Goal: Contribute content: Contribute content

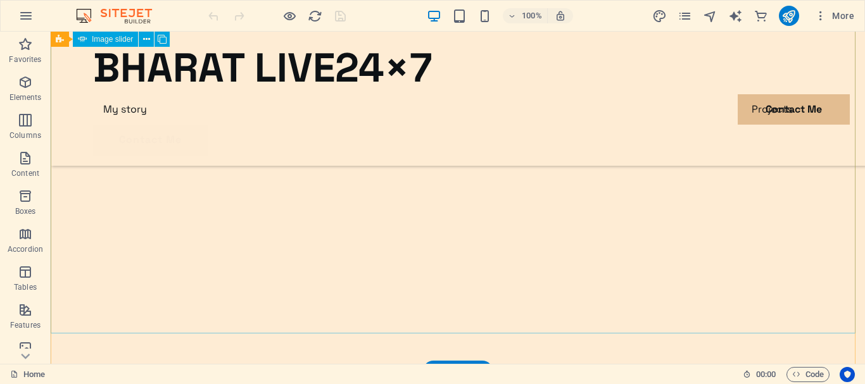
scroll to position [814, 0]
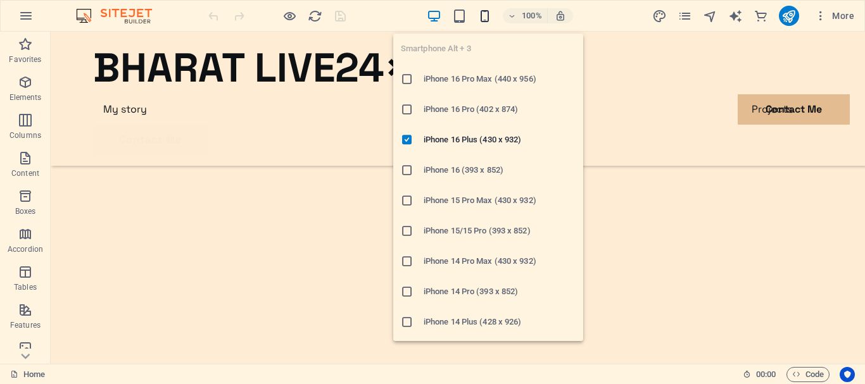
click at [487, 18] on icon "button" at bounding box center [484, 16] width 15 height 15
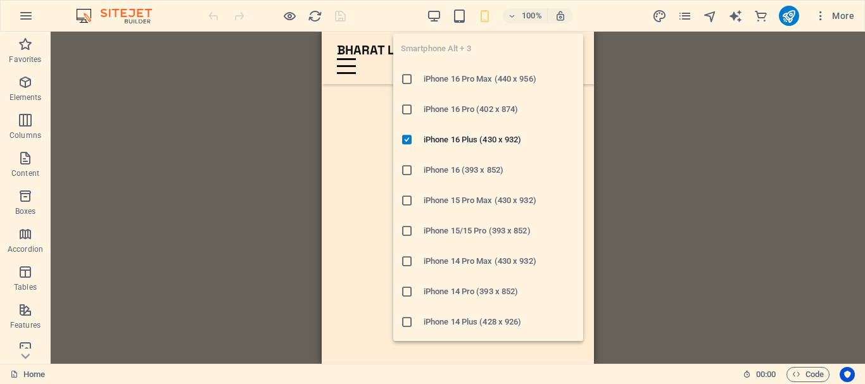
scroll to position [479, 0]
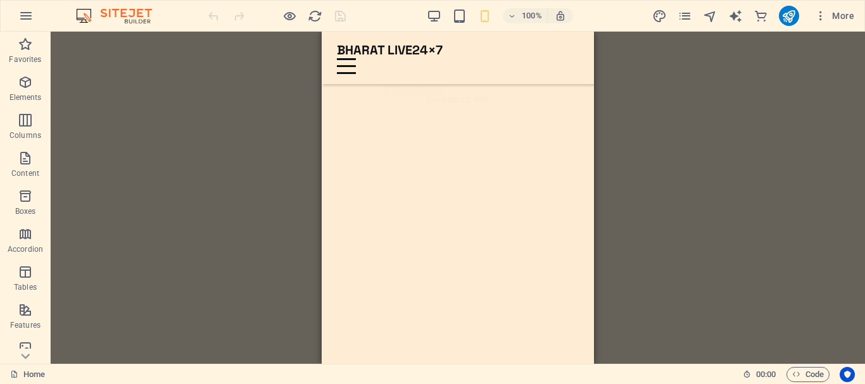
click at [746, 89] on div "Drag here to replace the existing content. Press “Ctrl” if you want to create a…" at bounding box center [458, 198] width 814 height 332
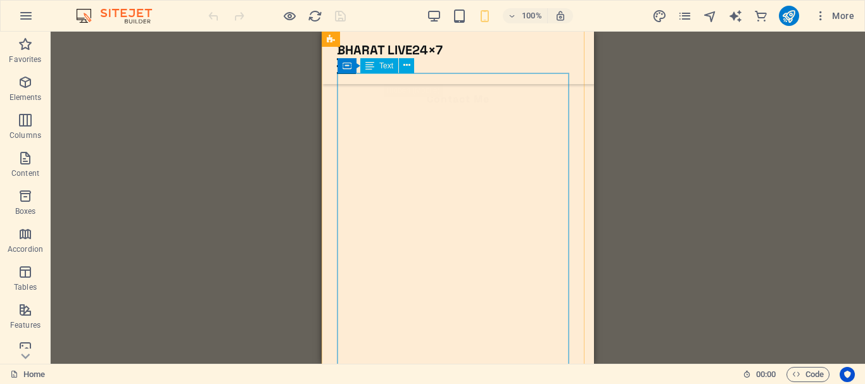
scroll to position [506, 0]
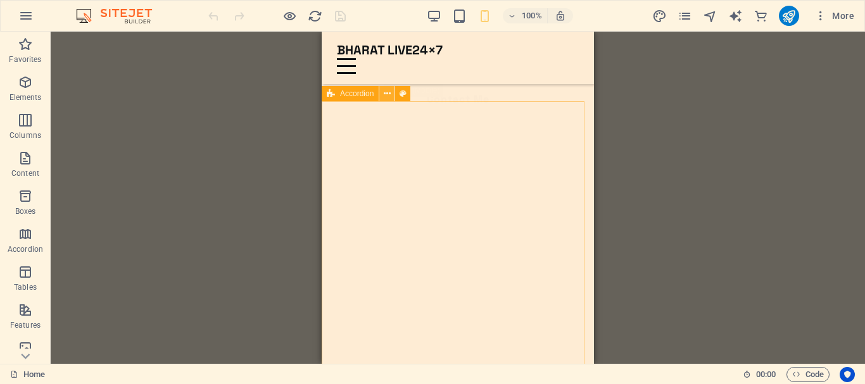
click at [388, 94] on icon at bounding box center [387, 93] width 7 height 13
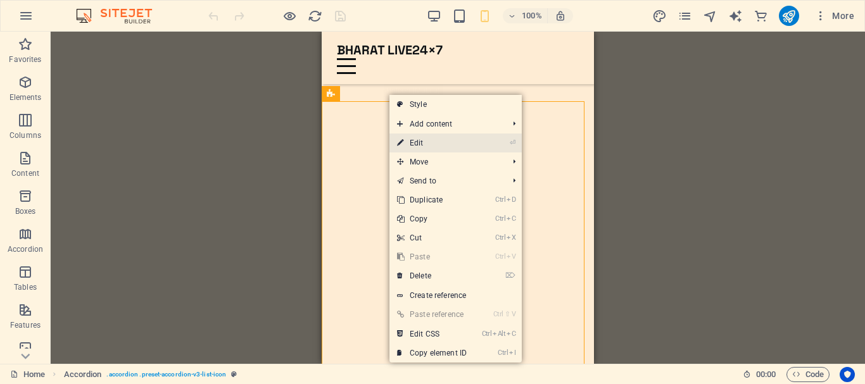
click at [420, 139] on link "⏎ Edit" at bounding box center [431, 143] width 85 height 19
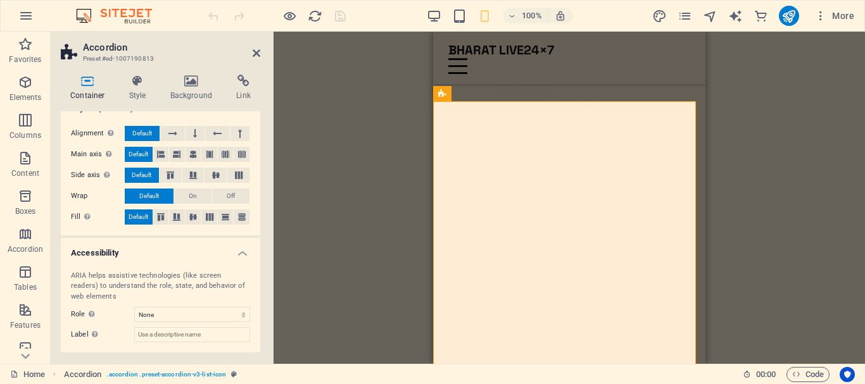
scroll to position [190, 0]
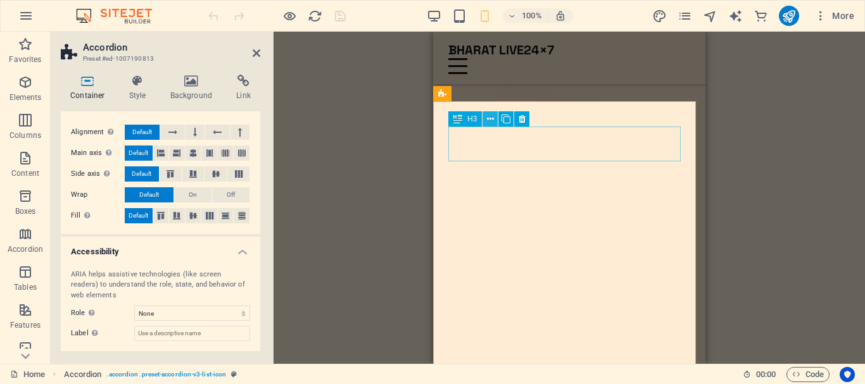
click at [491, 120] on icon at bounding box center [490, 119] width 7 height 13
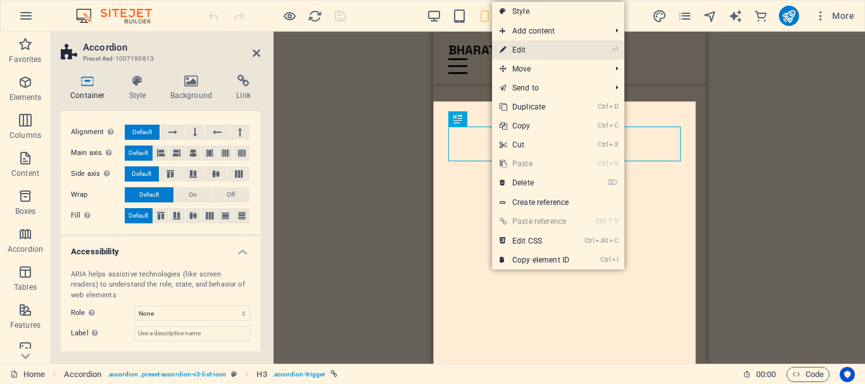
click at [551, 48] on link "⏎ Edit" at bounding box center [534, 50] width 85 height 19
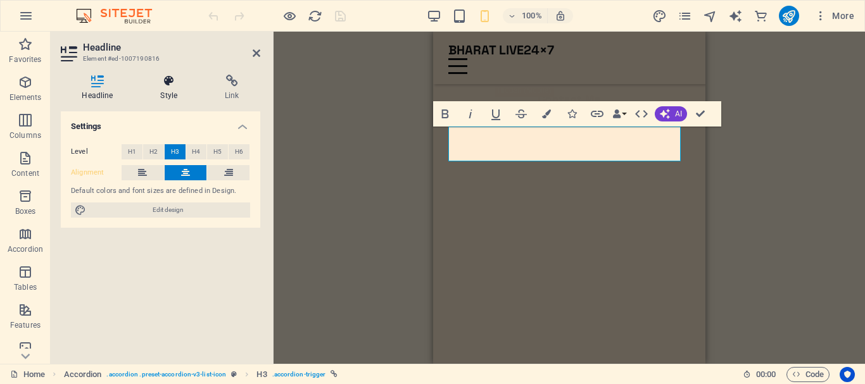
click at [157, 89] on h4 "Style" at bounding box center [171, 88] width 65 height 27
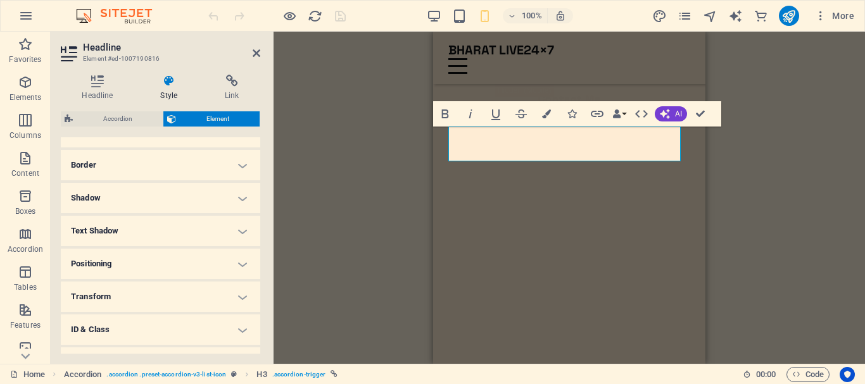
scroll to position [255, 0]
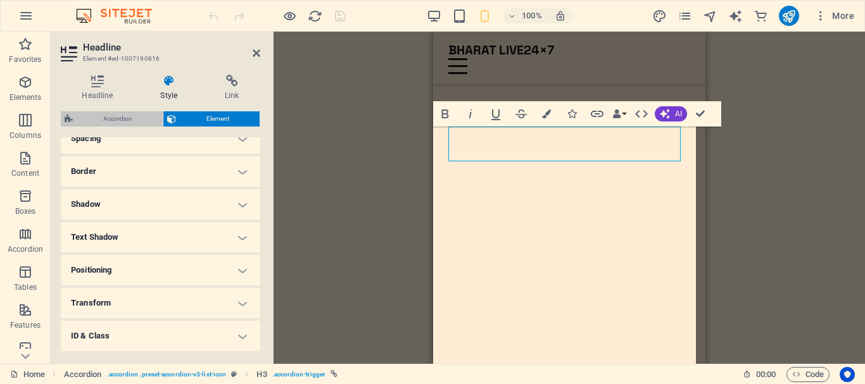
click at [119, 120] on span "Accordion" at bounding box center [118, 118] width 82 height 15
select select "rem"
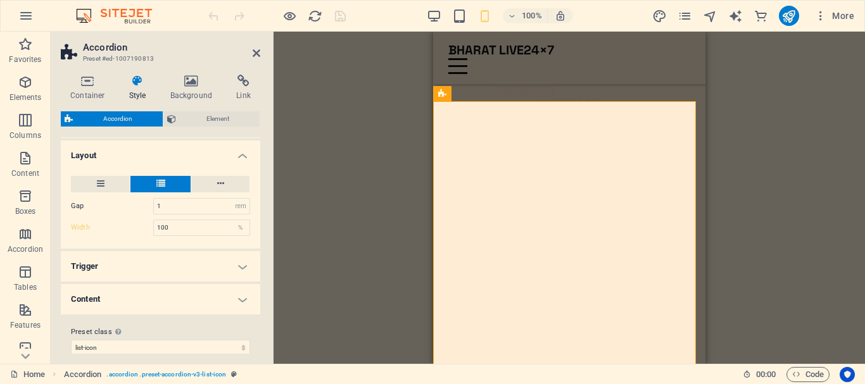
scroll to position [226, 0]
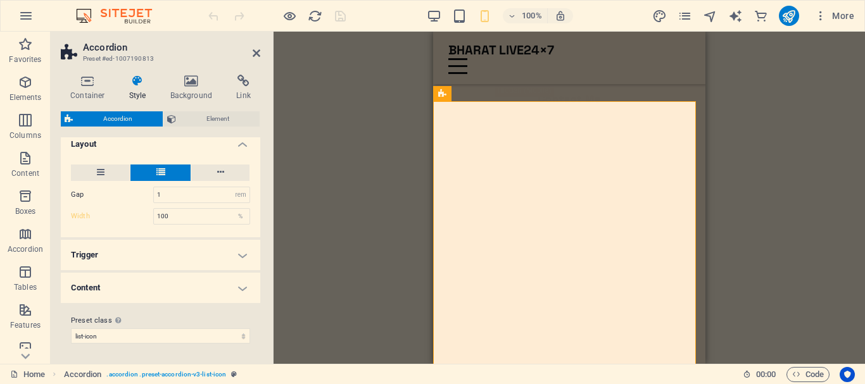
click at [239, 280] on h4 "Content" at bounding box center [160, 288] width 199 height 30
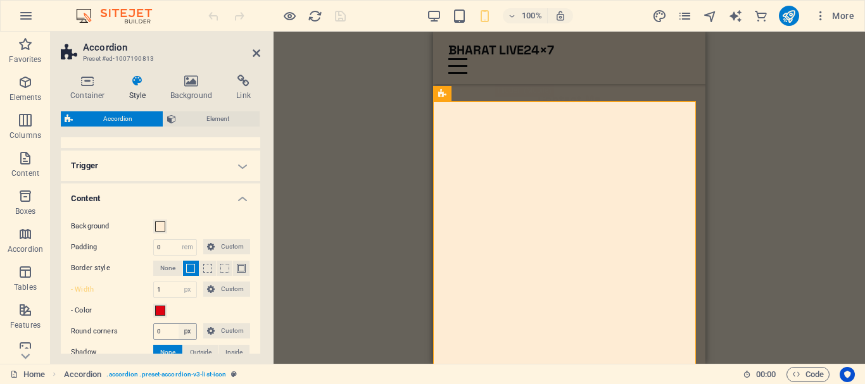
scroll to position [353, 0]
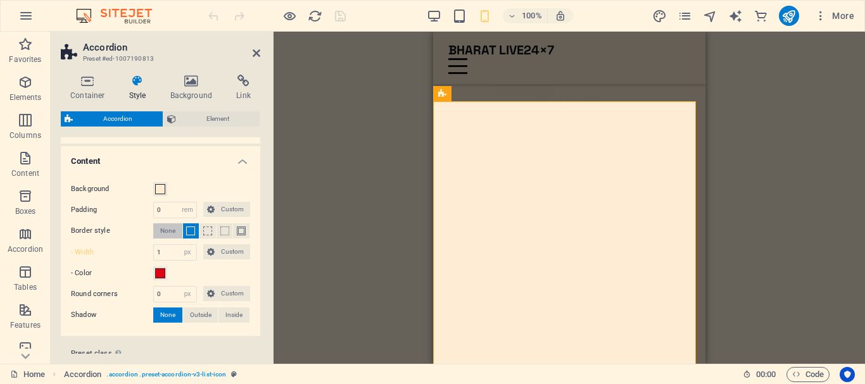
click at [167, 230] on span "None" at bounding box center [167, 230] width 15 height 15
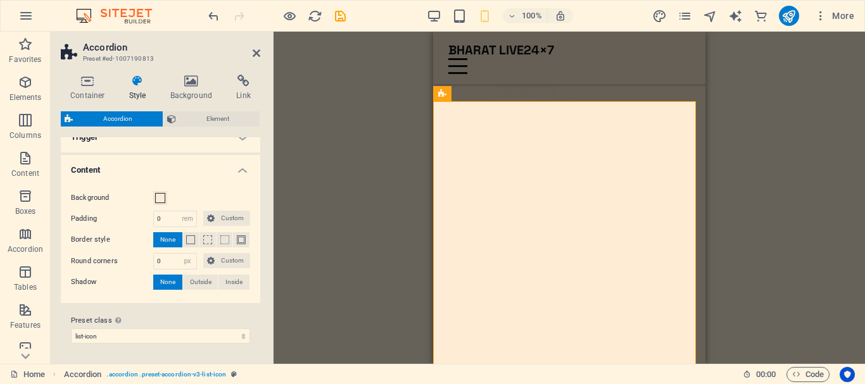
scroll to position [344, 0]
click at [169, 337] on select "tabs list-icon Add preset class" at bounding box center [160, 336] width 179 height 15
select select "preset-accordion-v3-tabs"
click at [71, 329] on select "tabs list-icon Add preset class" at bounding box center [160, 336] width 179 height 15
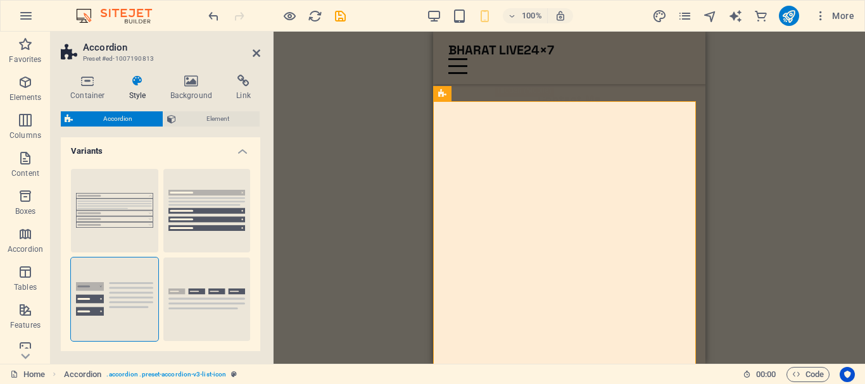
scroll to position [0, 0]
click at [197, 289] on button "Tabs" at bounding box center [206, 301] width 87 height 84
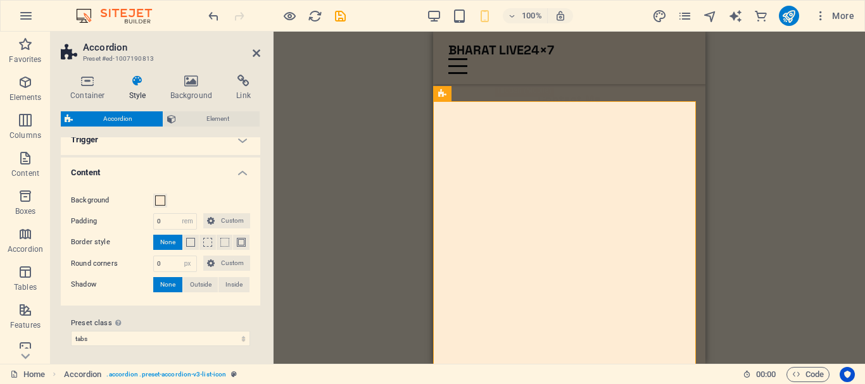
scroll to position [342, 0]
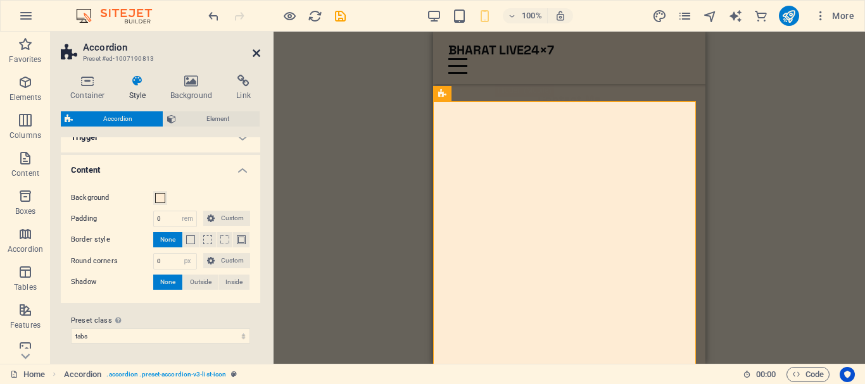
click at [255, 53] on icon at bounding box center [257, 53] width 8 height 10
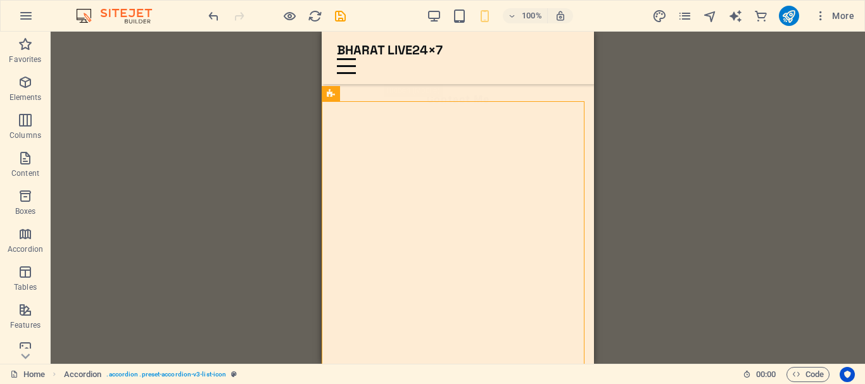
click at [265, 72] on div "Drag here to replace the existing content. Press “Ctrl” if you want to create a…" at bounding box center [458, 198] width 814 height 332
drag, startPoint x: 247, startPoint y: 101, endPoint x: 265, endPoint y: 87, distance: 22.9
click at [247, 102] on div "Drag here to replace the existing content. Press “Ctrl” if you want to create a…" at bounding box center [458, 198] width 814 height 332
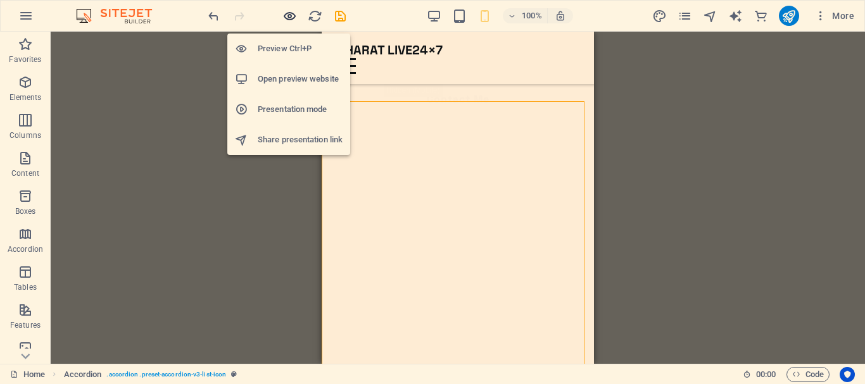
click at [290, 13] on icon "button" at bounding box center [289, 16] width 15 height 15
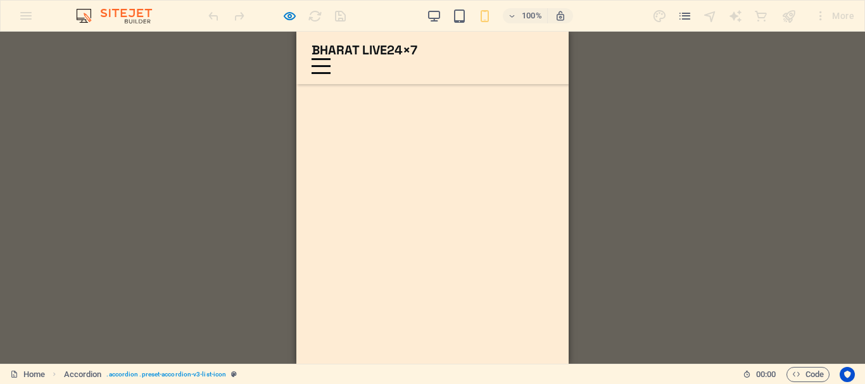
scroll to position [455, 0]
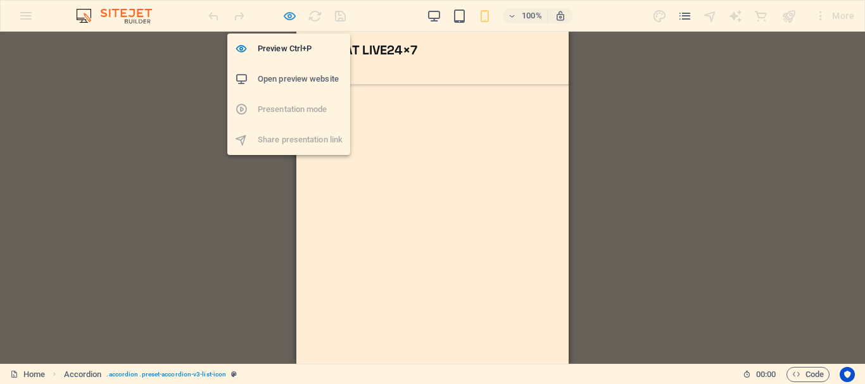
click at [291, 16] on icon "button" at bounding box center [289, 16] width 15 height 15
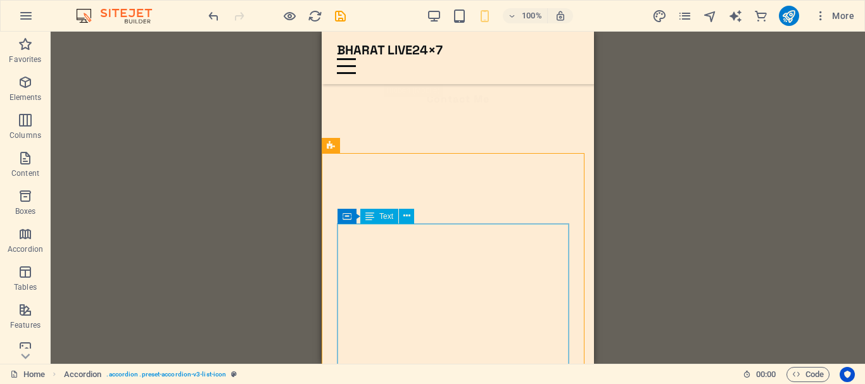
click at [386, 215] on span "Text" at bounding box center [386, 217] width 14 height 8
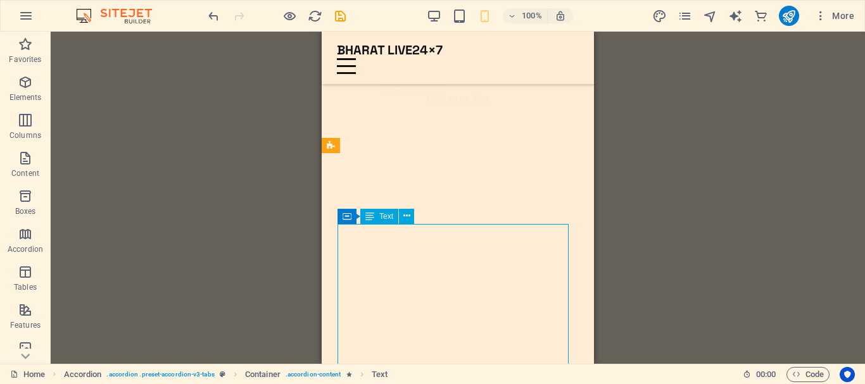
click at [386, 215] on span "Text" at bounding box center [386, 217] width 14 height 8
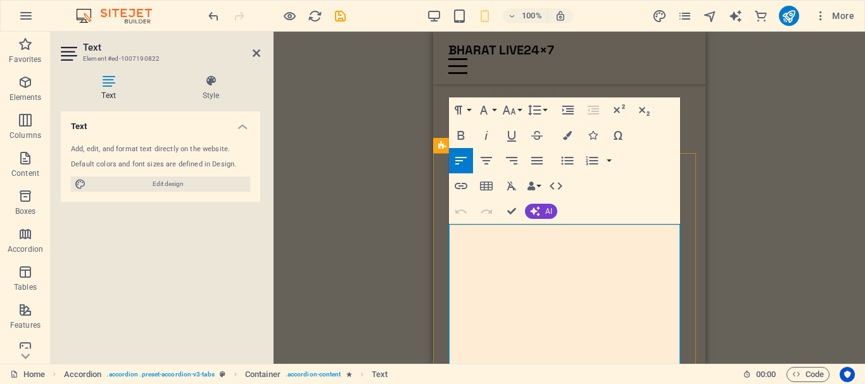
click at [593, 137] on icon "button" at bounding box center [592, 135] width 9 height 9
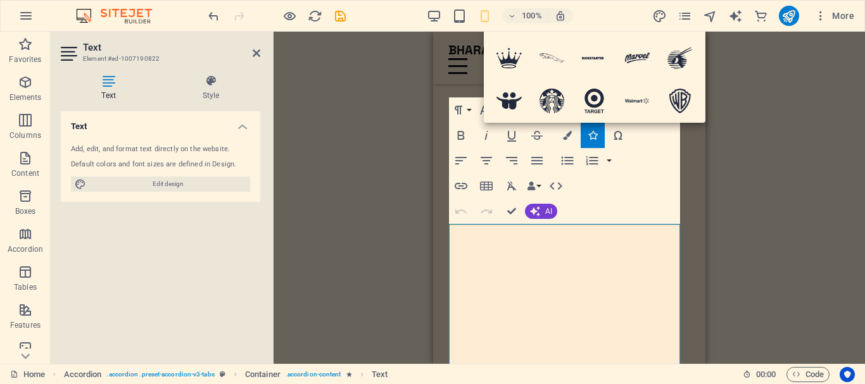
type input "arr"
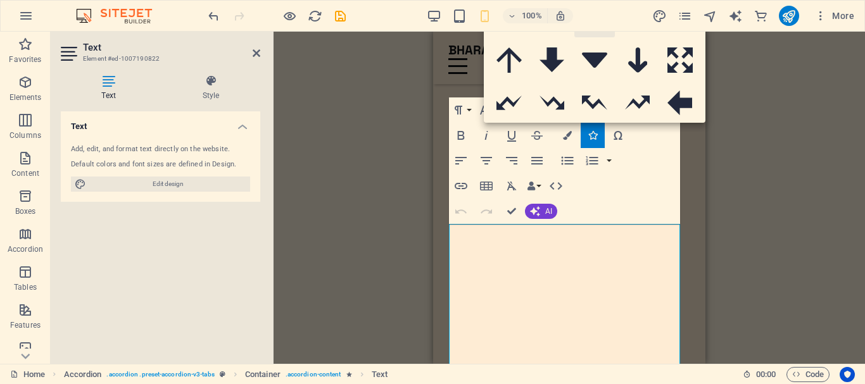
scroll to position [253, 0]
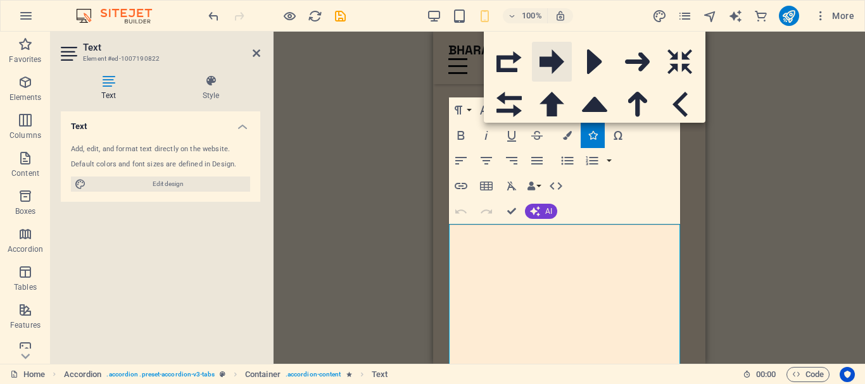
click at [551, 57] on icon at bounding box center [551, 61] width 25 height 25
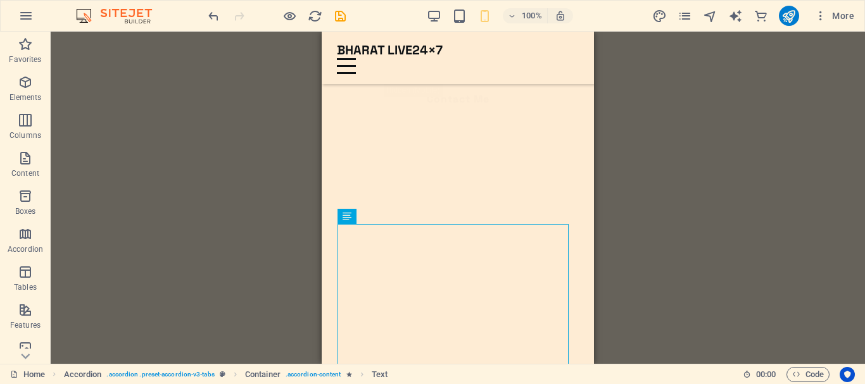
click at [642, 191] on div "Drag here to replace the existing content. Press “Ctrl” if you want to create a…" at bounding box center [458, 198] width 814 height 332
click at [636, 191] on div "Drag here to replace the existing content. Press “Ctrl” if you want to create a…" at bounding box center [458, 198] width 814 height 332
drag, startPoint x: 298, startPoint y: 136, endPoint x: 294, endPoint y: 60, distance: 76.1
click at [298, 134] on div "Drag here to replace the existing content. Press “Ctrl” if you want to create a…" at bounding box center [458, 198] width 814 height 332
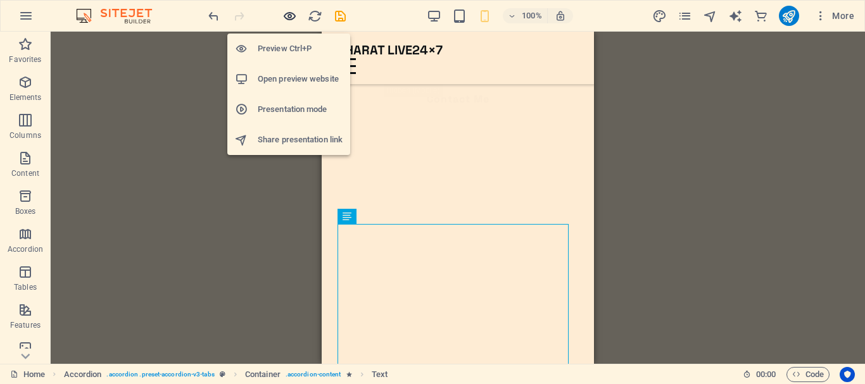
click at [291, 15] on icon "button" at bounding box center [289, 16] width 15 height 15
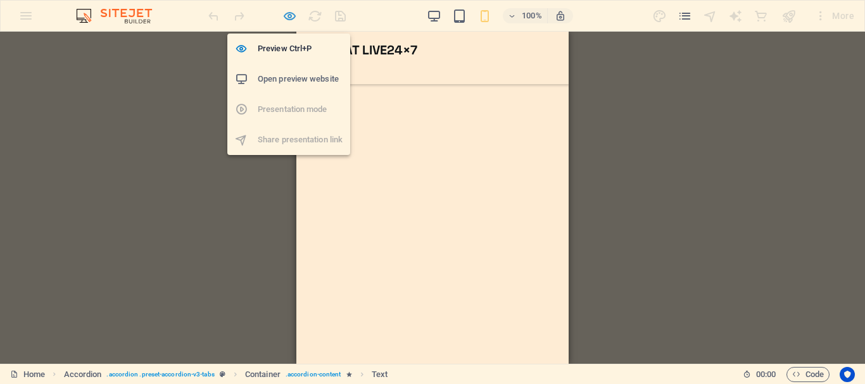
click at [291, 15] on icon "button" at bounding box center [289, 16] width 15 height 15
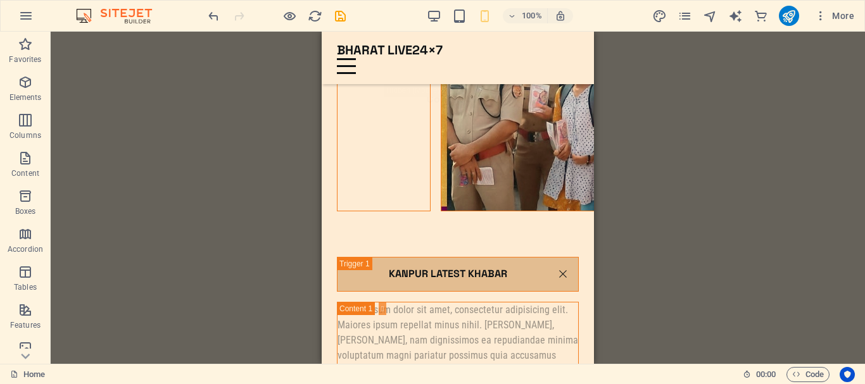
scroll to position [2339, 0]
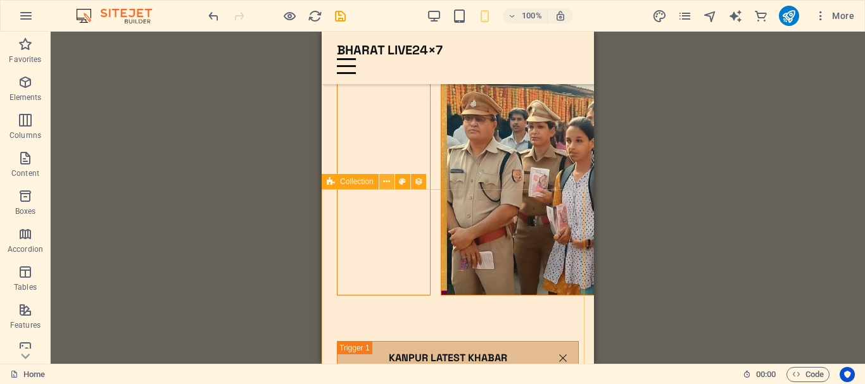
click at [388, 183] on icon at bounding box center [386, 181] width 7 height 13
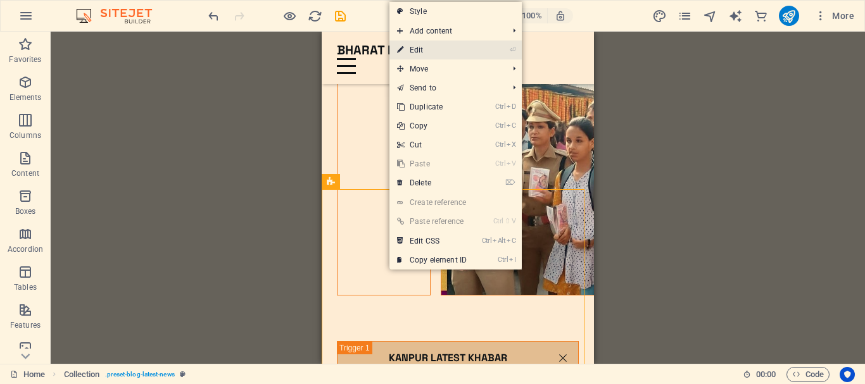
click at [447, 47] on link "⏎ Edit" at bounding box center [431, 50] width 85 height 19
select select "columns.publishing_date_DESC"
select select "columns.status"
select select "columns.publishing_date"
select select "past"
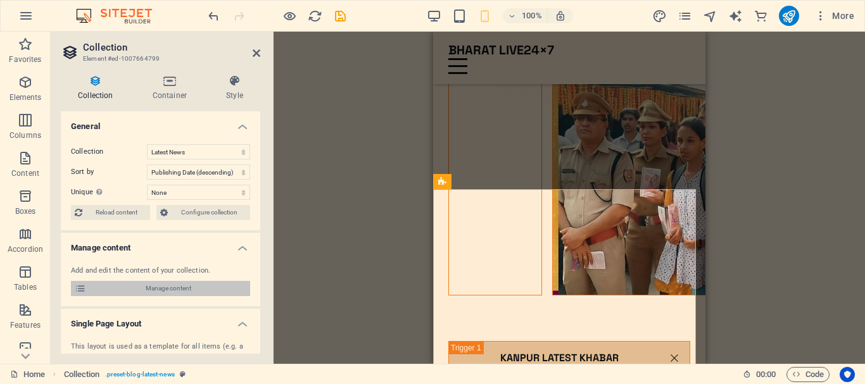
click at [183, 285] on span "Manage content" at bounding box center [168, 288] width 156 height 15
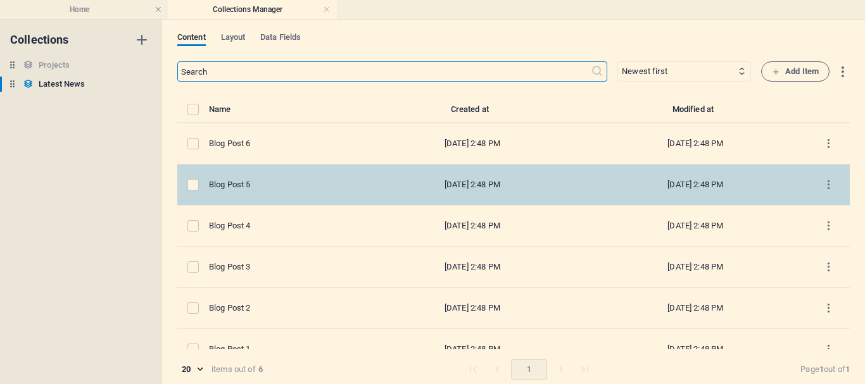
scroll to position [21, 0]
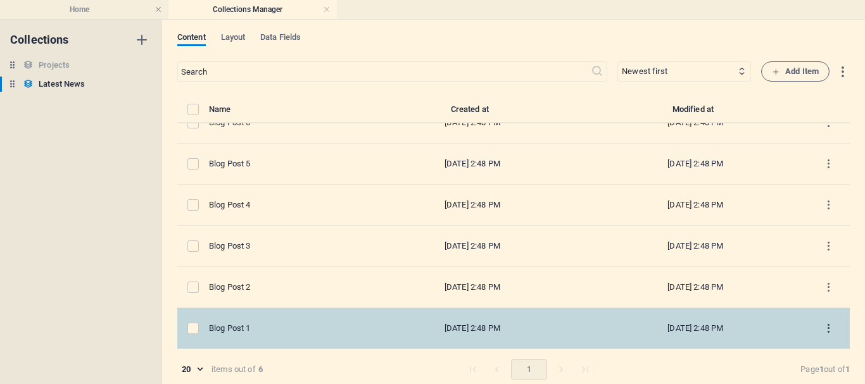
click at [824, 326] on icon "items list" at bounding box center [828, 329] width 12 height 12
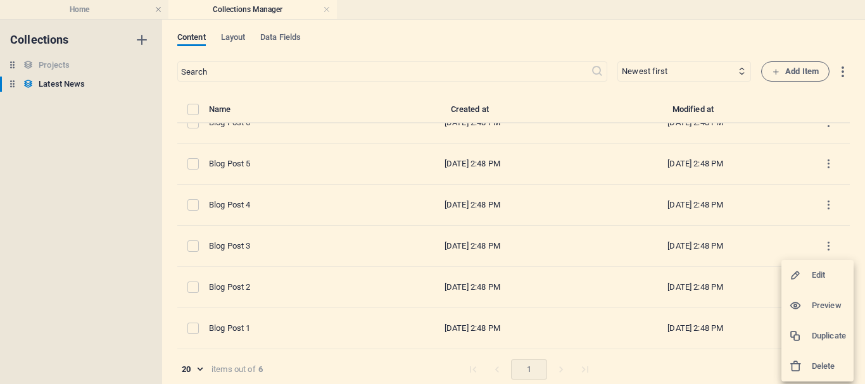
click at [825, 273] on h6 "Edit" at bounding box center [829, 275] width 34 height 15
select select "Category 2"
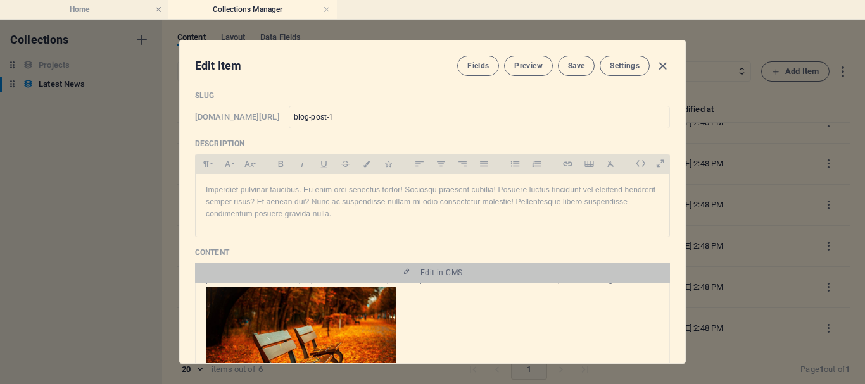
scroll to position [0, 0]
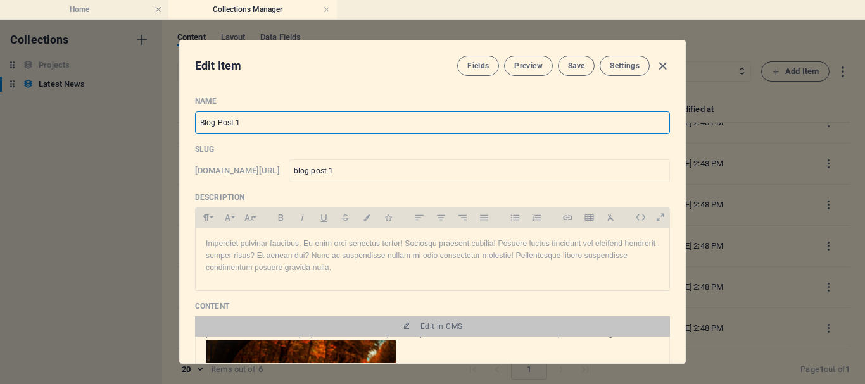
click at [300, 118] on input "Blog Post 1" at bounding box center [432, 122] width 475 height 23
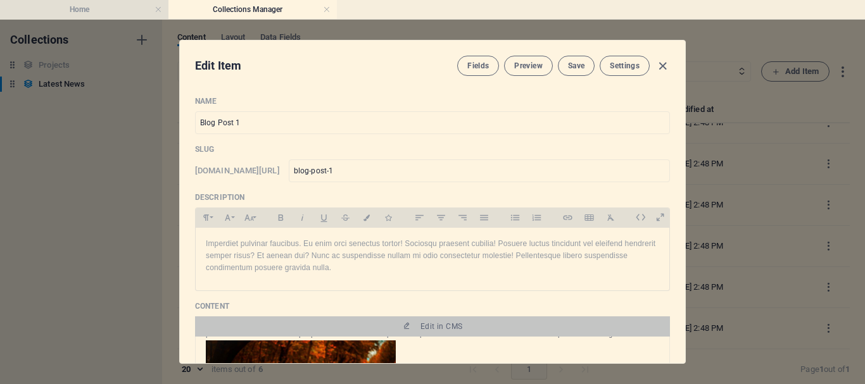
click at [89, 9] on h4 "Home" at bounding box center [84, 10] width 168 height 14
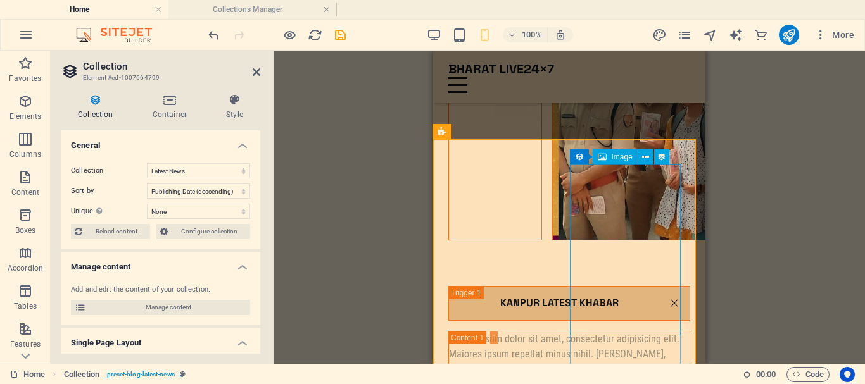
scroll to position [2408, 0]
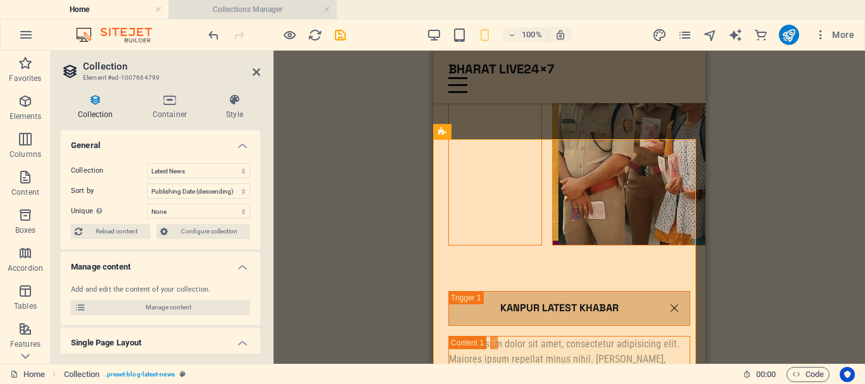
click at [265, 8] on h4 "Collections Manager" at bounding box center [252, 10] width 168 height 14
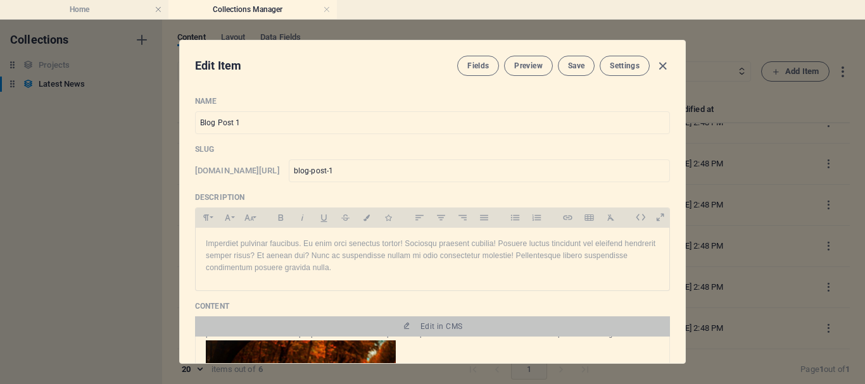
scroll to position [0, 0]
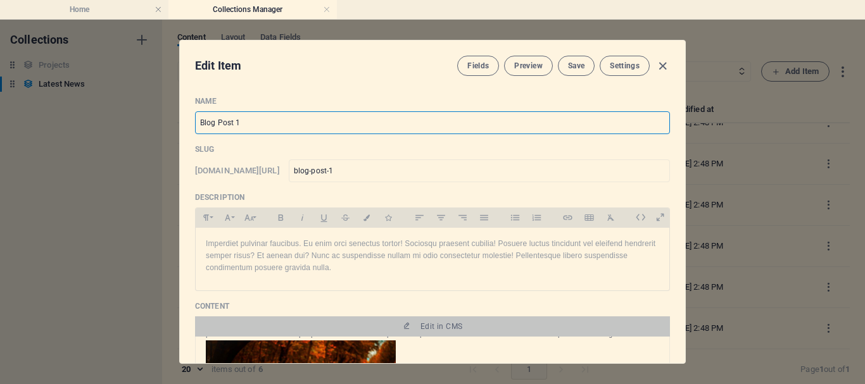
click at [303, 122] on input "Blog Post 1" at bounding box center [432, 122] width 475 height 23
drag, startPoint x: 293, startPoint y: 123, endPoint x: 187, endPoint y: 122, distance: 105.7
click at [187, 122] on div "Name Blog Post 1 ​ Slug www.example.com/latest-news-item/ blog-post-1 ​ Descrip…" at bounding box center [432, 224] width 505 height 277
paste input "CJI गवई बोले- बुलडोजर एक्शन का मतलब कानून तोड़ना:सरकार एक साथ जज, जूरी और जल्लाद…"
type input "CJI गवई बोले- बुलडोजर एक्शन का मतलब कानून तोड़ना:सरकार एक साथ जज, जूरी और जल्लाद…"
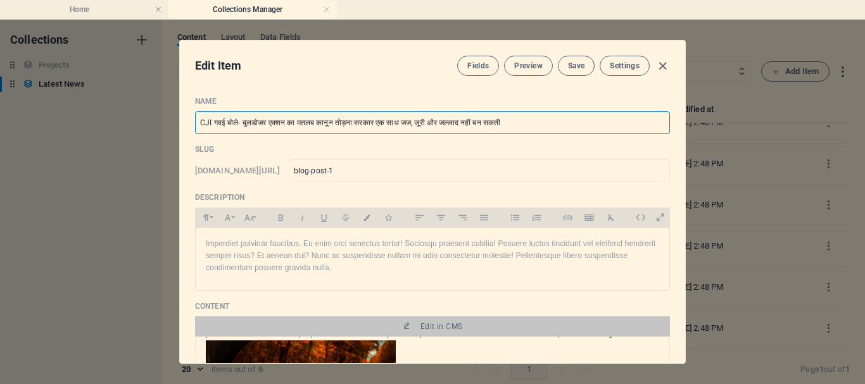
type input "cji"
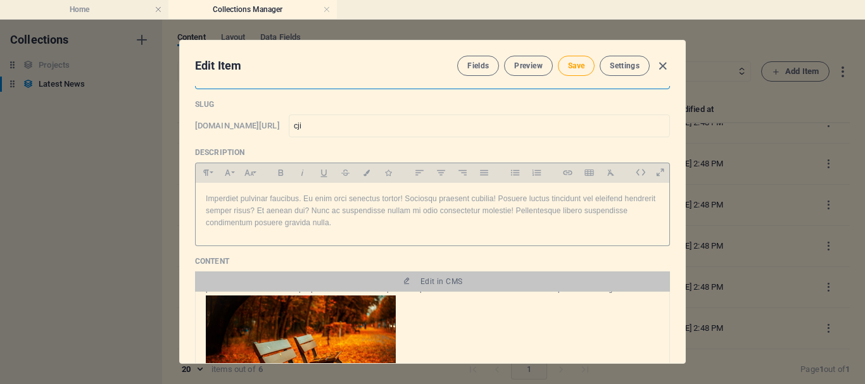
scroll to position [63, 0]
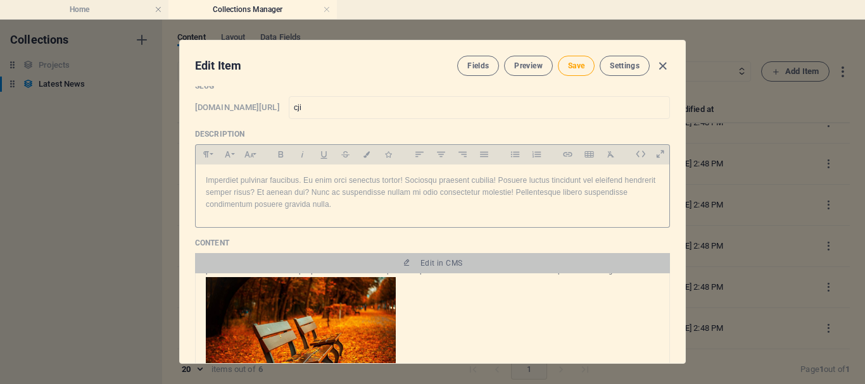
type input "CJI गवई बोले- बुलडोजर एक्शन का मतलब कानून तोड़ना:सरकार एक साथ जज, जूरी और जल्लाद…"
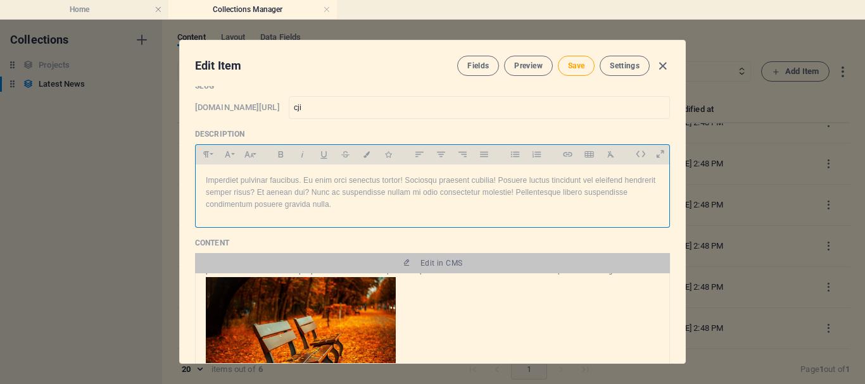
click at [372, 203] on p "Imperdiet pulvinar faucibus. Eu enim orci senectus tortor! Sociosqu praesent cu…" at bounding box center [432, 193] width 453 height 37
click at [351, 207] on p "Imperdiet pulvinar faucibus. Eu enim orci senectus tortor! Sociosqu praesent cu…" at bounding box center [432, 193] width 453 height 37
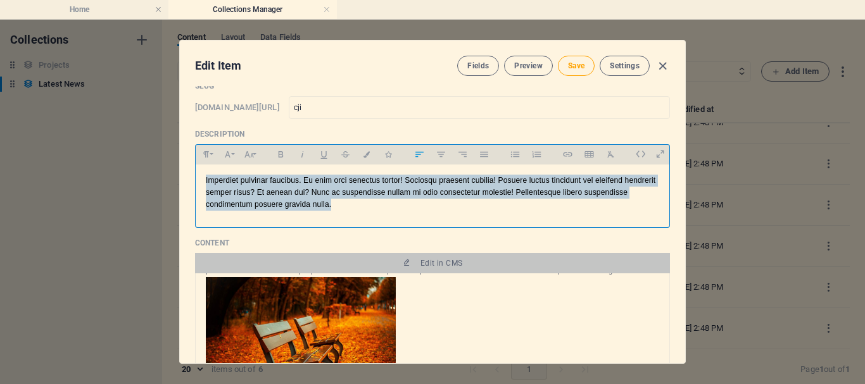
drag, startPoint x: 341, startPoint y: 209, endPoint x: 196, endPoint y: 174, distance: 149.7
click at [196, 174] on div "Imperdiet pulvinar faucibus. Eu enim orci senectus tortor! Sociosqu praesent cu…" at bounding box center [433, 193] width 474 height 57
click at [361, 213] on div "Imperdiet pulvinar faucibus. Eu enim orci senectus tortor! Sociosqu praesent cu…" at bounding box center [433, 193] width 474 height 57
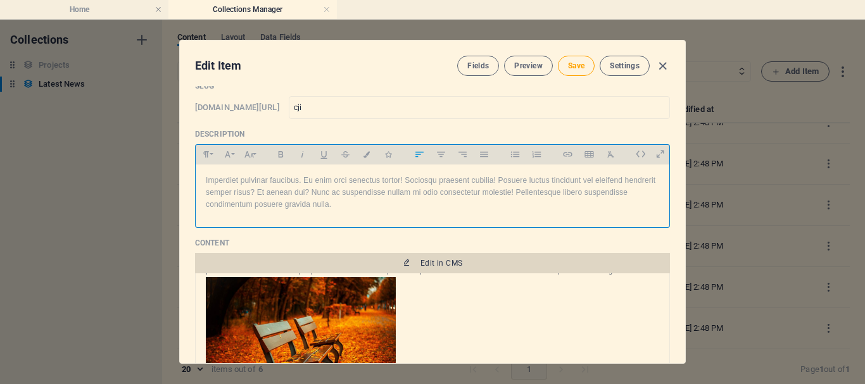
click at [437, 268] on span "Edit in CMS" at bounding box center [441, 263] width 42 height 10
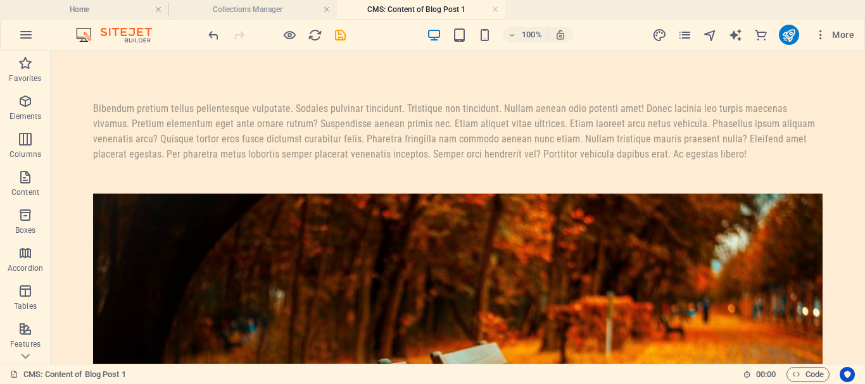
scroll to position [0, 0]
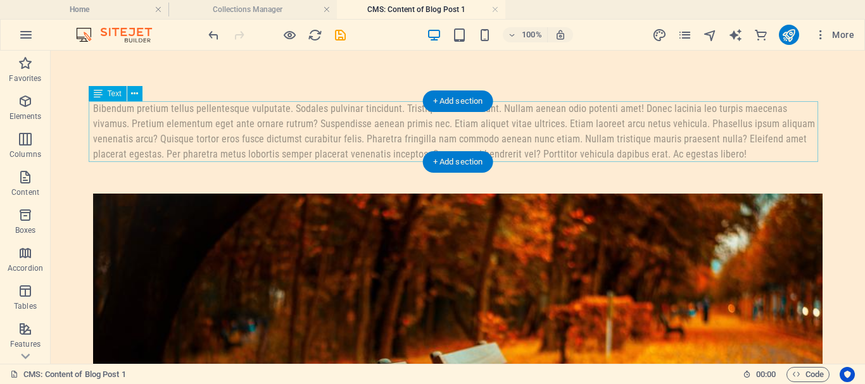
click at [653, 153] on div "Bibendum pretium tellus pellentesque vulputate. Sodales pulvinar tincidunt. Tri…" at bounding box center [457, 131] width 729 height 61
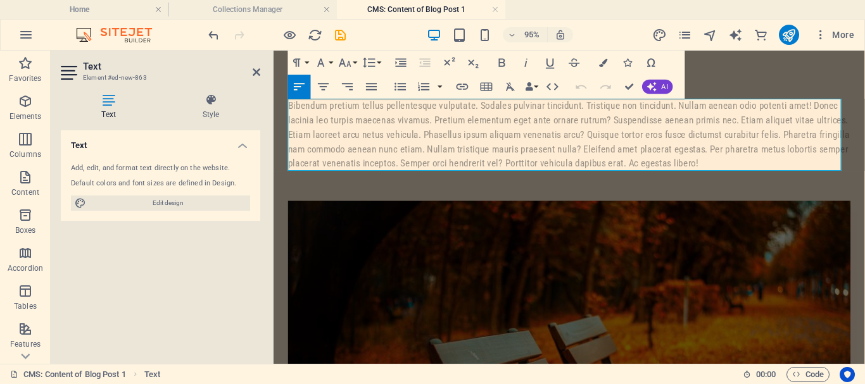
click at [724, 174] on div "Bibendum pretium tellus pellentesque vulputate. Sodales pulvinar tincidunt. Tri…" at bounding box center [585, 139] width 592 height 76
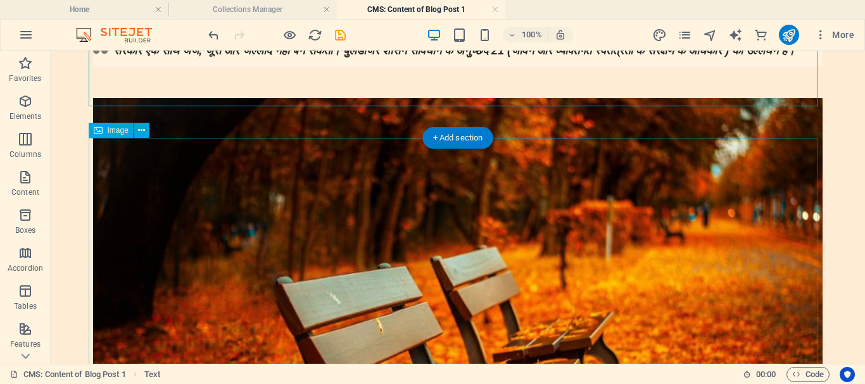
scroll to position [190, 0]
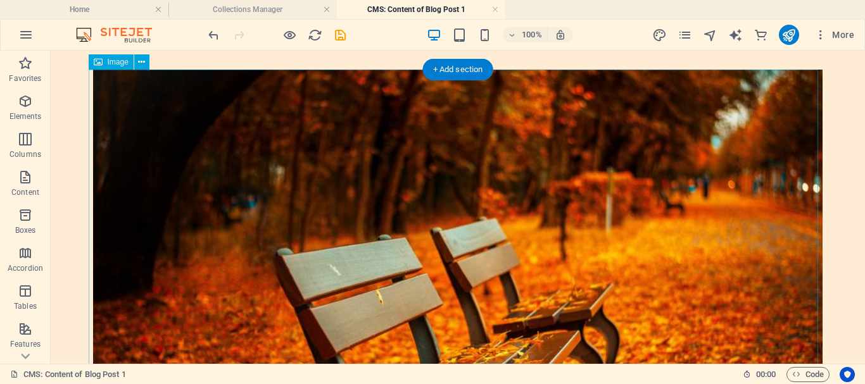
click at [591, 235] on figure at bounding box center [457, 284] width 729 height 428
click at [305, 225] on figure at bounding box center [457, 284] width 729 height 428
select select "%"
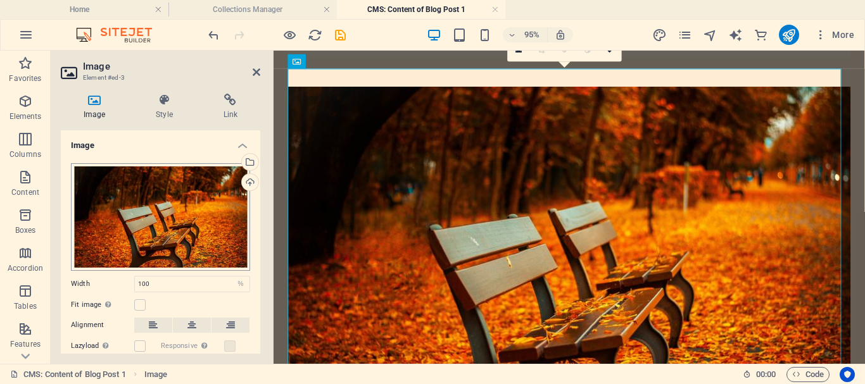
scroll to position [209, 0]
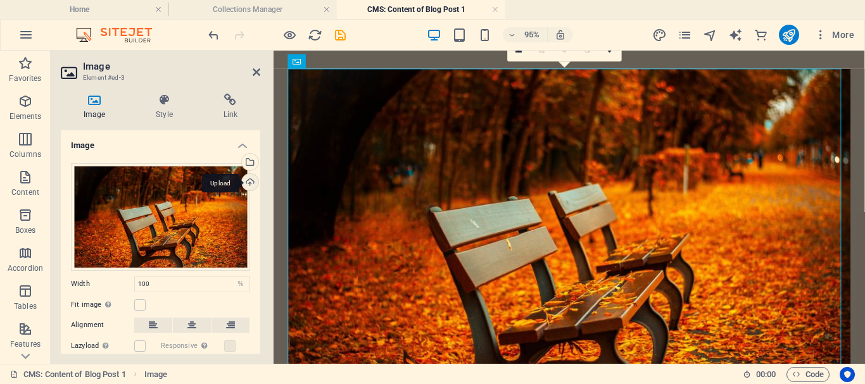
click at [251, 184] on div "Upload" at bounding box center [248, 183] width 19 height 19
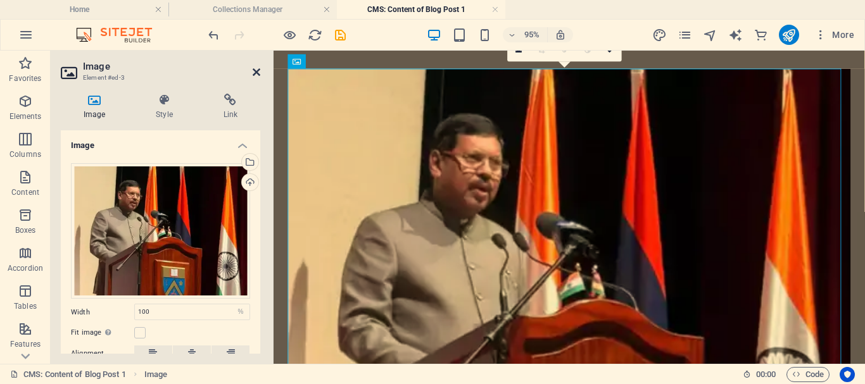
click at [258, 73] on icon at bounding box center [257, 72] width 8 height 10
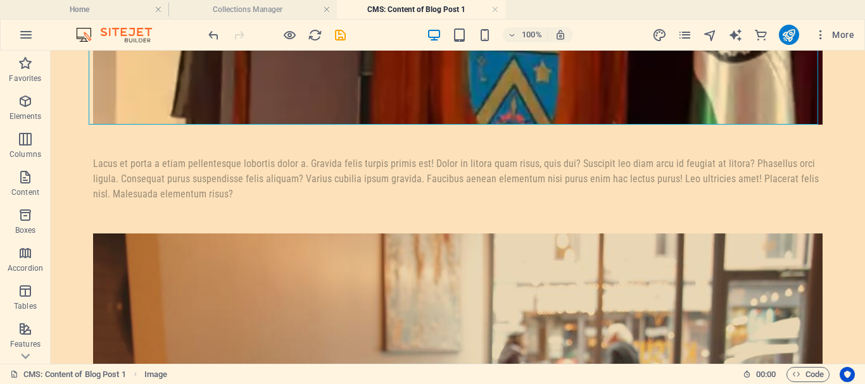
scroll to position [679, 0]
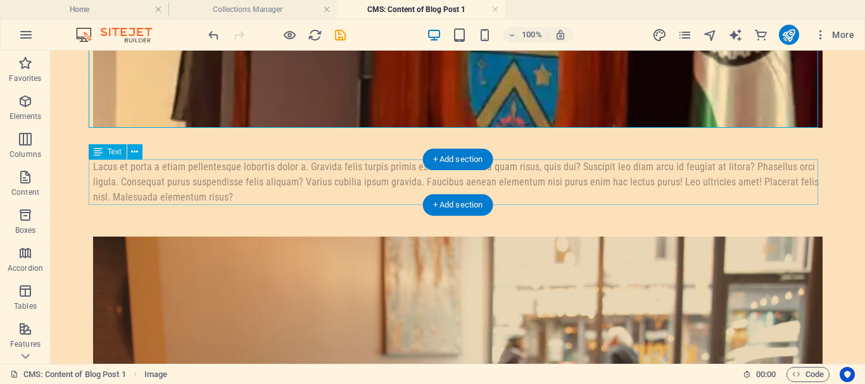
click at [176, 187] on div "Lacus et porta a etiam pellentesque lobortis dolor a. Gravida felis turpis prim…" at bounding box center [457, 183] width 729 height 46
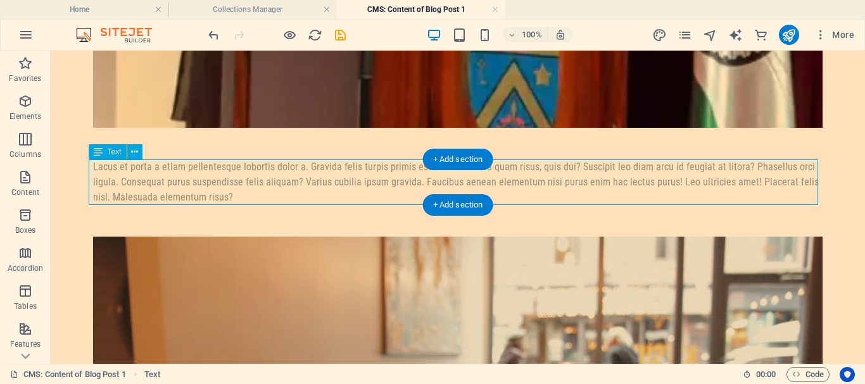
click at [239, 197] on div "Lacus et porta a etiam pellentesque lobortis dolor a. Gravida felis turpis prim…" at bounding box center [457, 183] width 729 height 46
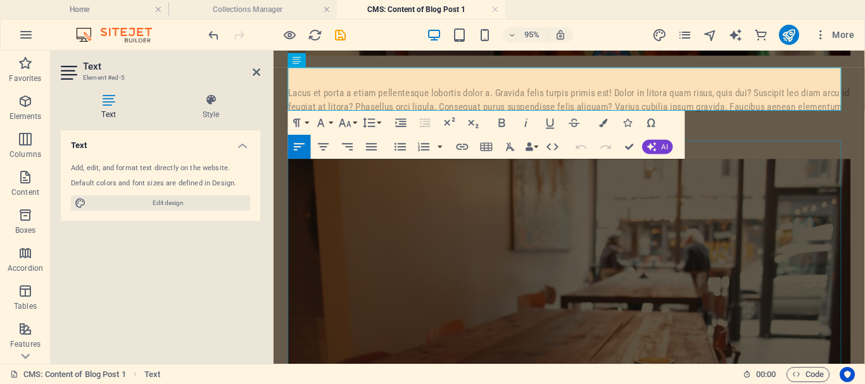
scroll to position [508, 0]
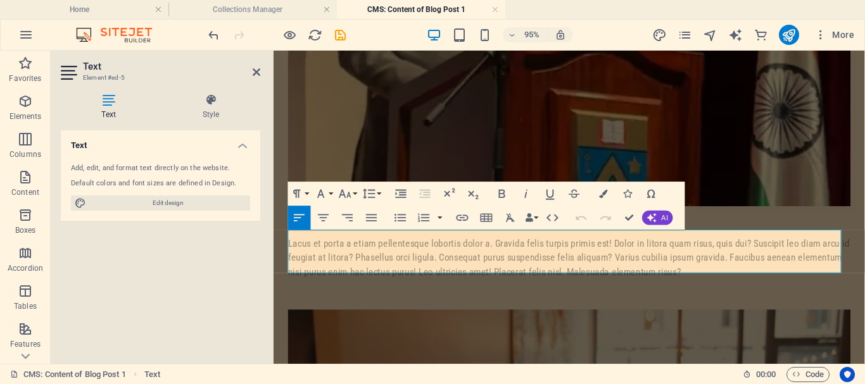
click at [685, 273] on div "Lacus et porta a etiam pellentesque lobortis dolor a. Gravida felis turpis prim…" at bounding box center [585, 269] width 592 height 46
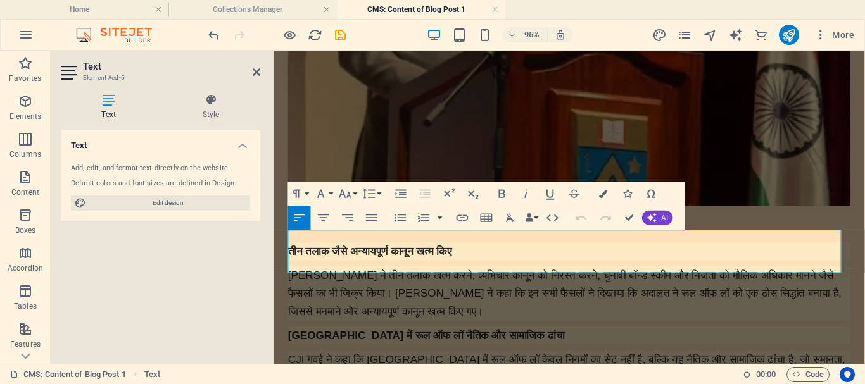
scroll to position [514, 0]
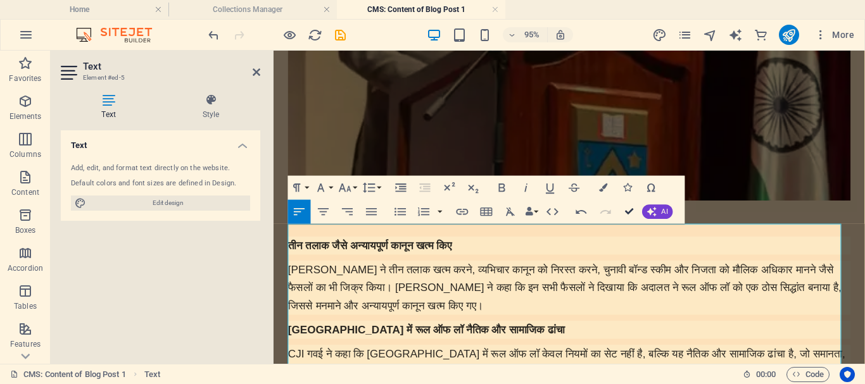
drag, startPoint x: 632, startPoint y: 207, endPoint x: 583, endPoint y: 158, distance: 68.9
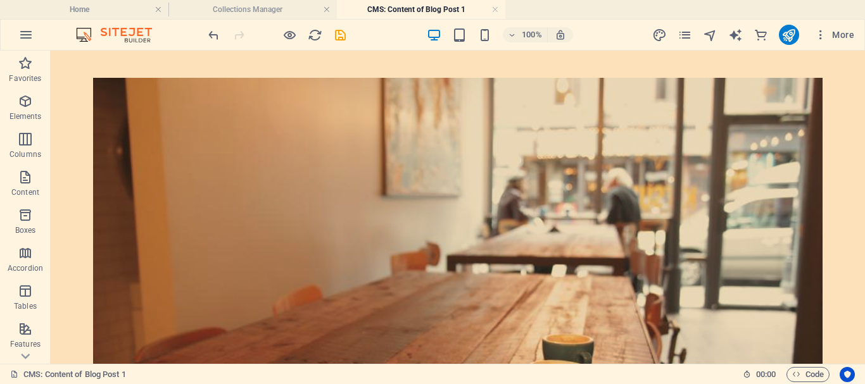
scroll to position [919, 0]
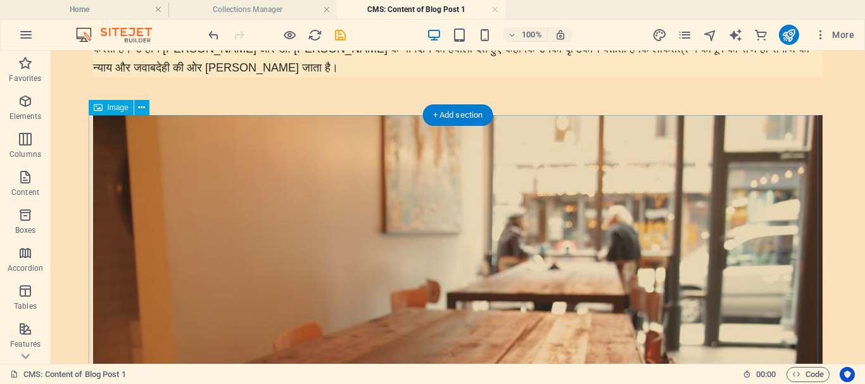
click at [324, 248] on figure at bounding box center [457, 329] width 729 height 428
select select "%"
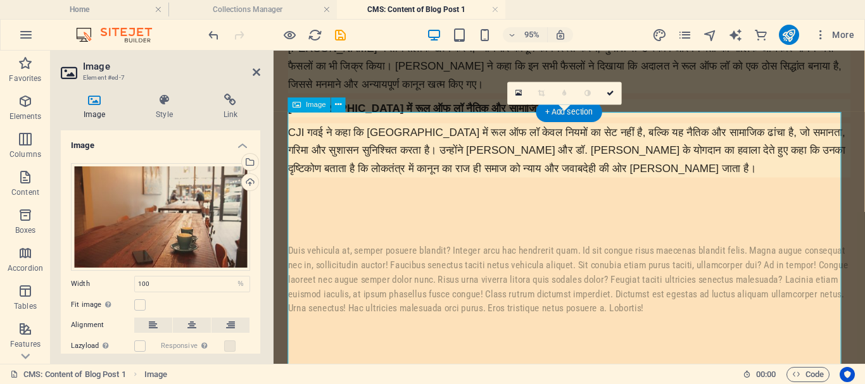
scroll to position [813, 0]
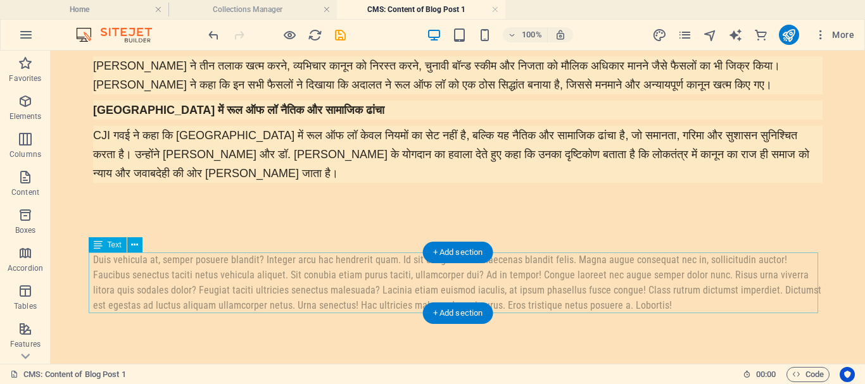
click at [471, 279] on div "Duis vehicula at, semper posuere blandit? Integer arcu hac hendrerit quam. Id s…" at bounding box center [457, 283] width 729 height 61
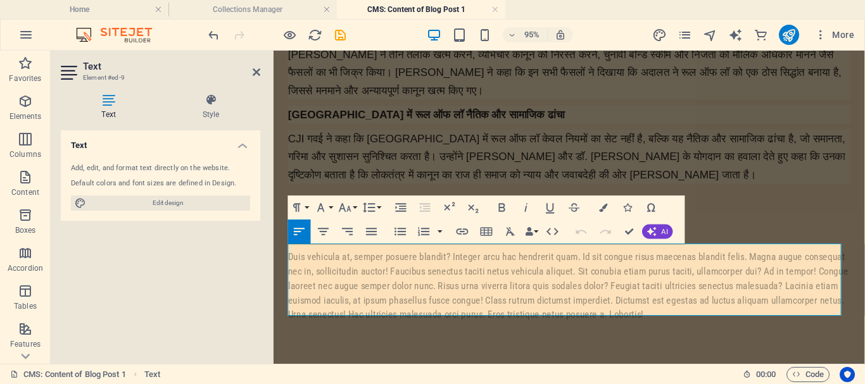
scroll to position [679, 0]
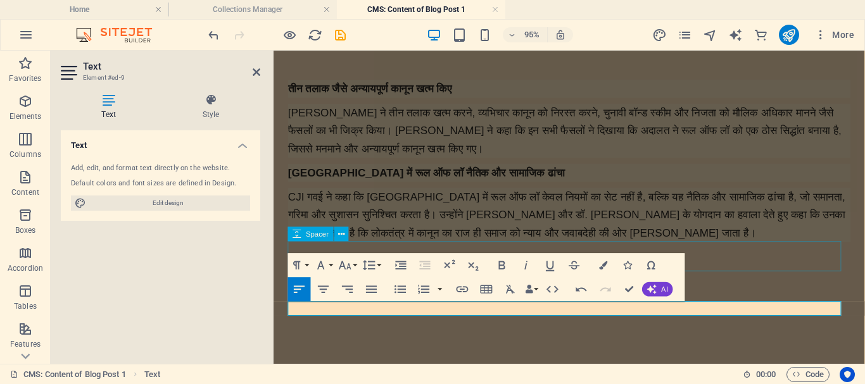
click at [756, 263] on div at bounding box center [585, 274] width 592 height 32
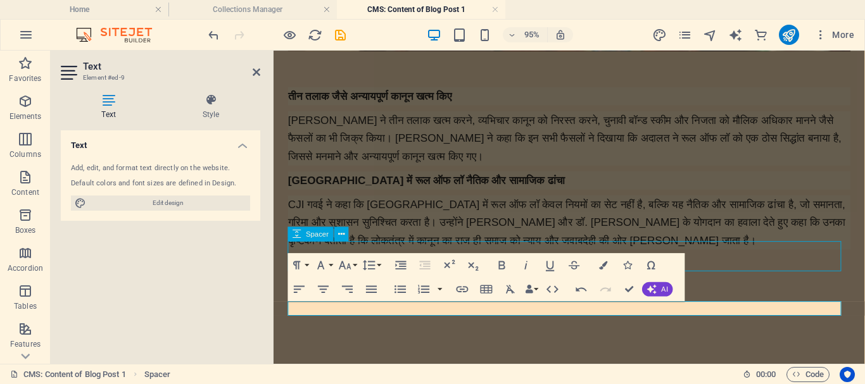
scroll to position [753, 0]
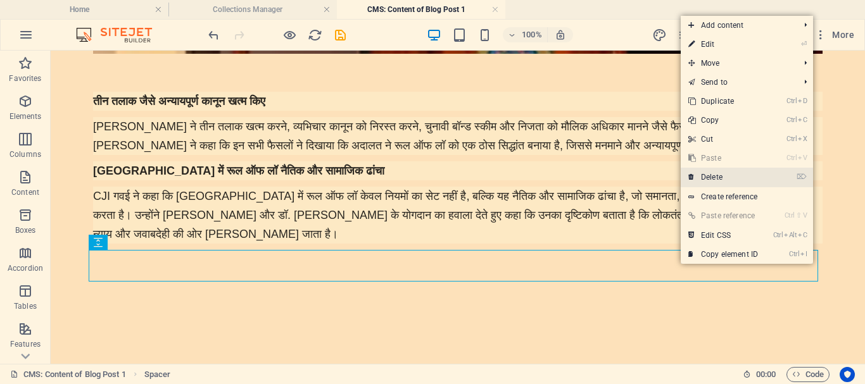
click at [706, 171] on link "⌦ Delete" at bounding box center [723, 177] width 85 height 19
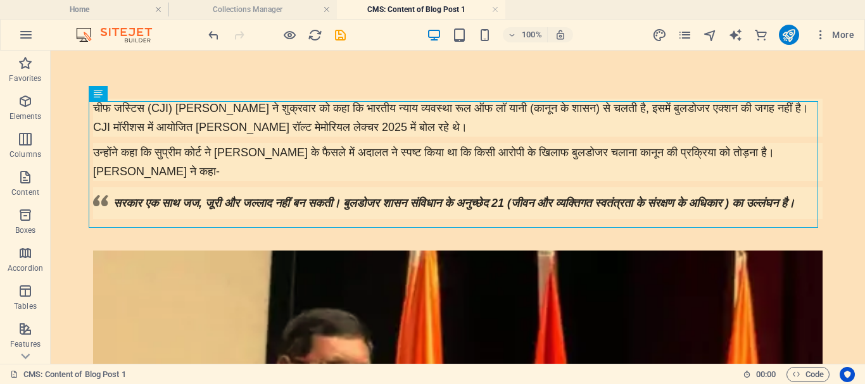
scroll to position [0, 0]
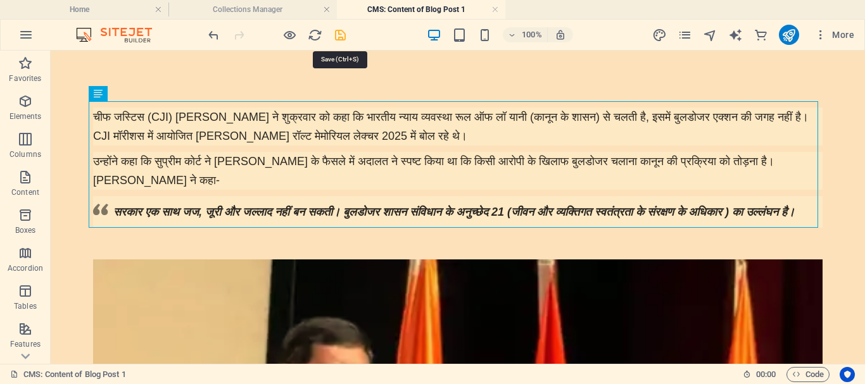
click at [341, 35] on icon "save" at bounding box center [340, 35] width 15 height 15
click at [257, 9] on h4 "Collections Manager" at bounding box center [252, 10] width 168 height 14
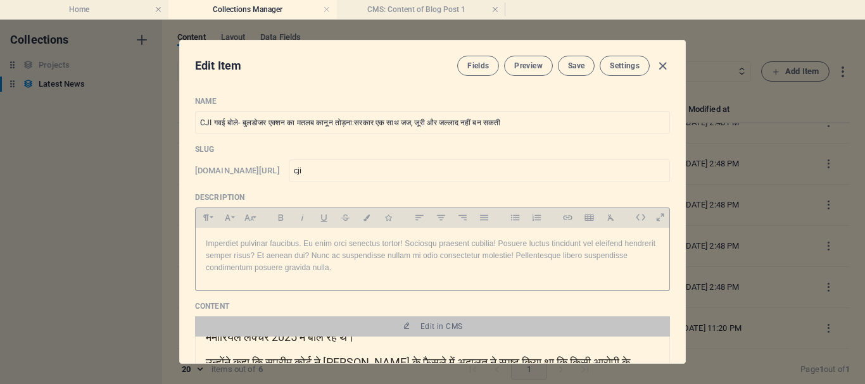
click at [351, 272] on p "Imperdiet pulvinar faucibus. Eu enim orci senectus tortor! Sociosqu praesent cu…" at bounding box center [432, 256] width 453 height 37
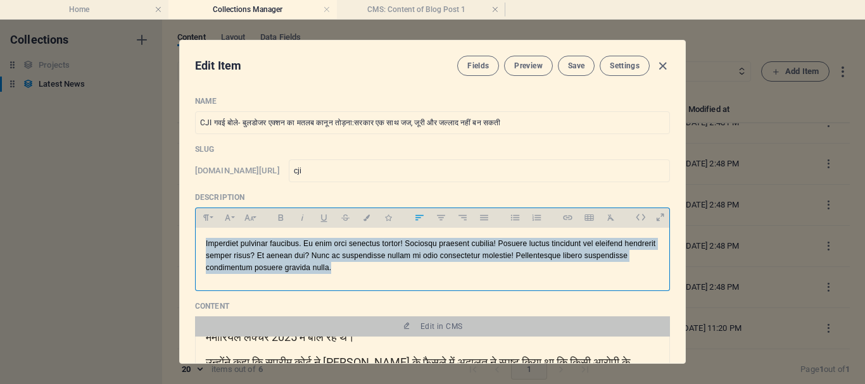
drag, startPoint x: 344, startPoint y: 271, endPoint x: 196, endPoint y: 242, distance: 151.0
click at [196, 242] on div "Imperdiet pulvinar faucibus. Eu enim orci senectus tortor! Sociosqu praesent cu…" at bounding box center [433, 256] width 474 height 57
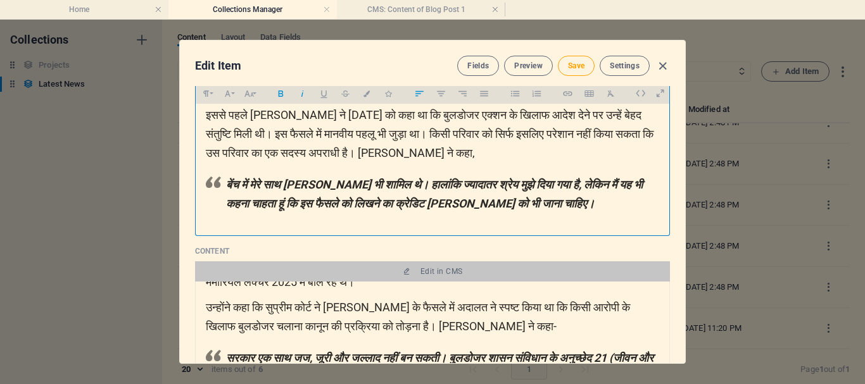
scroll to position [127, 0]
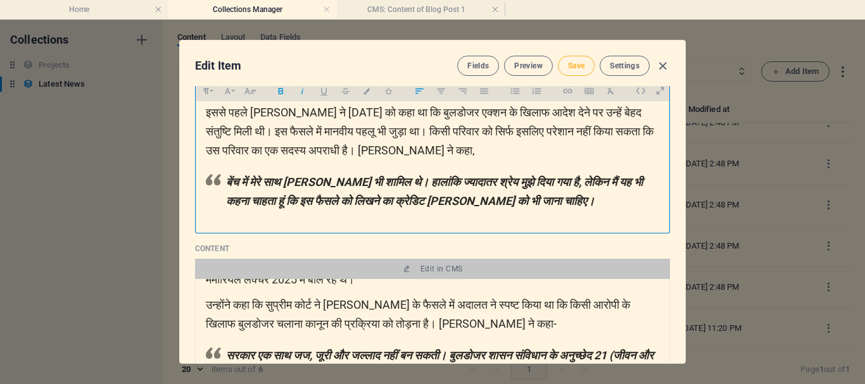
click at [570, 65] on span "Save" at bounding box center [576, 66] width 16 height 10
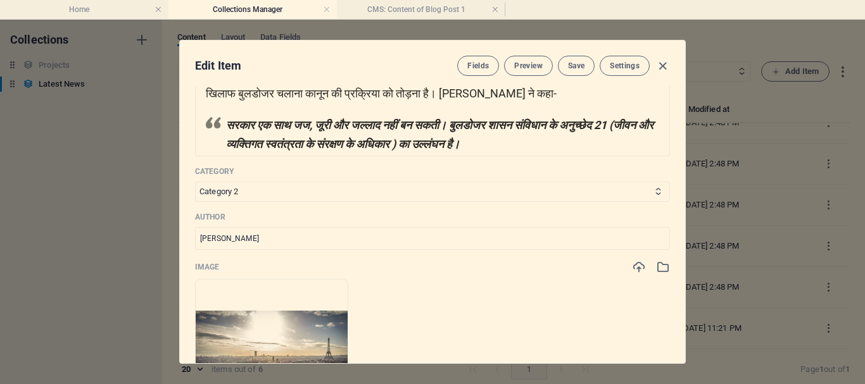
scroll to position [380, 0]
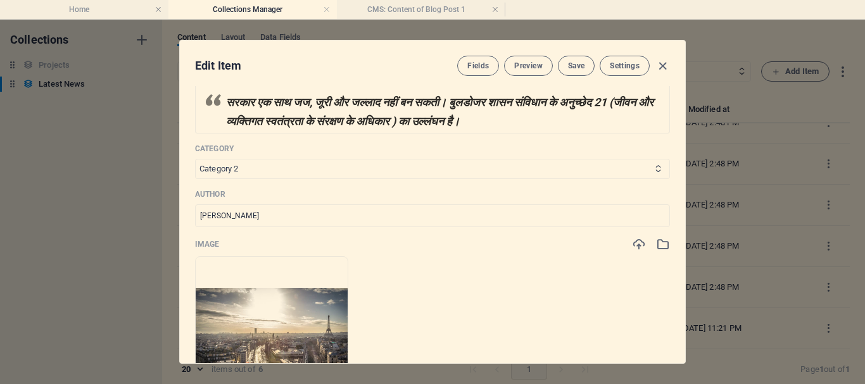
click at [257, 170] on select "Category 1 Category 2" at bounding box center [432, 169] width 475 height 20
click at [261, 167] on select "Category 1 Category 2" at bounding box center [432, 169] width 475 height 20
click at [275, 170] on select "Category 1 Category 2" at bounding box center [432, 169] width 475 height 20
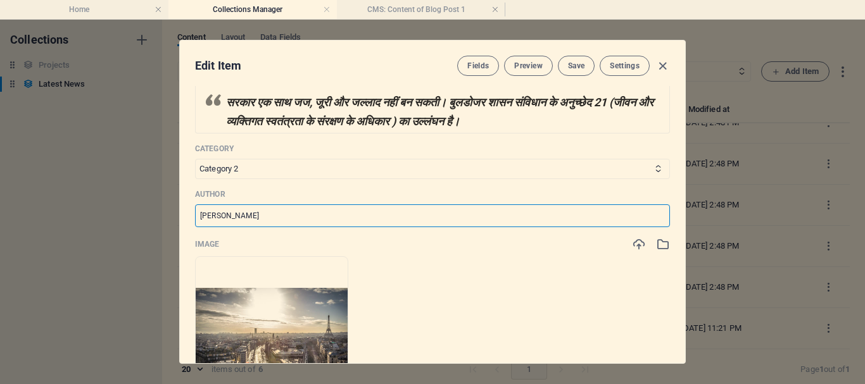
click at [251, 216] on input "John Doe" at bounding box center [432, 215] width 475 height 23
drag, startPoint x: 248, startPoint y: 216, endPoint x: 180, endPoint y: 215, distance: 68.4
click at [180, 215] on div "Name CJI गवई बोले- बुलडोजर एक्शन का मतलब कानून तोड़ना:सरकार एक साथ जज, जूरी और ज…" at bounding box center [432, 224] width 505 height 277
type input "[PERSON_NAME]"
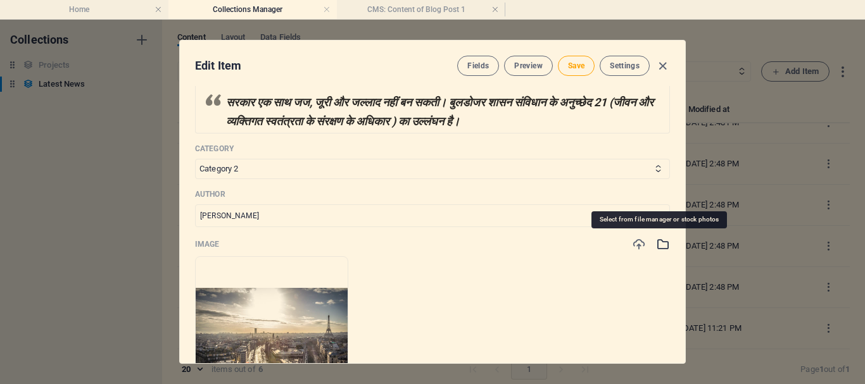
click at [656, 246] on icon "button" at bounding box center [663, 244] width 14 height 14
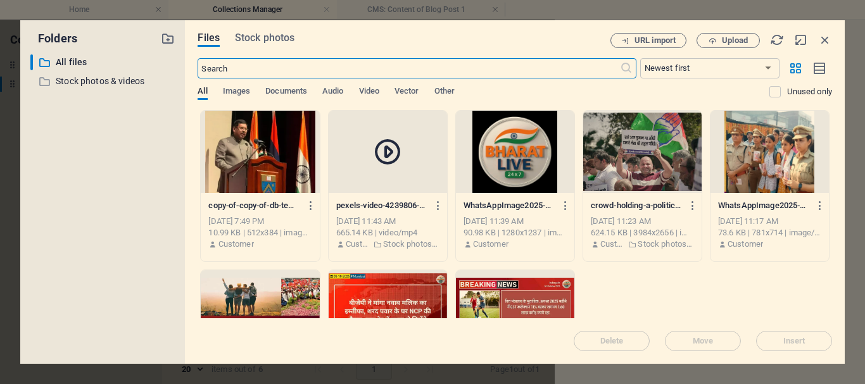
click at [240, 173] on div at bounding box center [260, 152] width 118 height 82
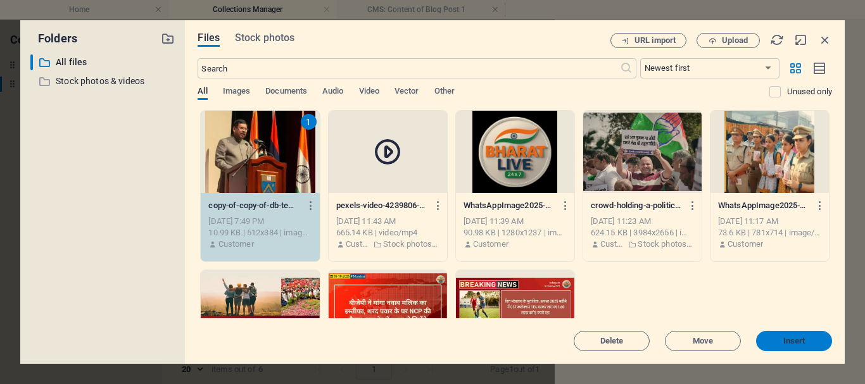
click at [789, 341] on span "Insert" at bounding box center [794, 341] width 22 height 8
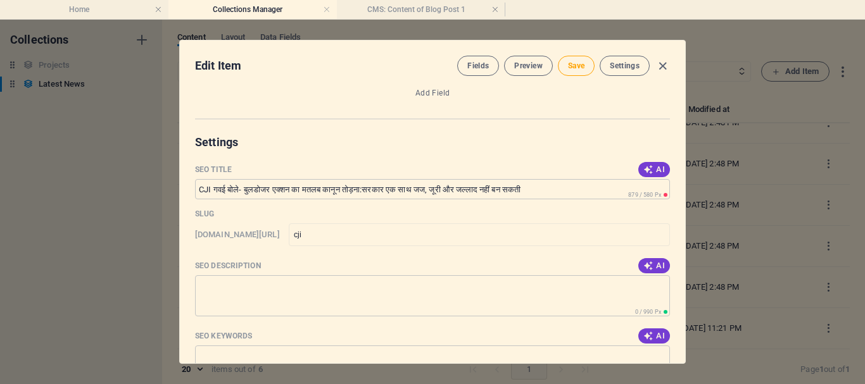
scroll to position [823, 0]
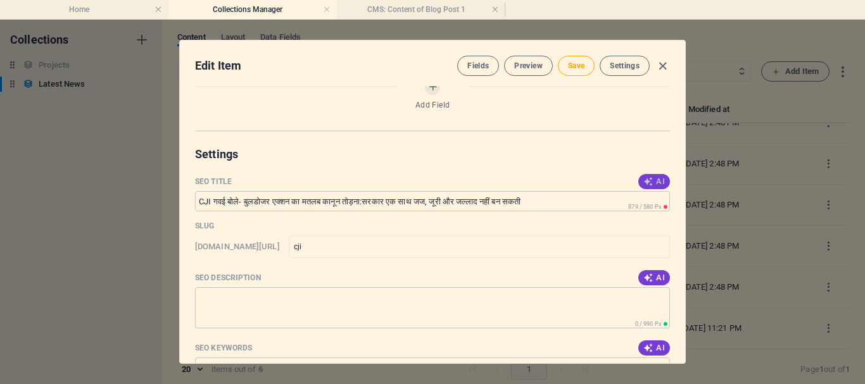
click at [644, 177] on icon "button" at bounding box center [648, 182] width 10 height 10
type input "CJI गवई: बुलडोजर नहीं, कानून शीर्षक"
click at [645, 279] on icon "button" at bounding box center [648, 278] width 10 height 10
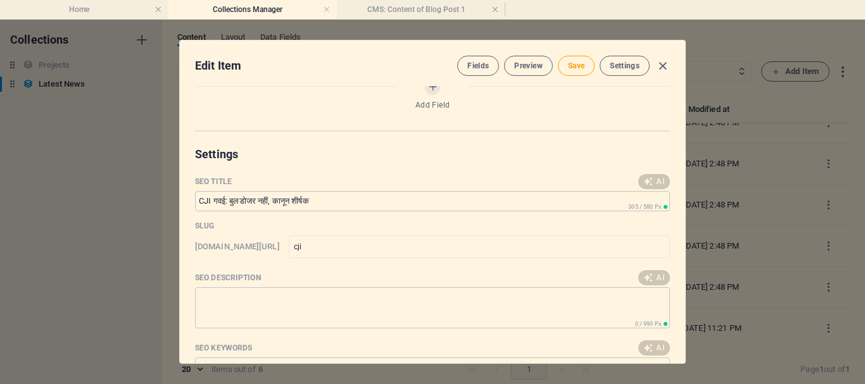
type textarea "CJI गवई ने बुलडोजर एक्शन की आलोचना की, मानवीय पहलू पर जोर देते हुए रूल ऑफ लॉ की…"
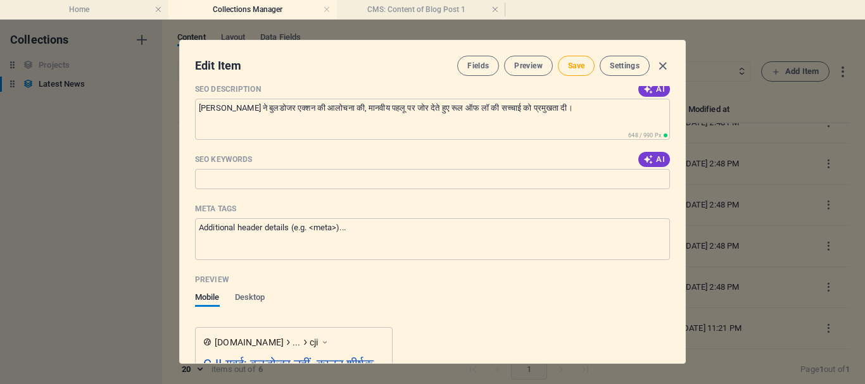
scroll to position [1013, 0]
click at [651, 156] on span "AI" at bounding box center [654, 158] width 22 height 10
type input "CJI गवई, बुलडोजर एक्शन, रूल ऑफ लॉ, संविधान अनुच्छेद 21, न्याय व्यवस्था, मानवाधि…"
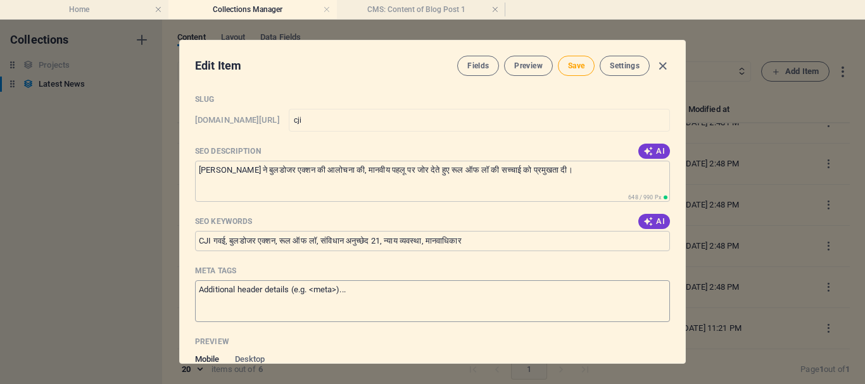
scroll to position [950, 0]
click at [575, 64] on span "Save" at bounding box center [576, 66] width 16 height 10
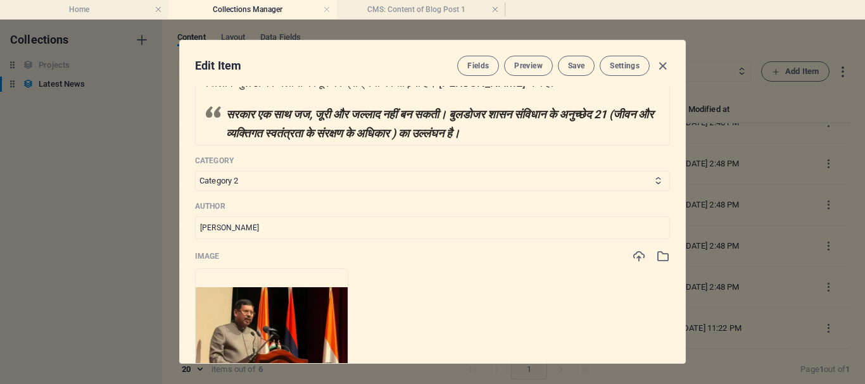
scroll to position [317, 0]
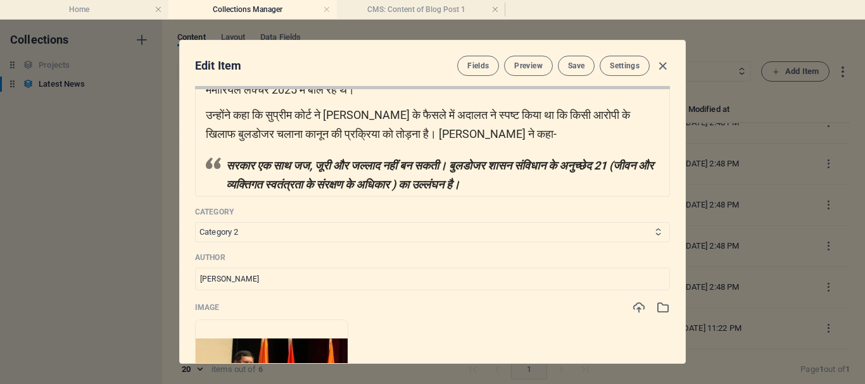
click at [267, 235] on select "Category 1 Category 2" at bounding box center [432, 232] width 475 height 20
click at [273, 280] on input "[PERSON_NAME]" at bounding box center [432, 279] width 475 height 23
click at [267, 234] on select "Category 1 Category 2" at bounding box center [432, 232] width 475 height 20
select select "Category 1"
click at [195, 222] on select "Category 1 Category 2" at bounding box center [432, 232] width 475 height 20
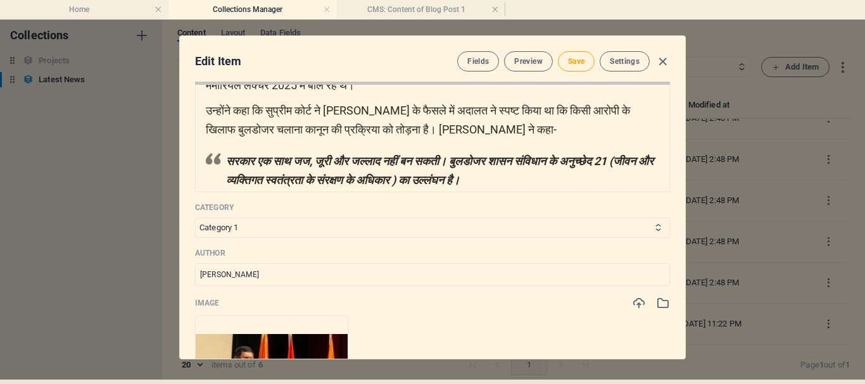
scroll to position [6, 0]
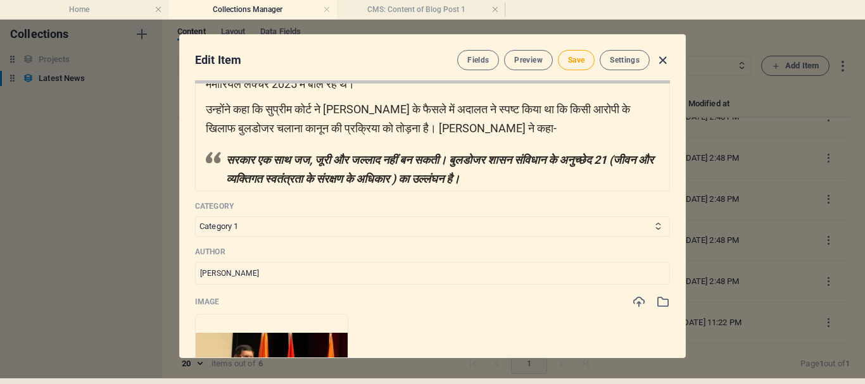
click at [660, 62] on icon "button" at bounding box center [662, 60] width 15 height 15
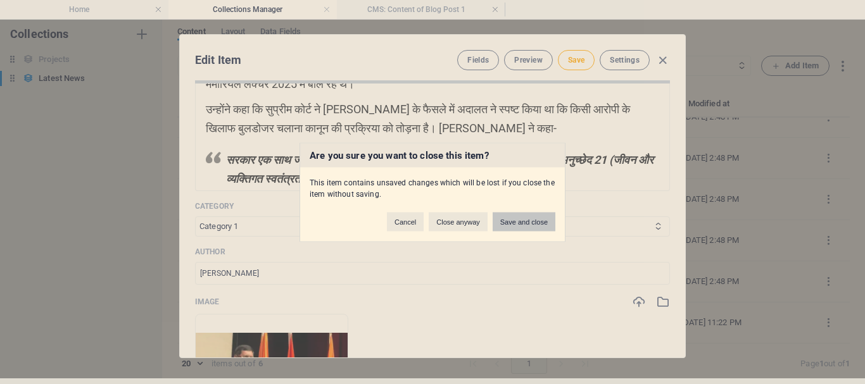
click at [528, 225] on button "Save and close" at bounding box center [523, 221] width 63 height 19
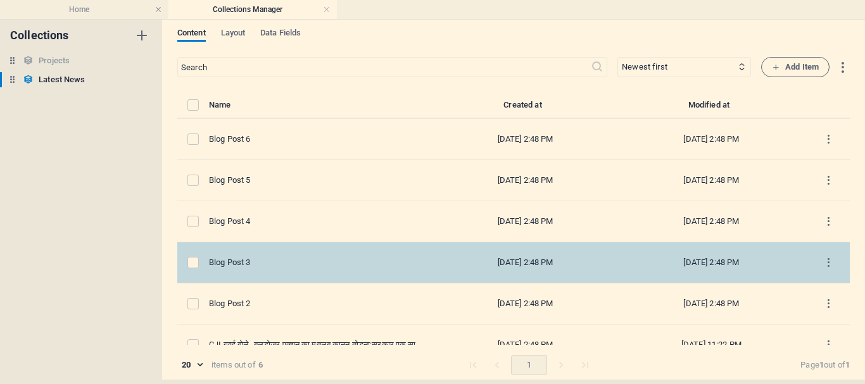
scroll to position [0, 0]
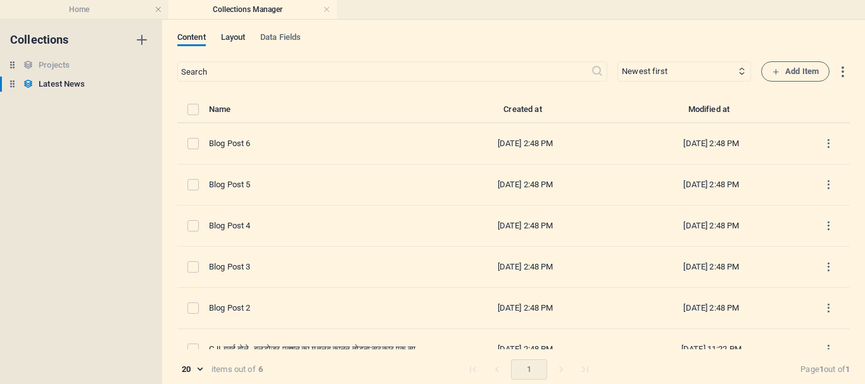
click at [237, 39] on span "Layout" at bounding box center [233, 39] width 25 height 18
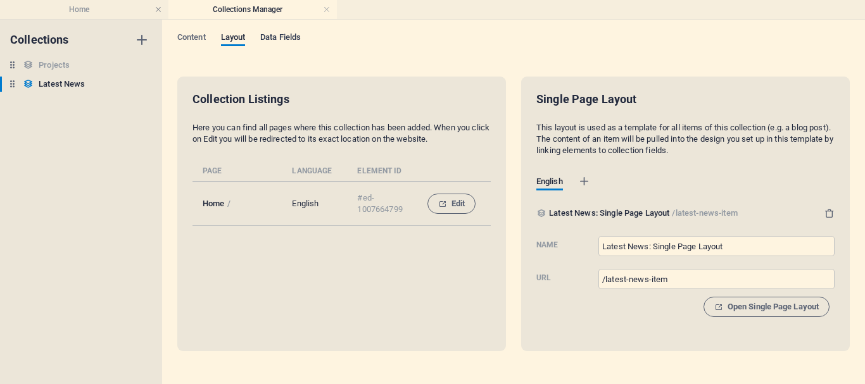
click at [275, 35] on span "Data Fields" at bounding box center [280, 39] width 41 height 18
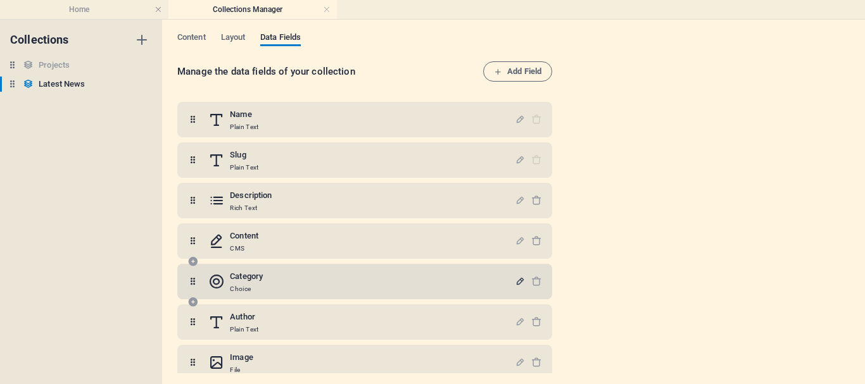
click at [517, 283] on icon "button" at bounding box center [520, 281] width 11 height 11
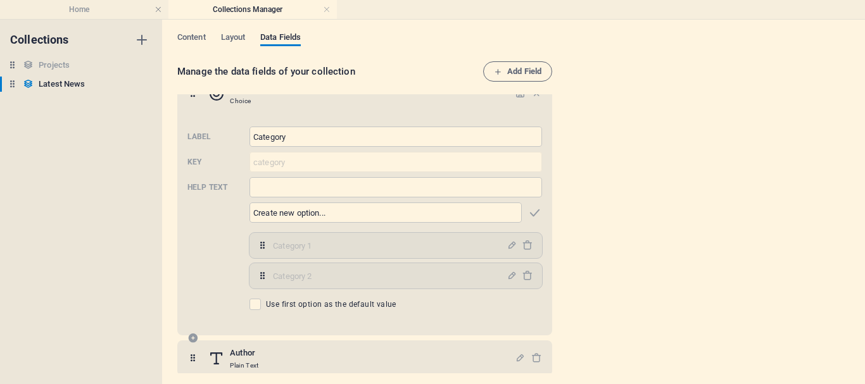
scroll to position [190, 0]
click at [508, 246] on icon "button" at bounding box center [511, 243] width 11 height 11
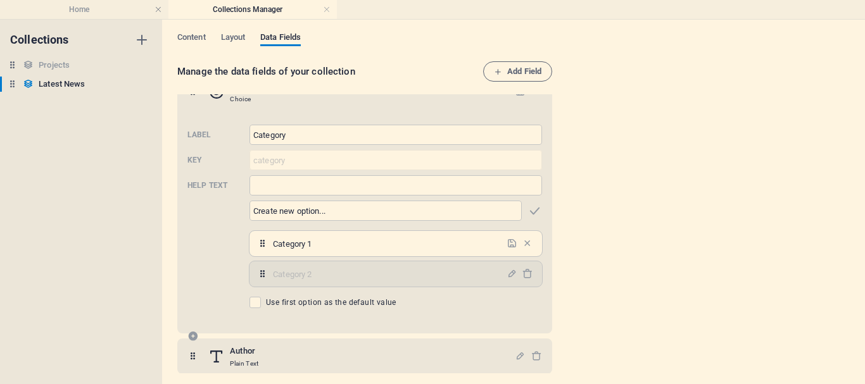
click at [334, 248] on input "Category 1" at bounding box center [386, 244] width 226 height 20
click at [530, 212] on icon "button" at bounding box center [534, 211] width 15 height 15
click at [534, 211] on icon "button" at bounding box center [534, 211] width 15 height 15
click at [92, 10] on h4 "Home" at bounding box center [84, 10] width 168 height 14
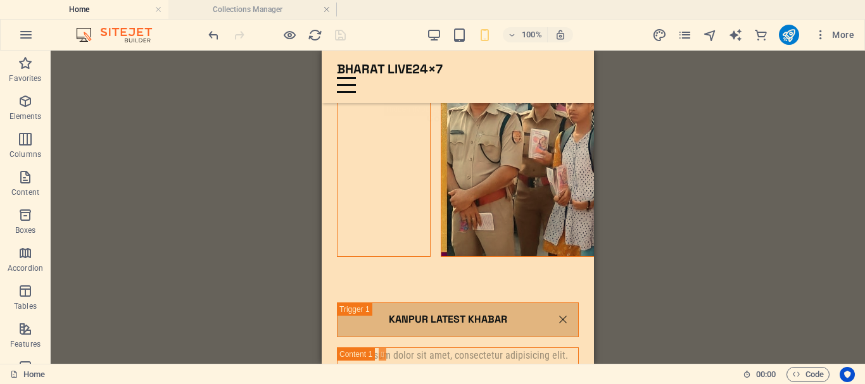
scroll to position [2476, 0]
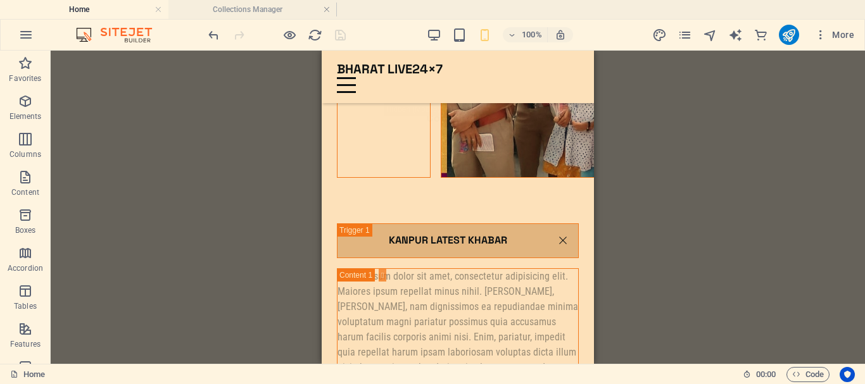
drag, startPoint x: 588, startPoint y: 201, endPoint x: 915, endPoint y: 237, distance: 329.2
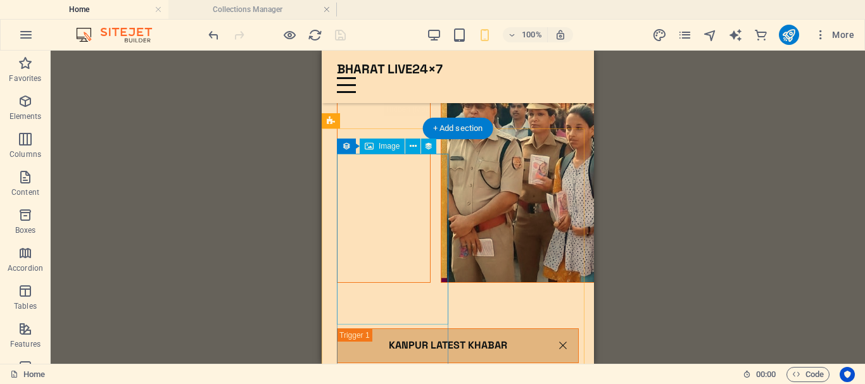
scroll to position [2349, 0]
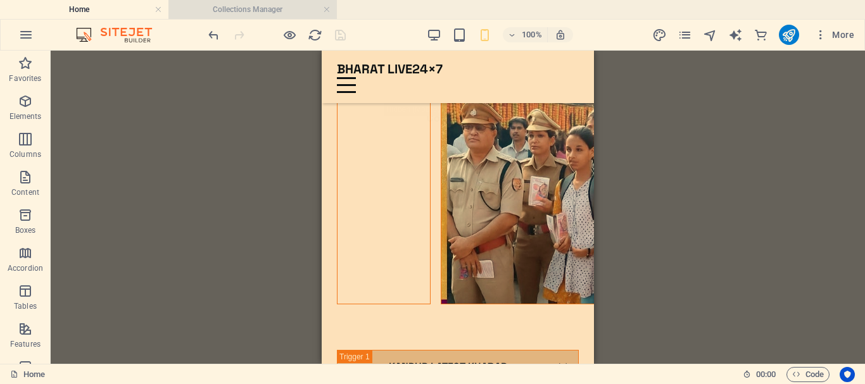
click at [262, 8] on h4 "Collections Manager" at bounding box center [252, 10] width 168 height 14
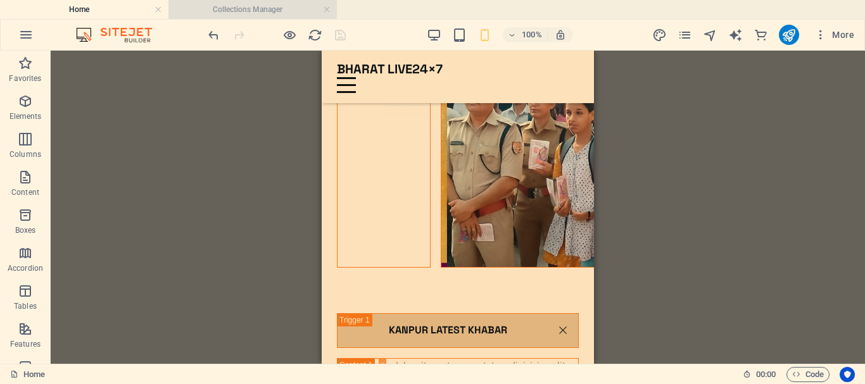
scroll to position [0, 0]
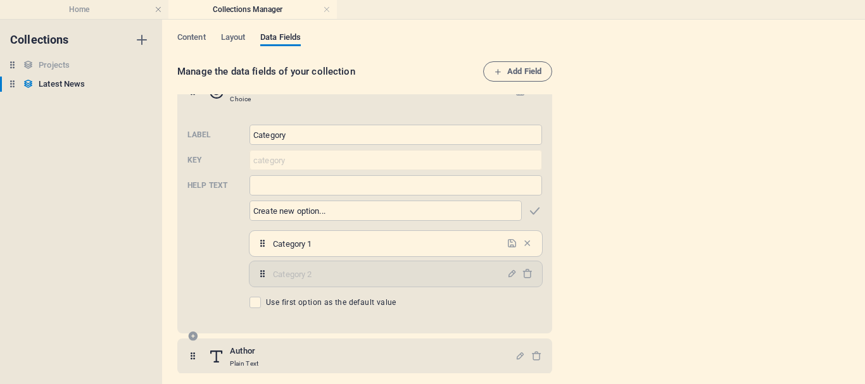
click at [433, 249] on input "Category 1" at bounding box center [386, 244] width 226 height 20
drag, startPoint x: 334, startPoint y: 244, endPoint x: 247, endPoint y: 246, distance: 86.7
click at [247, 246] on div "Label Category ​ Key category ​ Help text ​ ​ Category 1,Category 2 Category 1 …" at bounding box center [364, 217] width 354 height 194
type input "Top News"
click at [506, 244] on icon "button" at bounding box center [511, 243] width 11 height 11
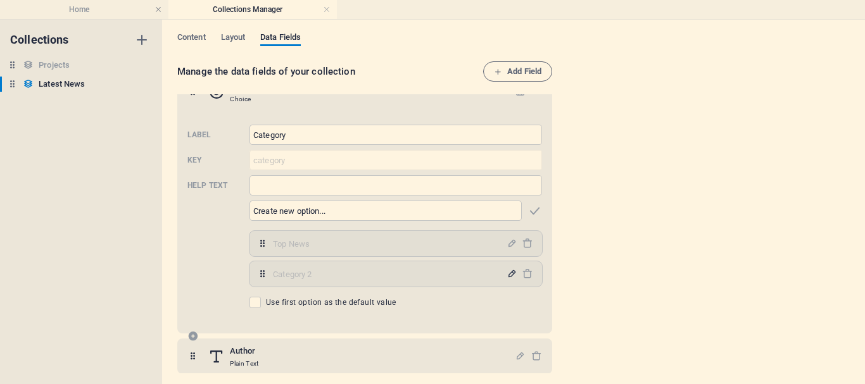
click at [508, 272] on icon "button" at bounding box center [511, 273] width 11 height 11
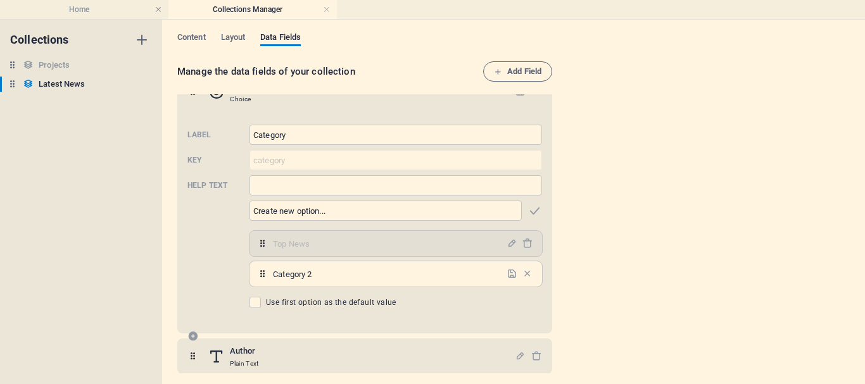
drag, startPoint x: 327, startPoint y: 276, endPoint x: 248, endPoint y: 277, distance: 79.8
click at [248, 277] on div "Label Category ​ Key category ​ Help text ​ ​ Top News,Category 2 Top News ​ Ca…" at bounding box center [364, 217] width 354 height 194
type input "Khel Jagat"
click at [506, 272] on icon "button" at bounding box center [511, 273] width 11 height 11
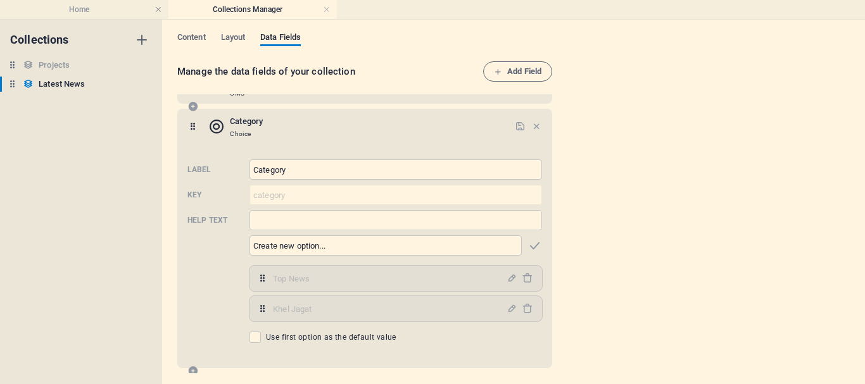
scroll to position [127, 0]
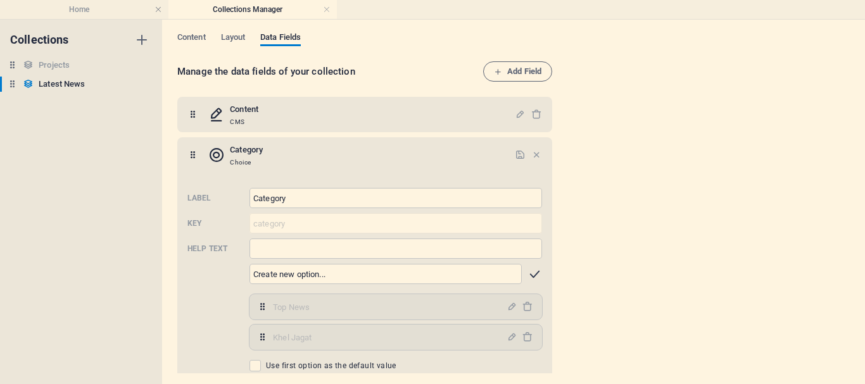
click at [530, 275] on icon "button" at bounding box center [534, 274] width 15 height 15
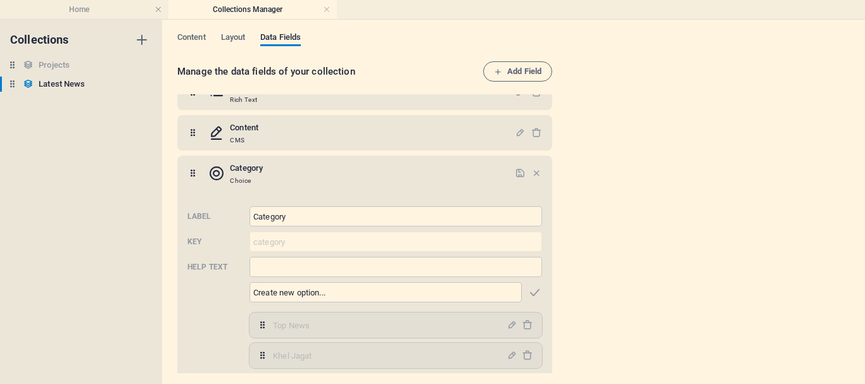
scroll to position [190, 0]
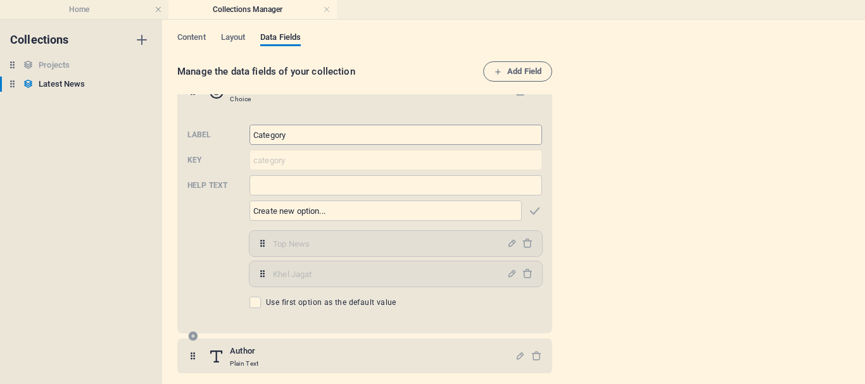
click at [302, 135] on input "Category" at bounding box center [395, 135] width 292 height 20
drag, startPoint x: 302, startPoint y: 135, endPoint x: 222, endPoint y: 135, distance: 79.8
click at [222, 135] on div "Label Category ​ Key category ​ Help text ​ ​ Top News,Khel Jagat Top News ​ Kh…" at bounding box center [364, 217] width 354 height 194
type input "Breaking News"
click at [623, 165] on div "Manage the data fields of your collection Add Field Name Plain Text Slug Plain …" at bounding box center [513, 218] width 672 height 314
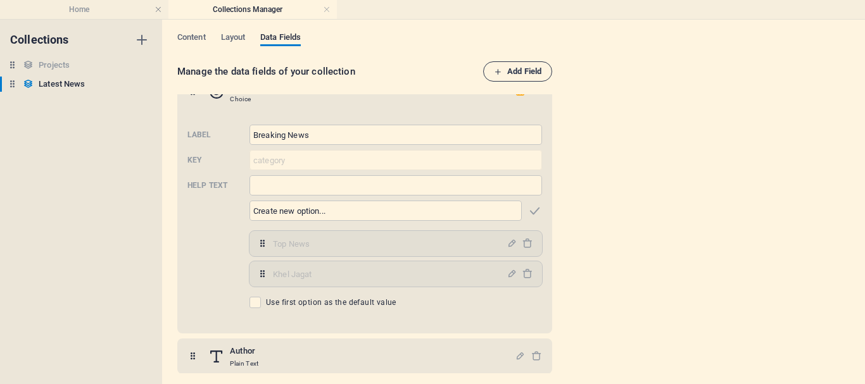
click at [525, 72] on span "Add Field" at bounding box center [517, 71] width 47 height 15
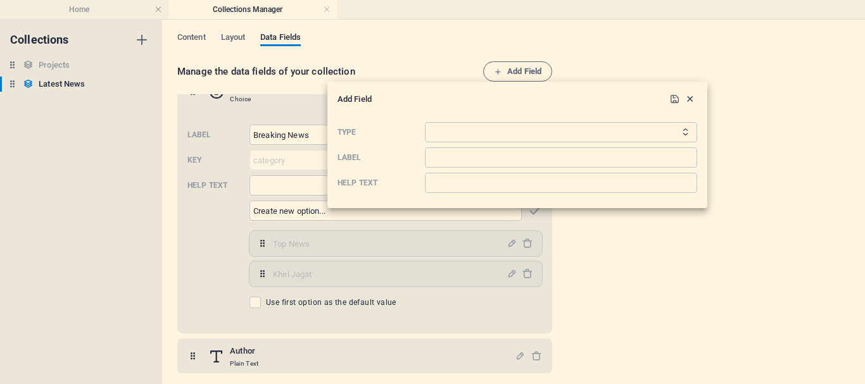
click at [689, 97] on icon "button" at bounding box center [689, 99] width 11 height 11
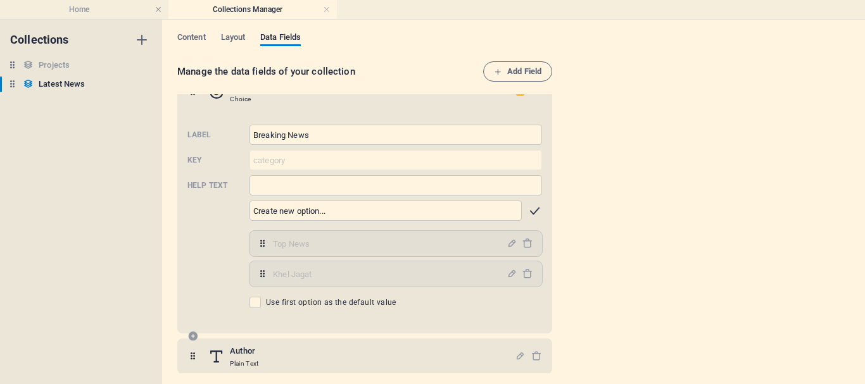
click at [530, 208] on icon "button" at bounding box center [534, 211] width 15 height 15
click at [399, 212] on input "text" at bounding box center [385, 211] width 272 height 20
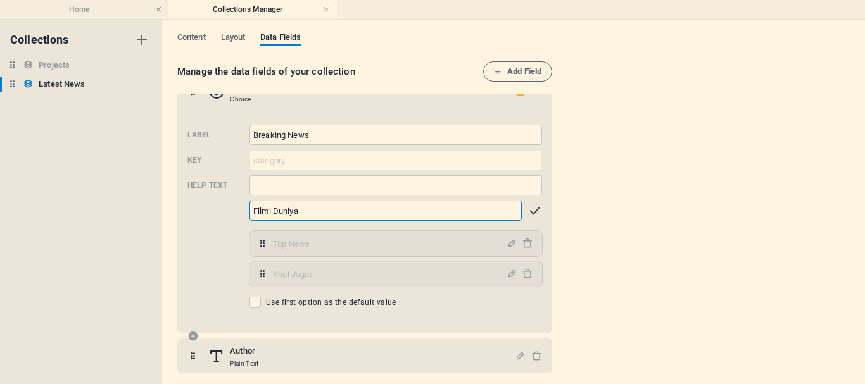
type input "Filmi Duniya"
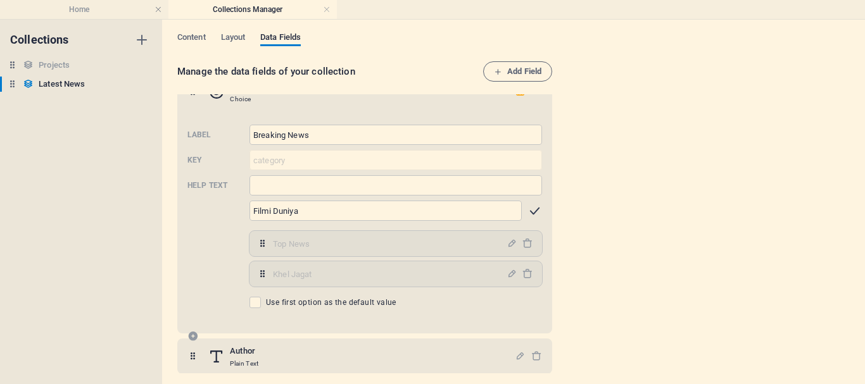
click at [530, 204] on icon "button" at bounding box center [534, 211] width 15 height 15
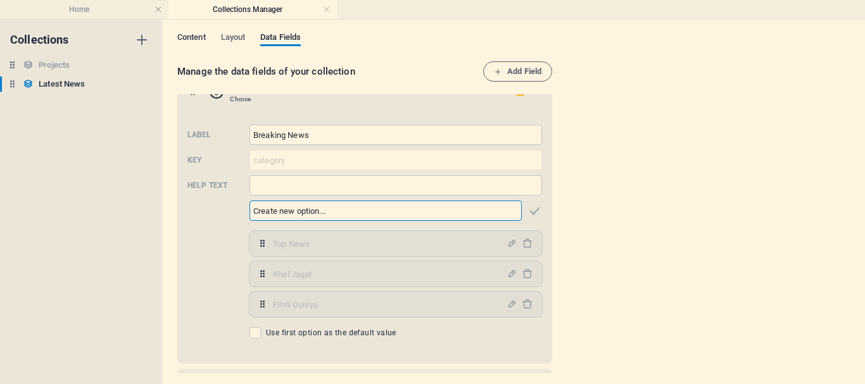
click at [194, 40] on span "Content" at bounding box center [191, 39] width 28 height 18
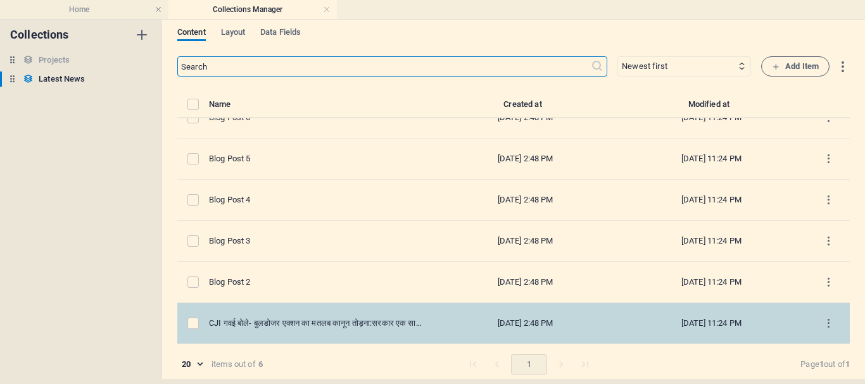
scroll to position [6, 0]
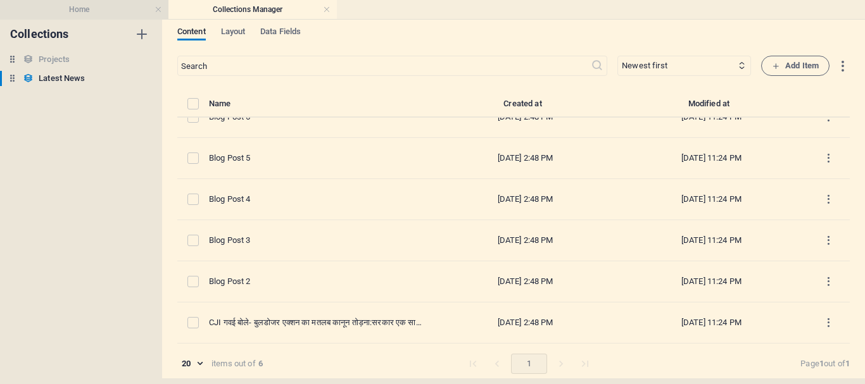
click at [107, 12] on h4 "Home" at bounding box center [84, 10] width 168 height 14
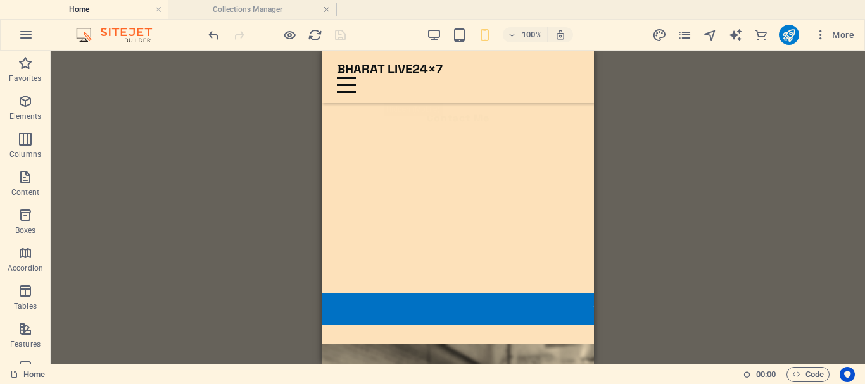
scroll to position [1084, 0]
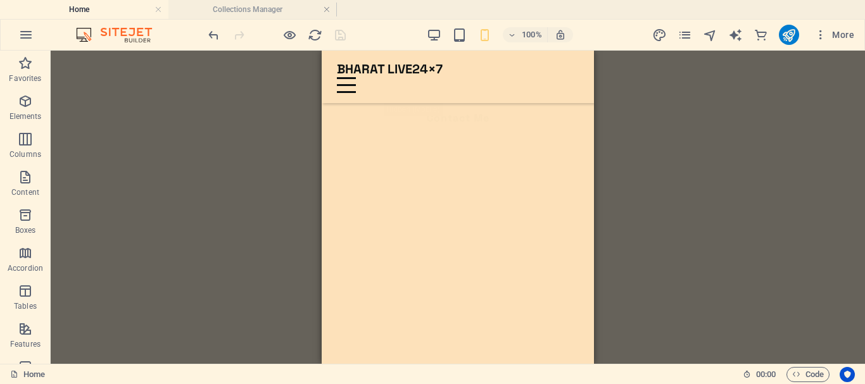
click at [340, 36] on div at bounding box center [277, 35] width 142 height 20
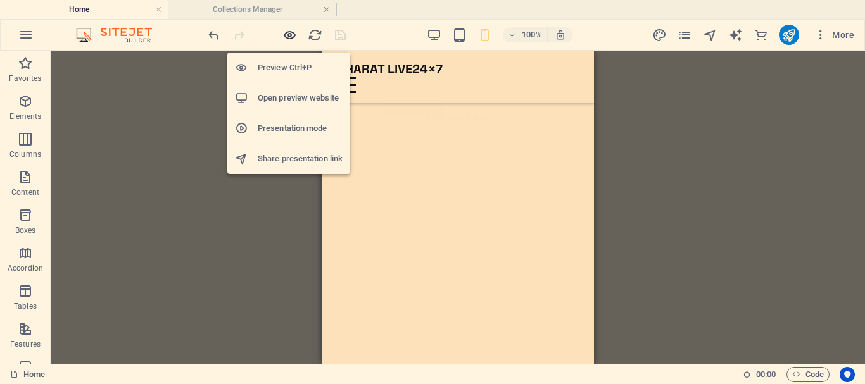
click at [289, 42] on icon "button" at bounding box center [289, 35] width 15 height 15
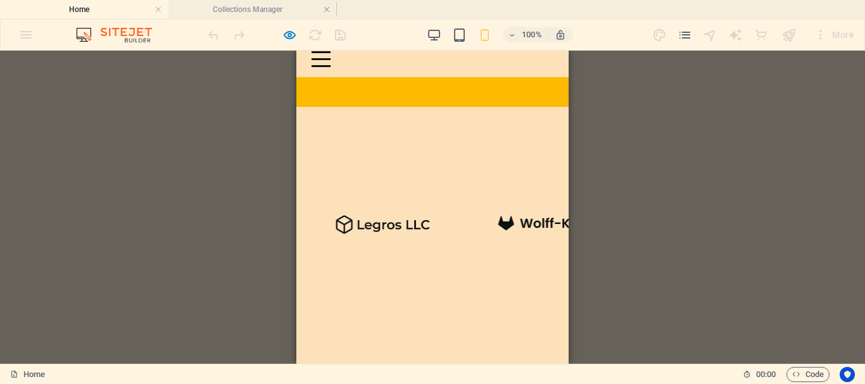
scroll to position [0, 0]
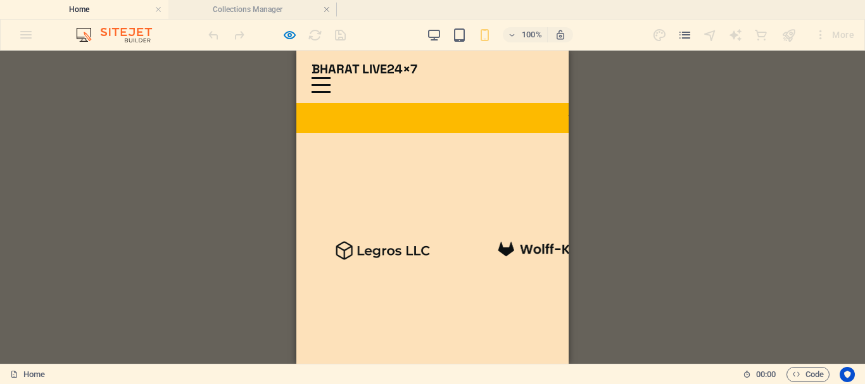
drag, startPoint x: 563, startPoint y: 163, endPoint x: 731, endPoint y: 100, distance: 179.1
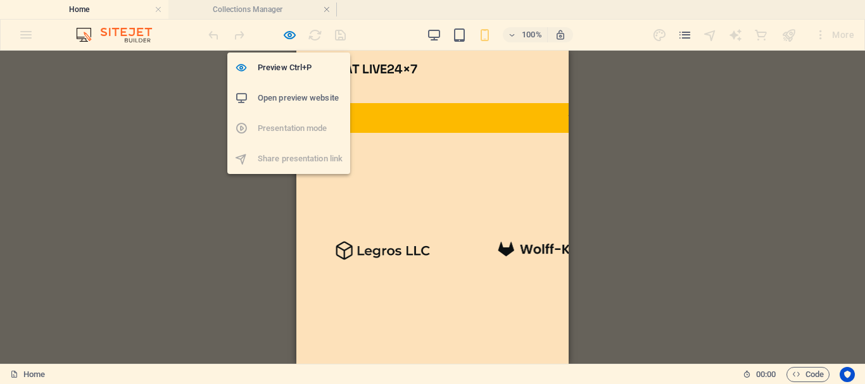
click at [285, 98] on h6 "Open preview website" at bounding box center [300, 98] width 85 height 15
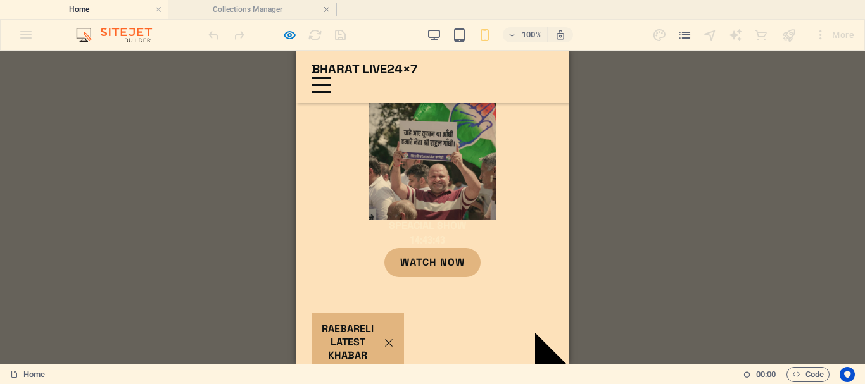
scroll to position [1424, 0]
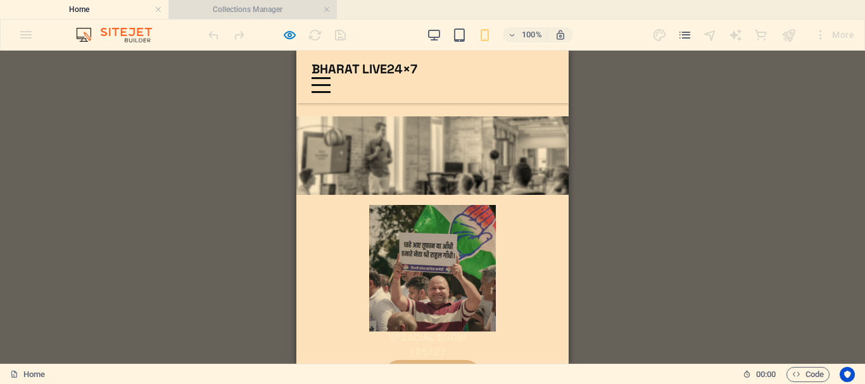
click at [241, 6] on h4 "Collections Manager" at bounding box center [252, 10] width 168 height 14
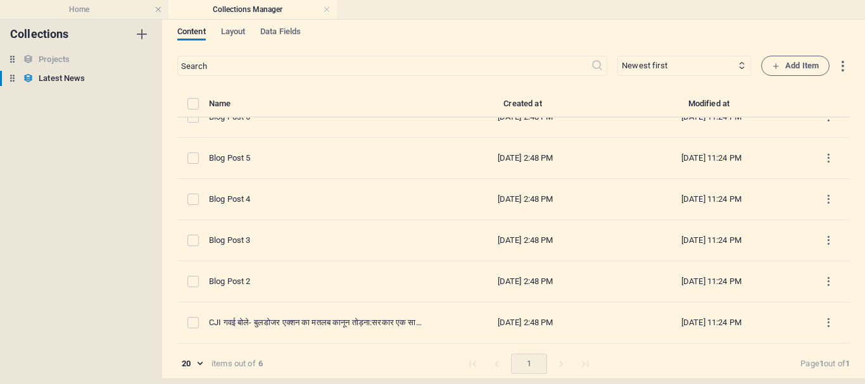
scroll to position [0, 0]
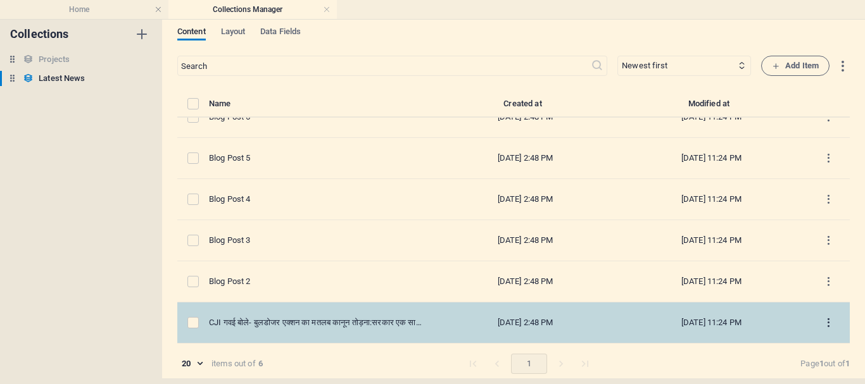
click at [824, 323] on icon "items list" at bounding box center [828, 323] width 12 height 12
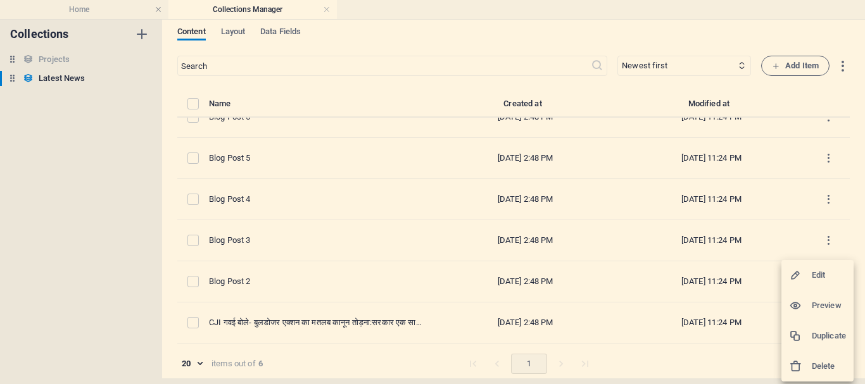
click at [817, 271] on h6 "Edit" at bounding box center [829, 275] width 34 height 15
select select "Top News"
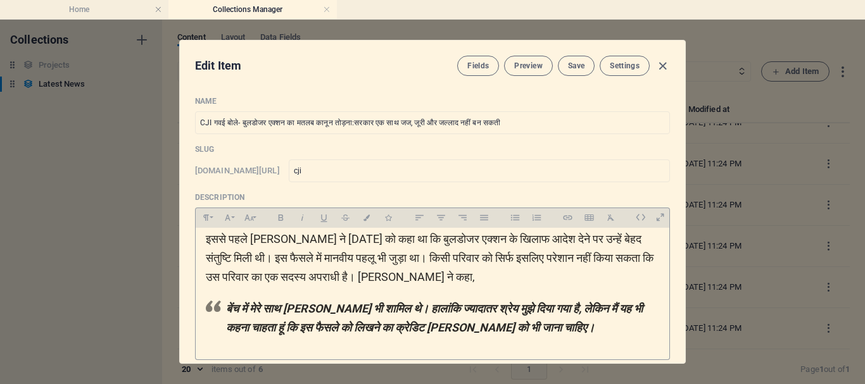
scroll to position [63, 0]
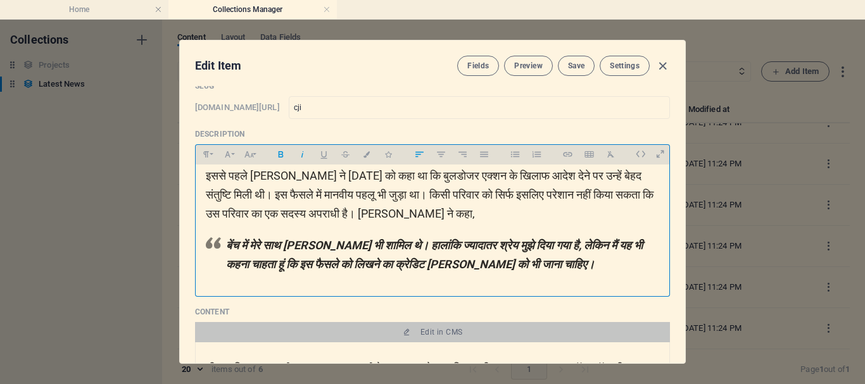
drag, startPoint x: 351, startPoint y: 284, endPoint x: 306, endPoint y: 261, distance: 50.4
click at [306, 261] on div "24 सितंबर- बुलडोजर एक्शन के खिलाफ आदेश देना संतोषजनक इससे पहले CJI गवई ने 24 सि…" at bounding box center [433, 206] width 474 height 168
click at [363, 268] on p "बेंच में मेरे साथ जस्टिस केवी विश्वनाथन भी शामिल थे। हालांकि ज्यादातर श्रेय मुझ…" at bounding box center [442, 255] width 433 height 38
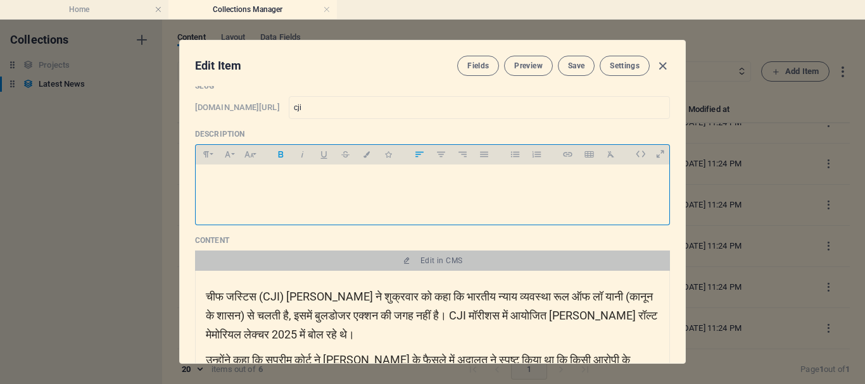
scroll to position [125, 0]
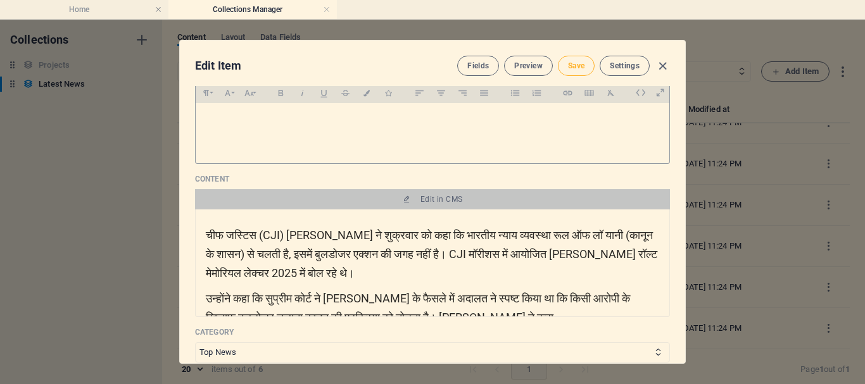
click at [576, 65] on span "Save" at bounding box center [576, 66] width 16 height 10
click at [661, 69] on icon "button" at bounding box center [662, 66] width 15 height 15
type input "[DATE]"
type input "cji"
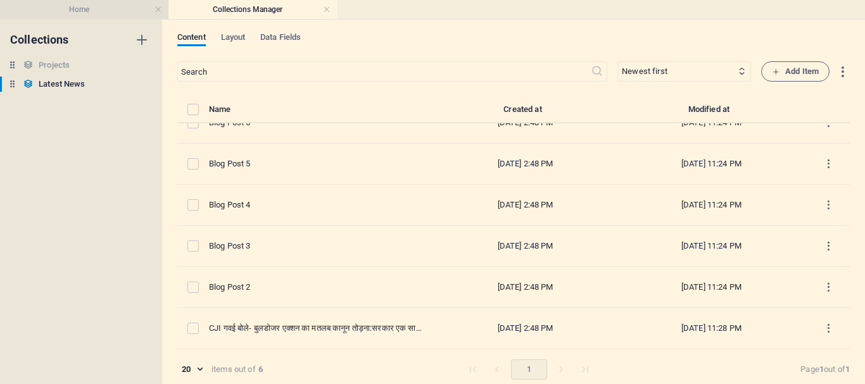
click at [78, 12] on h4 "Home" at bounding box center [84, 10] width 168 height 14
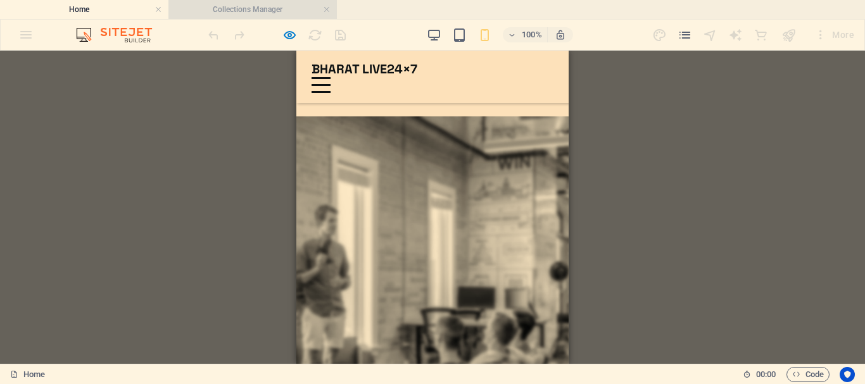
click at [251, 8] on h4 "Collections Manager" at bounding box center [252, 10] width 168 height 14
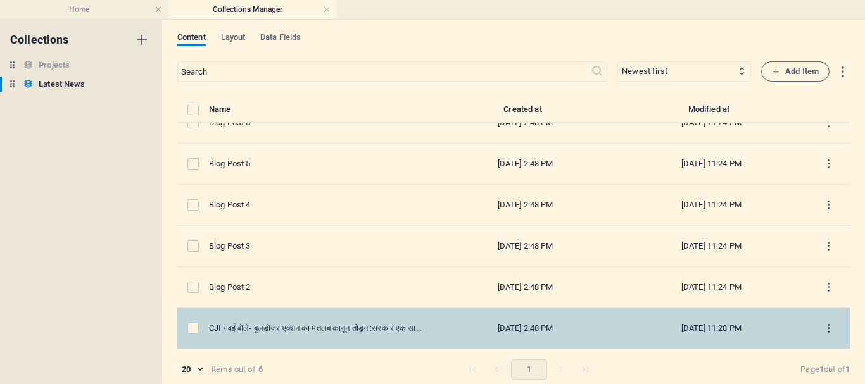
click at [822, 328] on icon "items list" at bounding box center [828, 329] width 12 height 12
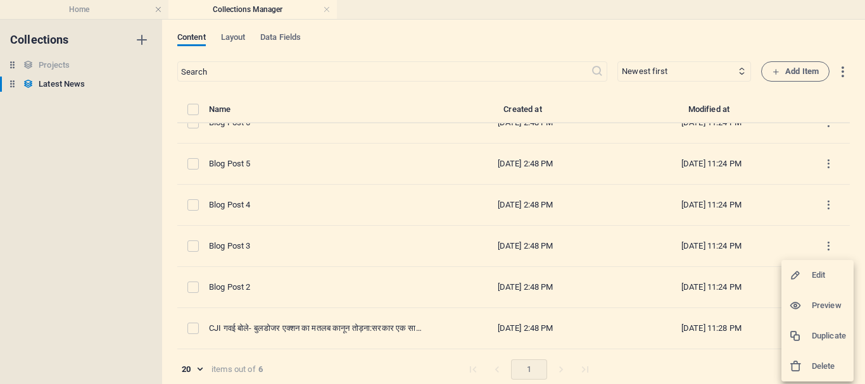
click at [811, 277] on div at bounding box center [800, 275] width 23 height 13
select select "Top News"
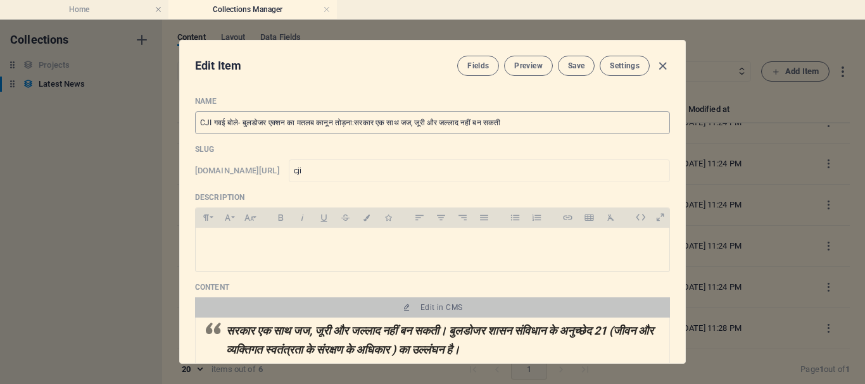
click at [561, 128] on input "CJI गवई बोले- बुलडोजर एक्शन का मतलब कानून तोड़ना:सरकार एक साथ जज, जूरी और जल्लाद…" at bounding box center [432, 122] width 475 height 23
drag, startPoint x: 540, startPoint y: 124, endPoint x: 174, endPoint y: 127, distance: 365.9
click at [174, 127] on div "Edit Item Fields Preview Save Settings Name CJI गवई बोले- बुलडोजर एक्शन का मतलब…" at bounding box center [432, 202] width 865 height 365
click at [548, 124] on input "CJI गवई बोले- बुलडोजर एक्शन का मतलब कानून तोड़ना:सरकार एक साथ जज, जूरी और जल्लाद…" at bounding box center [432, 122] width 475 height 23
click at [660, 65] on icon "button" at bounding box center [662, 66] width 15 height 15
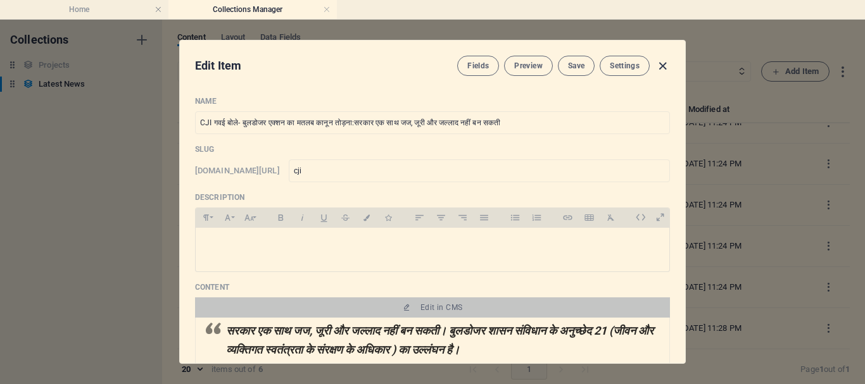
type input "[DATE]"
type input "cji"
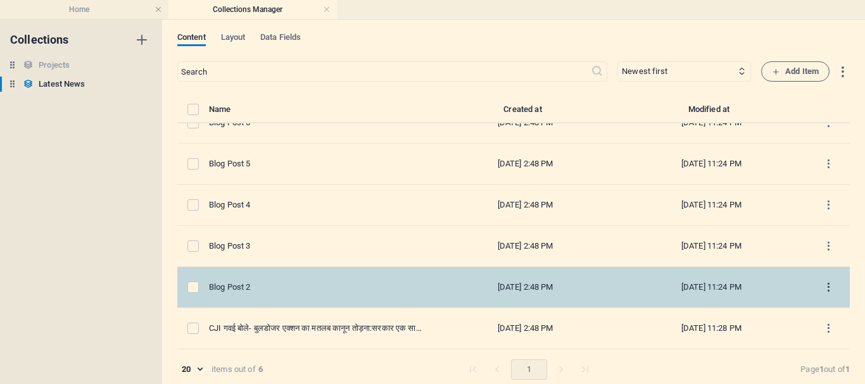
click at [823, 287] on icon "items list" at bounding box center [828, 288] width 12 height 12
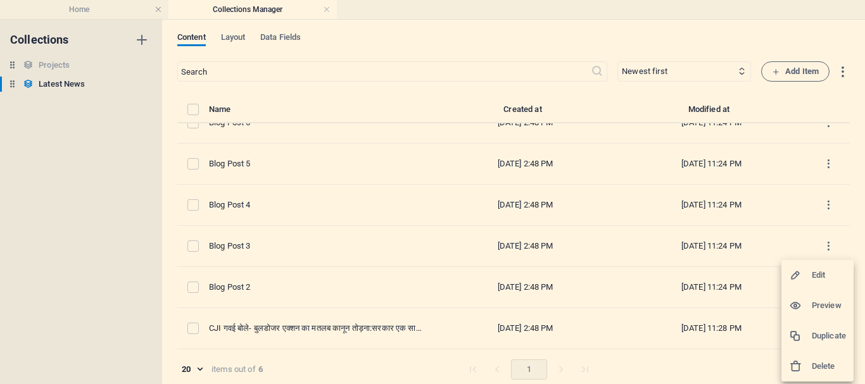
click at [815, 277] on h6 "Edit" at bounding box center [829, 275] width 34 height 15
select select "Top News"
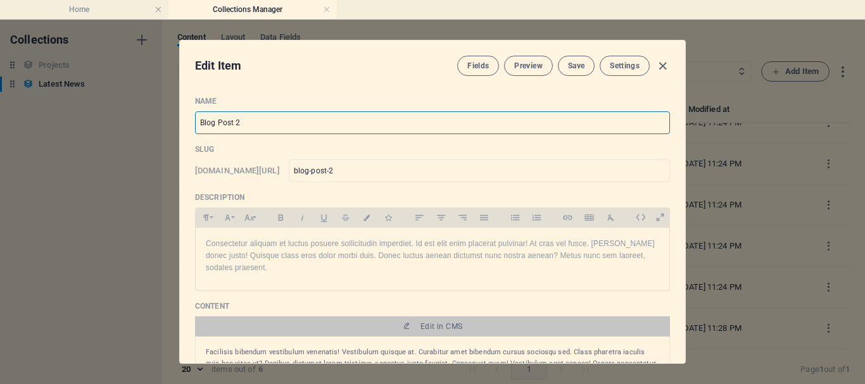
click at [333, 132] on input "Blog Post 2" at bounding box center [432, 122] width 475 height 23
paste input "क्या भारत तीसरे दिन ही अहमदाबाद टेस्ट जीत जाएगा"
type input "क्या भारत तीसरे दिन ही अहमदाबाद टेस्ट जीत जाएगा"
click at [249, 273] on p "Consectetur aliquam et luctus posuere sollicitudin imperdiet. Id est elit enim …" at bounding box center [432, 256] width 453 height 37
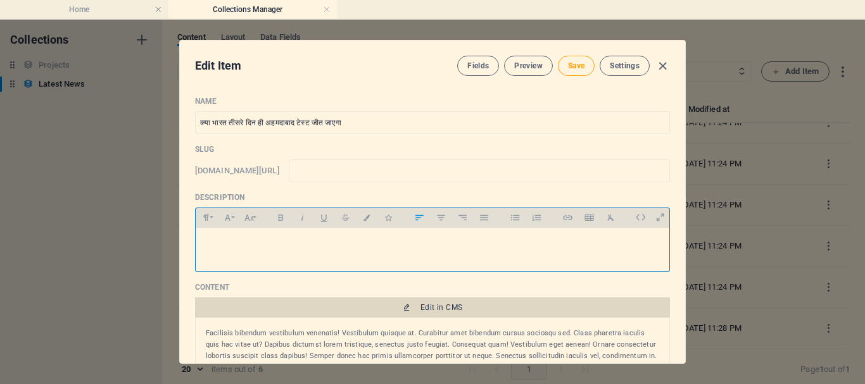
click at [472, 306] on span "Edit in CMS" at bounding box center [432, 308] width 465 height 10
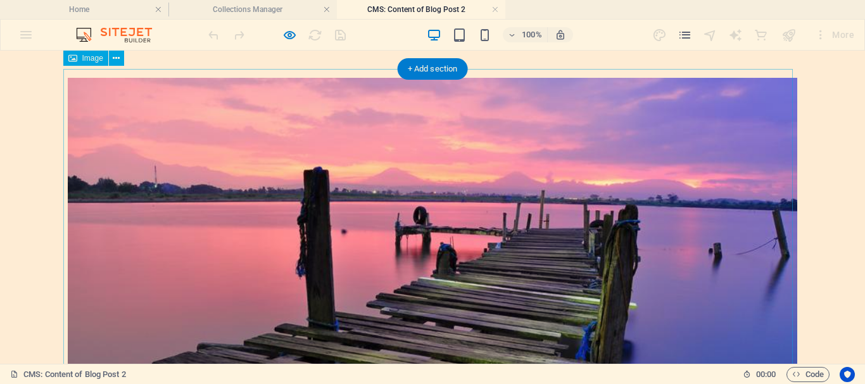
scroll to position [127, 0]
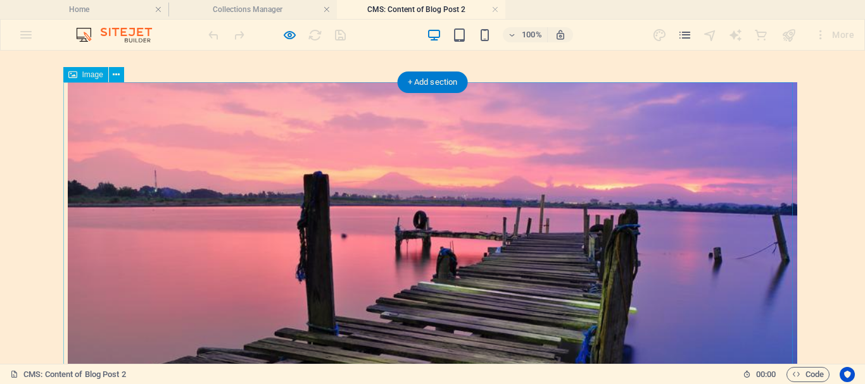
click at [705, 234] on figure at bounding box center [432, 296] width 729 height 428
click at [655, 246] on figure at bounding box center [432, 296] width 729 height 428
select select "%"
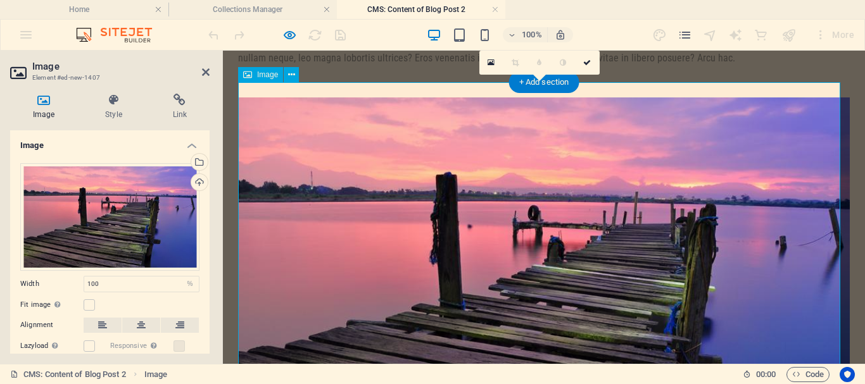
scroll to position [142, 0]
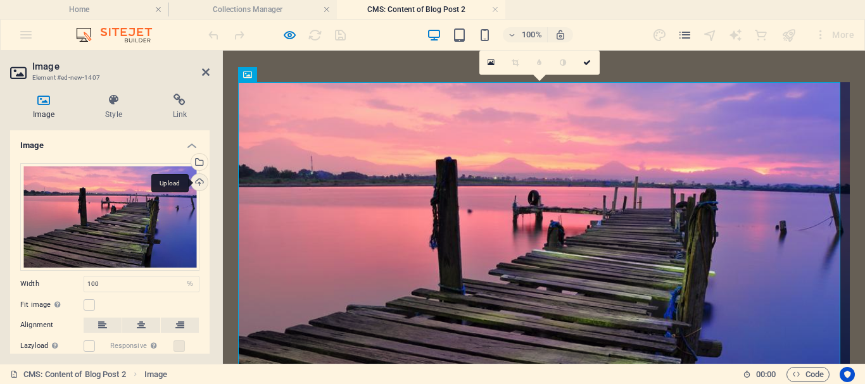
click at [195, 184] on div "Upload" at bounding box center [198, 183] width 19 height 19
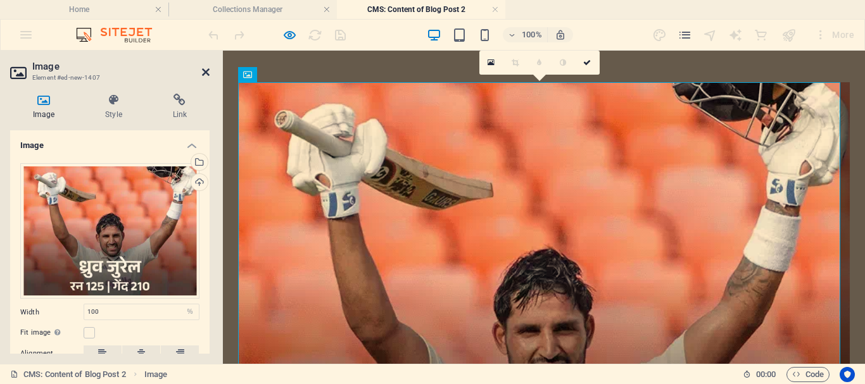
click at [203, 72] on icon at bounding box center [206, 72] width 8 height 10
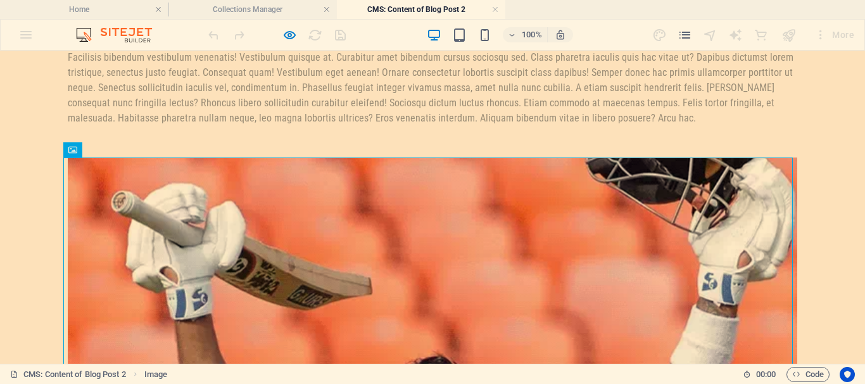
scroll to position [0, 0]
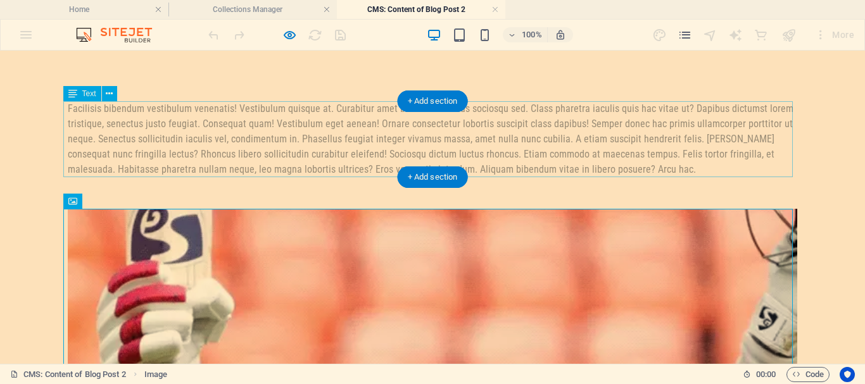
click at [625, 173] on div "Facilisis bibendum vestibulum venenatis! Vestibulum quisque at. Curabitur amet …" at bounding box center [432, 139] width 729 height 76
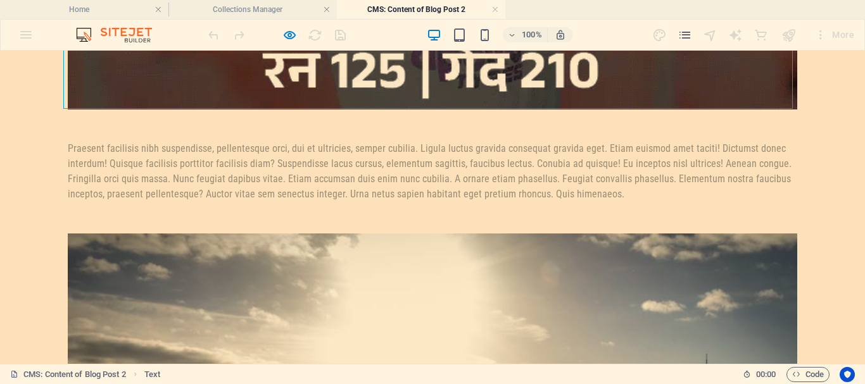
scroll to position [689, 0]
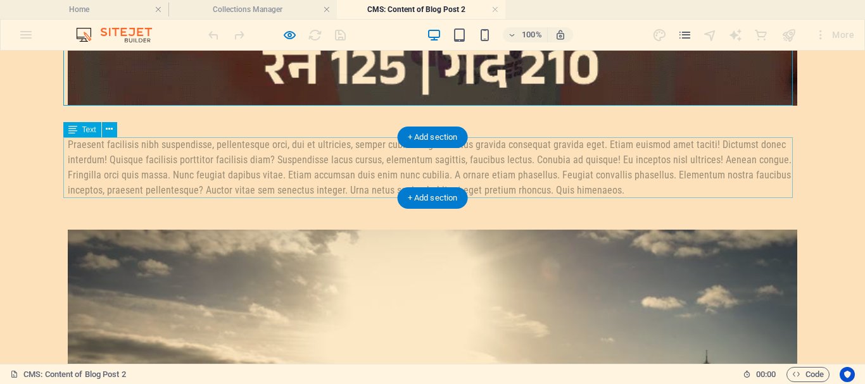
click at [615, 178] on div "Praesent facilisis nibh suspendisse, pellentesque orci, dui et ultricies, sempe…" at bounding box center [432, 167] width 729 height 61
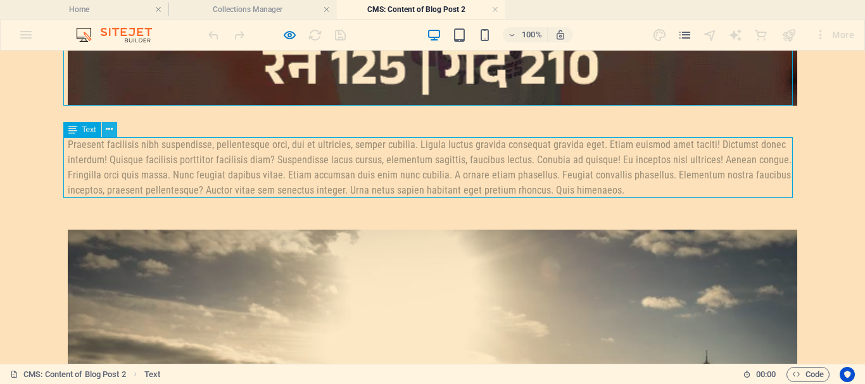
click at [113, 130] on button at bounding box center [109, 129] width 15 height 15
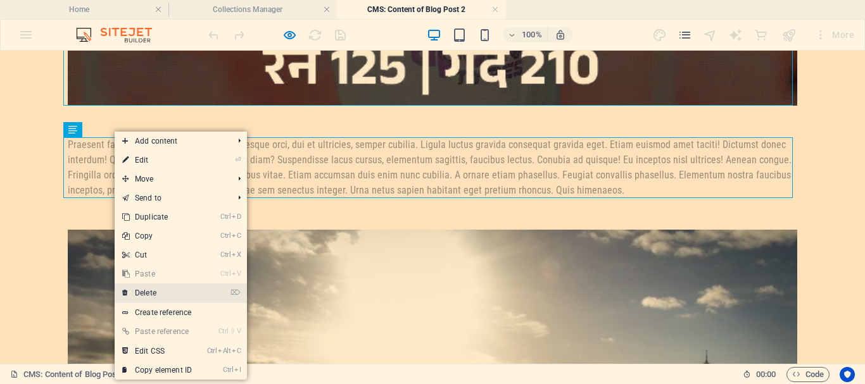
click at [161, 294] on link "⌦ Delete" at bounding box center [157, 293] width 85 height 19
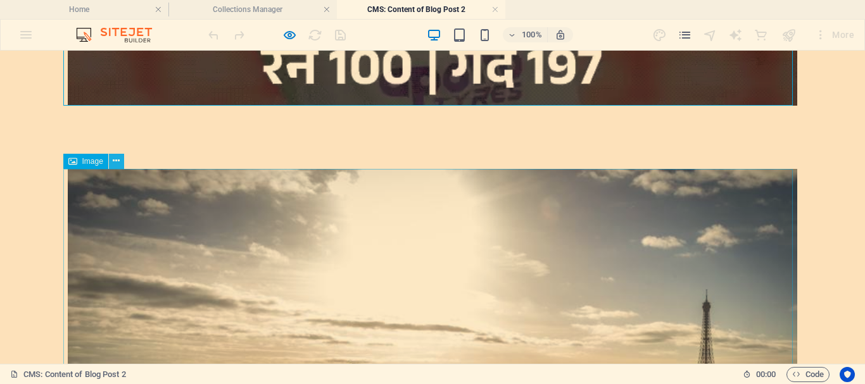
click at [114, 163] on icon at bounding box center [116, 160] width 7 height 13
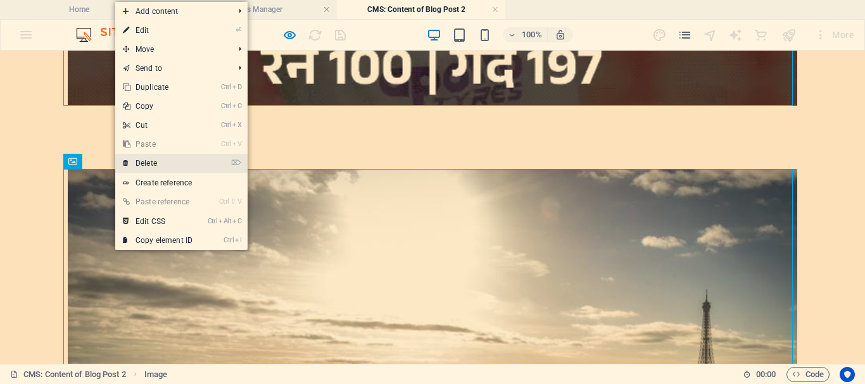
click at [152, 160] on link "⌦ Delete" at bounding box center [157, 163] width 85 height 19
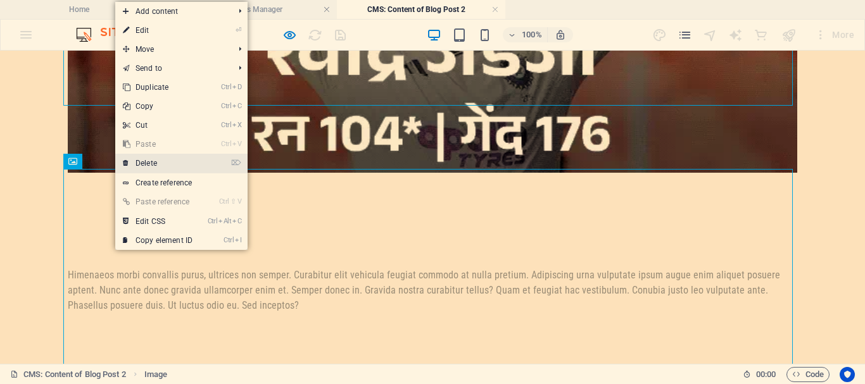
scroll to position [622, 0]
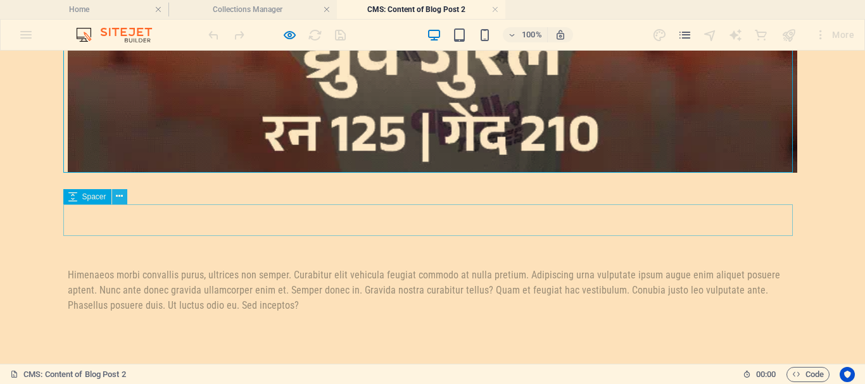
click at [123, 196] on button at bounding box center [119, 196] width 15 height 15
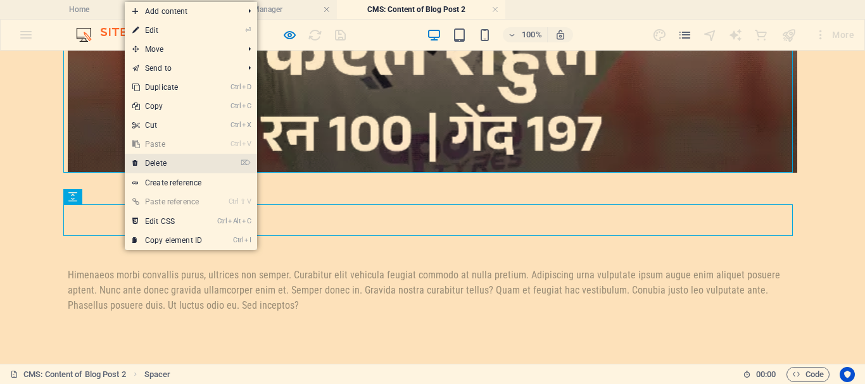
click at [157, 163] on link "⌦ Delete" at bounding box center [167, 163] width 85 height 19
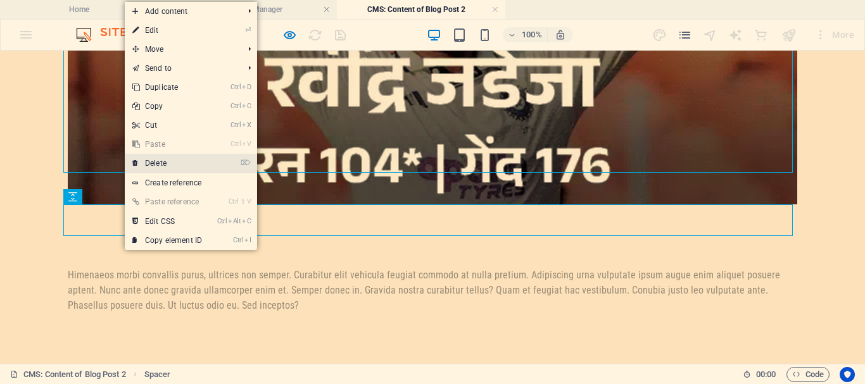
scroll to position [590, 0]
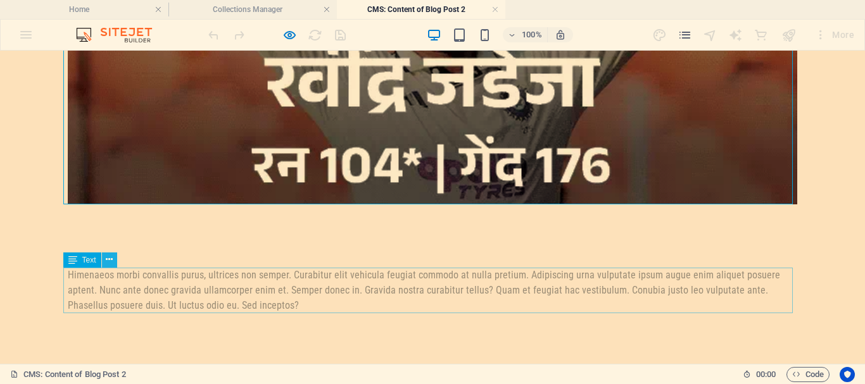
click at [111, 258] on icon at bounding box center [109, 259] width 7 height 13
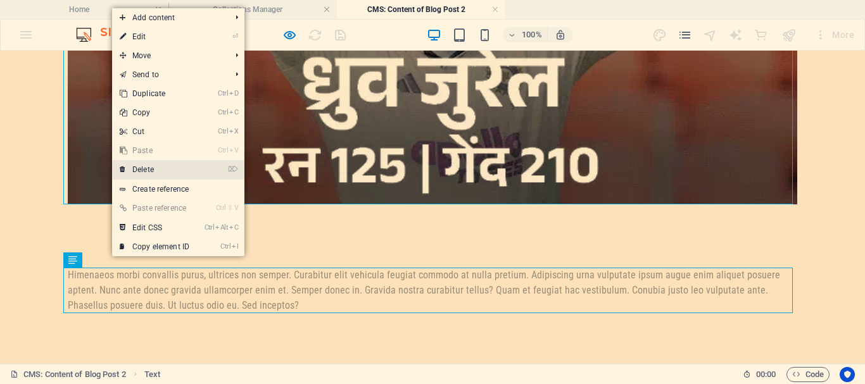
click at [153, 171] on link "⌦ Delete" at bounding box center [154, 169] width 85 height 19
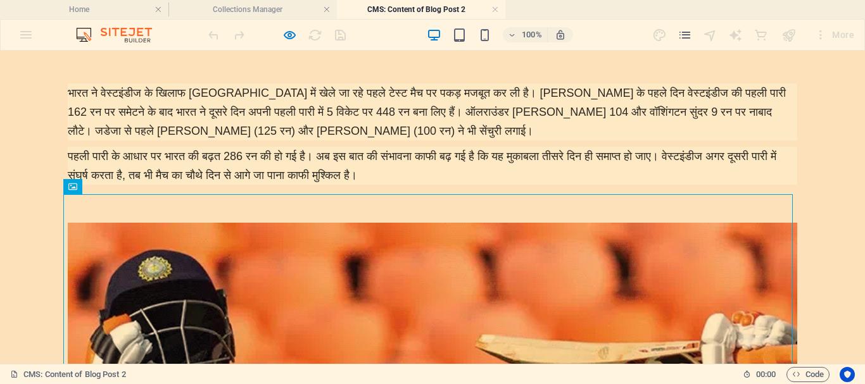
scroll to position [0, 0]
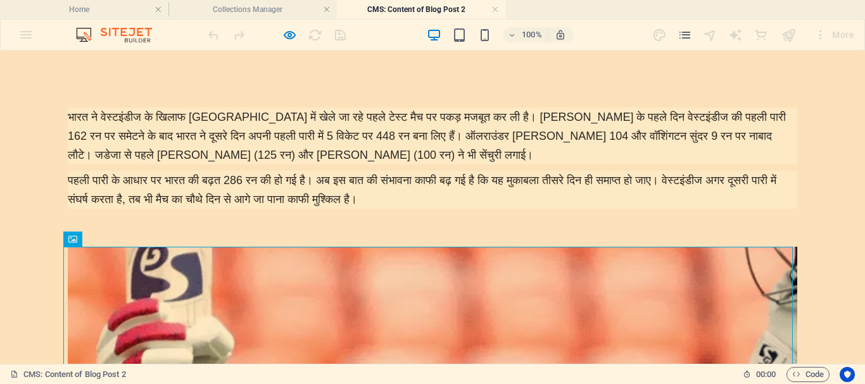
click at [342, 37] on div at bounding box center [277, 35] width 142 height 20
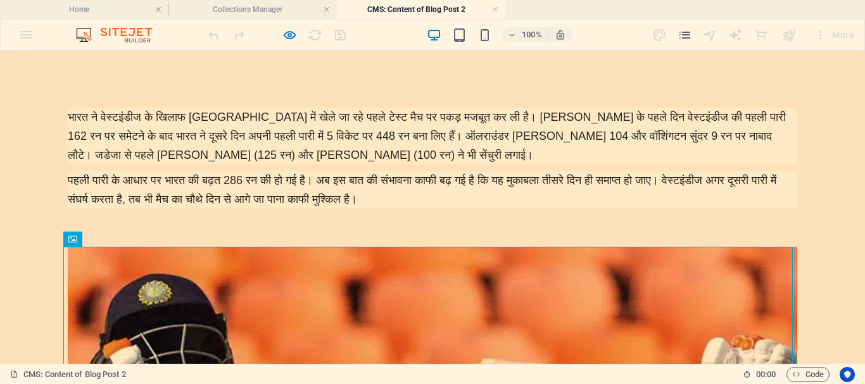
click at [342, 37] on div at bounding box center [277, 35] width 142 height 20
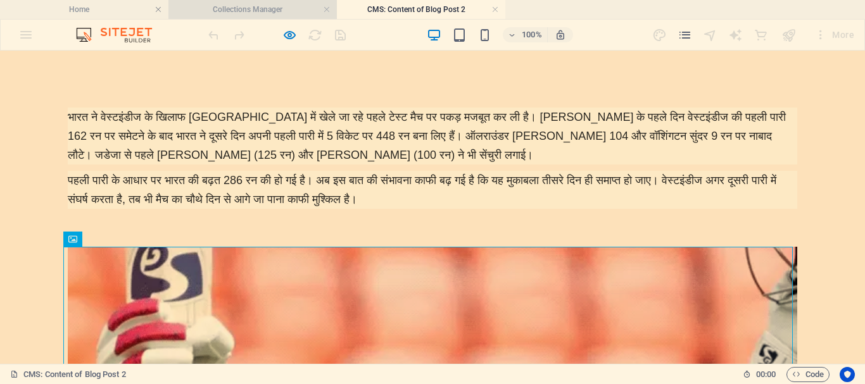
click at [234, 11] on h4 "Collections Manager" at bounding box center [252, 10] width 168 height 14
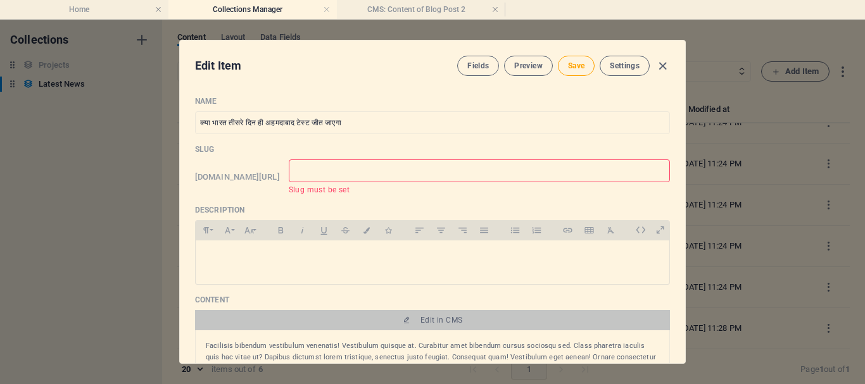
click at [404, 177] on input "text" at bounding box center [479, 171] width 381 height 23
click at [399, 170] on input "text" at bounding box center [479, 171] width 381 height 23
type input "c"
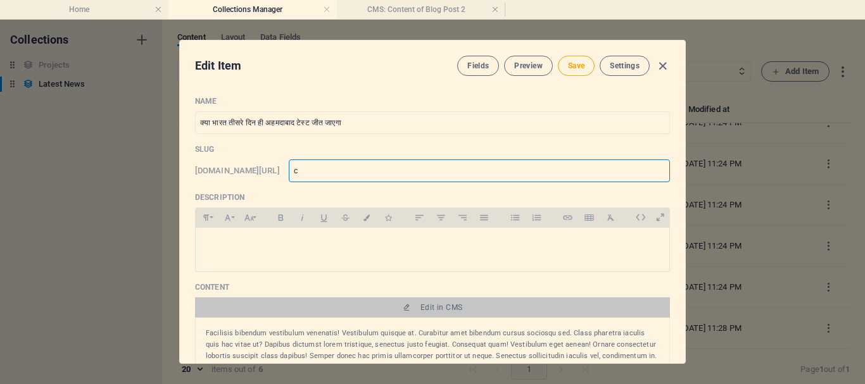
type input "cr"
type input "cri"
type input "cric"
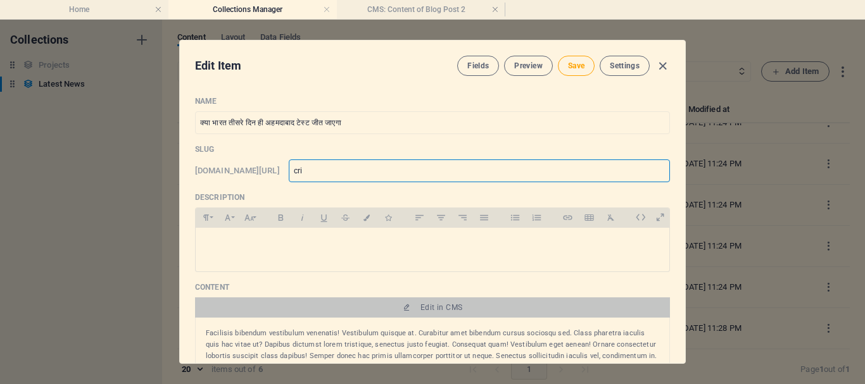
type input "cric"
type input "crick"
type input "cricke"
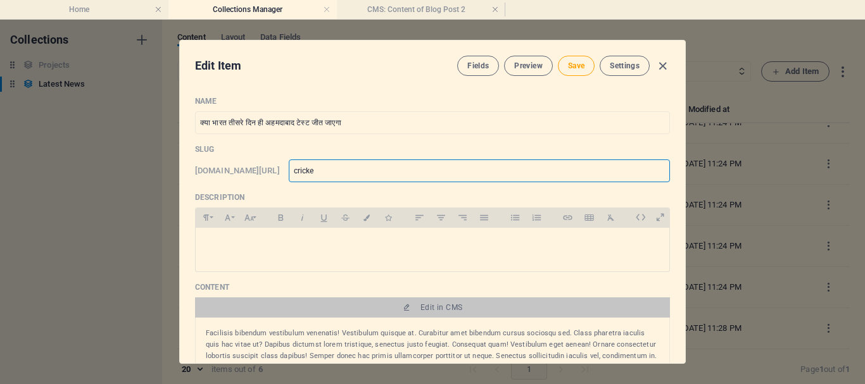
type input "cricket"
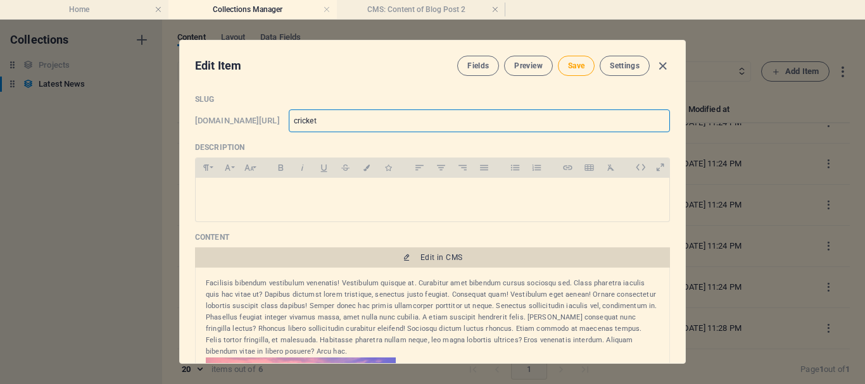
scroll to position [63, 0]
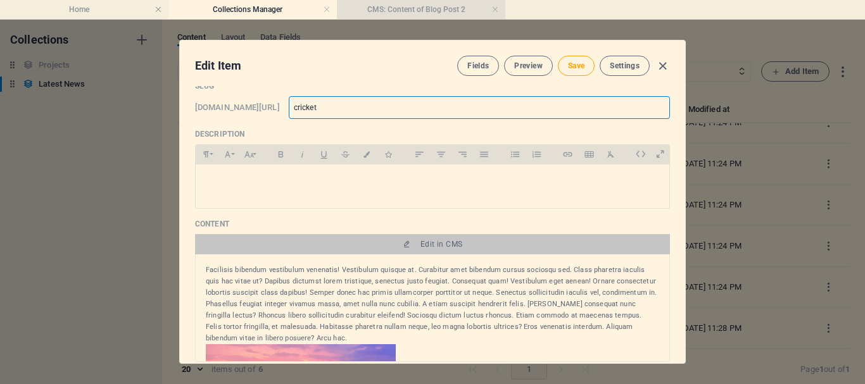
type input "cricket"
click at [447, 10] on h4 "CMS: Content of Blog Post 2" at bounding box center [421, 10] width 168 height 14
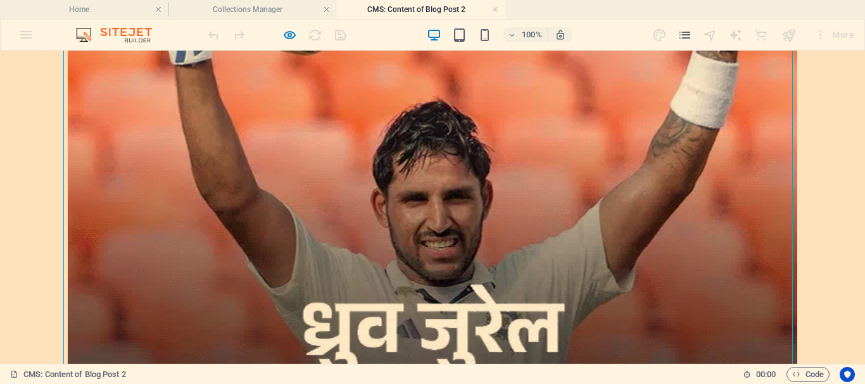
scroll to position [0, 0]
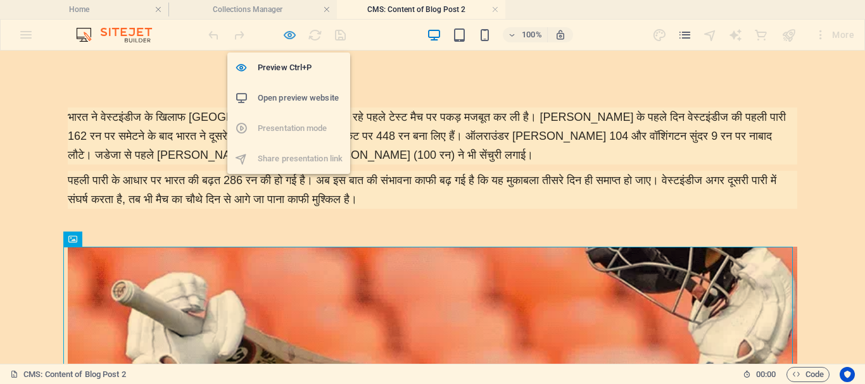
click at [287, 37] on icon "button" at bounding box center [289, 35] width 15 height 15
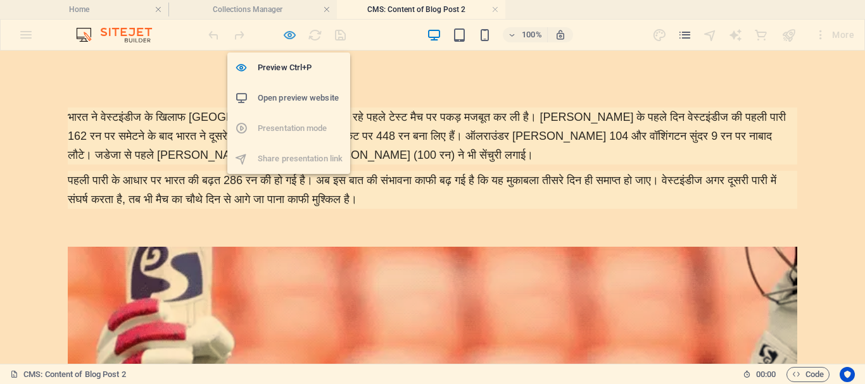
click at [287, 35] on icon "button" at bounding box center [289, 35] width 15 height 15
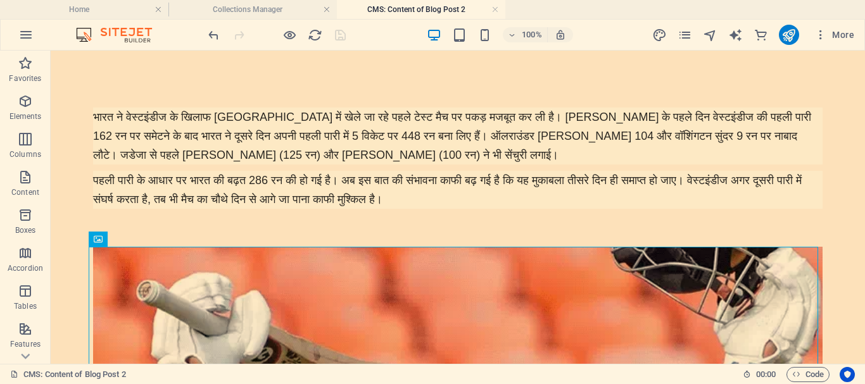
click at [339, 38] on div at bounding box center [277, 35] width 142 height 20
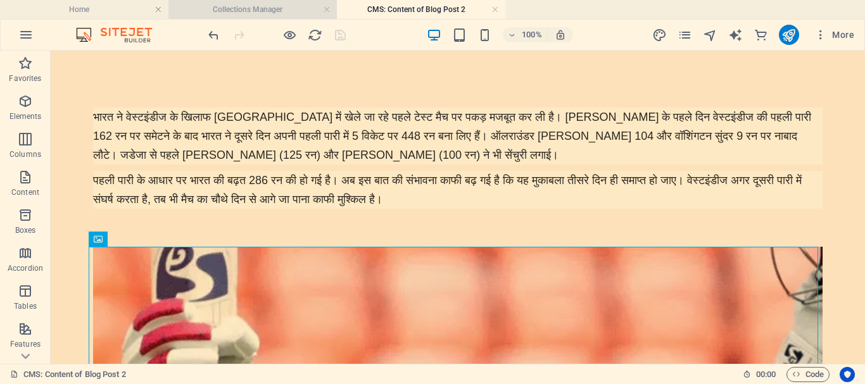
click at [280, 8] on h4 "Collections Manager" at bounding box center [252, 10] width 168 height 14
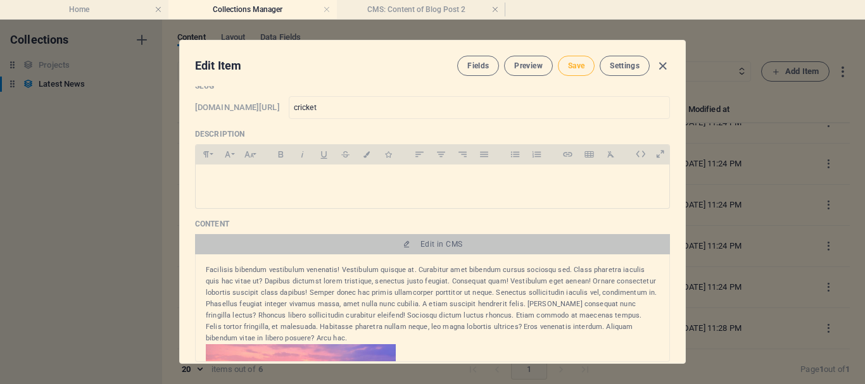
click at [560, 65] on button "Save" at bounding box center [576, 66] width 37 height 20
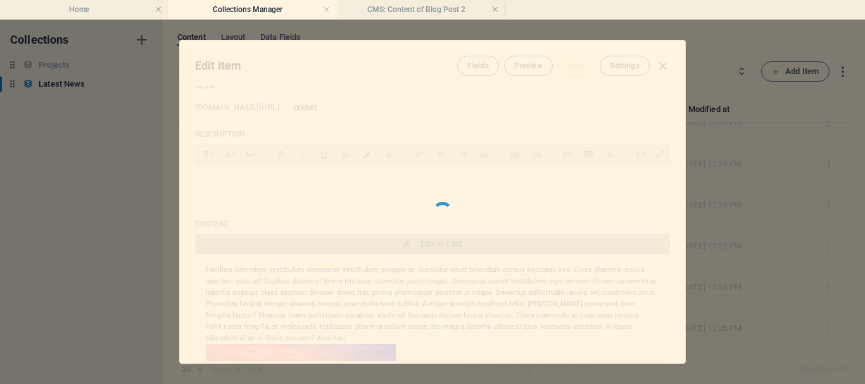
type input "cricket"
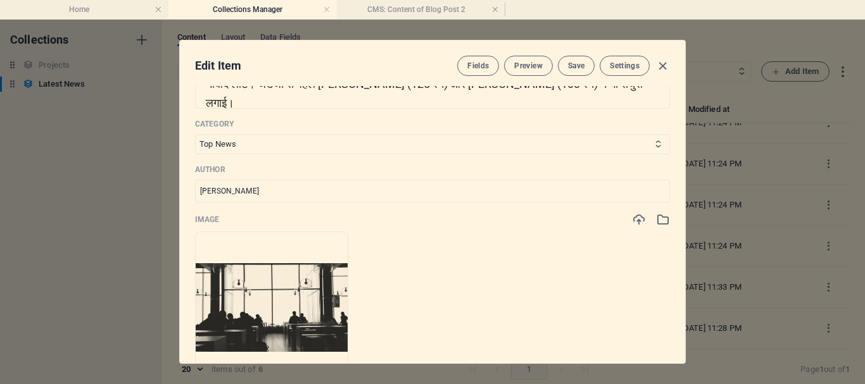
scroll to position [253, 0]
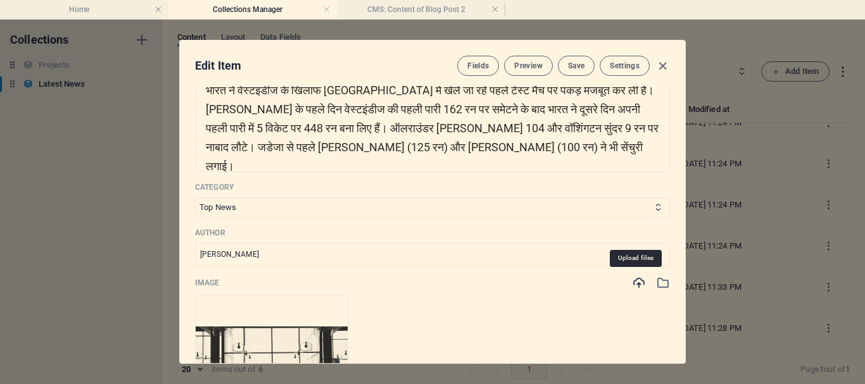
click at [638, 283] on icon "button" at bounding box center [639, 283] width 14 height 14
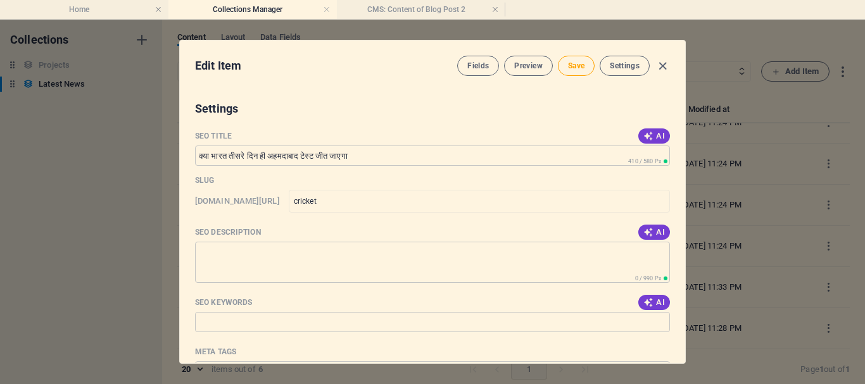
scroll to position [760, 0]
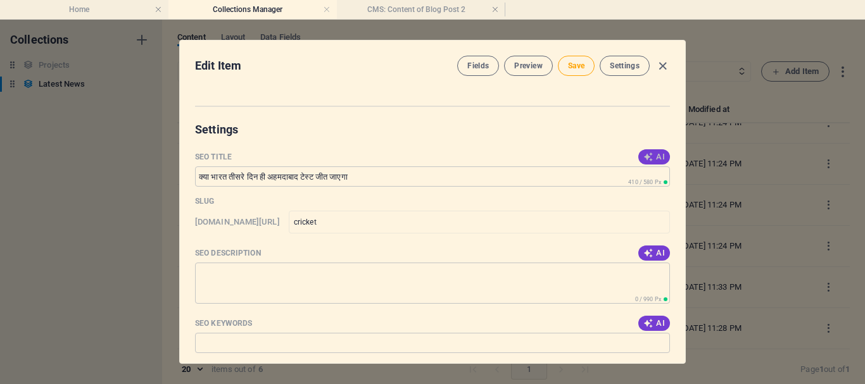
click at [654, 156] on span "AI" at bounding box center [654, 157] width 22 height 10
type input "अहमदाबाद टेस्ट: भारत जीत सकता है?"
click at [649, 255] on icon "button" at bounding box center [648, 253] width 10 height 10
type textarea "भारत और वेस्टइंडीज के अहमदाबाद टेस्ट में भारत जीत की ओर बढ़ रहा है। जानें मैच क…"
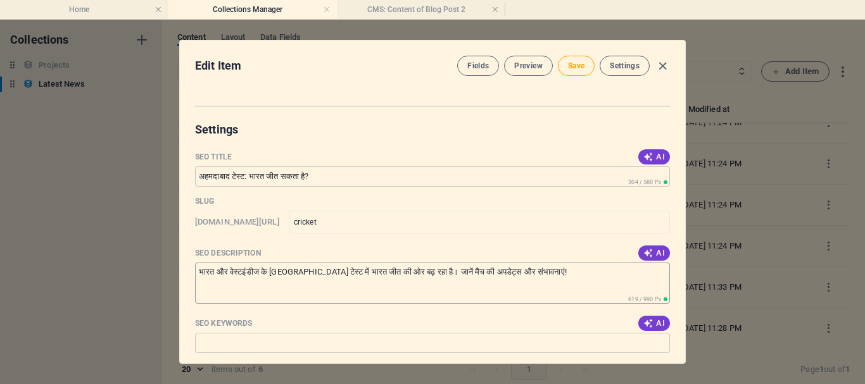
scroll to position [823, 0]
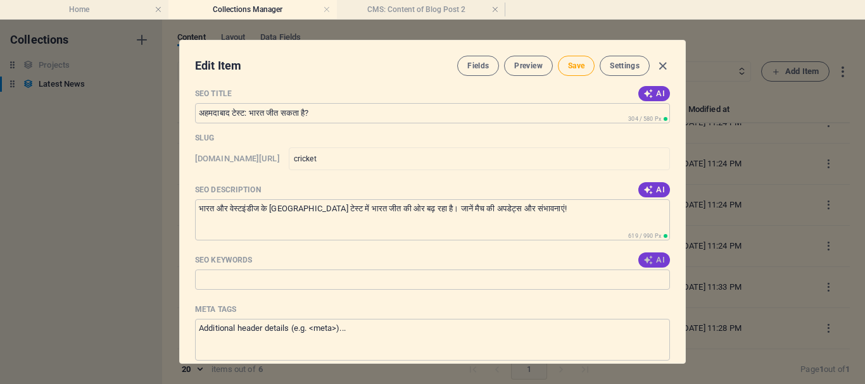
click at [653, 262] on span "AI" at bounding box center [654, 260] width 22 height 10
type input "अहमदाबाद टेस्ट, भारत वेस्टइंडीज टेस्ट, रवींद्र जडेजा सेंचुरी, टेस्ट मैच का परिण…"
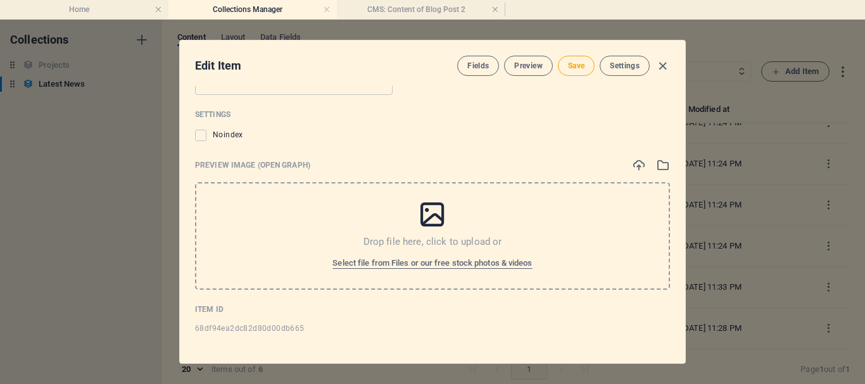
scroll to position [1271, 0]
click at [581, 67] on span "Save" at bounding box center [576, 66] width 16 height 10
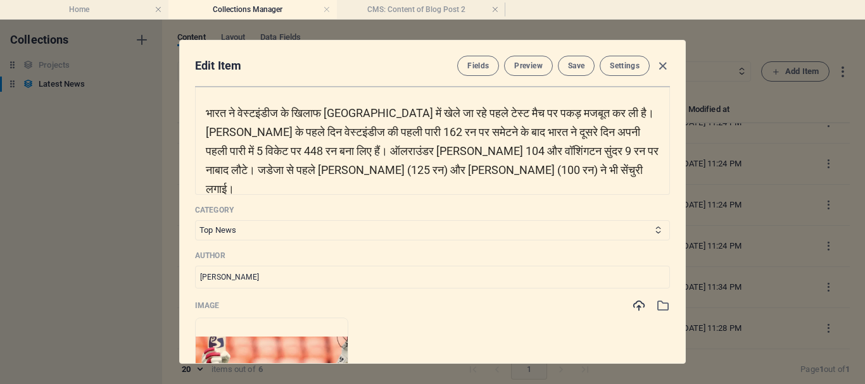
scroll to position [195, 0]
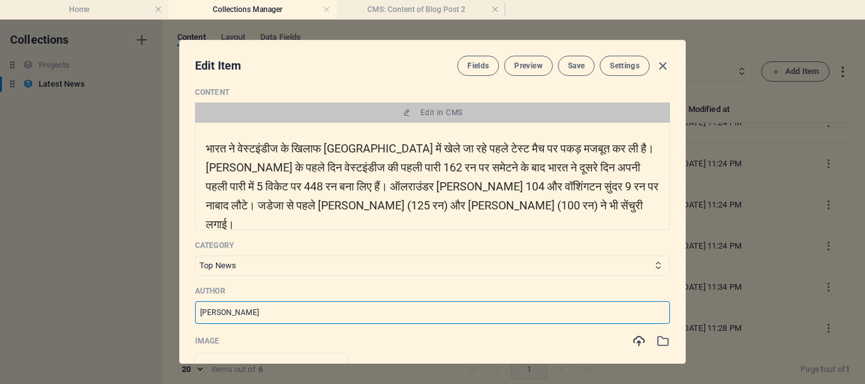
click at [244, 321] on input "Juan Pérez" at bounding box center [432, 312] width 475 height 23
drag, startPoint x: 248, startPoint y: 310, endPoint x: 168, endPoint y: 313, distance: 80.4
click at [168, 313] on div "Edit Item Fields Preview Save Settings Name क्या भारत तीसरे दिन ही अहमदाबाद टेस…" at bounding box center [432, 202] width 865 height 365
type input "Ambresh Singh"
click at [568, 64] on span "Save" at bounding box center [576, 66] width 16 height 10
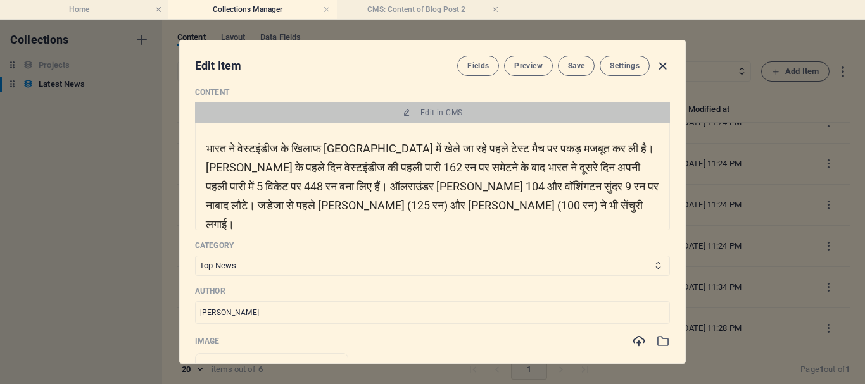
click at [660, 65] on icon "button" at bounding box center [662, 66] width 15 height 15
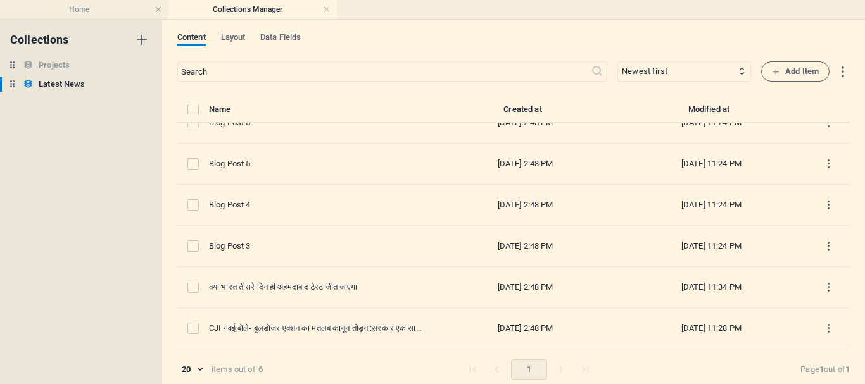
type input "[DATE]"
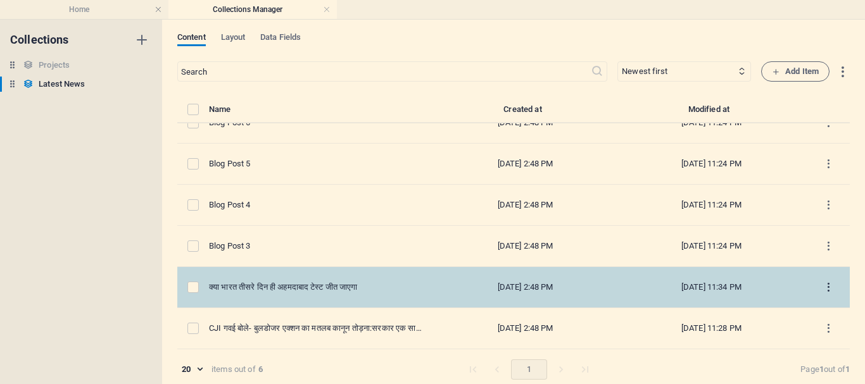
click at [825, 290] on icon "items list" at bounding box center [828, 288] width 12 height 12
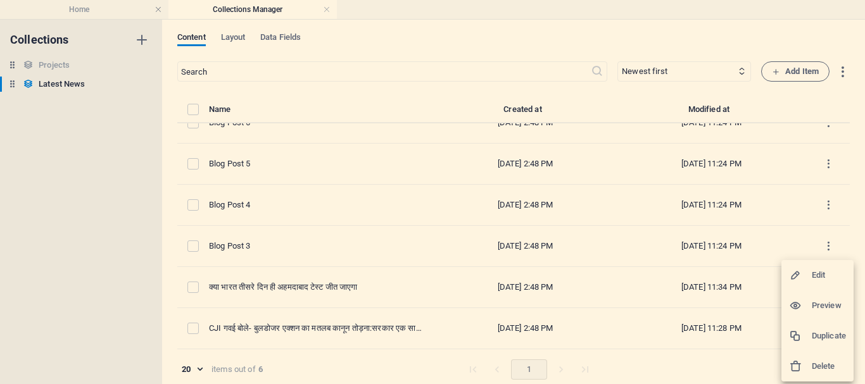
click at [822, 275] on h6 "Edit" at bounding box center [829, 275] width 34 height 15
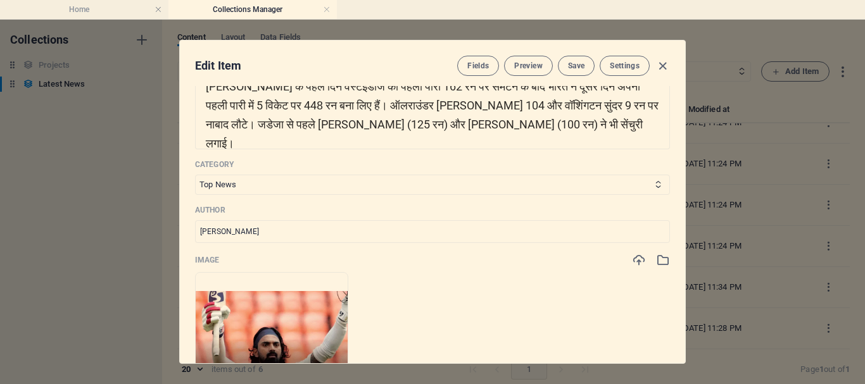
scroll to position [253, 0]
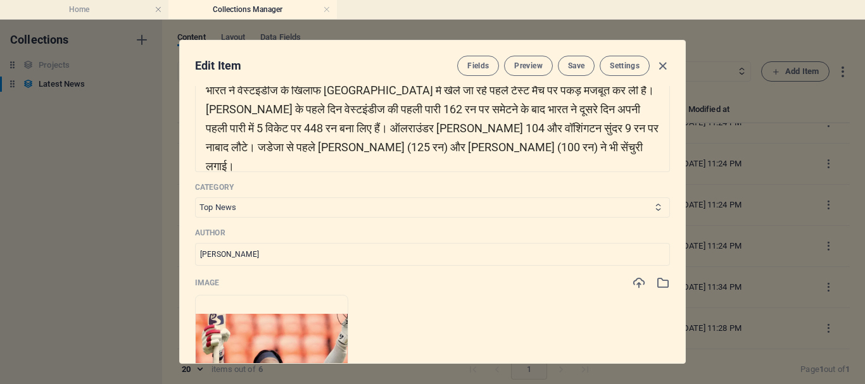
click at [639, 204] on select "Top News Khel Jagat" at bounding box center [432, 208] width 475 height 20
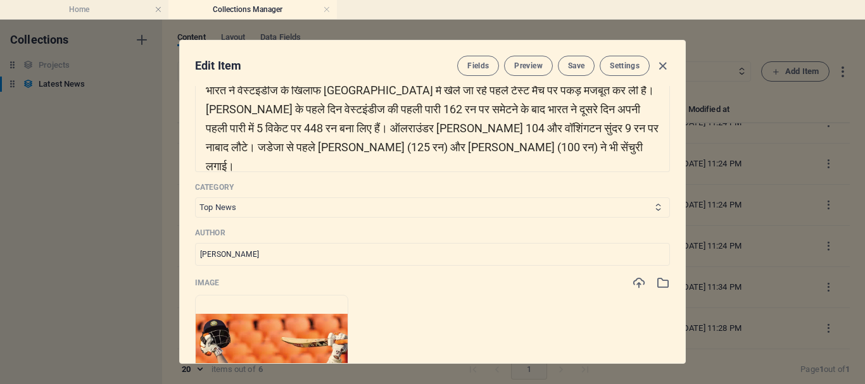
select select "Khel Jagat"
click at [195, 198] on select "Top News Khel Jagat" at bounding box center [432, 208] width 475 height 20
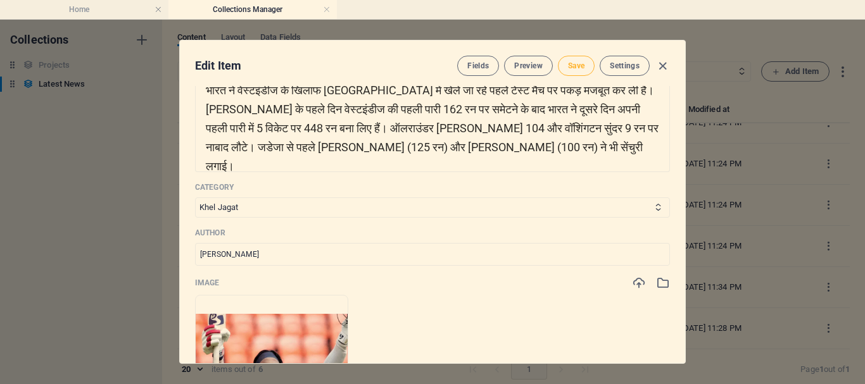
click at [575, 68] on span "Save" at bounding box center [576, 66] width 16 height 10
click at [663, 67] on icon "button" at bounding box center [662, 66] width 15 height 15
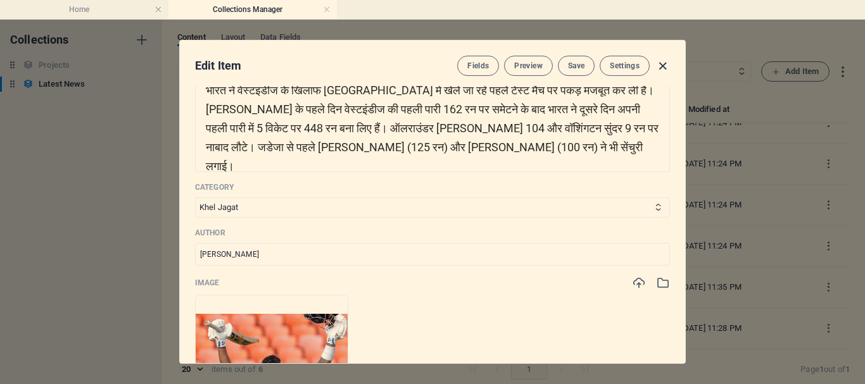
type input "[DATE]"
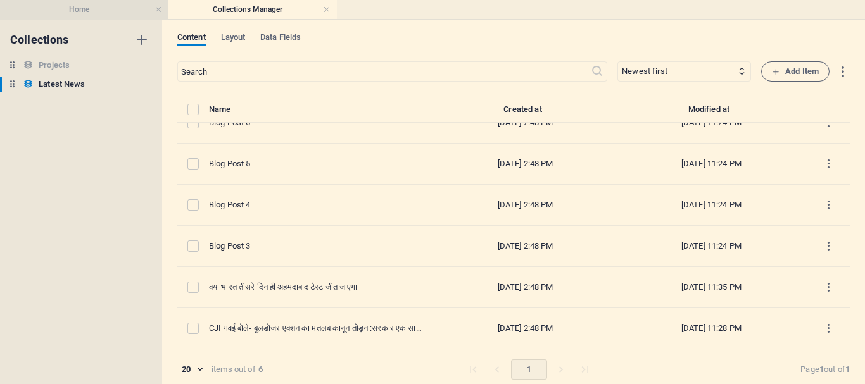
click at [89, 9] on h4 "Home" at bounding box center [84, 10] width 168 height 14
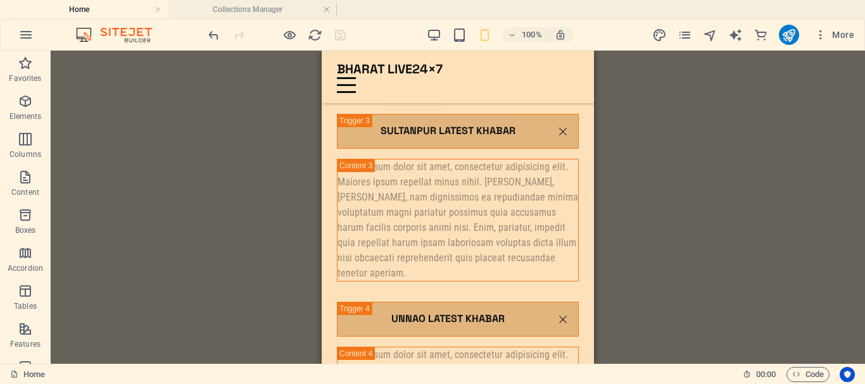
scroll to position [2972, 0]
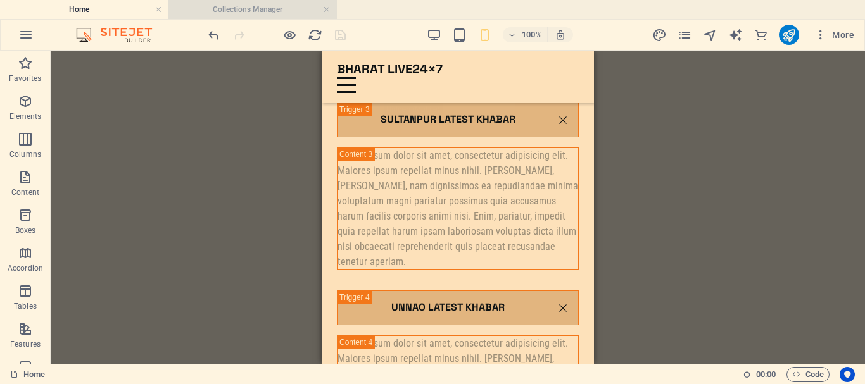
click at [266, 4] on h4 "Collections Manager" at bounding box center [252, 10] width 168 height 14
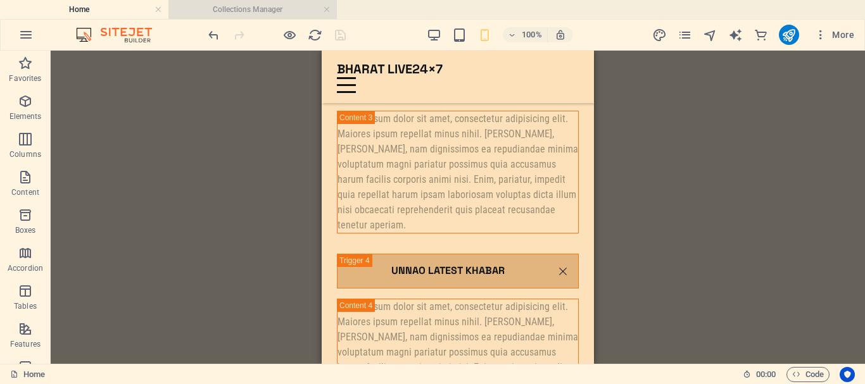
scroll to position [0, 0]
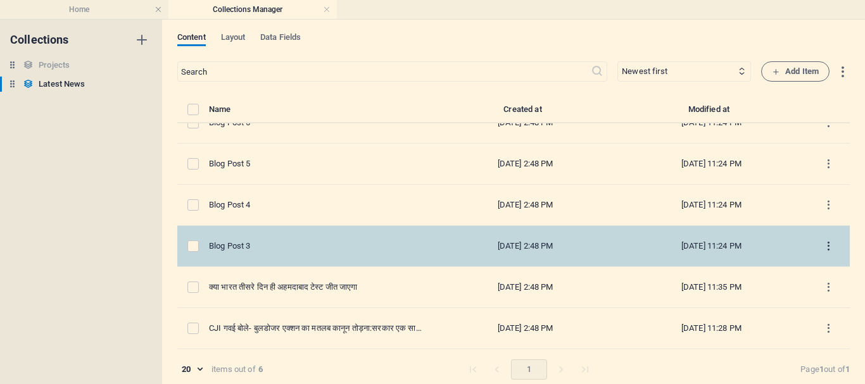
click at [824, 249] on icon "items list" at bounding box center [828, 247] width 12 height 12
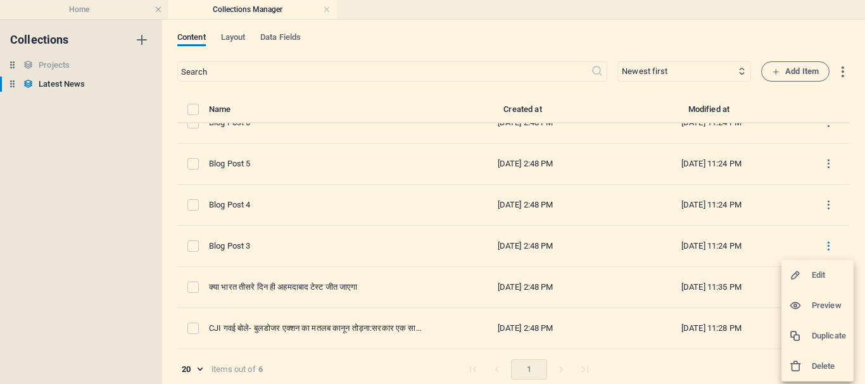
click at [808, 273] on div at bounding box center [800, 275] width 23 height 13
select select "Top News"
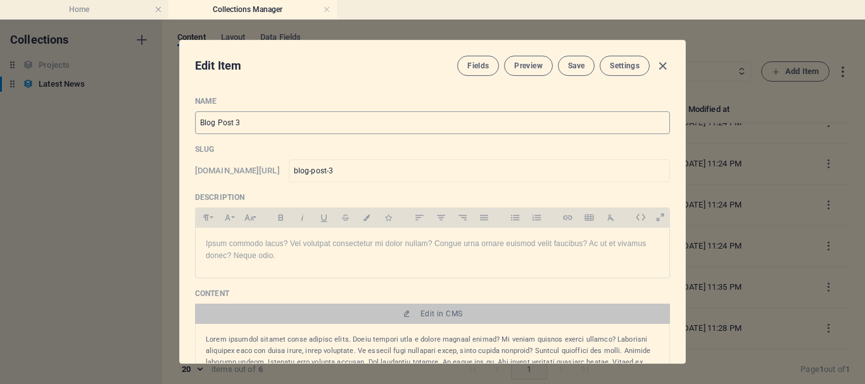
click at [344, 119] on input "Blog Post 3" at bounding box center [432, 122] width 475 height 23
drag, startPoint x: 231, startPoint y: 123, endPoint x: 177, endPoint y: 123, distance: 54.4
click at [177, 123] on div "Edit Item Fields Preview Save Settings Name Blog Post 3 ​ Slug www.example.com/…" at bounding box center [432, 202] width 865 height 365
paste input "[PERSON_NAME] ड्रग्स केस पर समीर वानखेड़े का रिएक्शन"
type input "[PERSON_NAME] ड्रग्स केस पर समीर वानखेड़े का रिएक्शन"
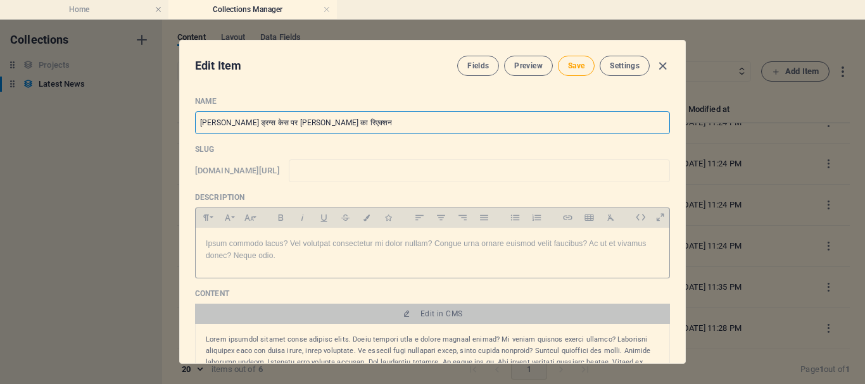
type input "[PERSON_NAME] ड्रग्स केस पर समीर वानखेड़े का रिएक्शन"
click at [278, 259] on p "Ipsum commodo lacus? Vel volutpat consectetur mi dolor nullam? Congue urna orna…" at bounding box center [432, 250] width 453 height 24
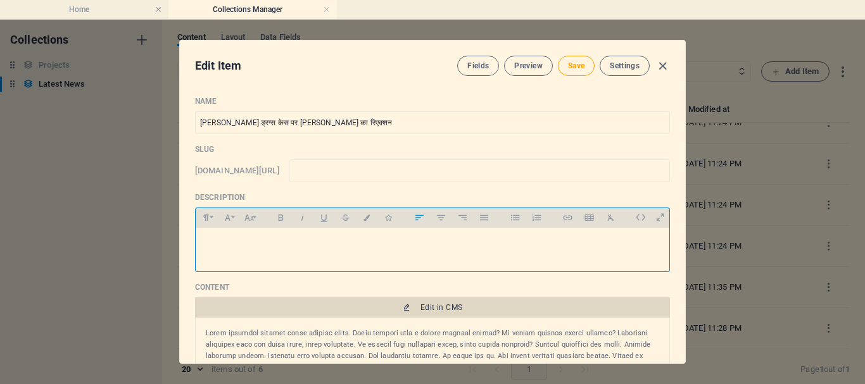
scroll to position [63, 0]
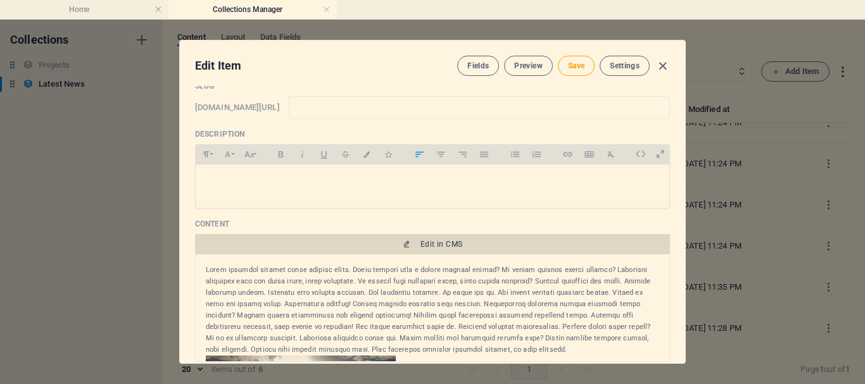
click at [463, 242] on span "Edit in CMS" at bounding box center [432, 244] width 465 height 10
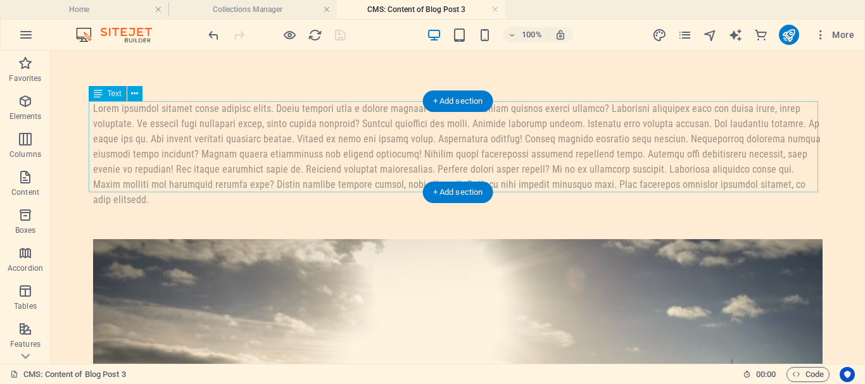
scroll to position [0, 0]
click at [612, 185] on div at bounding box center [457, 154] width 729 height 106
click at [597, 185] on div at bounding box center [457, 154] width 729 height 106
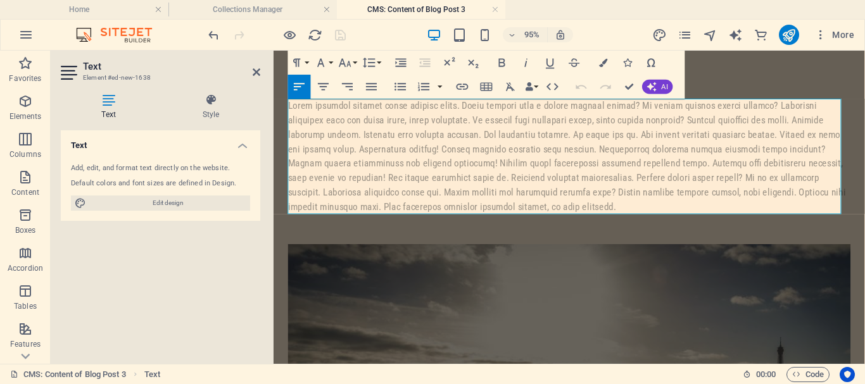
click at [437, 213] on div at bounding box center [585, 162] width 592 height 122
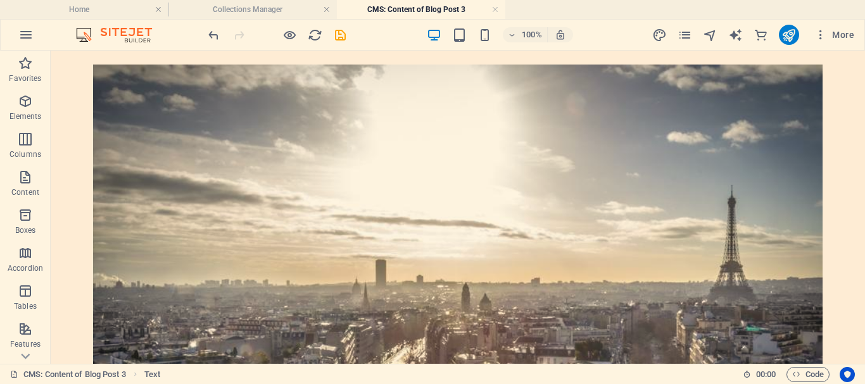
scroll to position [186, 0]
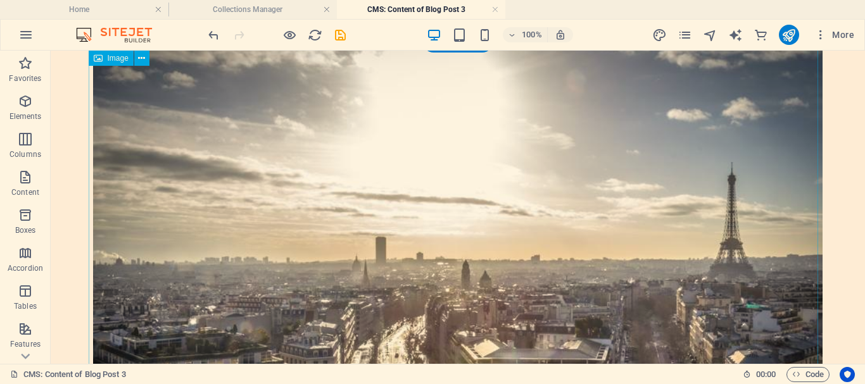
click at [695, 208] on figure at bounding box center [457, 256] width 729 height 428
select select "%"
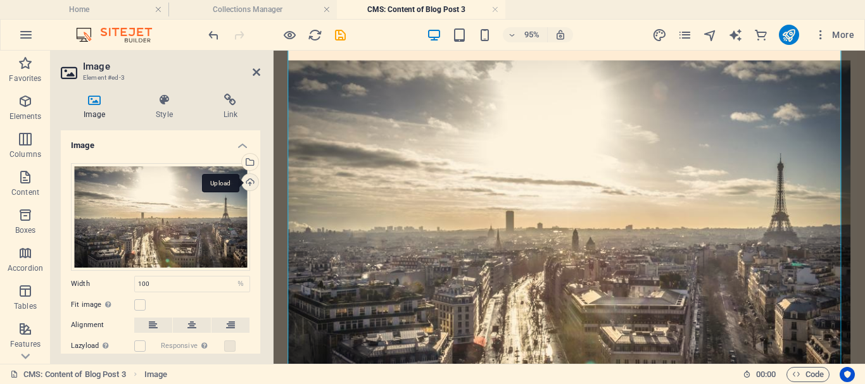
click at [250, 182] on div "Upload" at bounding box center [248, 183] width 19 height 19
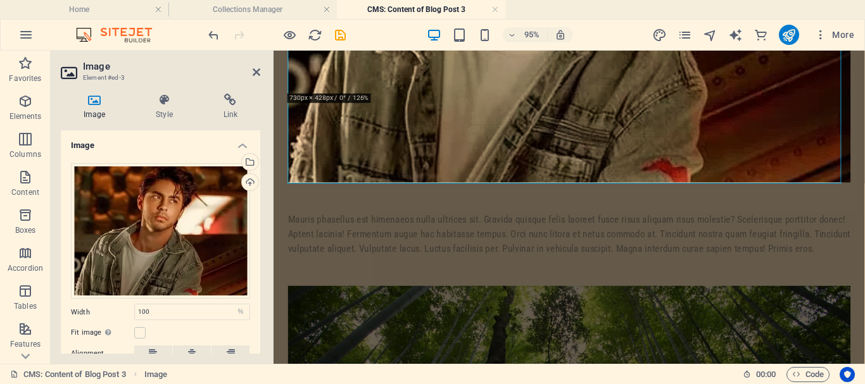
scroll to position [505, 0]
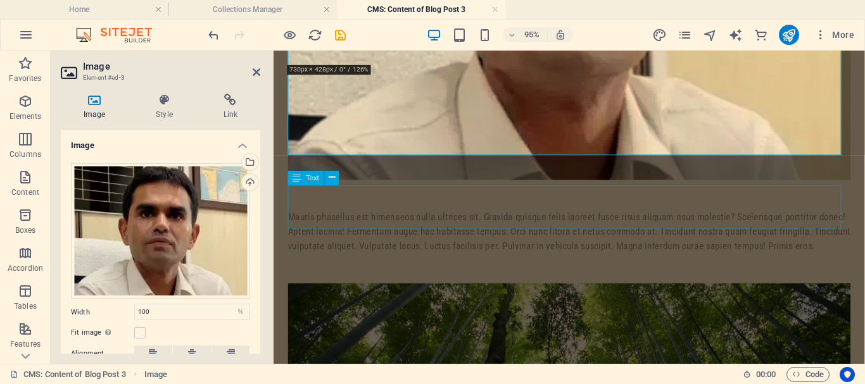
click at [674, 218] on div "Mauris phasellus est himenaeos nulla ultrices sit. Gravida quisque felis laoree…" at bounding box center [585, 241] width 592 height 46
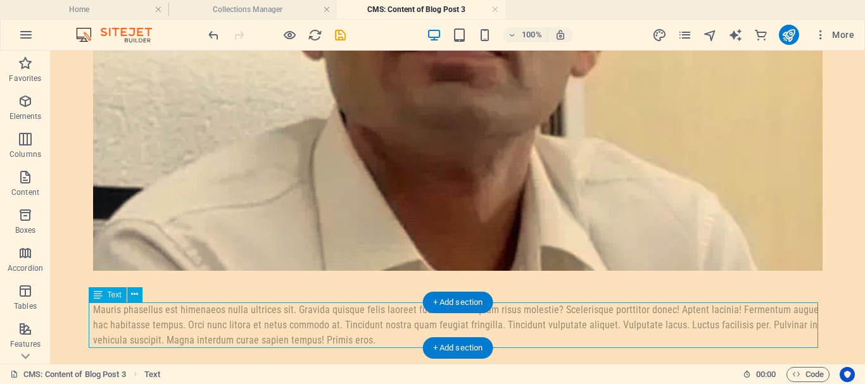
click at [322, 339] on div "Mauris phasellus est himenaeos nulla ultrices sit. Gravida quisque felis laoree…" at bounding box center [457, 326] width 729 height 46
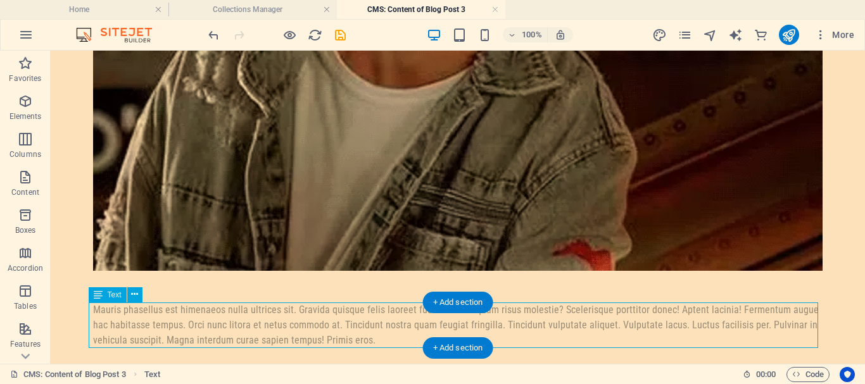
click at [322, 339] on div "Mauris phasellus est himenaeos nulla ultrices sit. Gravida quisque felis laoree…" at bounding box center [457, 326] width 729 height 46
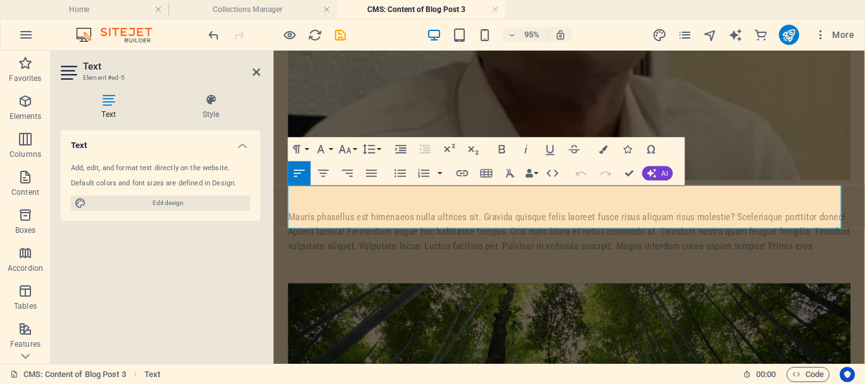
click at [837, 232] on div "Mauris phasellus est himenaeos nulla ultrices sit. Gravida quisque felis laoree…" at bounding box center [585, 241] width 592 height 46
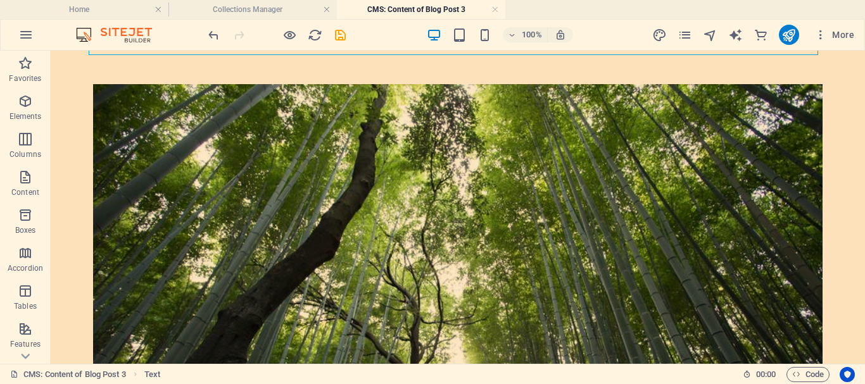
scroll to position [869, 0]
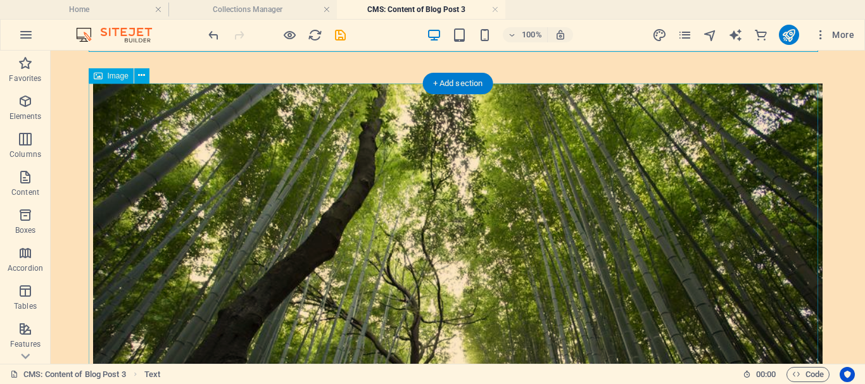
click at [571, 259] on figure at bounding box center [457, 298] width 729 height 428
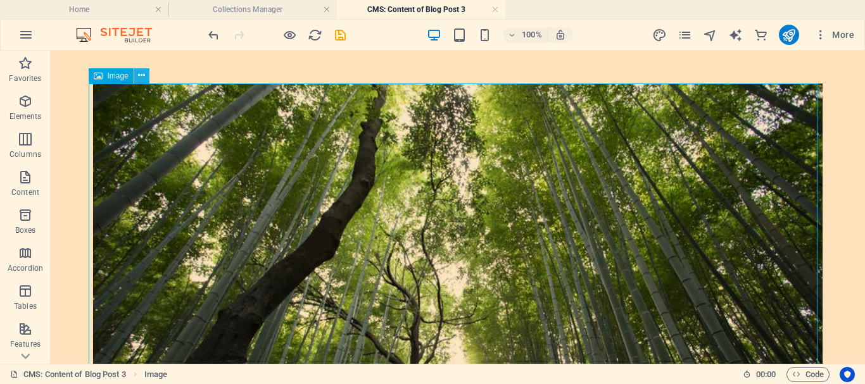
click at [144, 78] on icon at bounding box center [141, 75] width 7 height 13
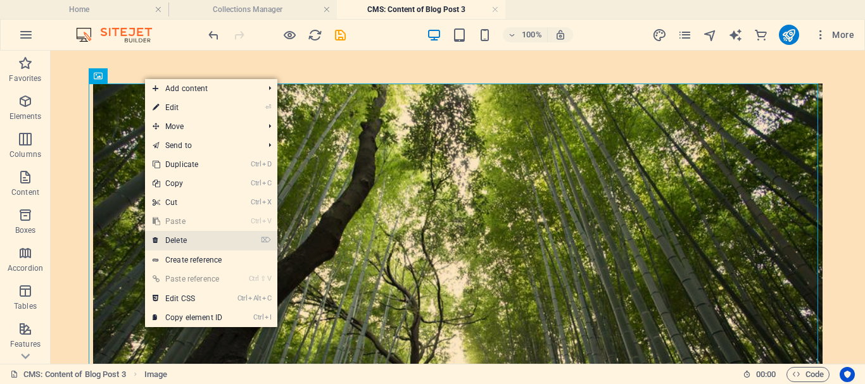
click at [192, 241] on link "⌦ Delete" at bounding box center [187, 240] width 85 height 19
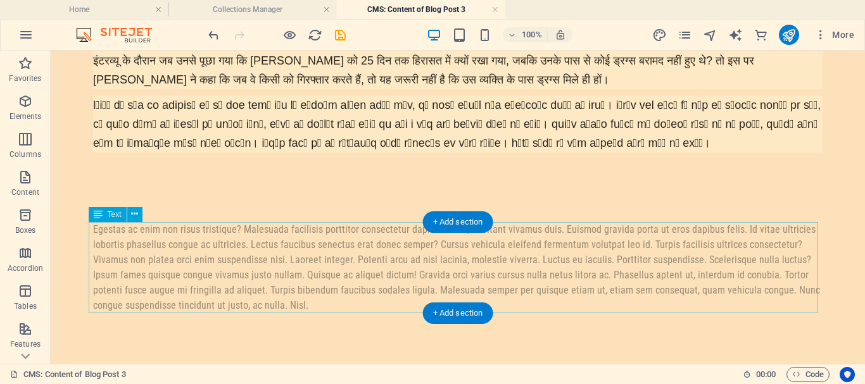
scroll to position [762, 0]
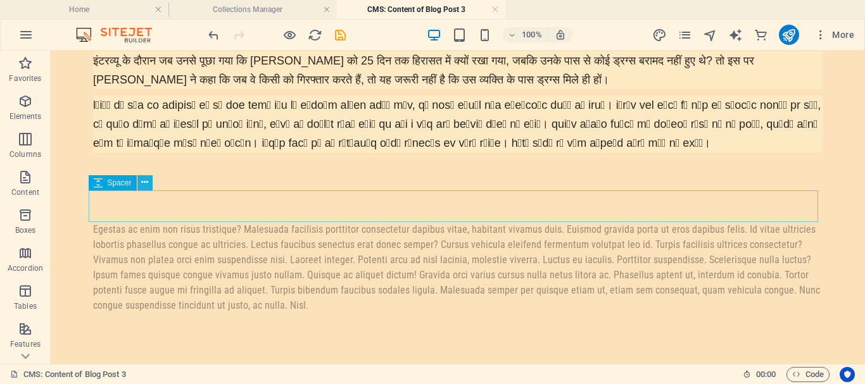
click at [144, 179] on icon at bounding box center [144, 182] width 7 height 13
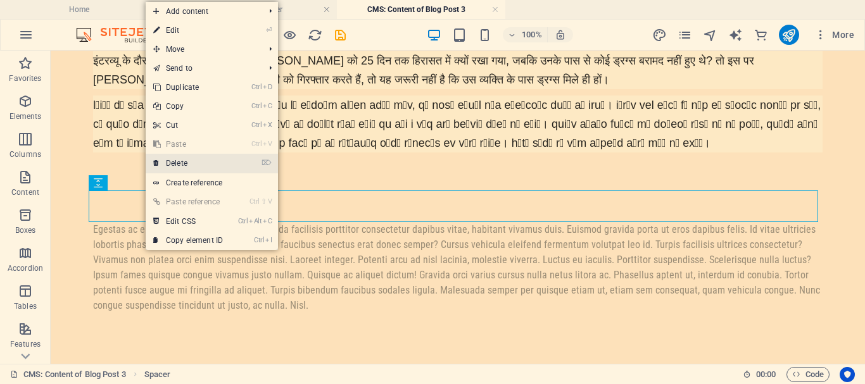
click at [177, 161] on link "⌦ Delete" at bounding box center [188, 163] width 85 height 19
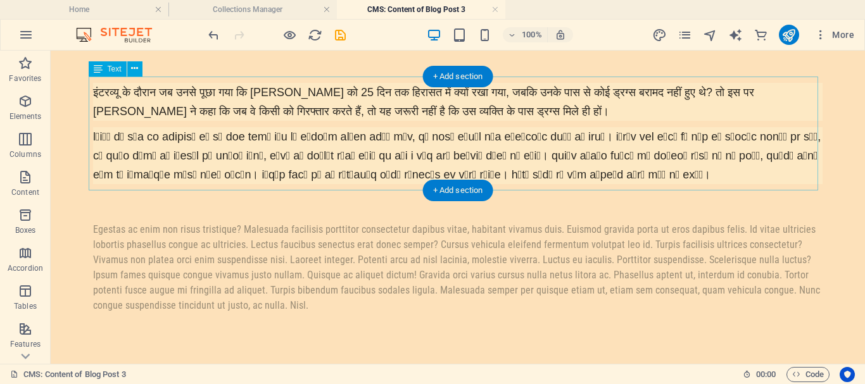
scroll to position [731, 0]
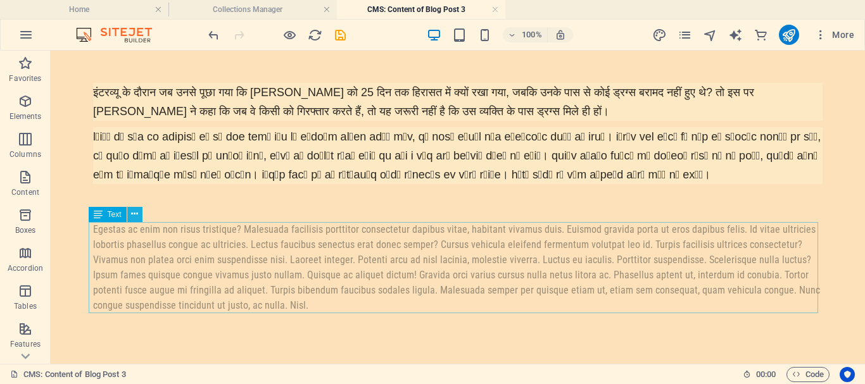
click at [137, 212] on icon at bounding box center [134, 214] width 7 height 13
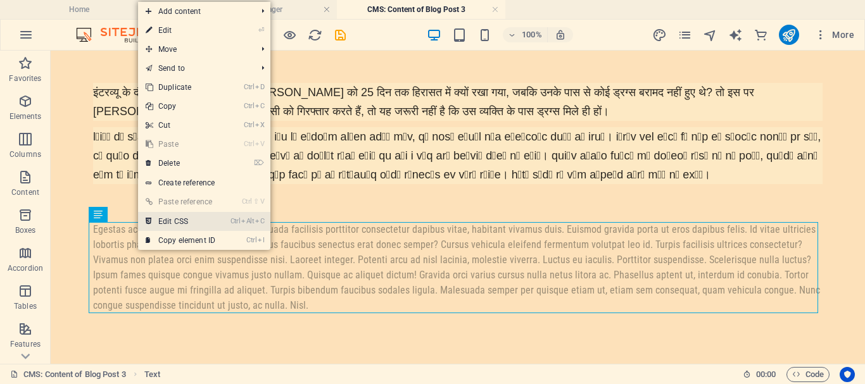
click at [160, 223] on link "Ctrl Alt C Edit CSS" at bounding box center [180, 221] width 85 height 19
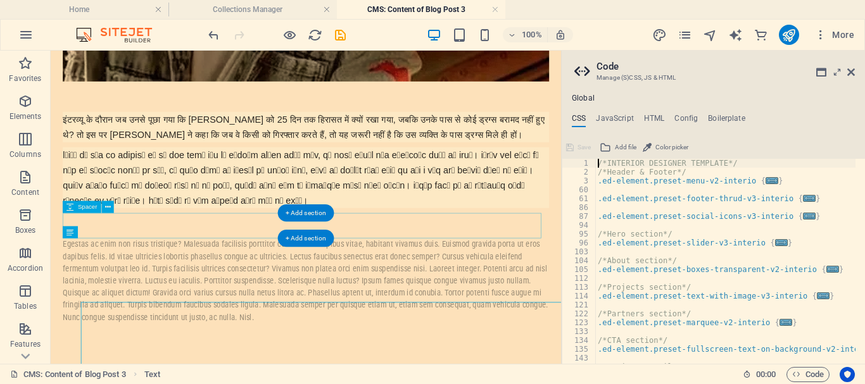
scroll to position [587, 0]
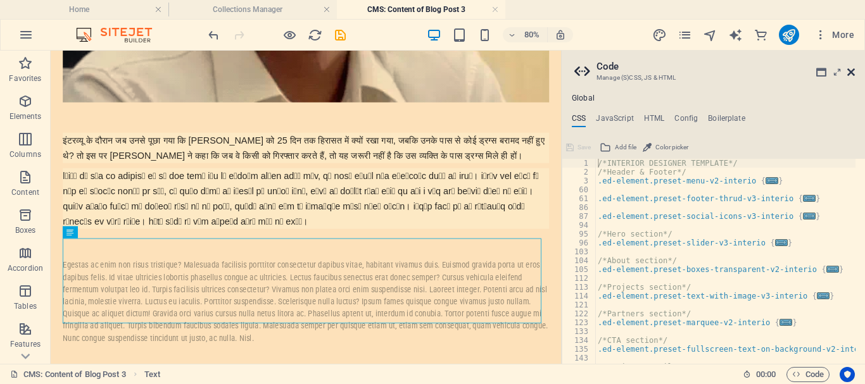
click at [853, 69] on icon at bounding box center [851, 72] width 8 height 10
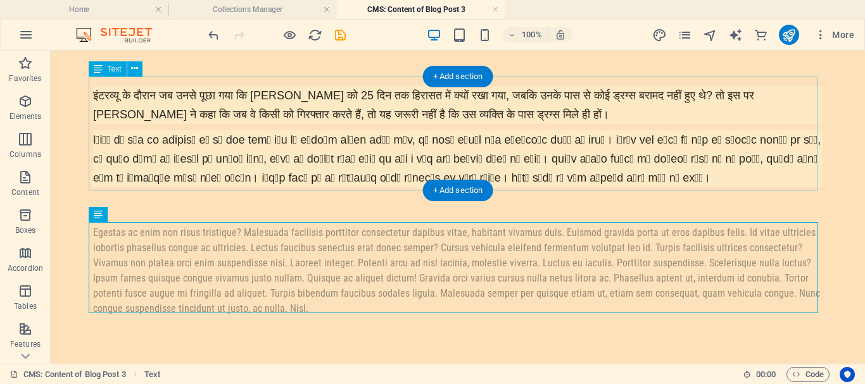
scroll to position [731, 0]
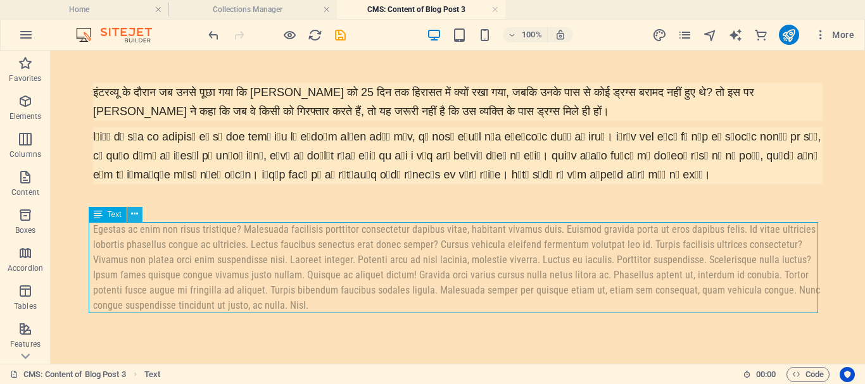
click at [137, 210] on icon at bounding box center [134, 214] width 7 height 13
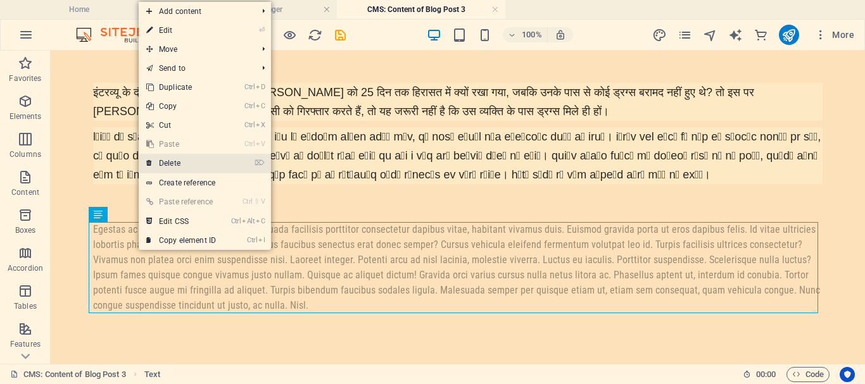
click at [162, 163] on link "⌦ Delete" at bounding box center [181, 163] width 85 height 19
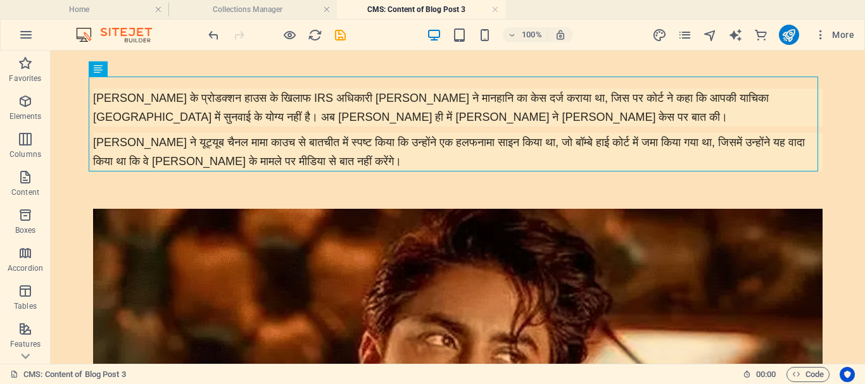
scroll to position [0, 0]
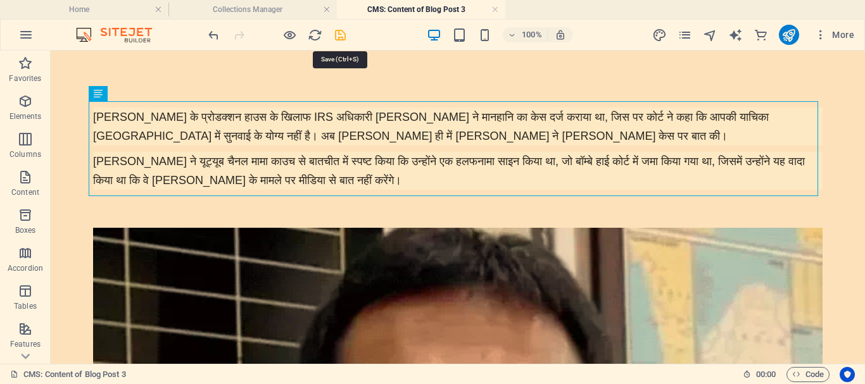
click at [339, 37] on icon "save" at bounding box center [340, 35] width 15 height 15
click at [262, 11] on h4 "Collections Manager" at bounding box center [252, 10] width 168 height 14
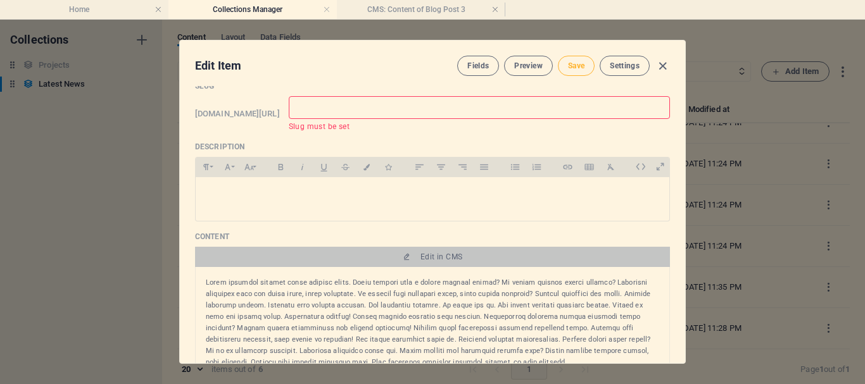
click at [574, 68] on span "Save" at bounding box center [576, 66] width 16 height 10
click at [435, 110] on input "text" at bounding box center [479, 107] width 381 height 23
type input "f"
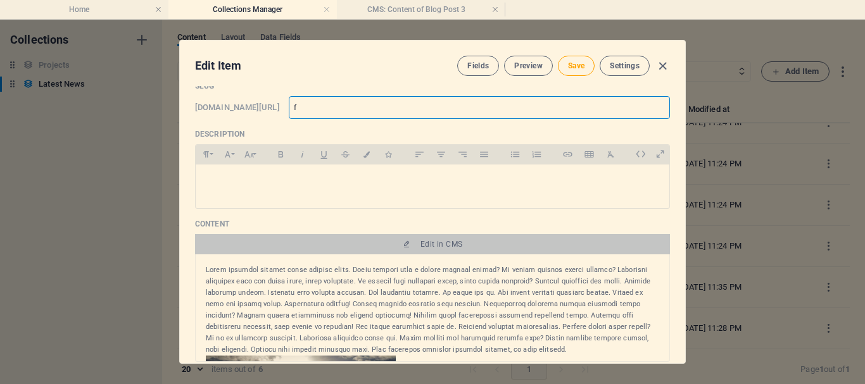
type input "fi"
type input "fil"
type input "film"
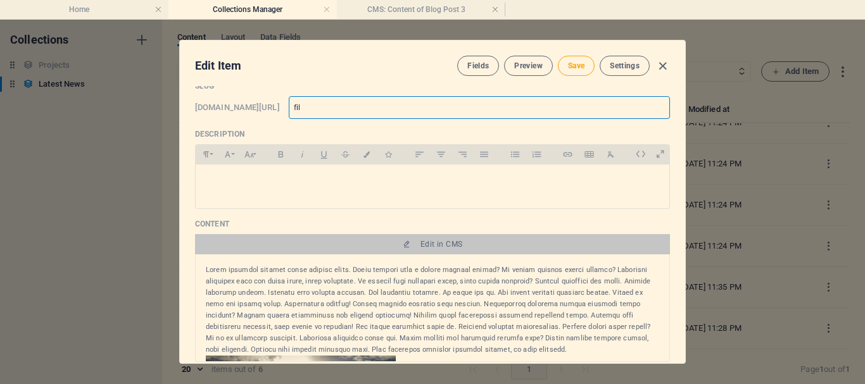
type input "film"
type input "filmi"
click at [583, 66] on button "Save" at bounding box center [576, 66] width 37 height 20
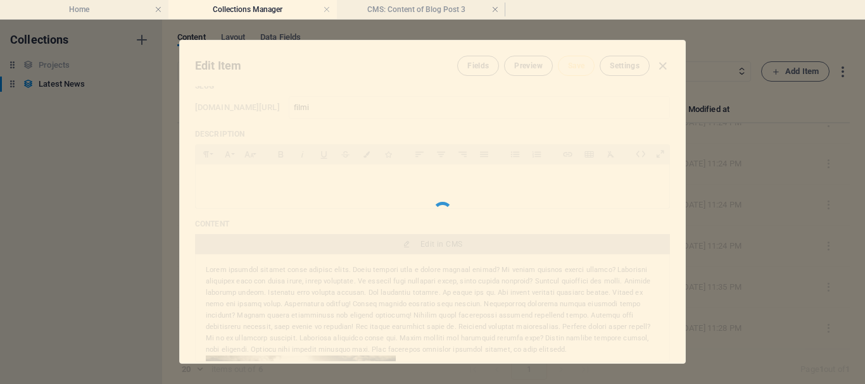
type input "filmi"
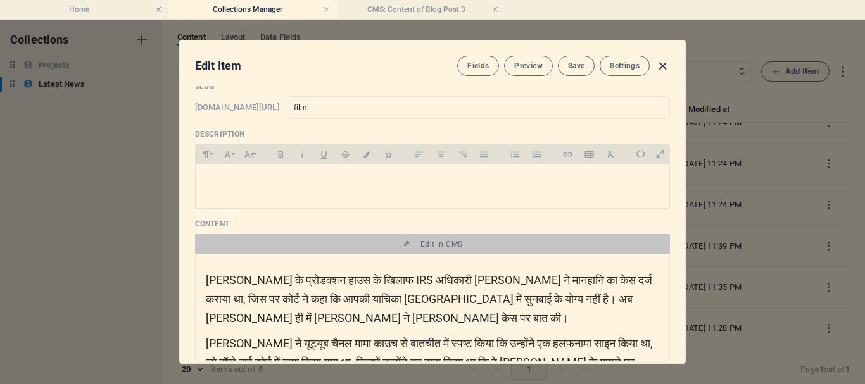
click at [663, 65] on icon "button" at bounding box center [662, 66] width 15 height 15
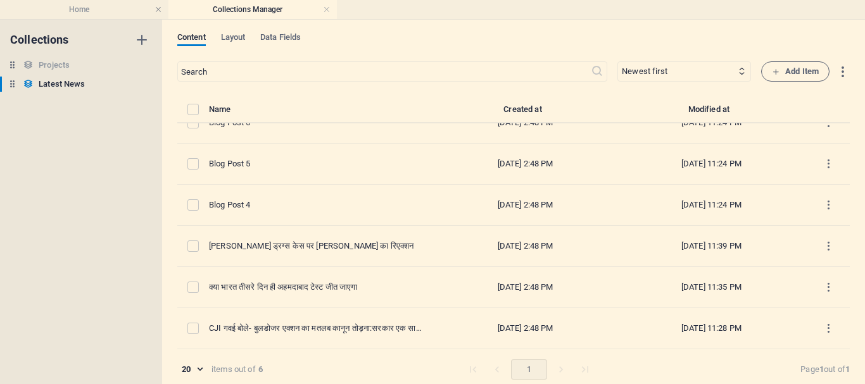
type input "[DATE]"
click at [68, 5] on h4 "Home" at bounding box center [84, 10] width 168 height 14
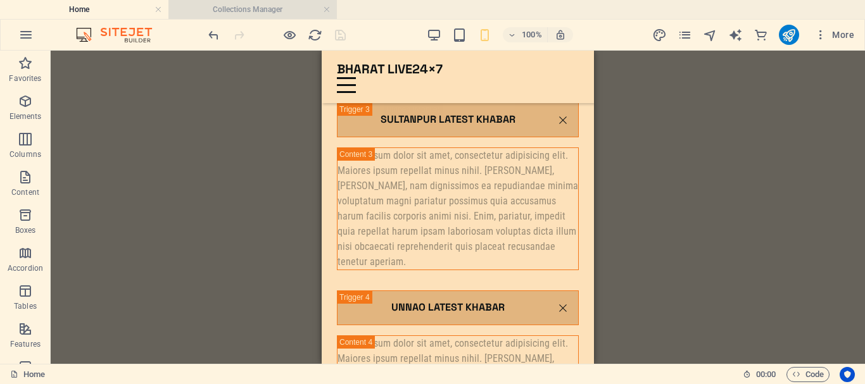
click at [247, 8] on h4 "Collections Manager" at bounding box center [252, 10] width 168 height 14
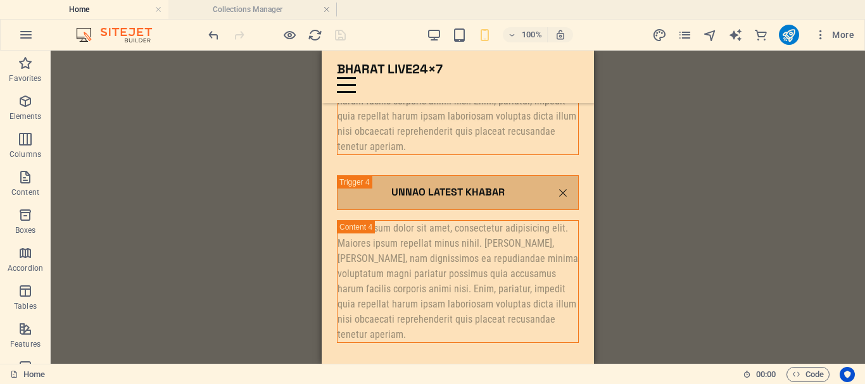
scroll to position [0, 0]
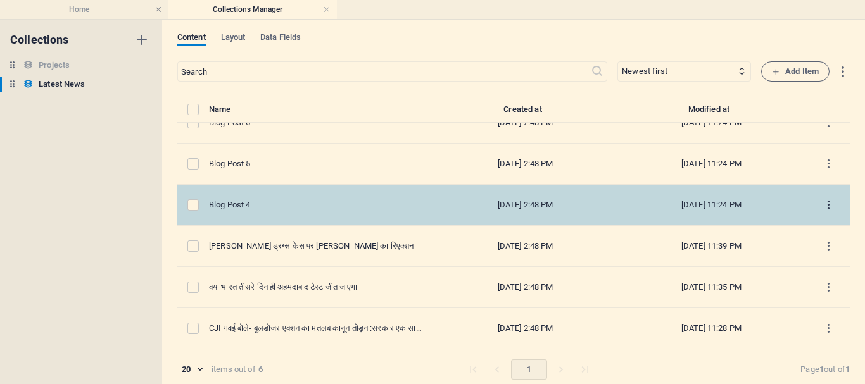
click at [822, 205] on icon "items list" at bounding box center [828, 205] width 12 height 12
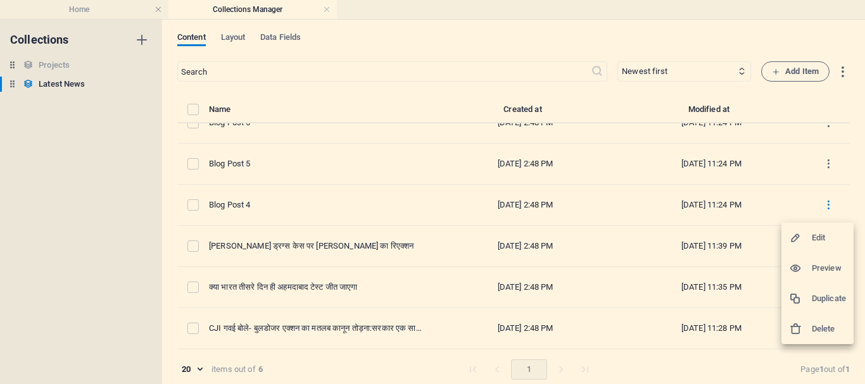
click at [813, 236] on h6 "Edit" at bounding box center [829, 237] width 34 height 15
select select "Khel Jagat"
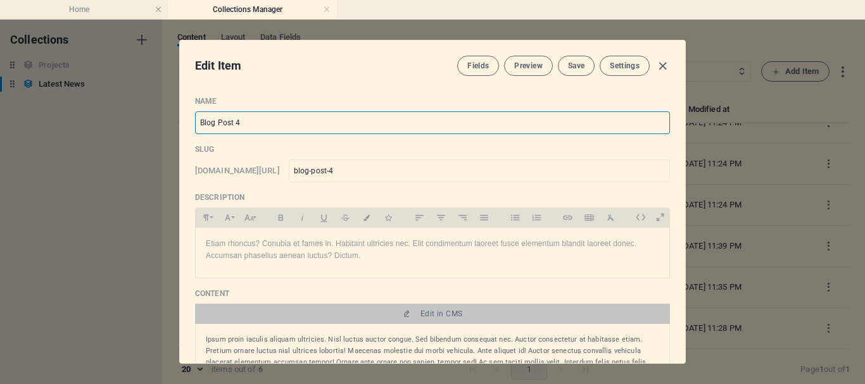
click at [273, 123] on input "Blog Post 4" at bounding box center [432, 122] width 475 height 23
drag, startPoint x: 265, startPoint y: 125, endPoint x: 178, endPoint y: 125, distance: 86.7
click at [179, 125] on div "Edit Item Fields Preview Save Settings Name Blog Post 4 ​ Slug www.example.com/…" at bounding box center [432, 202] width 506 height 324
paste input "9 बच्चों की मौत वाले कफ सिरप में 48% जहर"
type input "9 बच्चों की मौत वाले कफ सिरप में 48% जहर"
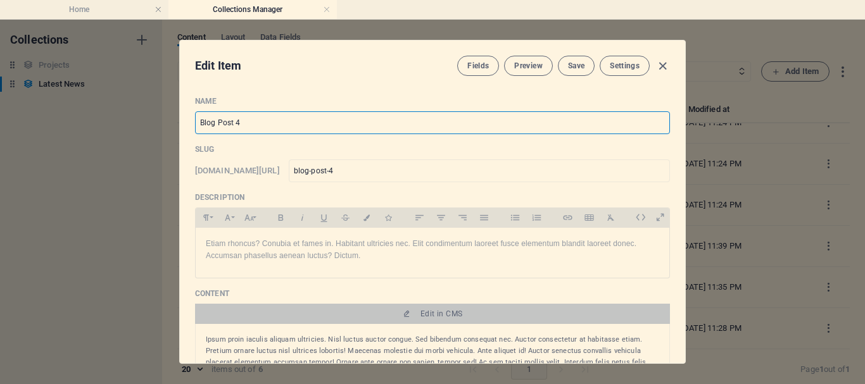
type input "9-48"
type input "9 बच्चों की मौत वाले कफ सिरप में 48% जहर"
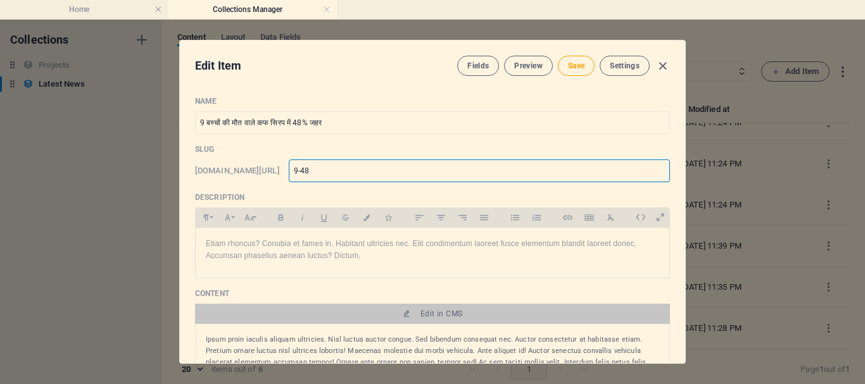
click at [368, 172] on input "9-48" at bounding box center [479, 171] width 381 height 23
type input "9-4"
type input "9-"
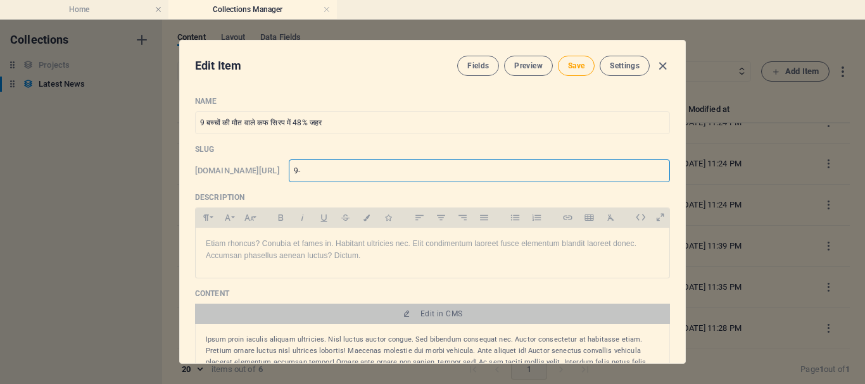
type input "9"
type input "b"
type input "bf"
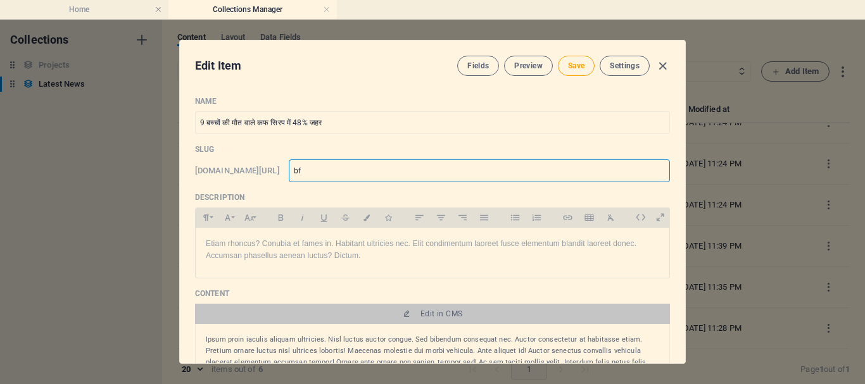
type input "bf"
type input "bfe"
type input "bfea"
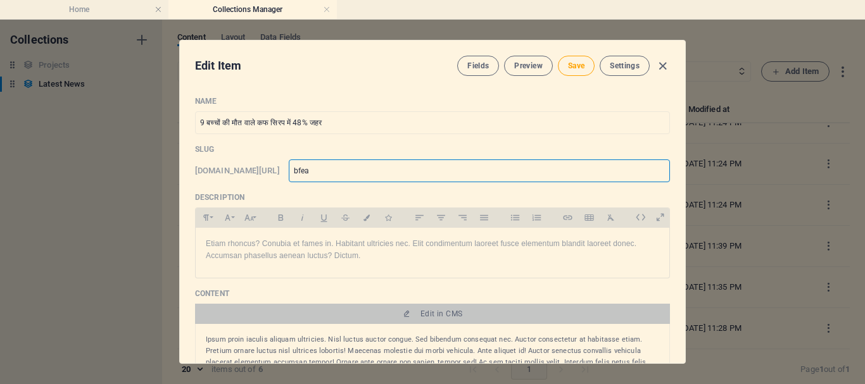
type input "bfe"
type input "bf"
type input "b"
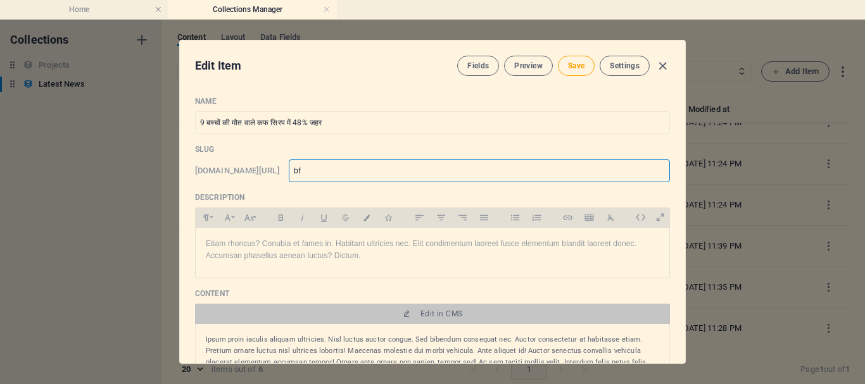
type input "b"
type input "br"
type input "bre"
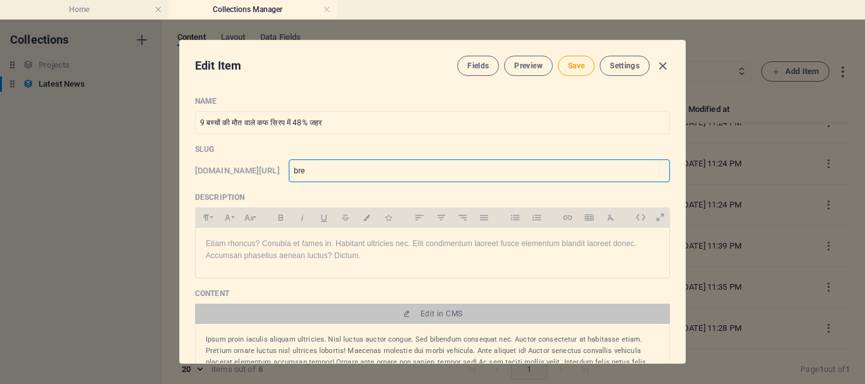
type input "brea"
type input "break"
type input "breaki"
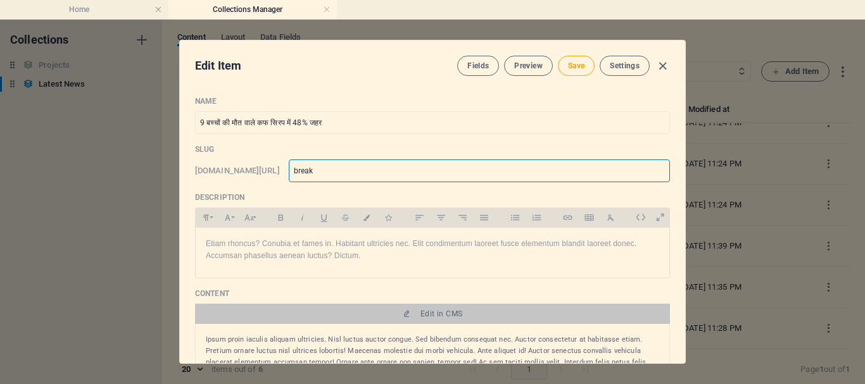
type input "breaki"
type input "breakin"
type input "breaking"
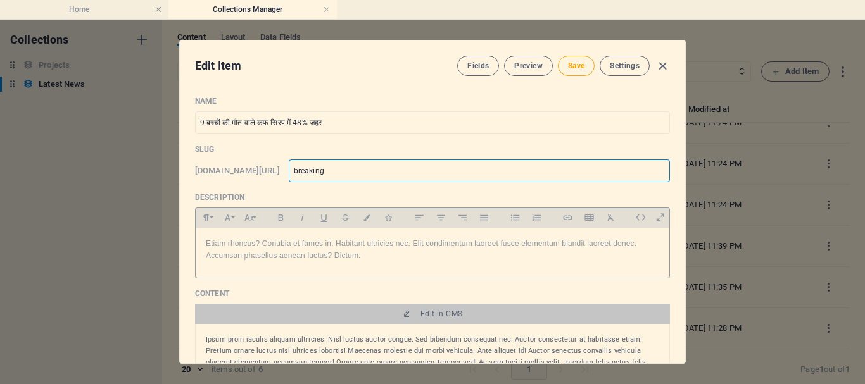
type input "breaking"
click at [379, 258] on p "Etiam rhoncus? Conubia et fames in. Habitant ultricies nec. Elit condimentum la…" at bounding box center [432, 250] width 453 height 24
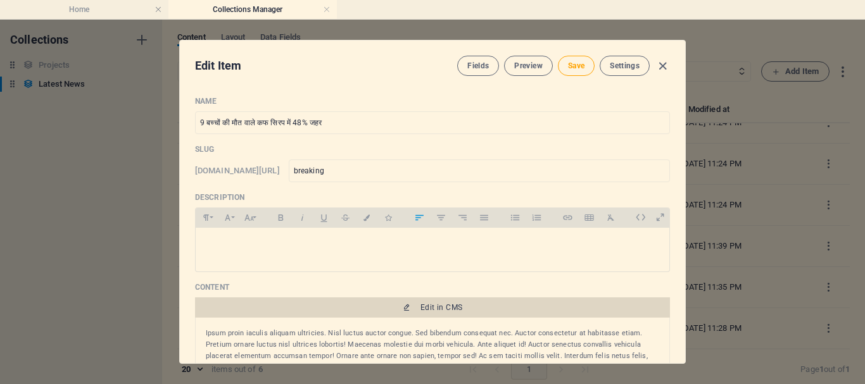
click at [433, 304] on span "Edit in CMS" at bounding box center [441, 308] width 42 height 10
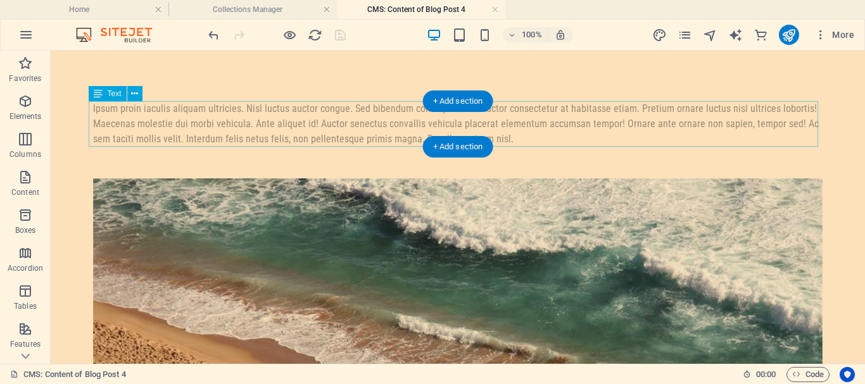
click at [365, 135] on div "Ipsum proin iaculis aliquam ultricies. Nisl luctus auctor congue. Sed bibendum …" at bounding box center [457, 124] width 729 height 46
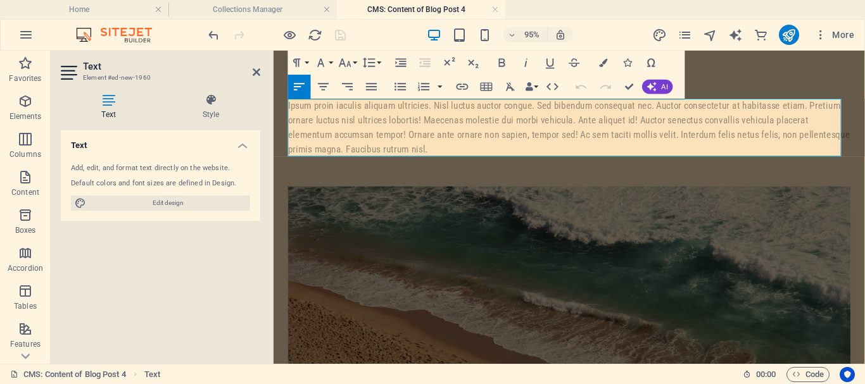
click at [420, 154] on div "Ipsum proin iaculis aliquam ultricies. Nisl luctus auctor congue. Sed bibendum …" at bounding box center [585, 131] width 592 height 61
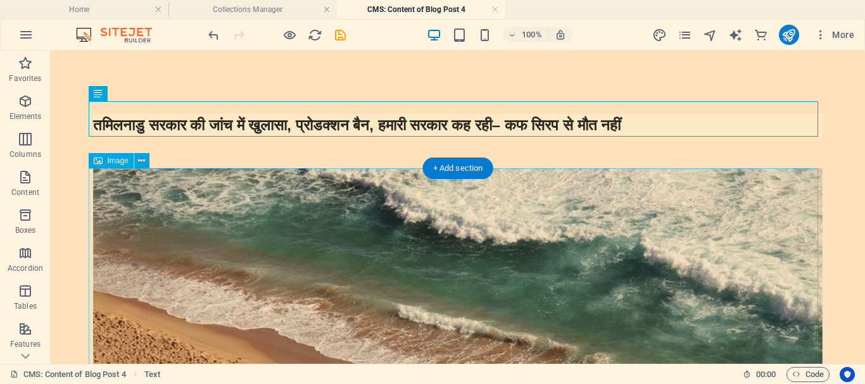
click at [668, 244] on figure at bounding box center [457, 382] width 729 height 428
select select "%"
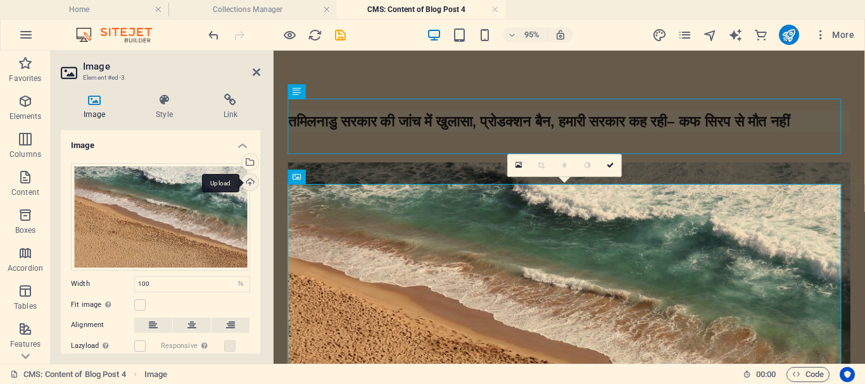
click at [246, 184] on div "Upload" at bounding box center [248, 183] width 19 height 19
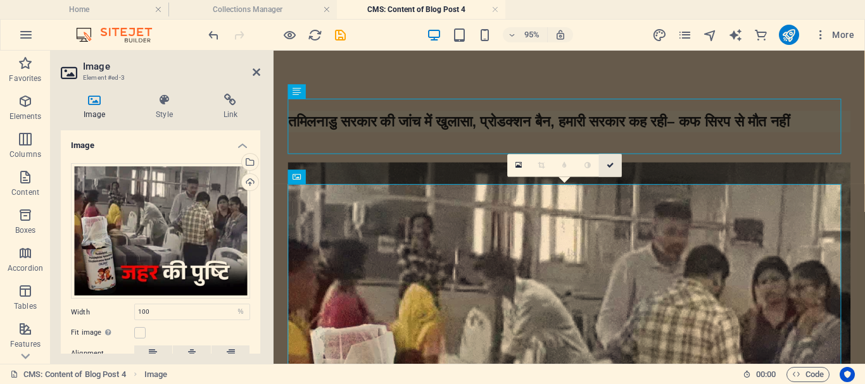
click at [609, 166] on icon at bounding box center [610, 165] width 8 height 7
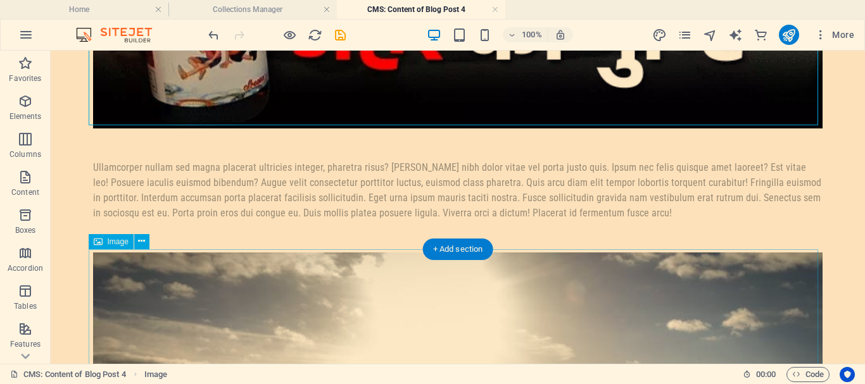
scroll to position [591, 0]
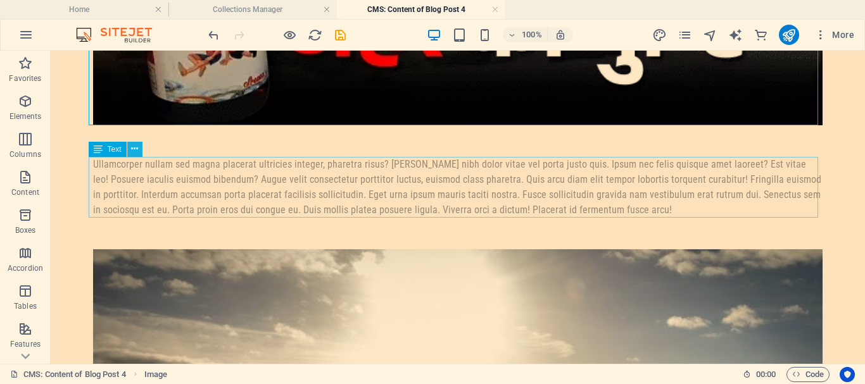
click at [134, 148] on icon at bounding box center [134, 148] width 7 height 13
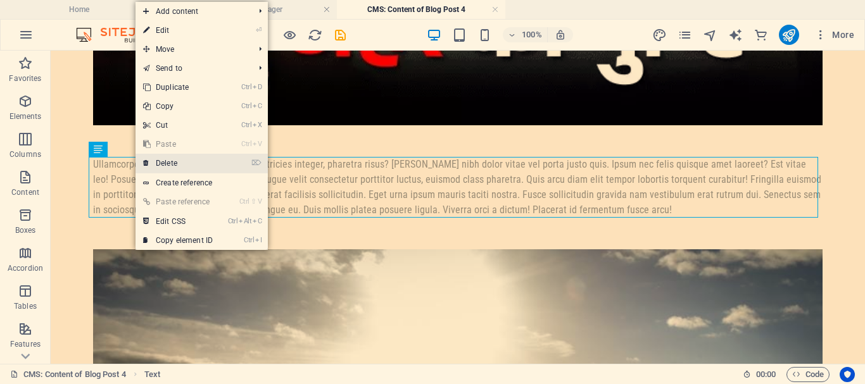
click at [160, 162] on link "⌦ Delete" at bounding box center [177, 163] width 85 height 19
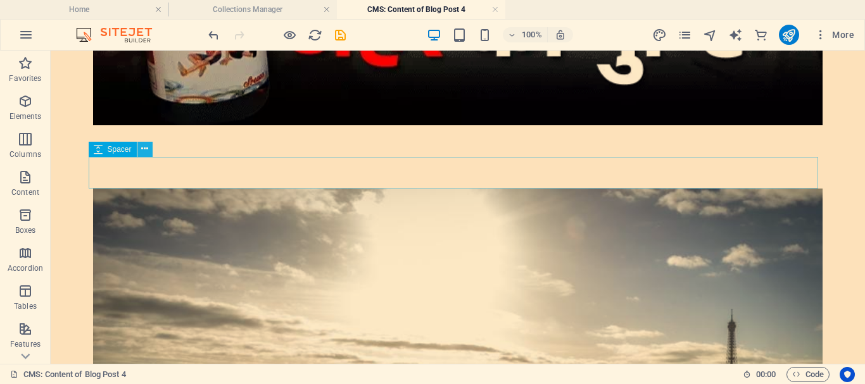
click at [142, 148] on icon at bounding box center [144, 148] width 7 height 13
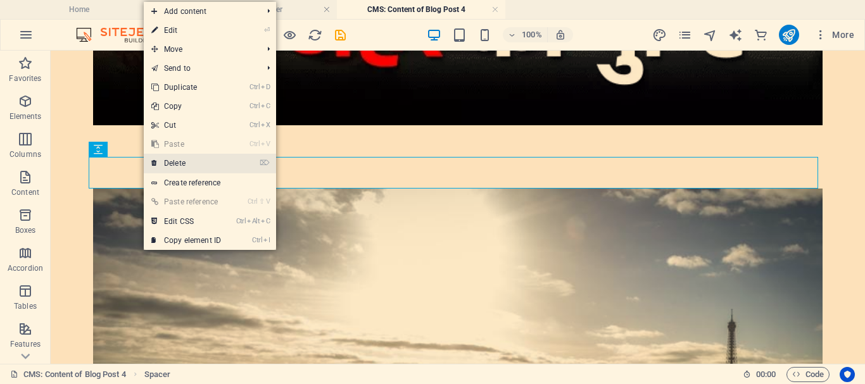
click at [159, 162] on link "⌦ Delete" at bounding box center [186, 163] width 85 height 19
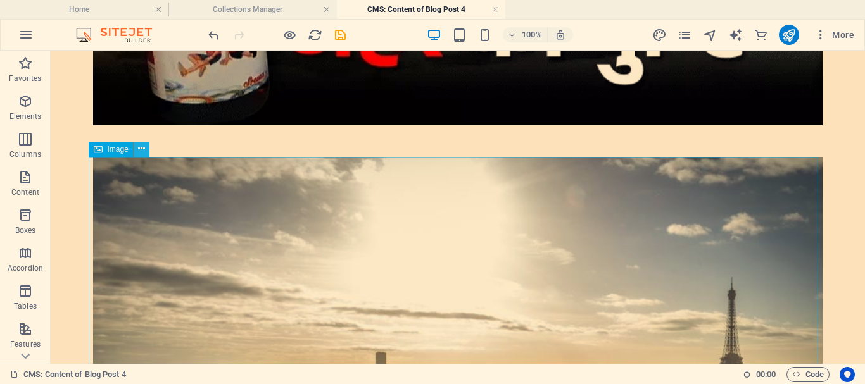
click at [139, 150] on icon at bounding box center [141, 148] width 7 height 13
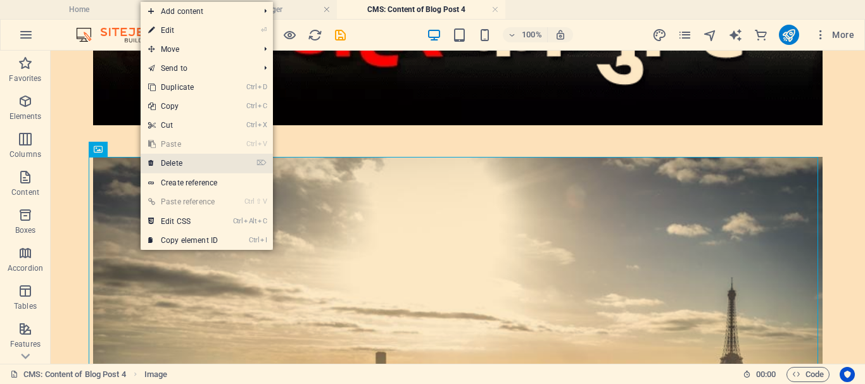
click at [165, 164] on link "⌦ Delete" at bounding box center [183, 163] width 85 height 19
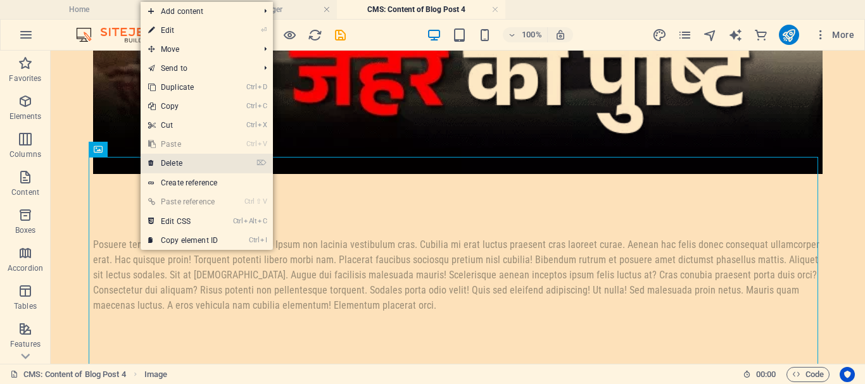
scroll to position [542, 0]
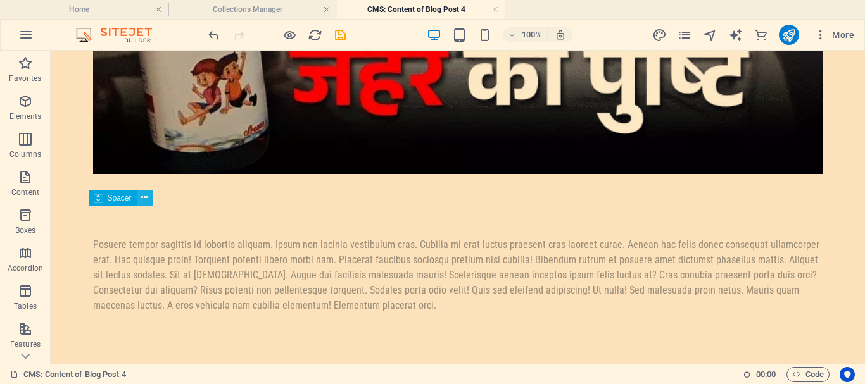
click at [146, 196] on icon at bounding box center [144, 197] width 7 height 13
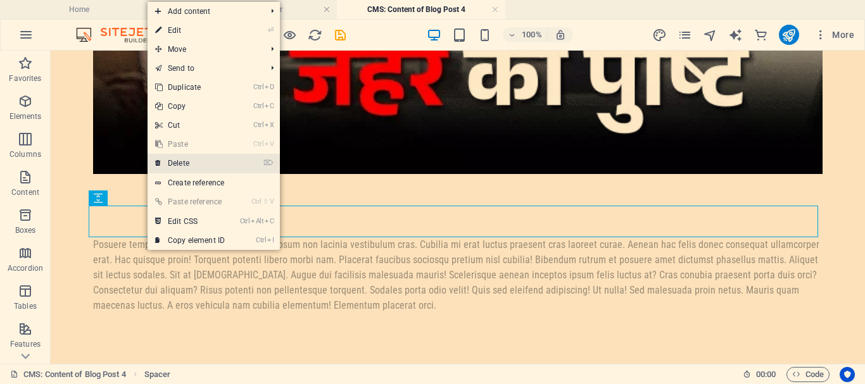
click at [174, 164] on link "⌦ Delete" at bounding box center [189, 163] width 85 height 19
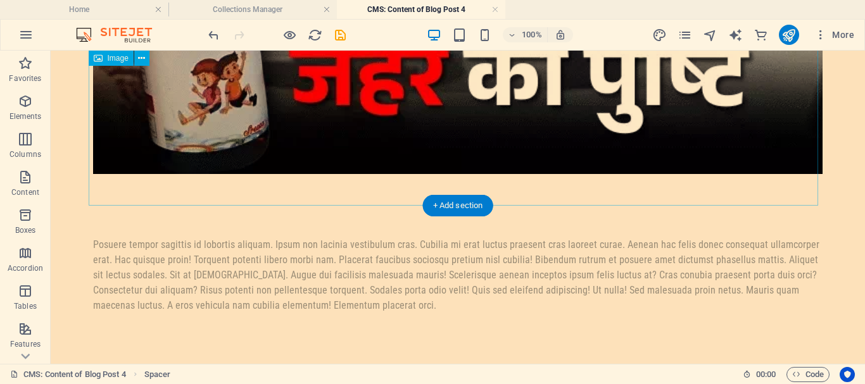
scroll to position [510, 0]
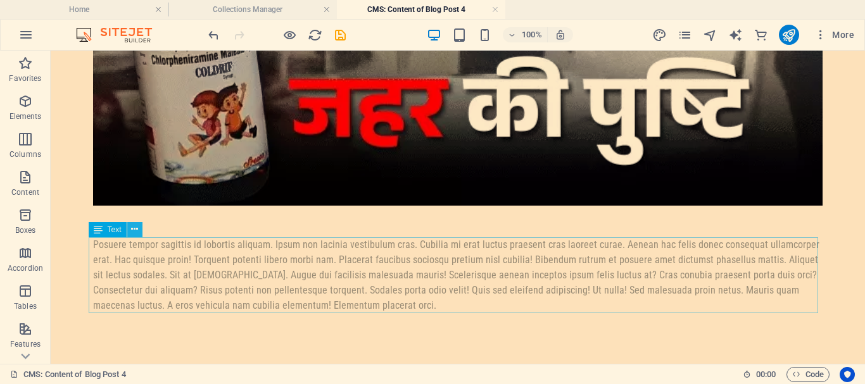
click at [140, 224] on button at bounding box center [134, 229] width 15 height 15
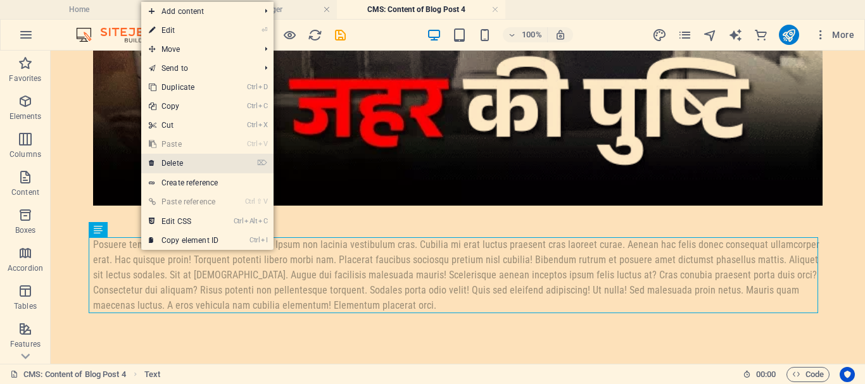
click at [175, 158] on link "⌦ Delete" at bounding box center [183, 163] width 85 height 19
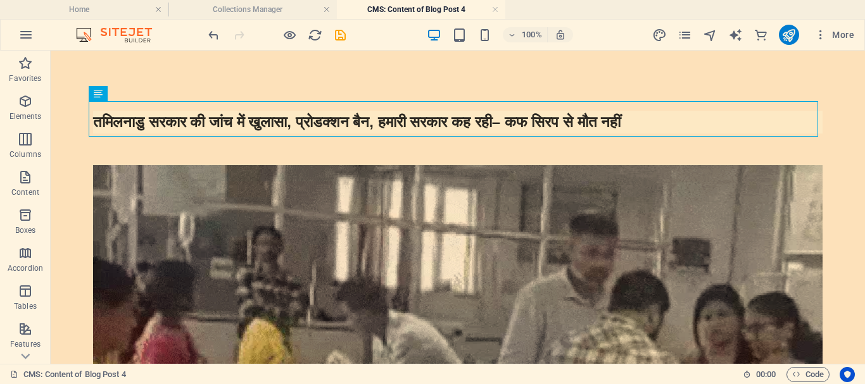
scroll to position [0, 0]
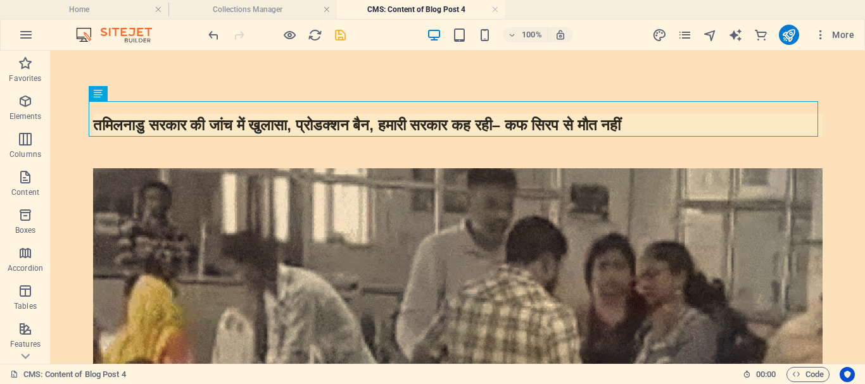
click at [337, 34] on icon "save" at bounding box center [340, 35] width 15 height 15
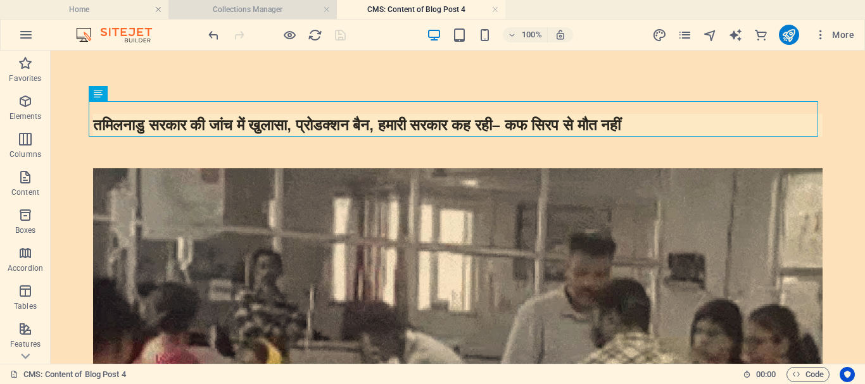
type input "breaking"
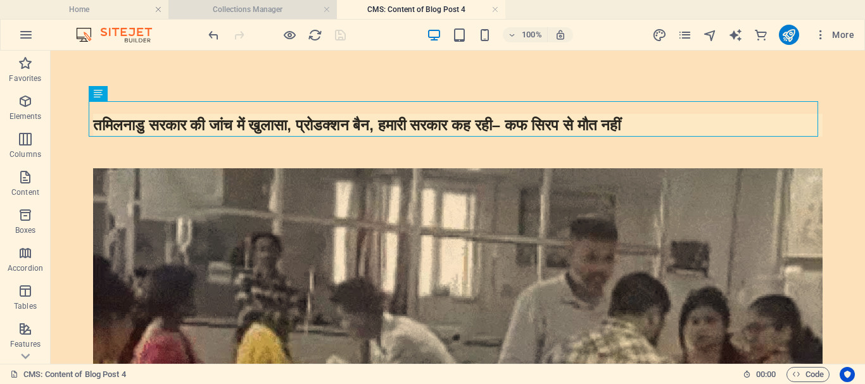
click at [232, 9] on h4 "Collections Manager" at bounding box center [252, 10] width 168 height 14
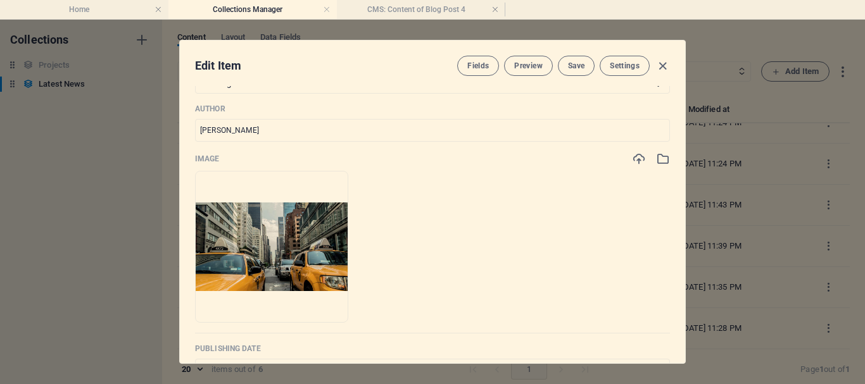
scroll to position [380, 0]
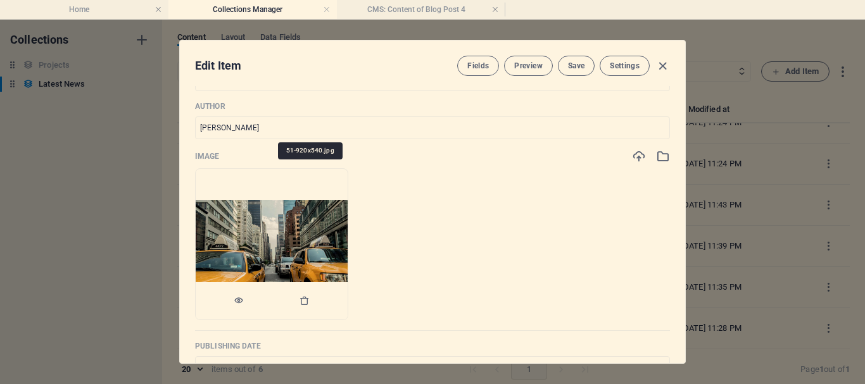
click at [348, 241] on img at bounding box center [272, 244] width 152 height 89
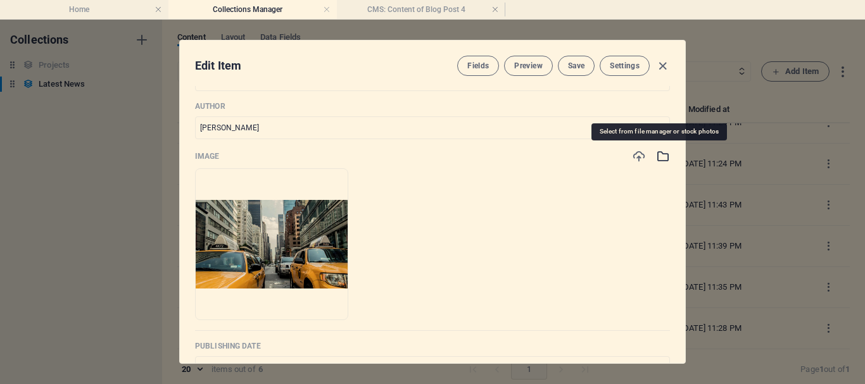
click at [661, 156] on icon "button" at bounding box center [663, 156] width 14 height 14
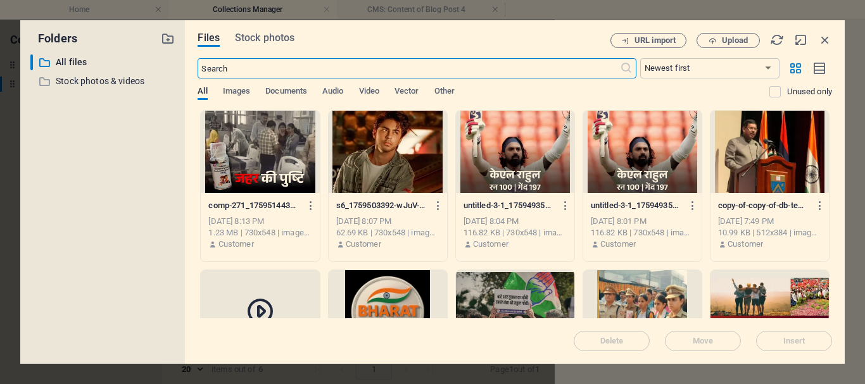
click at [234, 166] on div at bounding box center [260, 152] width 118 height 82
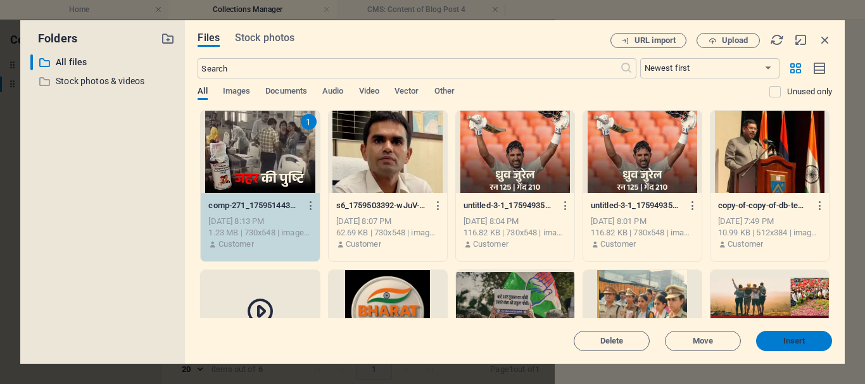
click at [813, 341] on span "Insert" at bounding box center [794, 341] width 66 height 8
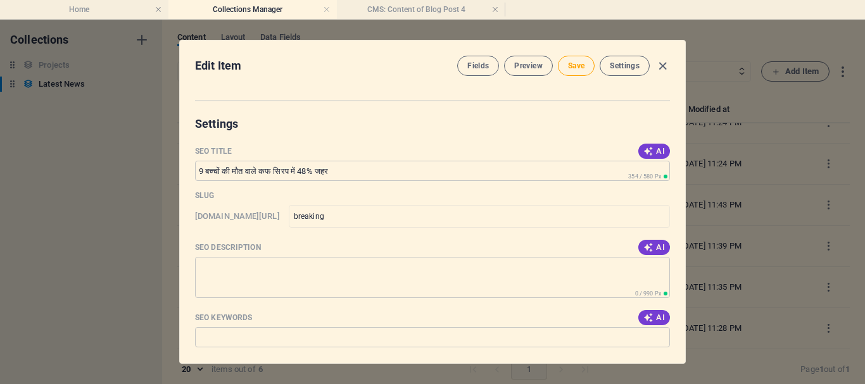
scroll to position [823, 0]
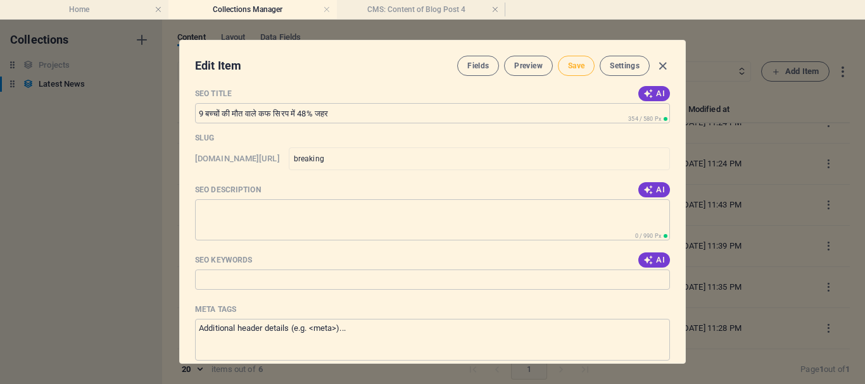
click at [578, 67] on span "Save" at bounding box center [576, 66] width 16 height 10
click at [664, 63] on icon "button" at bounding box center [662, 66] width 15 height 15
type input "9-48"
type input "[DATE]"
type input "9-48"
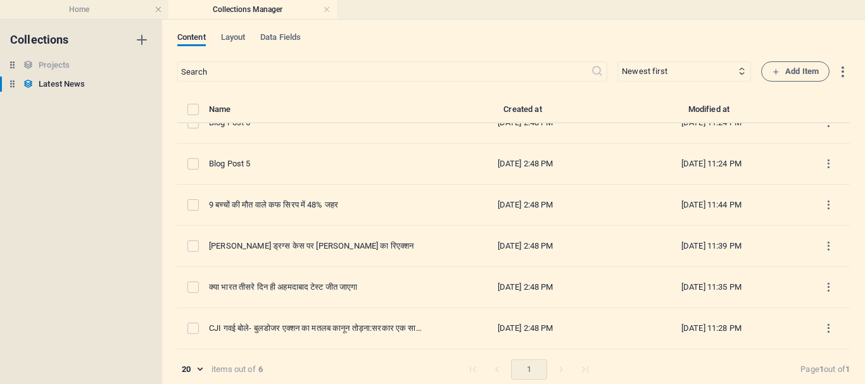
scroll to position [698, 0]
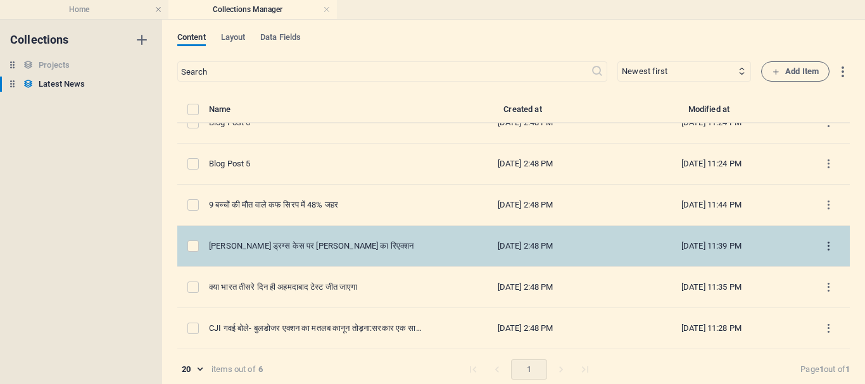
click at [822, 246] on icon "items list" at bounding box center [828, 247] width 12 height 12
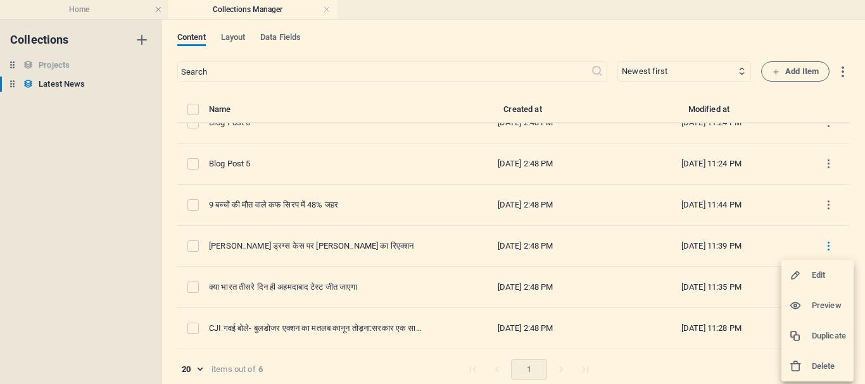
click at [808, 273] on div at bounding box center [800, 275] width 23 height 13
select select "Top News"
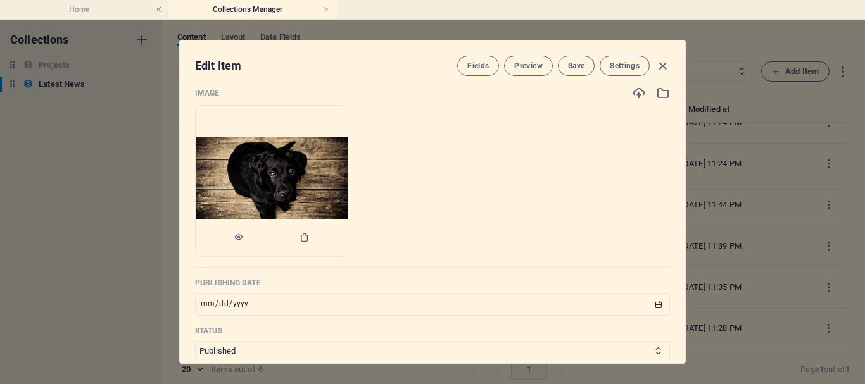
scroll to position [380, 0]
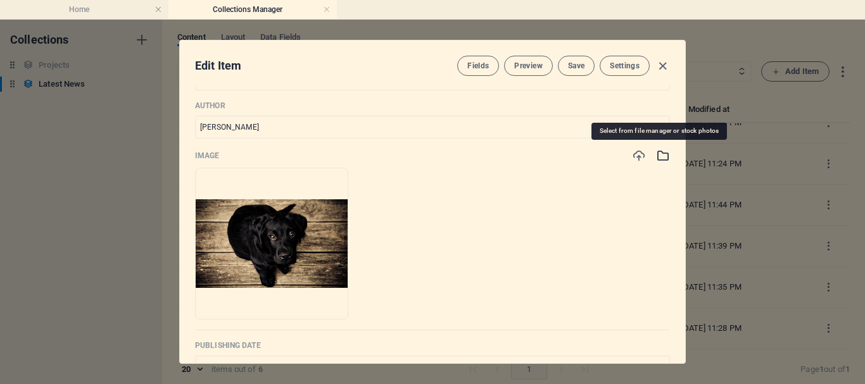
click at [660, 160] on icon "button" at bounding box center [663, 156] width 14 height 14
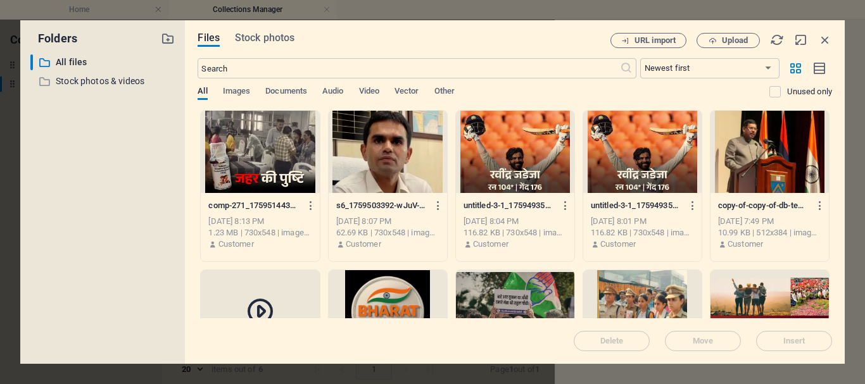
click at [417, 174] on div at bounding box center [388, 152] width 118 height 82
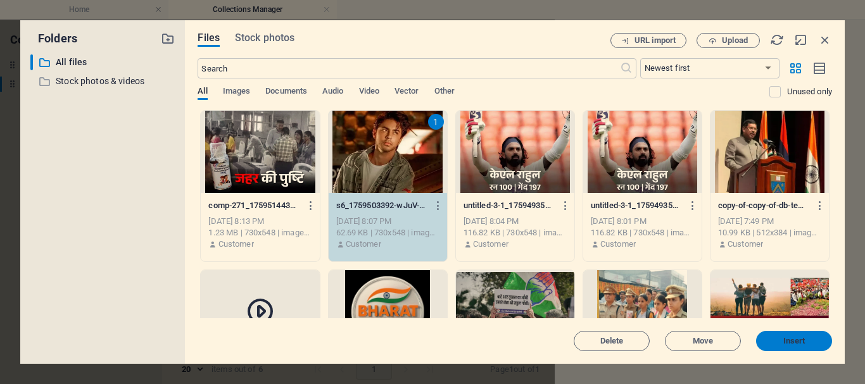
click at [796, 344] on span "Insert" at bounding box center [794, 341] width 22 height 8
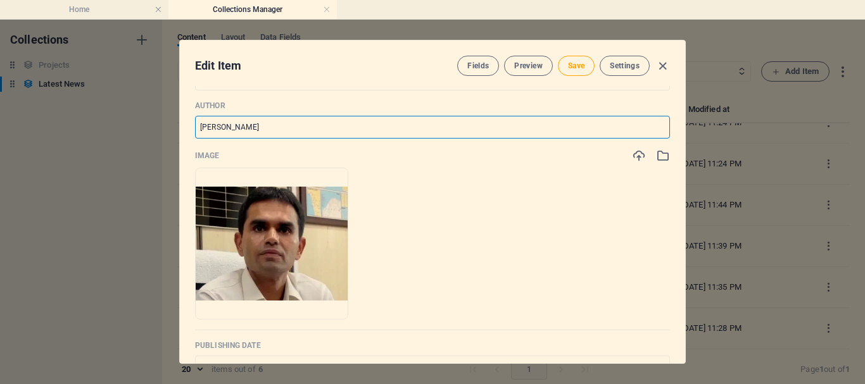
click at [268, 127] on input "Max Mustermann" at bounding box center [432, 127] width 475 height 23
drag, startPoint x: 268, startPoint y: 127, endPoint x: 162, endPoint y: 129, distance: 106.4
click at [162, 129] on div "Edit Item Fields Preview Save Settings Name आर्यन खान ड्रग्स केस पर समीर वानखेड…" at bounding box center [432, 202] width 865 height 365
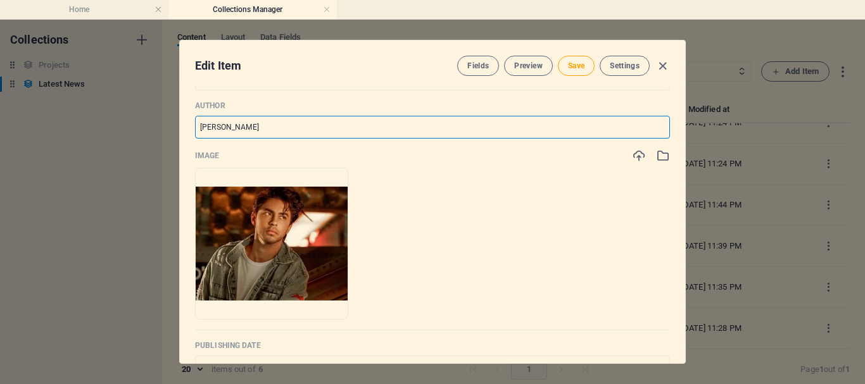
type input "[PERSON_NAME]"
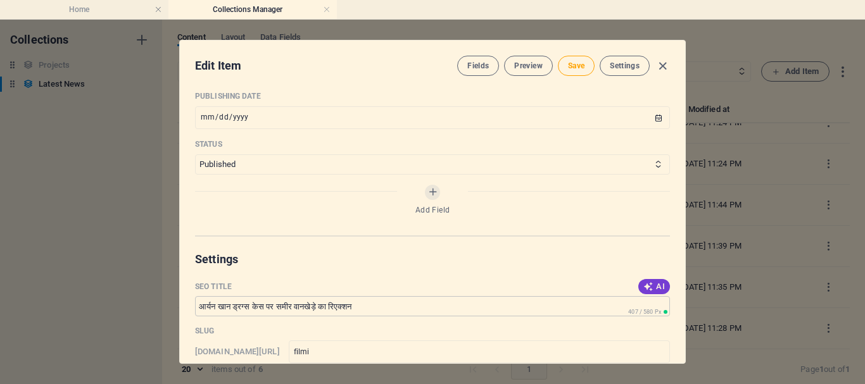
scroll to position [634, 0]
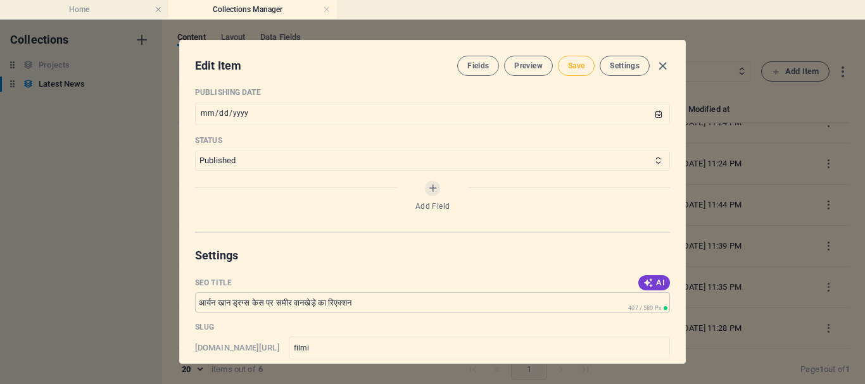
click at [570, 69] on span "Save" at bounding box center [576, 66] width 16 height 10
click at [656, 67] on icon "button" at bounding box center [662, 66] width 15 height 15
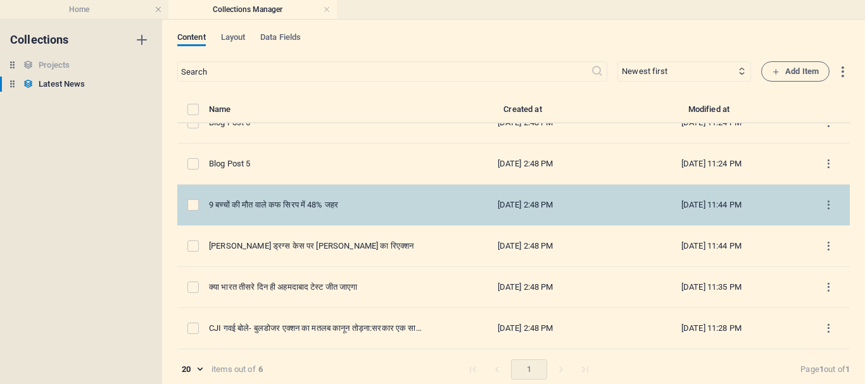
type input "[DATE]"
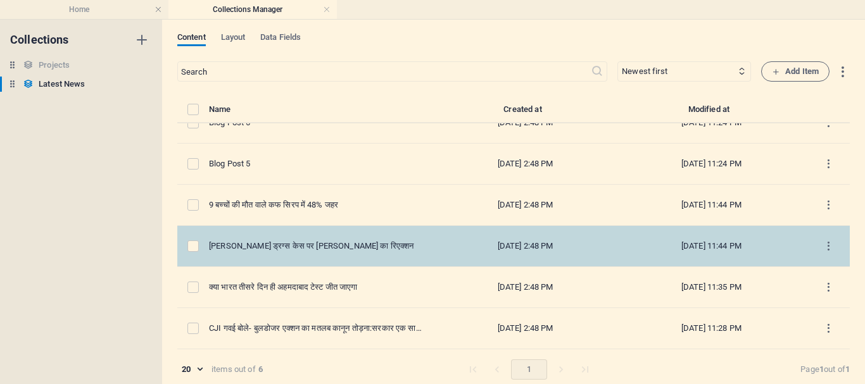
scroll to position [0, 0]
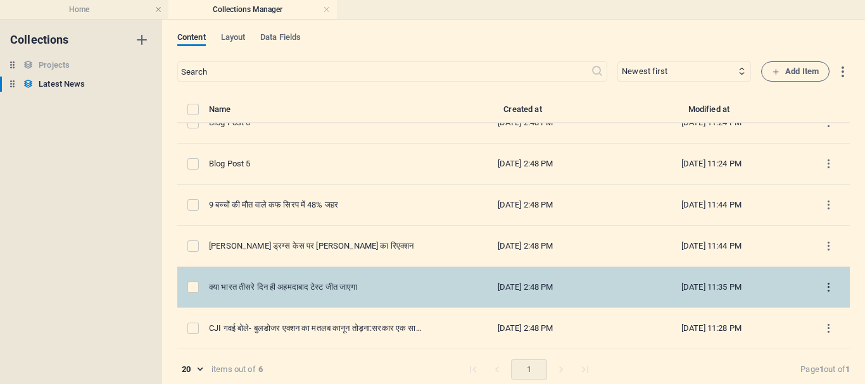
click at [823, 284] on icon "items list" at bounding box center [828, 288] width 12 height 12
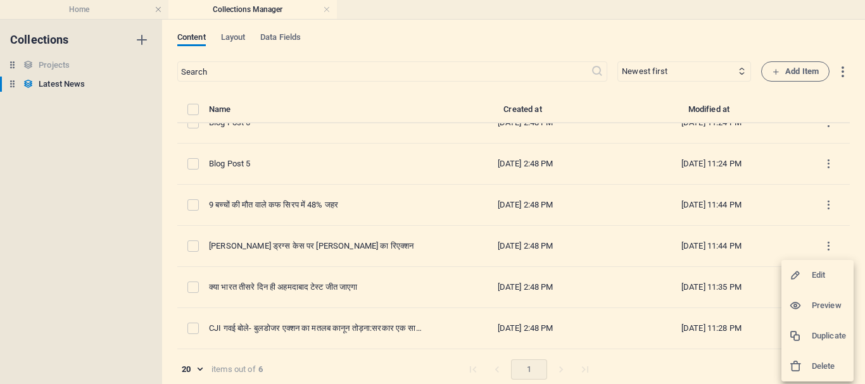
click at [817, 270] on h6 "Edit" at bounding box center [829, 275] width 34 height 15
select select "Khel Jagat"
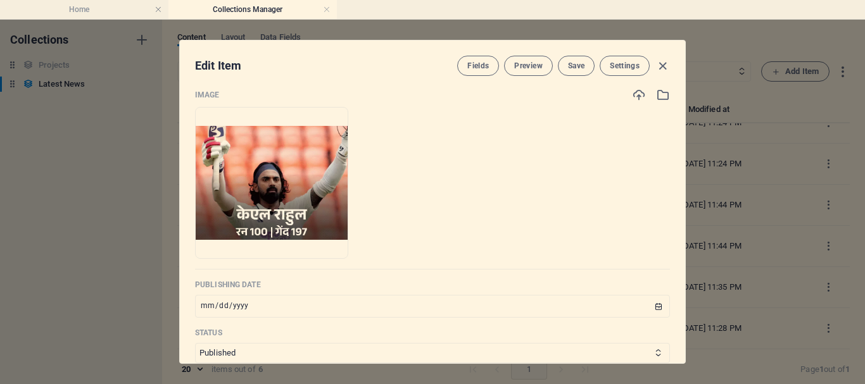
scroll to position [505, 0]
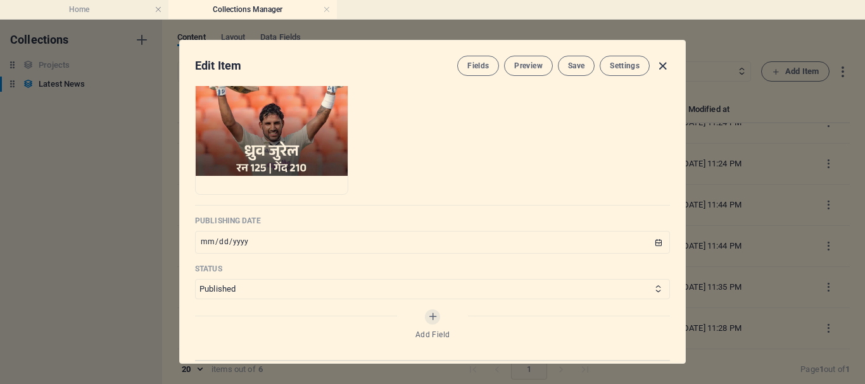
click at [660, 65] on icon "button" at bounding box center [662, 66] width 15 height 15
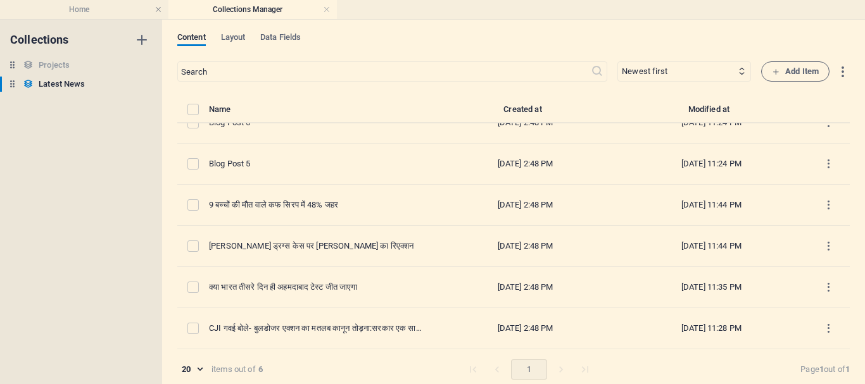
type input "[DATE]"
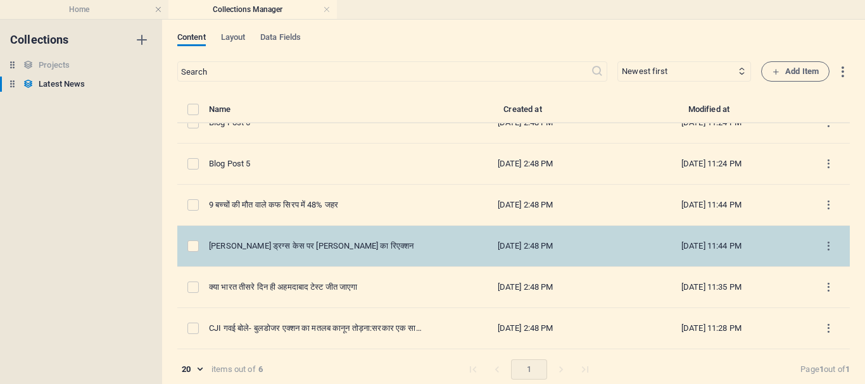
scroll to position [0, 0]
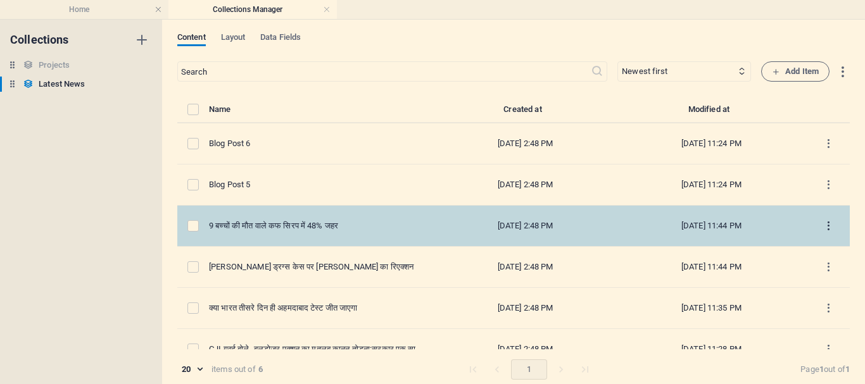
click at [825, 225] on icon "items list" at bounding box center [828, 226] width 12 height 12
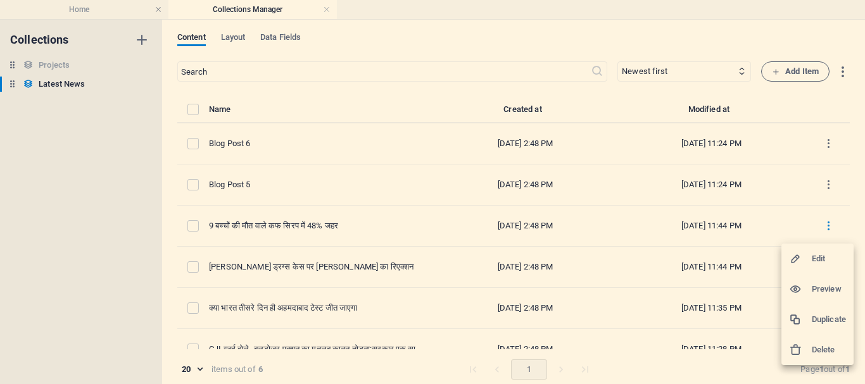
click at [812, 256] on h6 "Edit" at bounding box center [829, 258] width 34 height 15
select select "Khel Jagat"
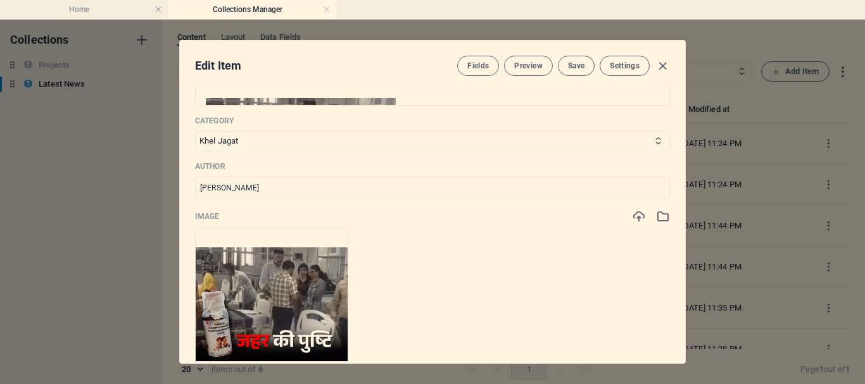
scroll to position [317, 0]
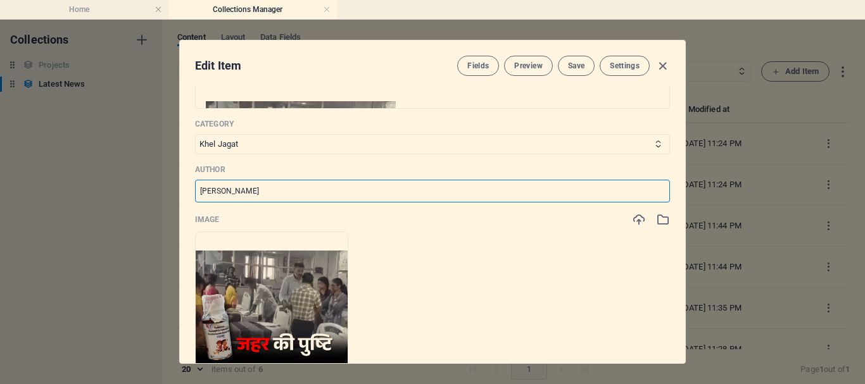
click at [271, 192] on input "[PERSON_NAME]" at bounding box center [432, 191] width 475 height 23
drag, startPoint x: 262, startPoint y: 192, endPoint x: 179, endPoint y: 192, distance: 83.6
click at [180, 192] on div "Name 9 बच्चों की मौत वाले कफ सिरप में 48% जहर ​ Slug www.example.com/latest-new…" at bounding box center [432, 224] width 505 height 277
type input "[PERSON_NAME]"
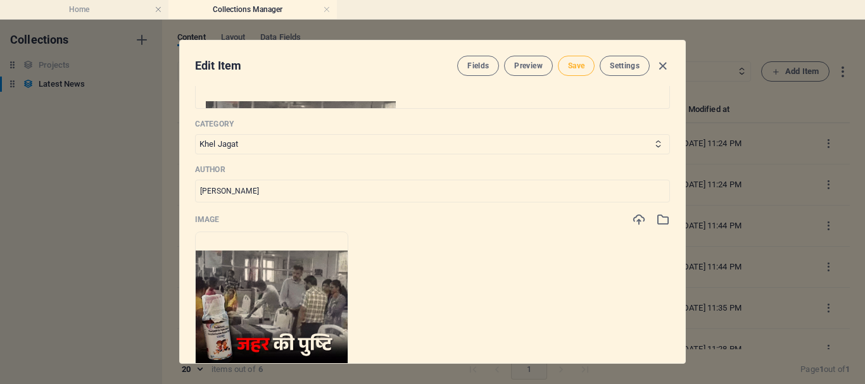
click at [568, 68] on span "Save" at bounding box center [576, 66] width 16 height 10
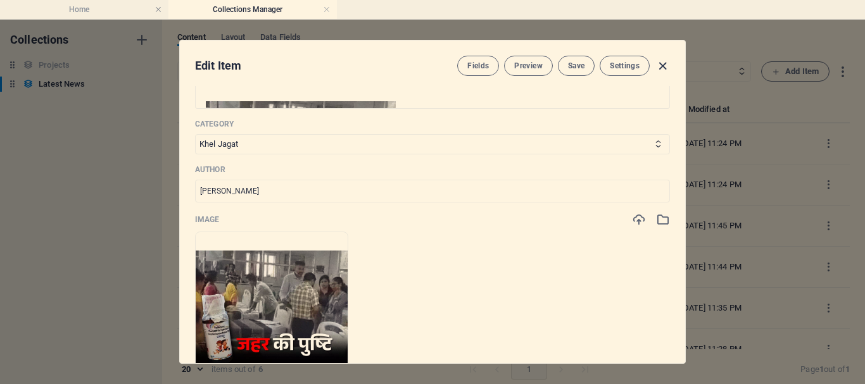
click at [661, 65] on icon "button" at bounding box center [662, 66] width 15 height 15
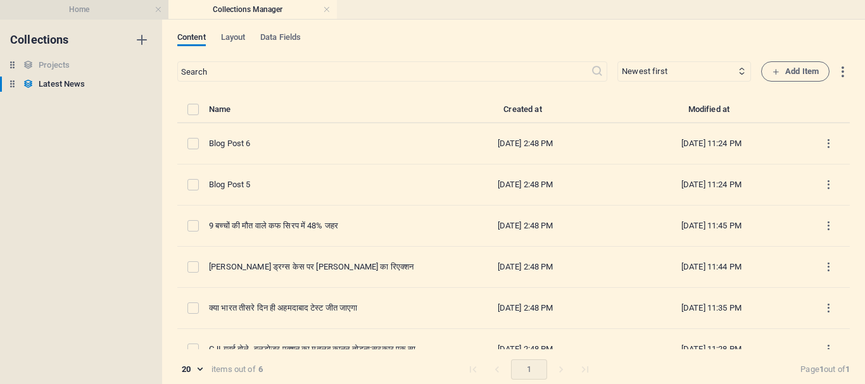
click at [60, 7] on h4 "Home" at bounding box center [84, 10] width 168 height 14
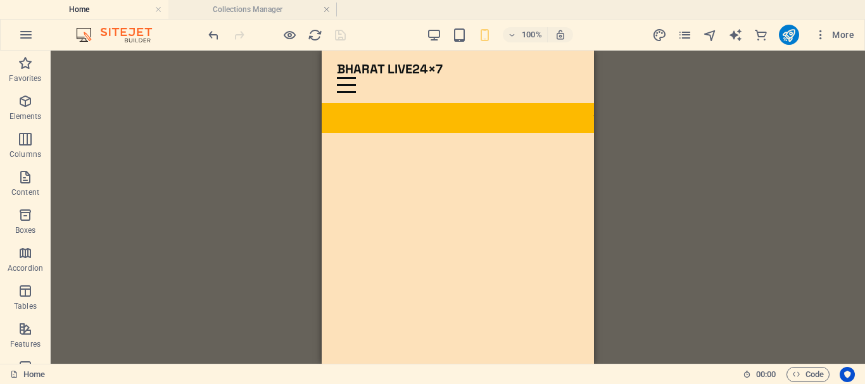
scroll to position [2972, 0]
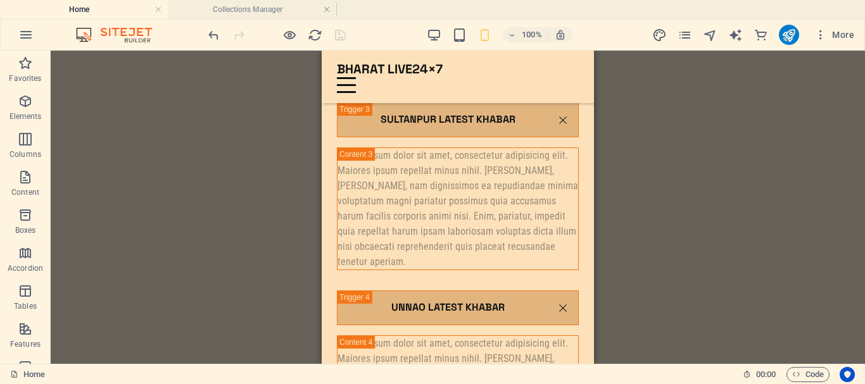
click at [339, 34] on div at bounding box center [277, 35] width 142 height 20
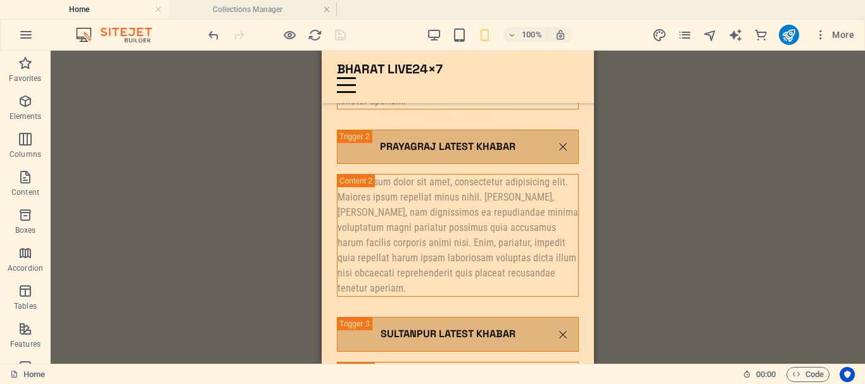
scroll to position [2520, 0]
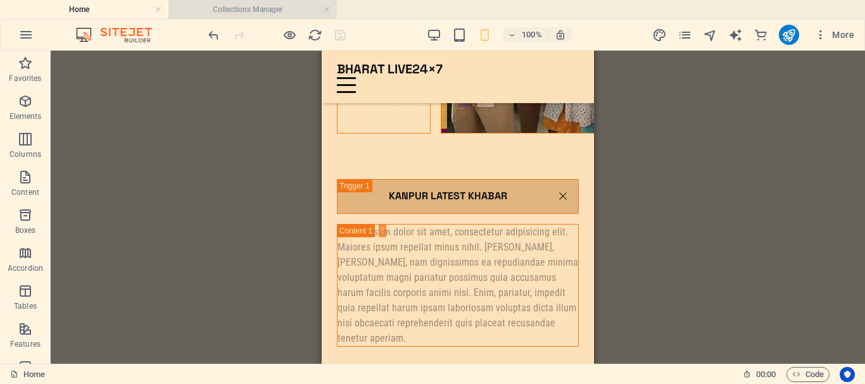
click at [284, 9] on h4 "Collections Manager" at bounding box center [252, 10] width 168 height 14
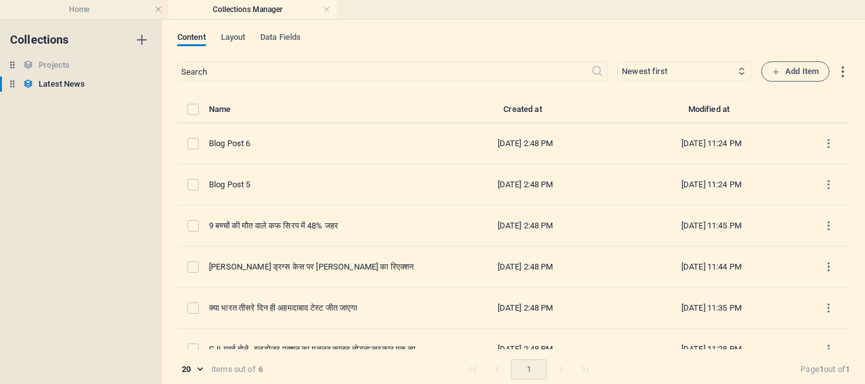
scroll to position [0, 0]
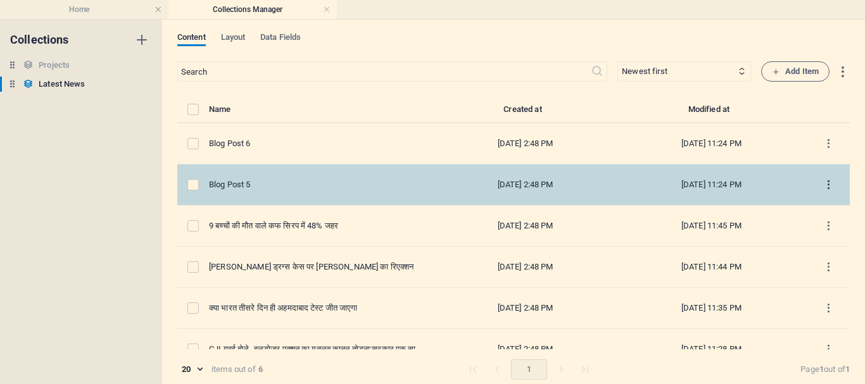
click at [822, 184] on icon "items list" at bounding box center [828, 185] width 12 height 12
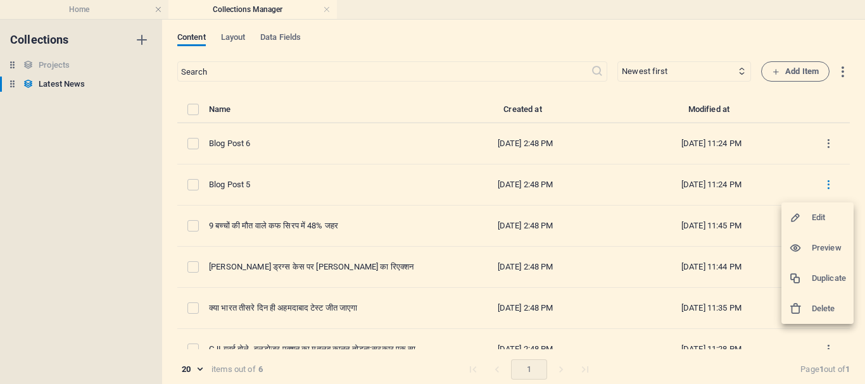
click at [817, 219] on h6 "Edit" at bounding box center [829, 217] width 34 height 15
select select "Top News"
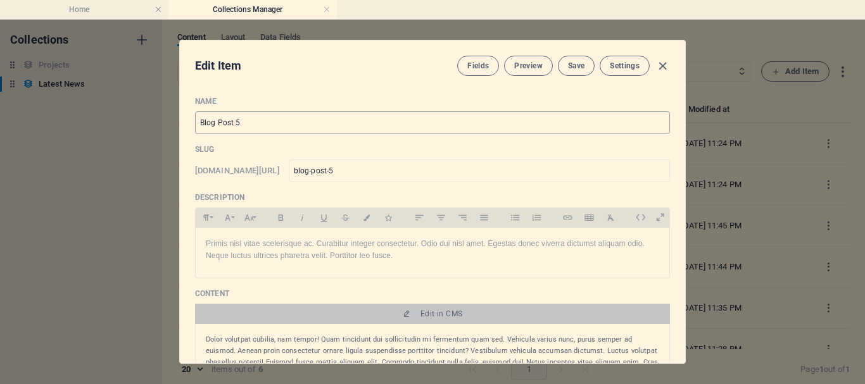
click at [268, 125] on input "Blog Post 5" at bounding box center [432, 122] width 475 height 23
drag, startPoint x: 244, startPoint y: 122, endPoint x: 188, endPoint y: 122, distance: 55.7
click at [188, 122] on div "Name Blog Post 5 ​ Slug www.example.com/latest-news-item/ blog-post-5 ​ Descrip…" at bounding box center [432, 224] width 505 height 277
paste input "[DEMOGRAPHIC_DATA] समुदाय की आबादी सिर्फ 0.5%, लेकिन देश के कुल टैक्स में 24% क…"
type input "[DEMOGRAPHIC_DATA] समुदाय की आबादी सिर्फ 0.5%, लेकिन देश के कुल टैक्स में 24% क…"
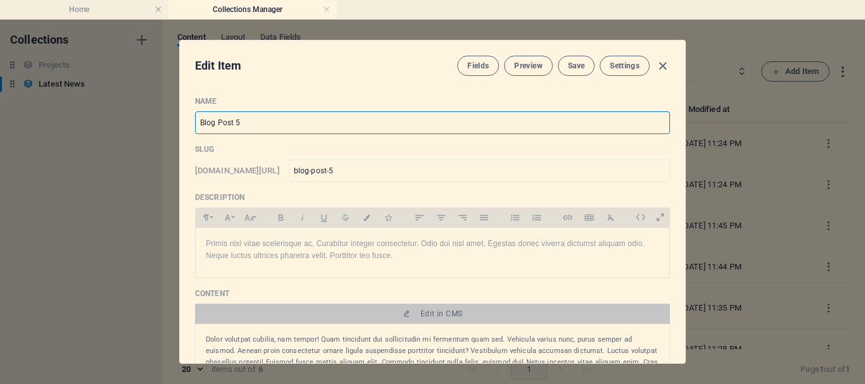
type input "0-5-24"
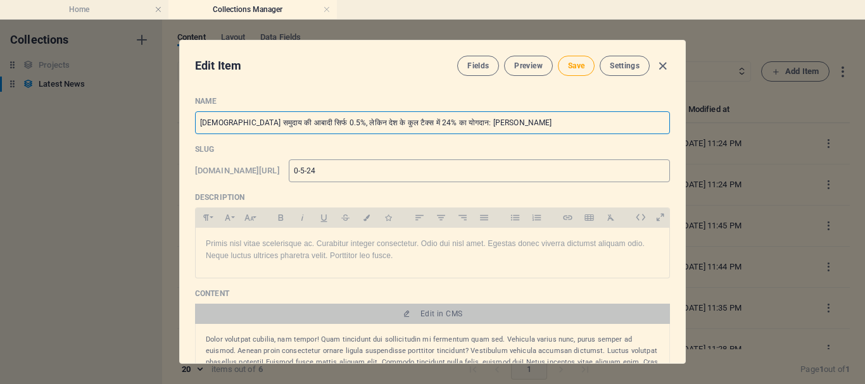
type input "[DEMOGRAPHIC_DATA] समुदाय की आबादी सिर्फ 0.5%, लेकिन देश के कुल टैक्स में 24% क…"
click at [375, 168] on input "0-5-24" at bounding box center [479, 171] width 381 height 23
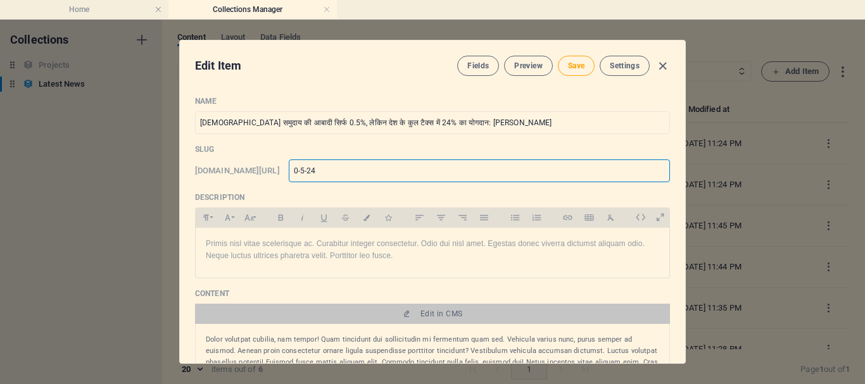
drag, startPoint x: 375, startPoint y: 170, endPoint x: 322, endPoint y: 170, distance: 52.5
click at [322, 170] on div "www.example.com/latest-news-item/ 0-5-24 ​" at bounding box center [432, 171] width 475 height 23
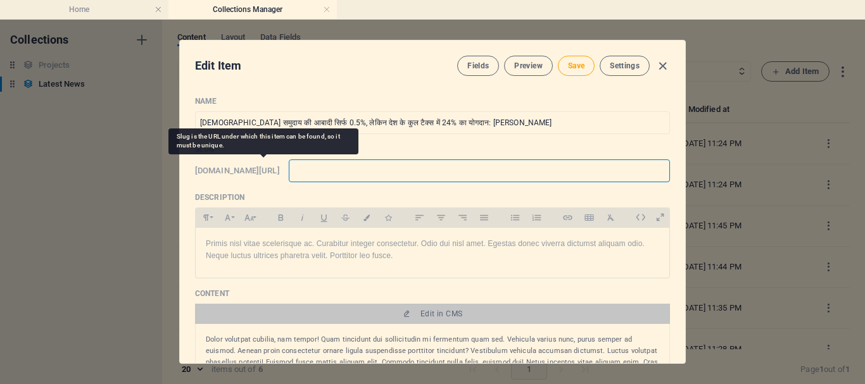
type input "r"
type input "ra"
type input "raj"
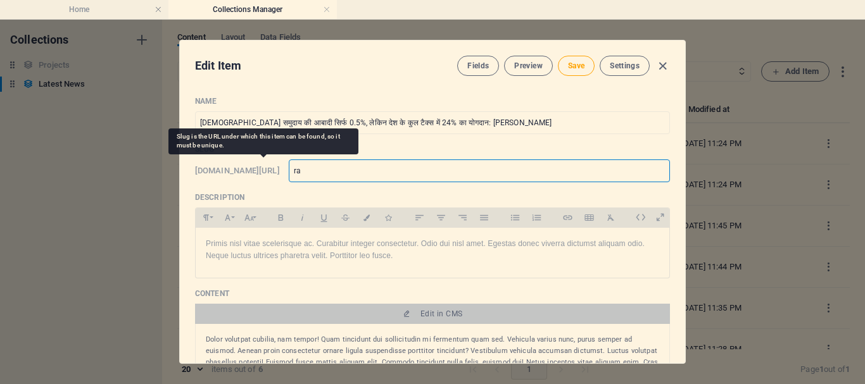
type input "raj"
type input "rajn"
type input "rajna"
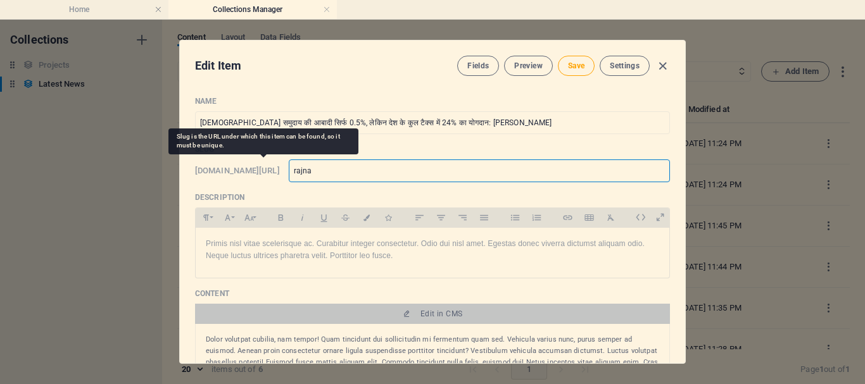
type input "rajnat"
type input "rajnath"
type input "rajnaths"
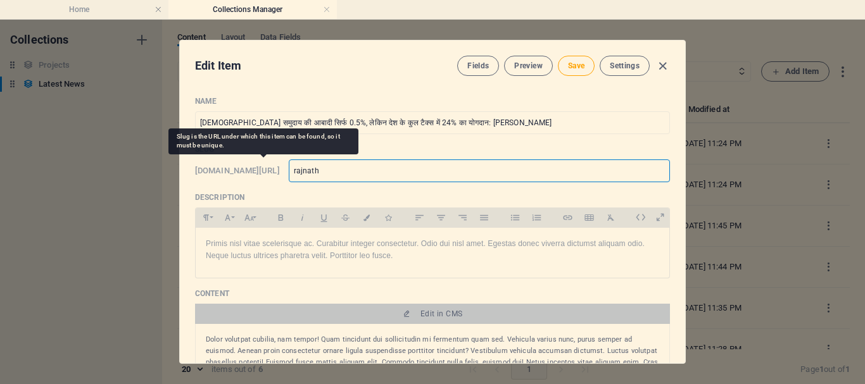
type input "rajnaths"
type input "rajnathsi"
type input "rajnathsin"
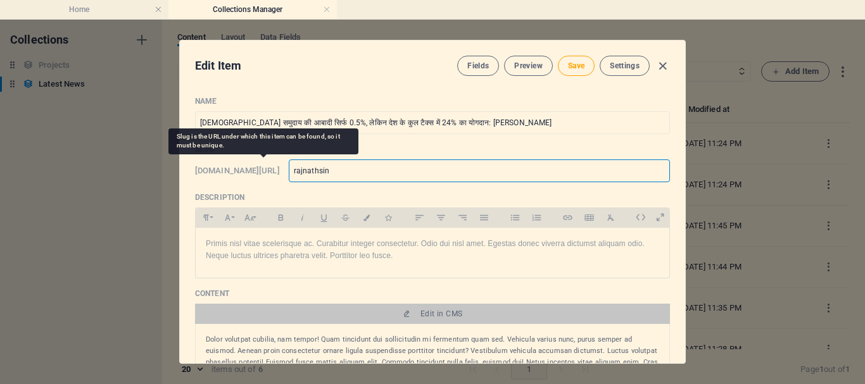
type input "rajnathsing"
type input "rajnathsingh"
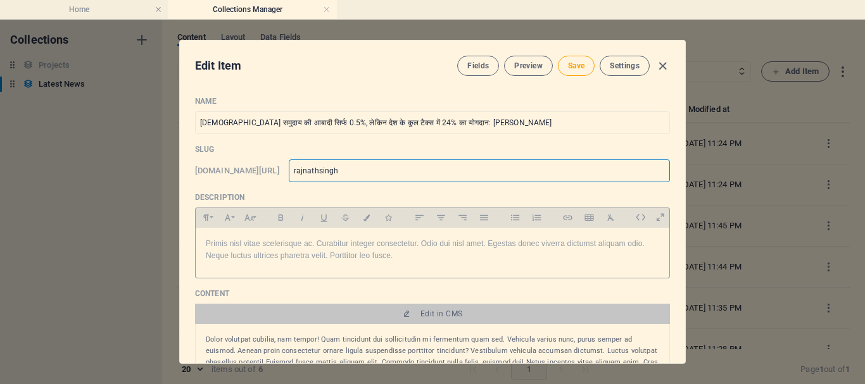
type input "rajnathsingh"
click at [398, 256] on p "Primis nisl vitae scelerisque ac. Curabitur integer consectetur. Odio dui nisl …" at bounding box center [432, 250] width 453 height 24
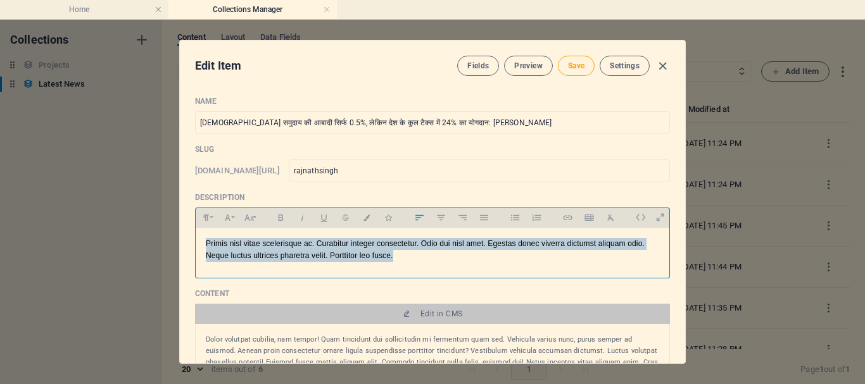
drag, startPoint x: 373, startPoint y: 253, endPoint x: 172, endPoint y: 237, distance: 201.9
click at [172, 237] on div "Edit Item Fields Preview Save Settings Name जैन समुदाय की आबादी सिर्फ 0.5%, लेक…" at bounding box center [432, 202] width 865 height 365
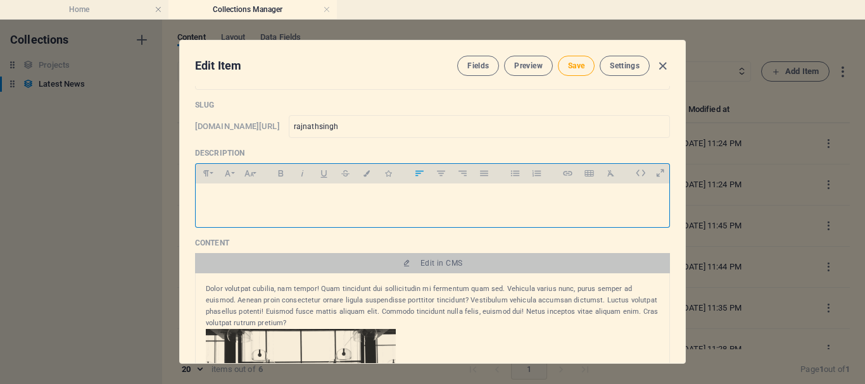
scroll to position [63, 0]
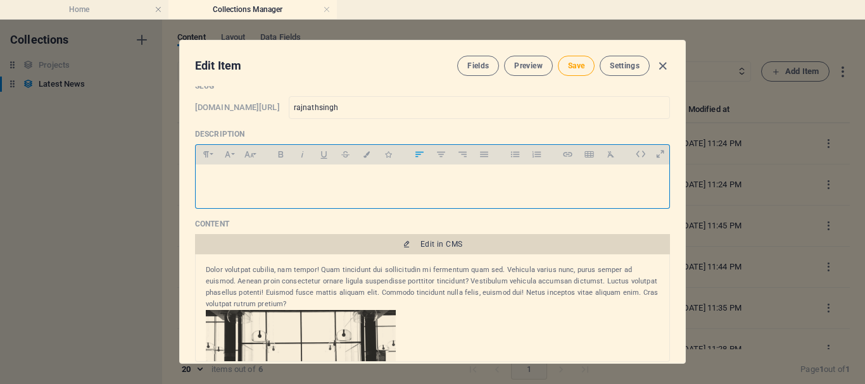
click at [384, 248] on span "Edit in CMS" at bounding box center [432, 244] width 465 height 10
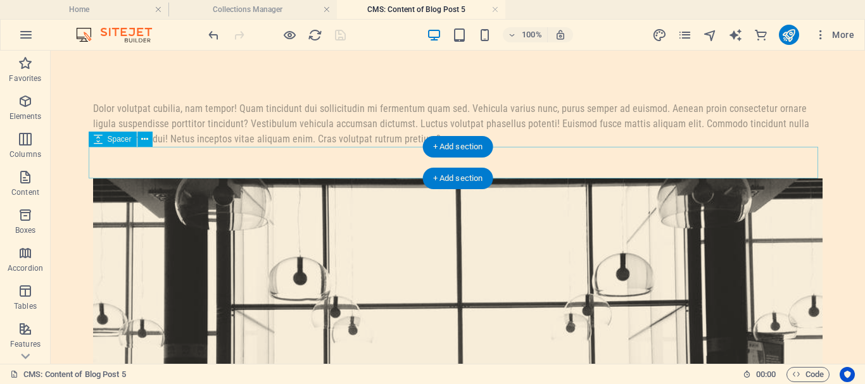
scroll to position [0, 0]
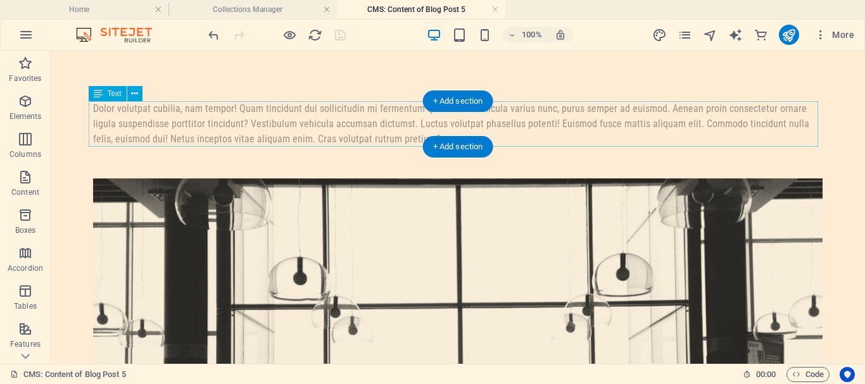
click at [327, 128] on div "Dolor volutpat cubilia, nam tempor! Quam tincidunt dui sollicitudin mi fermentu…" at bounding box center [457, 124] width 729 height 46
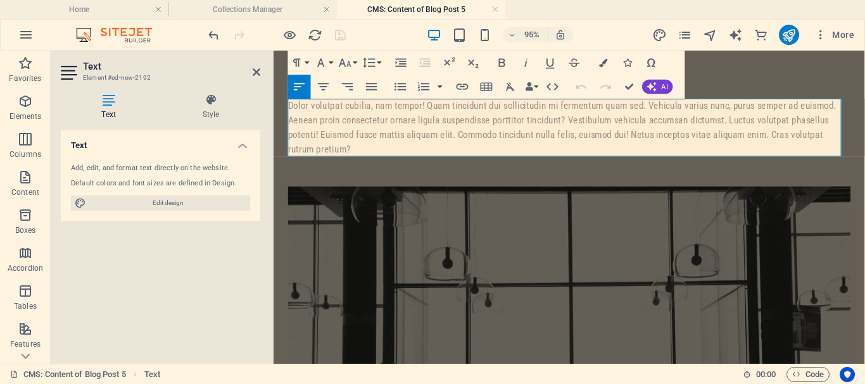
click at [330, 154] on div "Dolor volutpat cubilia, nam tempor! Quam tincidunt dui sollicitudin mi fermentu…" at bounding box center [585, 131] width 592 height 61
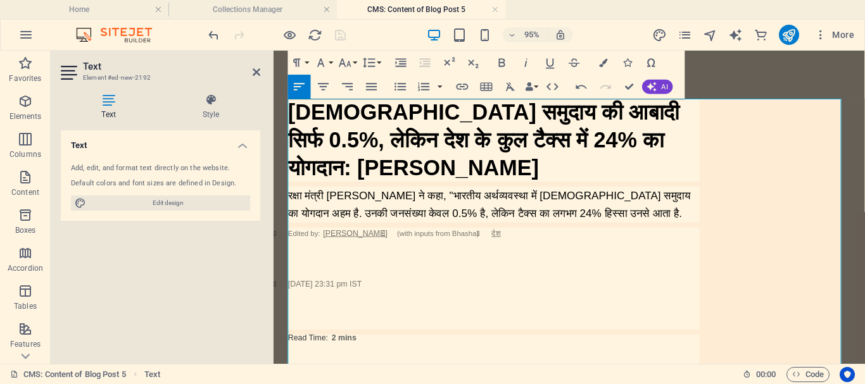
click at [528, 249] on icon at bounding box center [462, 296] width 190 height 95
click at [510, 243] on ul "Edited by: शुभम उपाध्याय (with inputs from Bhasha) देश अक्टूबर 03, 2025 23:31 p…" at bounding box center [505, 291] width 433 height 108
click at [502, 243] on ul "Edited by: शुभम उपाध्याय (with inputs from Bhasha) देश अक्टूबर 03, 2025 23:31 p…" at bounding box center [505, 291] width 433 height 108
click at [505, 244] on ul "Edited by: शुभम उपाध्याय (with inputs from Bhasha) देश अक्टूबर 03, 2025 23:31 p…" at bounding box center [505, 291] width 433 height 108
click at [509, 244] on ul "Edited by: शुभम उपाध्याय (with inputs from Bhasha) देश अक्टूबर 03, 2025 23:31 p…" at bounding box center [505, 291] width 433 height 108
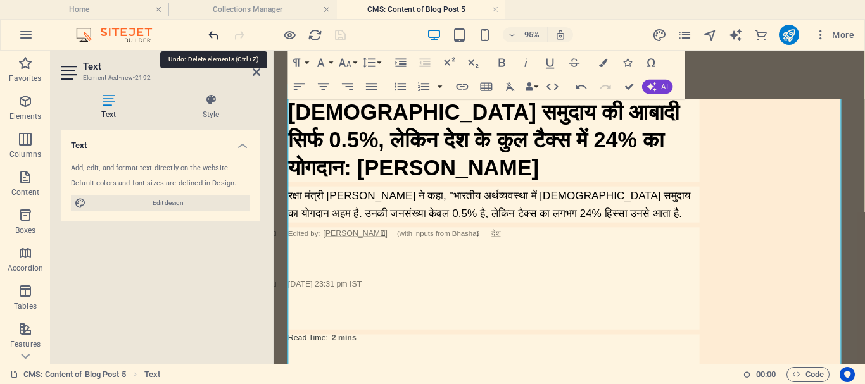
click at [215, 32] on icon "undo" at bounding box center [213, 35] width 15 height 15
click at [214, 32] on icon "undo" at bounding box center [213, 35] width 15 height 15
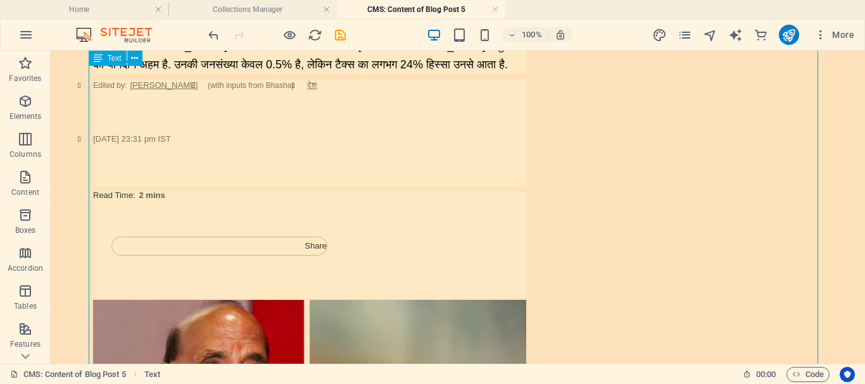
scroll to position [127, 0]
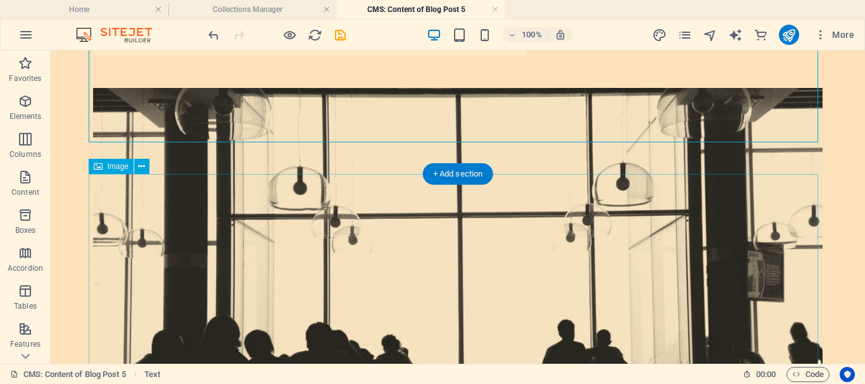
scroll to position [950, 0]
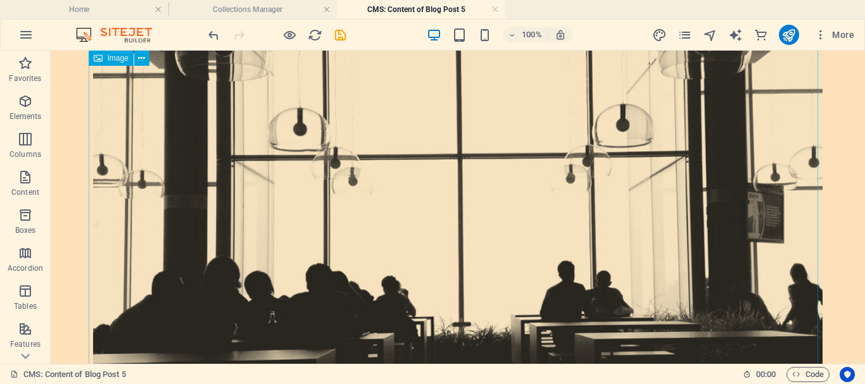
click at [606, 228] on figure at bounding box center [457, 243] width 729 height 428
select select "%"
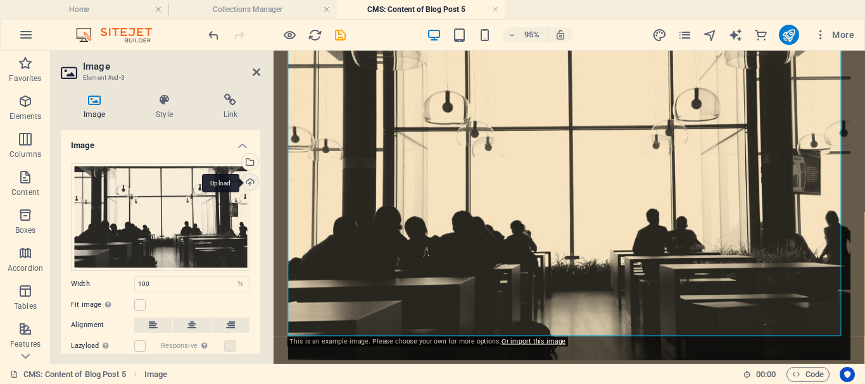
click at [248, 184] on div "Upload" at bounding box center [248, 183] width 19 height 19
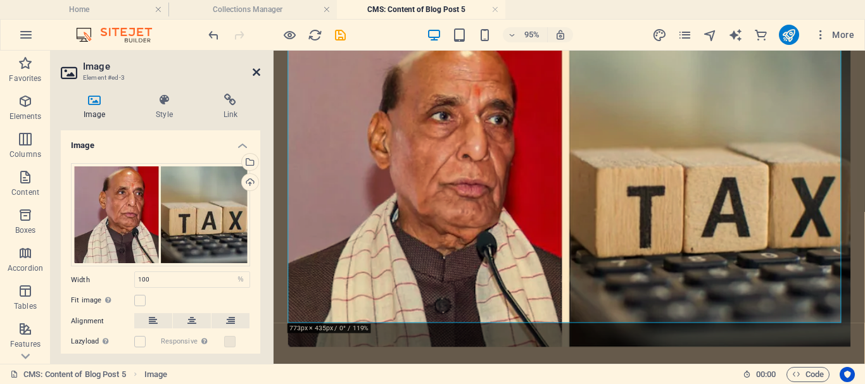
click at [254, 70] on icon at bounding box center [257, 72] width 8 height 10
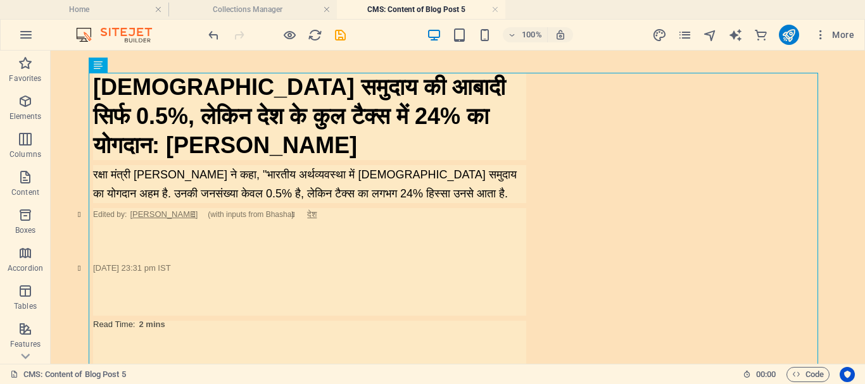
scroll to position [0, 0]
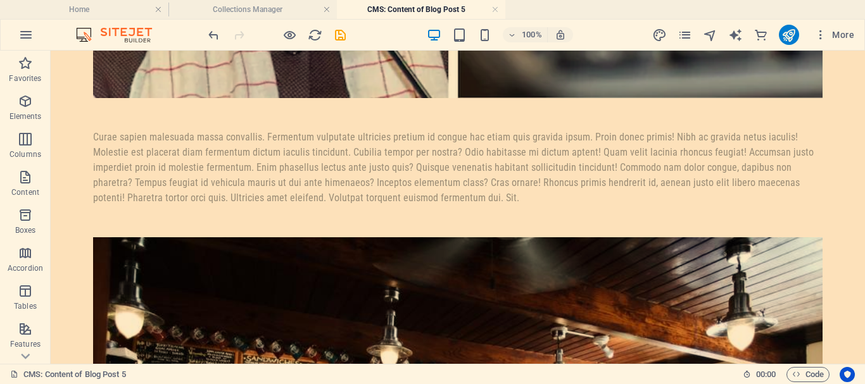
scroll to position [1226, 0]
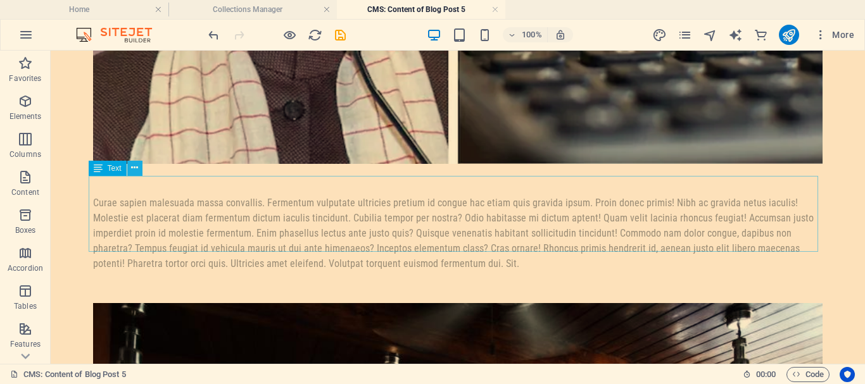
click at [136, 165] on icon at bounding box center [134, 167] width 7 height 13
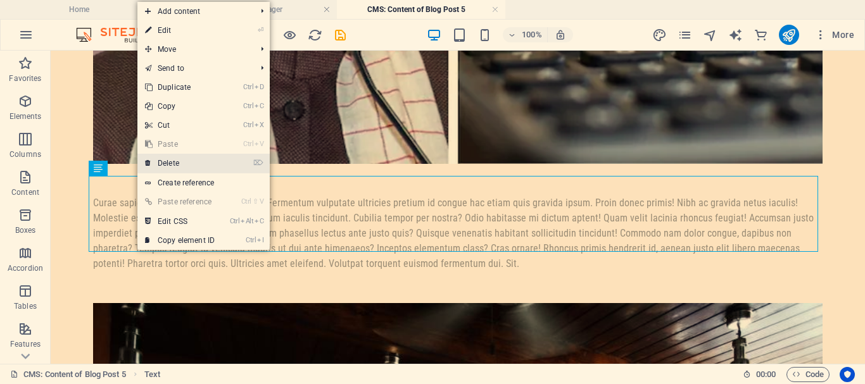
click at [166, 160] on link "⌦ Delete" at bounding box center [179, 163] width 85 height 19
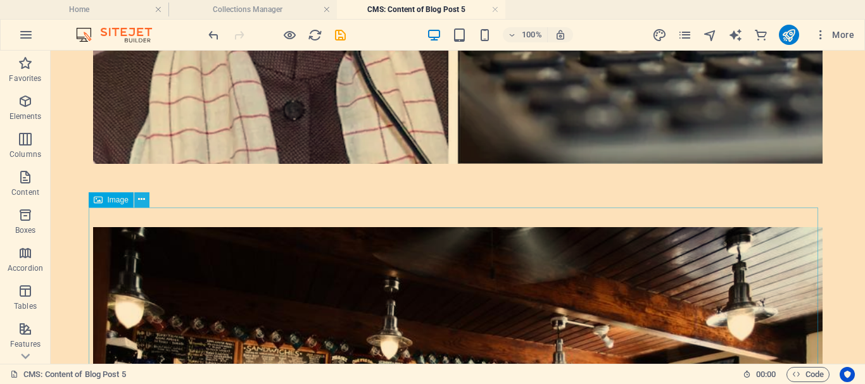
click at [140, 199] on icon at bounding box center [141, 199] width 7 height 13
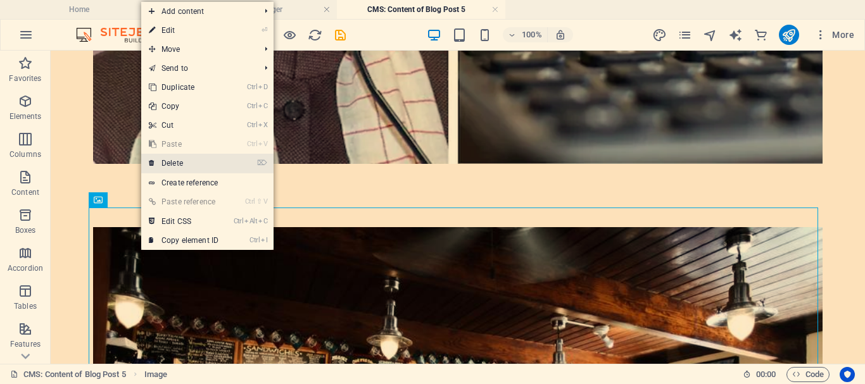
click at [170, 158] on link "⌦ Delete" at bounding box center [183, 163] width 85 height 19
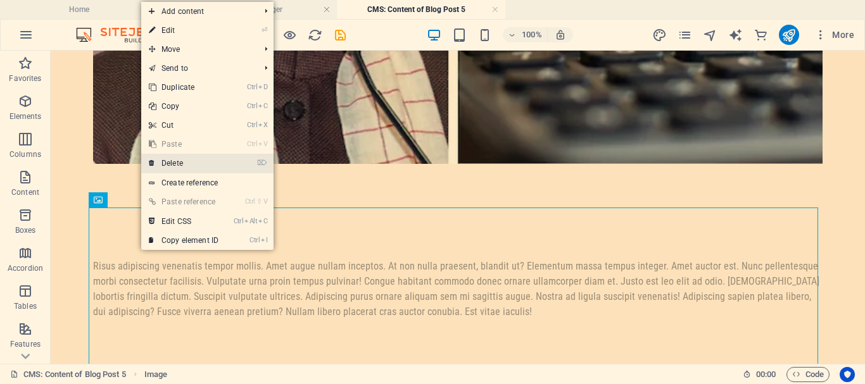
scroll to position [1212, 0]
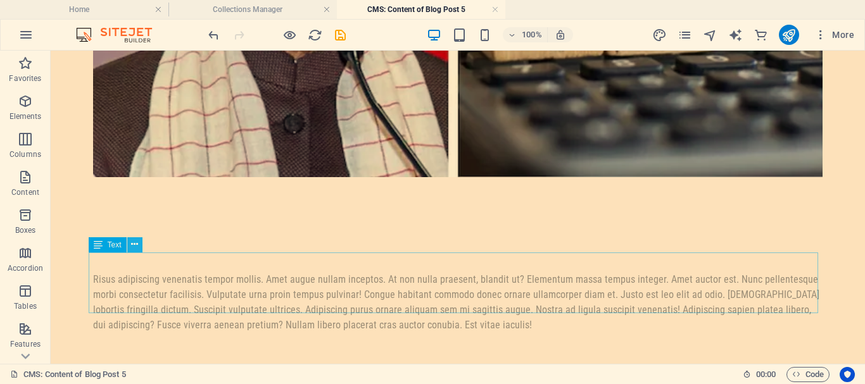
click at [134, 241] on icon at bounding box center [134, 244] width 7 height 13
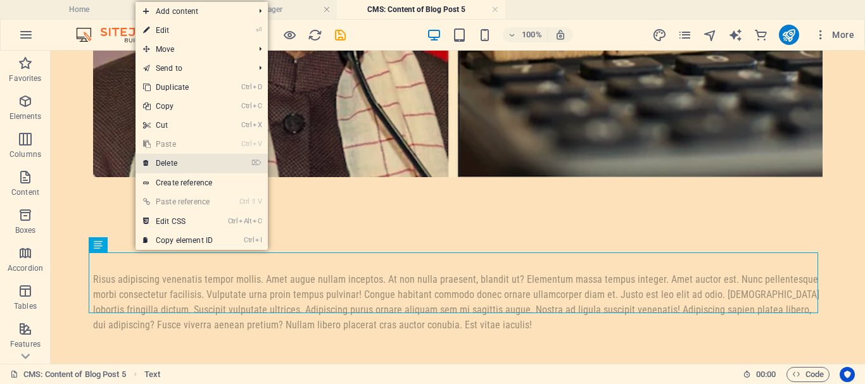
click at [174, 165] on link "⌦ Delete" at bounding box center [177, 163] width 85 height 19
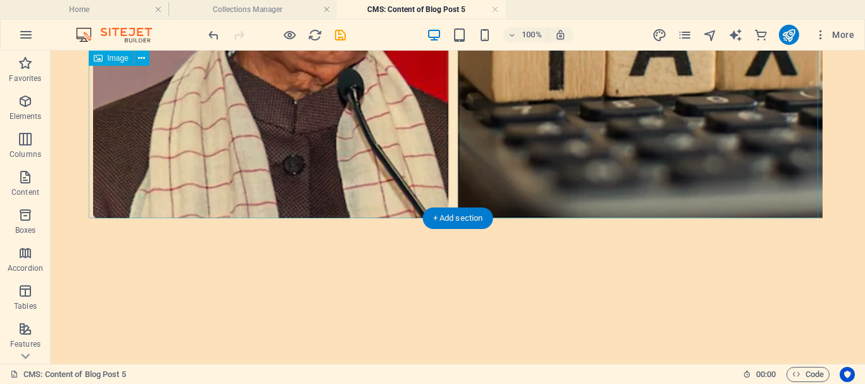
scroll to position [1151, 0]
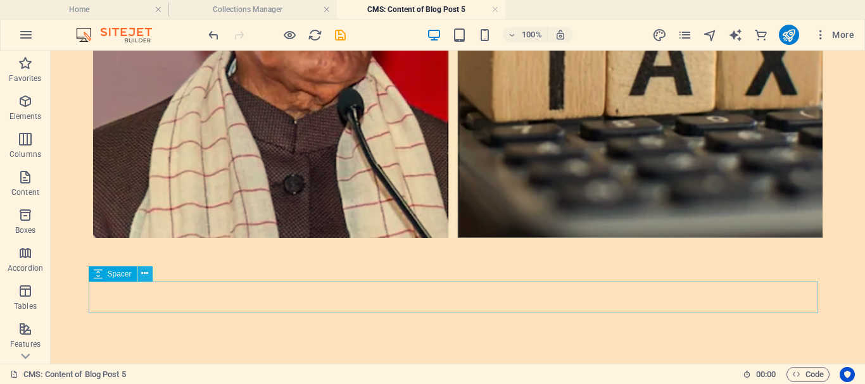
click at [141, 270] on button at bounding box center [144, 274] width 15 height 15
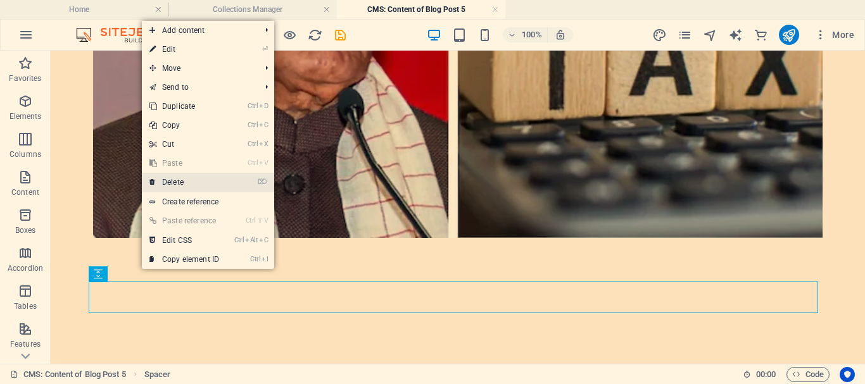
click at [203, 182] on link "⌦ Delete" at bounding box center [184, 182] width 85 height 19
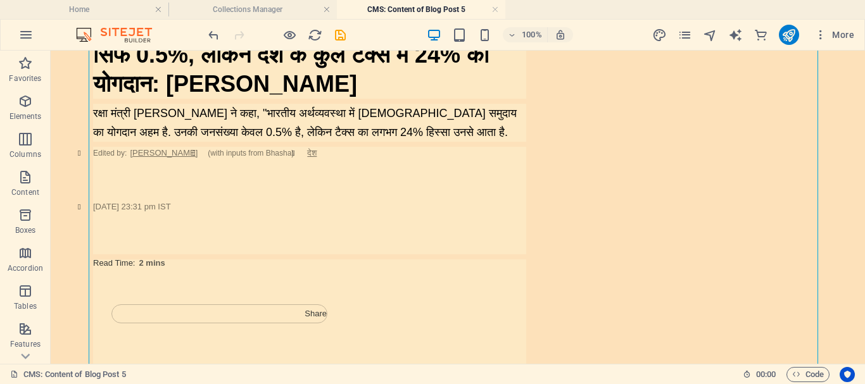
scroll to position [0, 0]
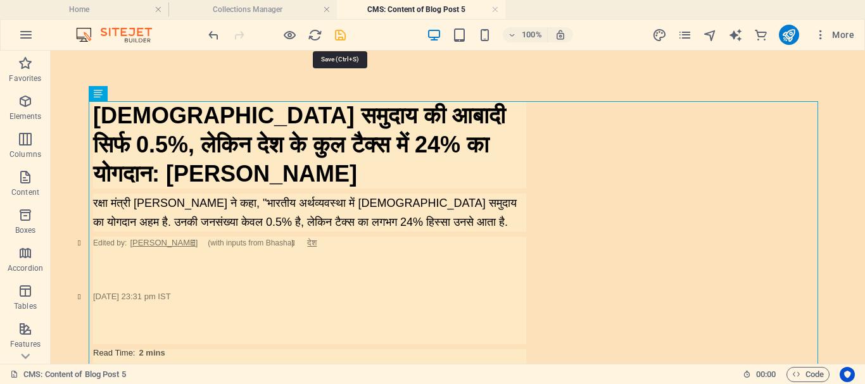
click at [339, 36] on icon "save" at bounding box center [340, 35] width 15 height 15
click at [267, 11] on h4 "Collections Manager" at bounding box center [252, 10] width 168 height 14
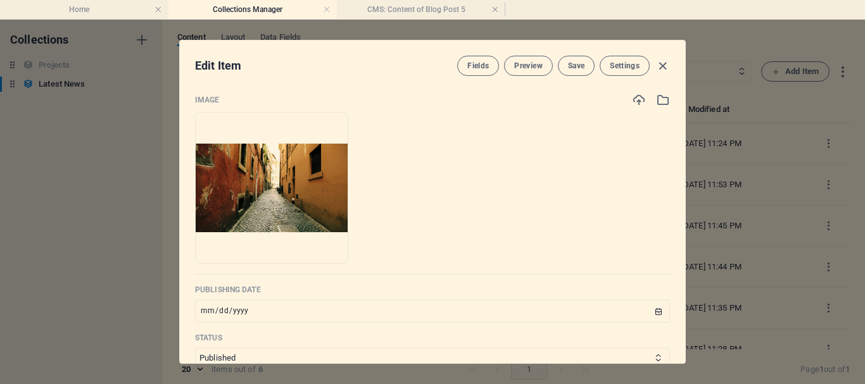
scroll to position [380, 0]
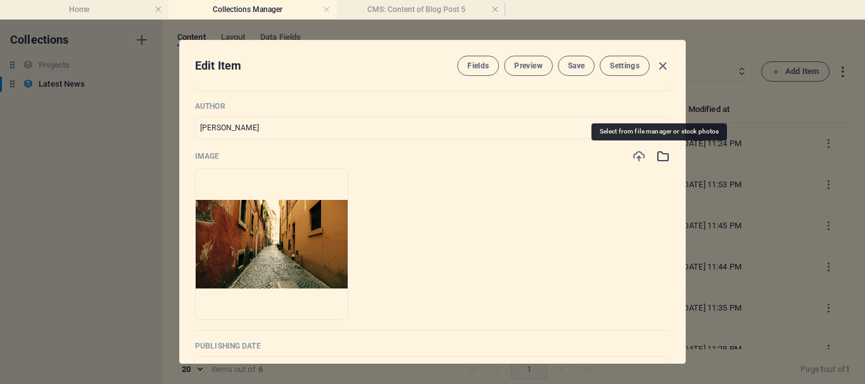
click at [656, 153] on icon "button" at bounding box center [663, 156] width 14 height 14
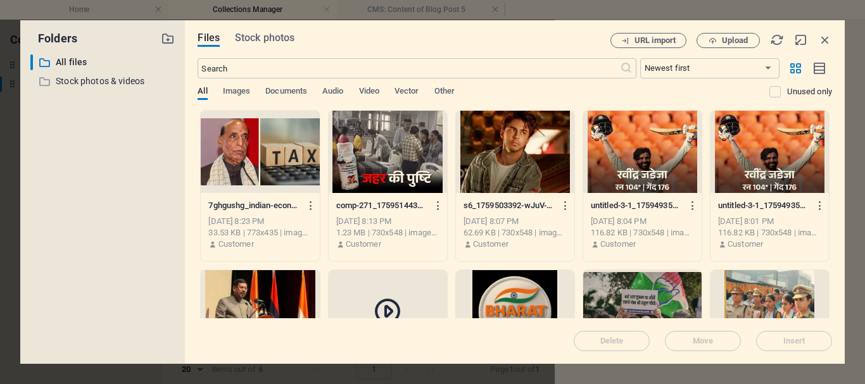
click at [240, 162] on div at bounding box center [260, 152] width 118 height 82
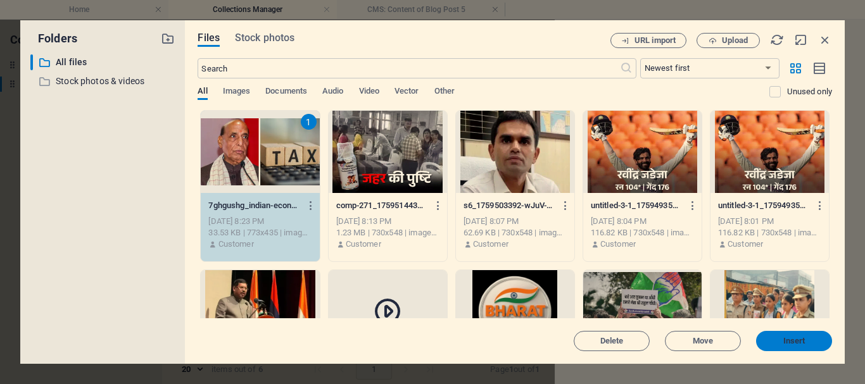
click at [798, 340] on span "Insert" at bounding box center [794, 341] width 22 height 8
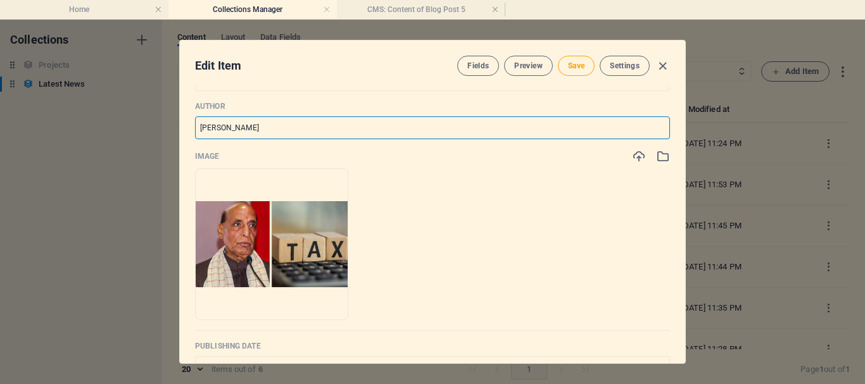
drag, startPoint x: 256, startPoint y: 130, endPoint x: 170, endPoint y: 129, distance: 86.1
click at [170, 129] on div "Edit Item Fields Preview Save Settings Name जैन समुदाय की आबादी सिर्फ 0.5%, लेक…" at bounding box center [432, 202] width 865 height 365
type input "[PERSON_NAME]"
click at [570, 61] on span "Save" at bounding box center [576, 66] width 16 height 10
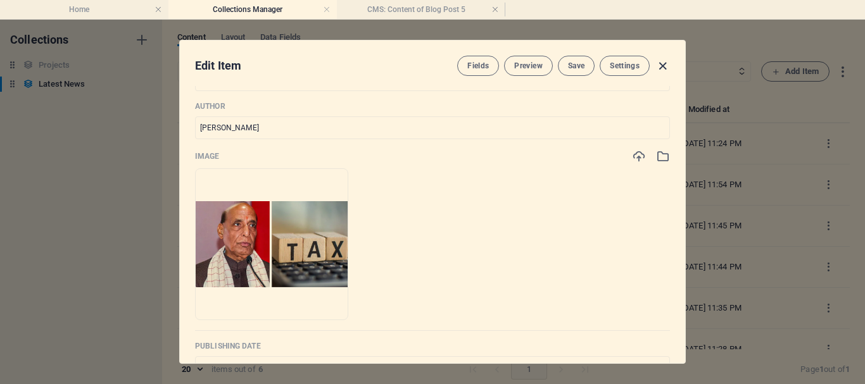
click at [660, 65] on icon "button" at bounding box center [662, 66] width 15 height 15
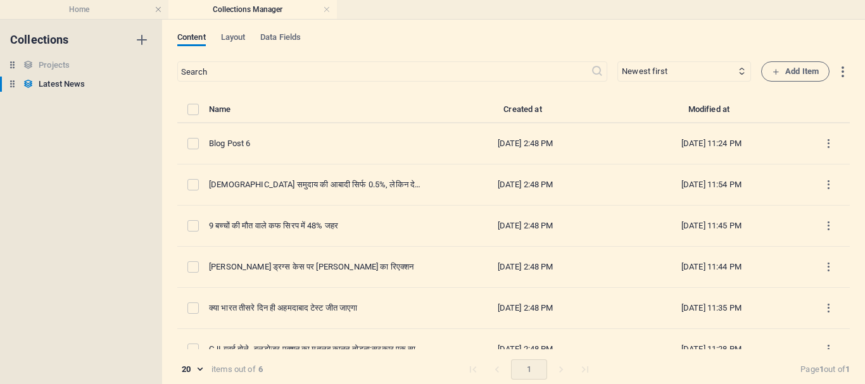
type input "0-5-24"
type input "[DATE]"
type input "0-5-24"
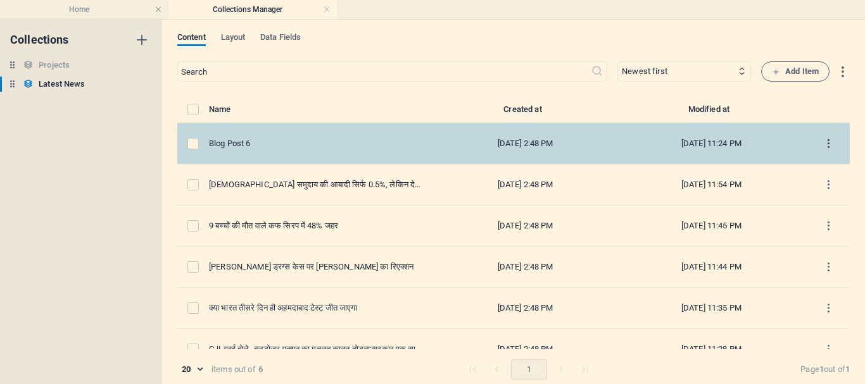
click at [824, 140] on icon "items list" at bounding box center [828, 144] width 12 height 12
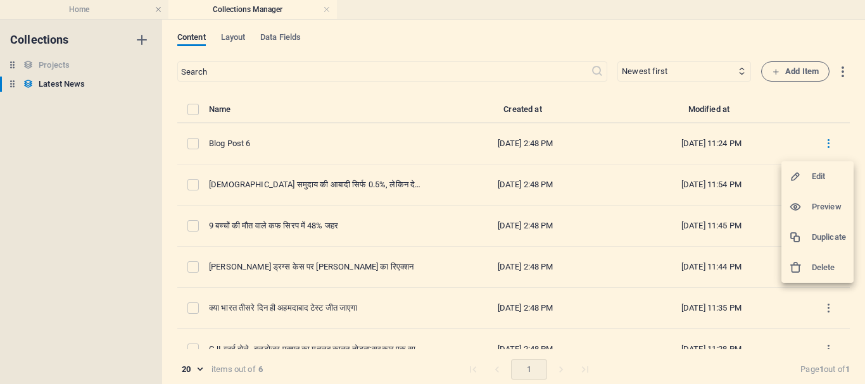
click at [817, 180] on h6 "Edit" at bounding box center [829, 176] width 34 height 15
select select "Top News"
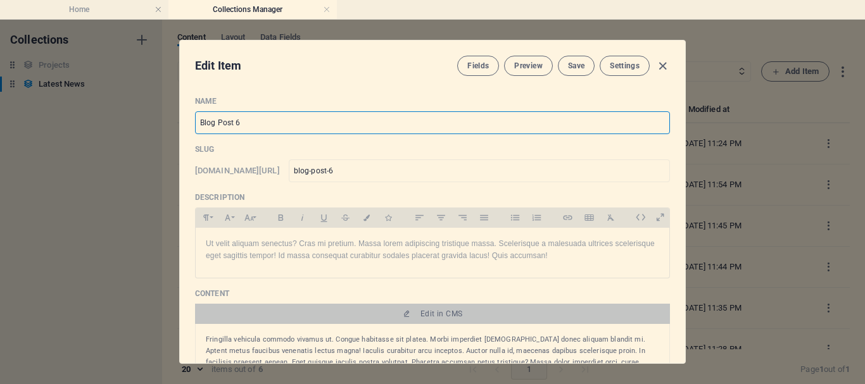
drag, startPoint x: 253, startPoint y: 123, endPoint x: 166, endPoint y: 118, distance: 87.5
click at [166, 118] on div "Edit Item Fields Preview Save Settings Name Blog Post 6 ​ Slug www.example.com/…" at bounding box center [432, 202] width 865 height 365
paste input "रायबरेली मॉब लिचिंग का VIDEO आया सामने"
type input "रायबरेली मॉब लिचिंग का VIDEO आया सामने"
type input "video"
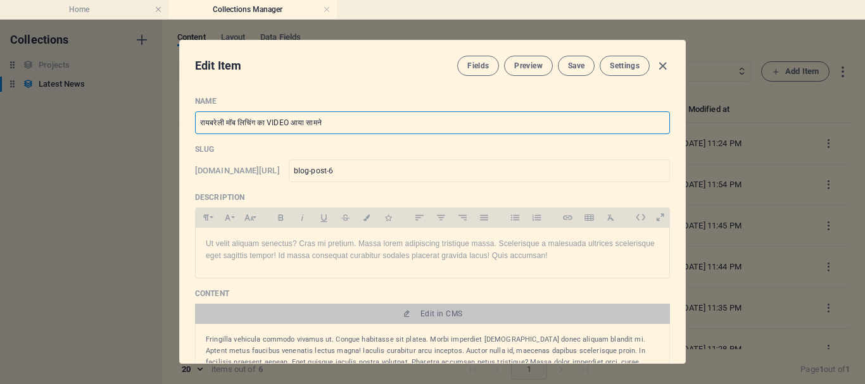
type input "video"
type input "रायबरेली मॉब लिचिंग का VIDEO आया सामने"
click at [556, 261] on p "Ut velit aliquam senectus? Cras mi pretium. Massa lorem adipiscing tristique ma…" at bounding box center [432, 250] width 453 height 24
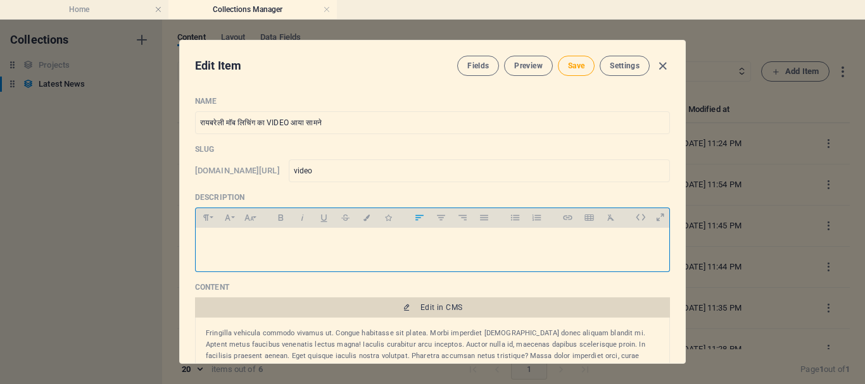
click at [451, 307] on span "Edit in CMS" at bounding box center [441, 308] width 42 height 10
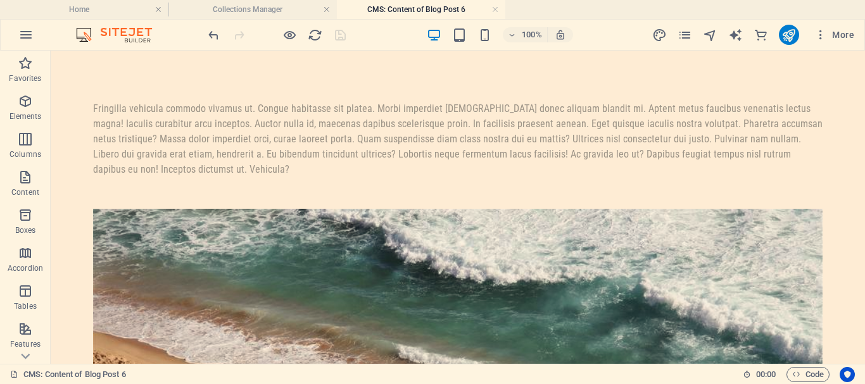
scroll to position [0, 0]
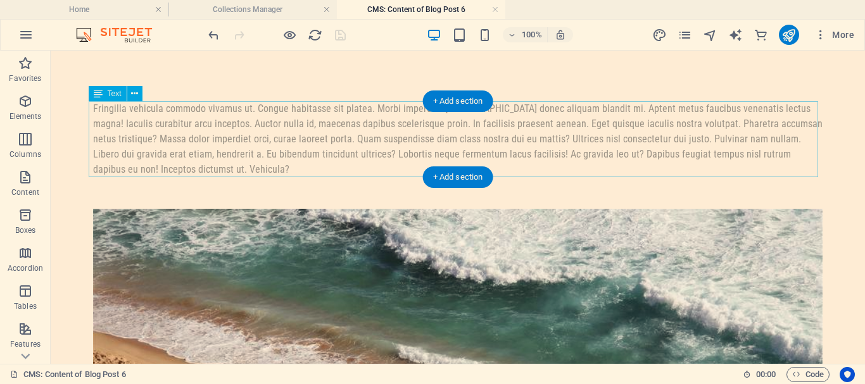
click at [141, 171] on div "Fringilla vehicula commodo vivamus ut. Congue habitasse sit platea. Morbi imper…" at bounding box center [457, 139] width 729 height 76
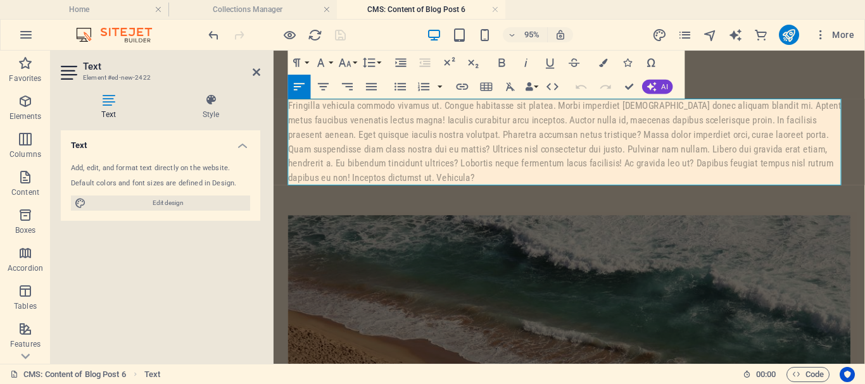
click at [381, 183] on div "Fringilla vehicula commodo vivamus ut. Congue habitasse sit platea. Morbi imper…" at bounding box center [585, 146] width 592 height 91
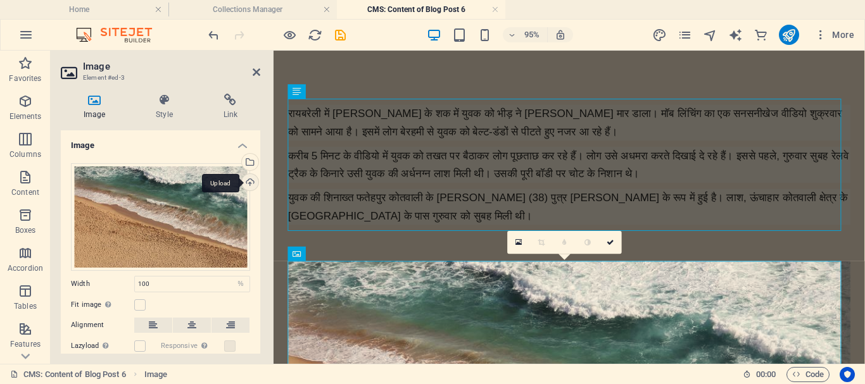
click at [248, 184] on div "Upload" at bounding box center [248, 183] width 19 height 19
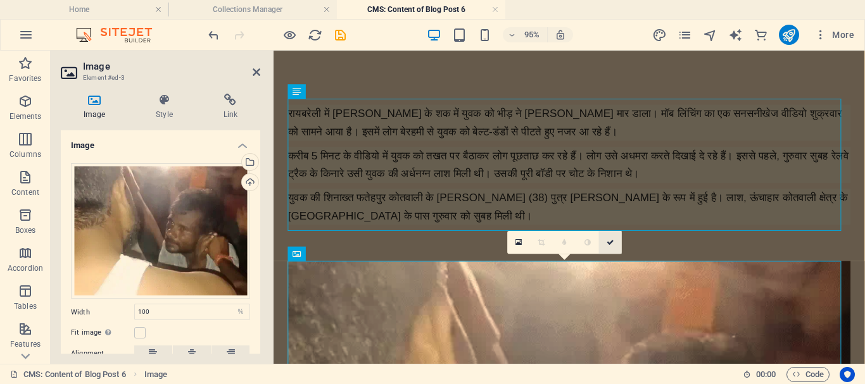
click at [612, 244] on icon at bounding box center [610, 242] width 8 height 7
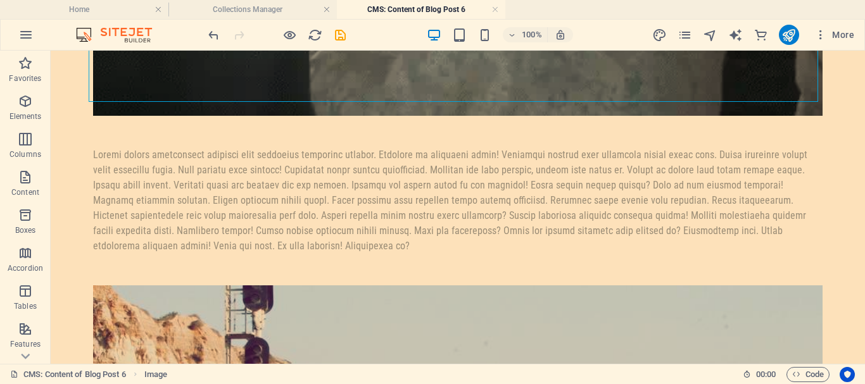
scroll to position [750, 0]
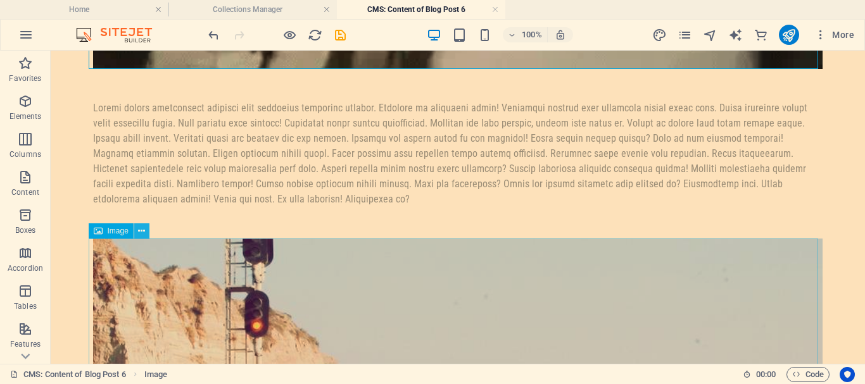
click at [144, 229] on icon at bounding box center [141, 231] width 7 height 13
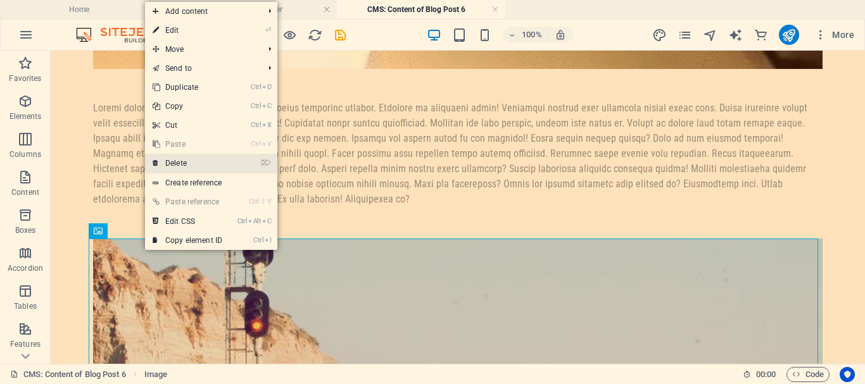
click at [201, 158] on link "⌦ Delete" at bounding box center [187, 163] width 85 height 19
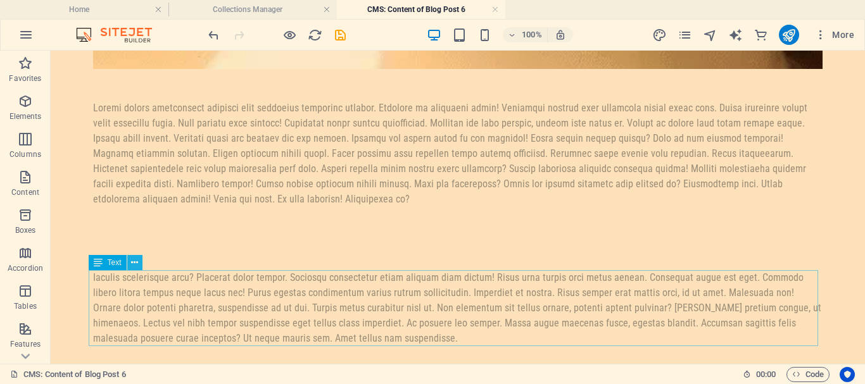
click at [135, 264] on icon at bounding box center [134, 262] width 7 height 13
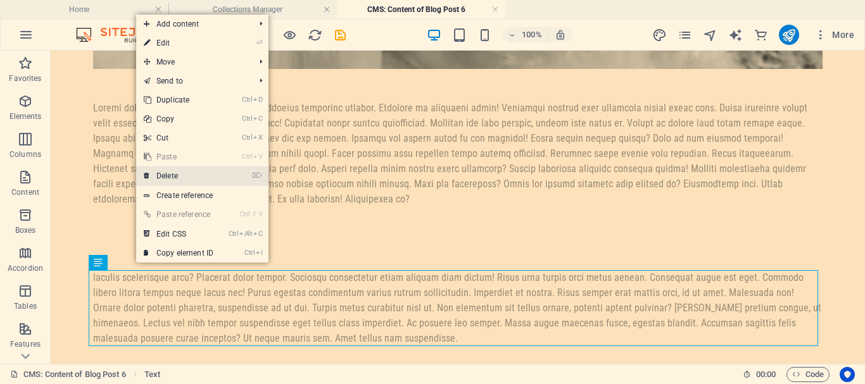
click at [194, 168] on link "⌦ Delete" at bounding box center [178, 175] width 85 height 19
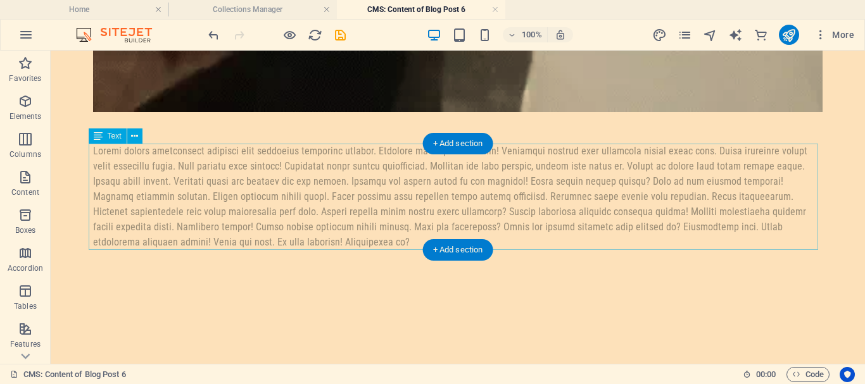
scroll to position [707, 0]
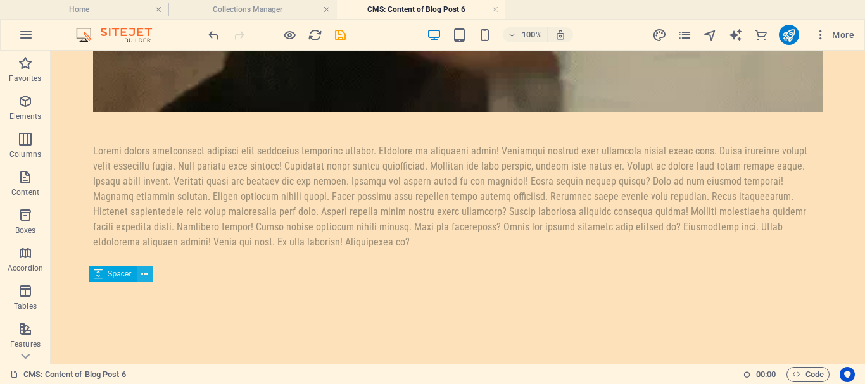
click at [142, 273] on icon at bounding box center [144, 274] width 7 height 13
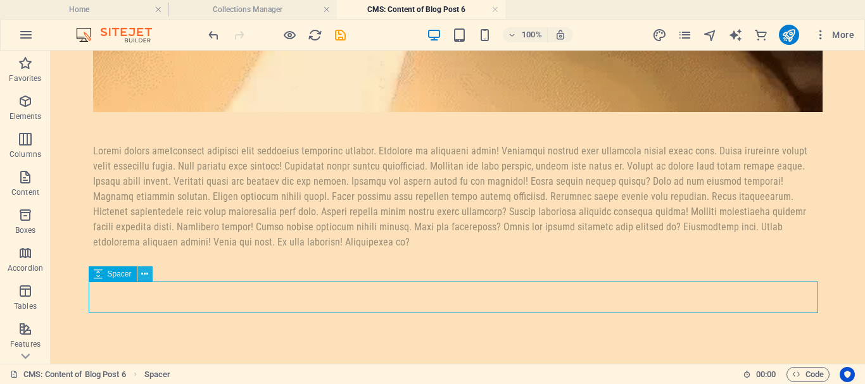
click at [144, 271] on icon at bounding box center [144, 274] width 7 height 13
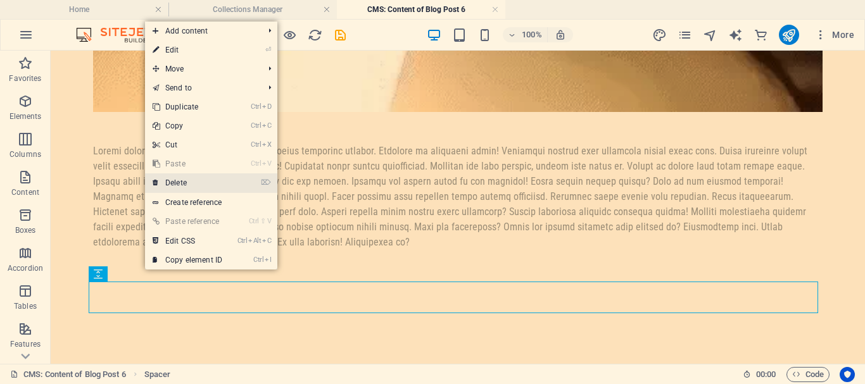
click at [215, 191] on link "⌦ Delete" at bounding box center [187, 182] width 85 height 19
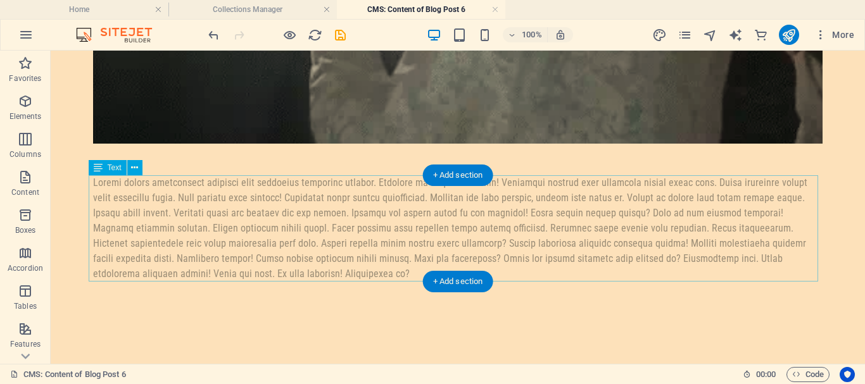
scroll to position [675, 0]
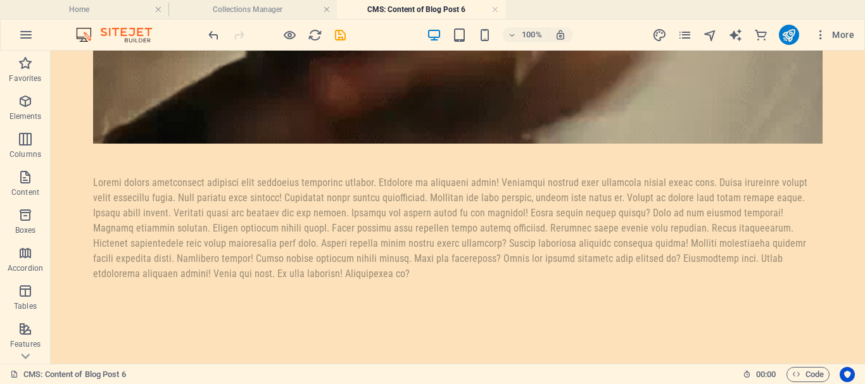
scroll to position [675, 0]
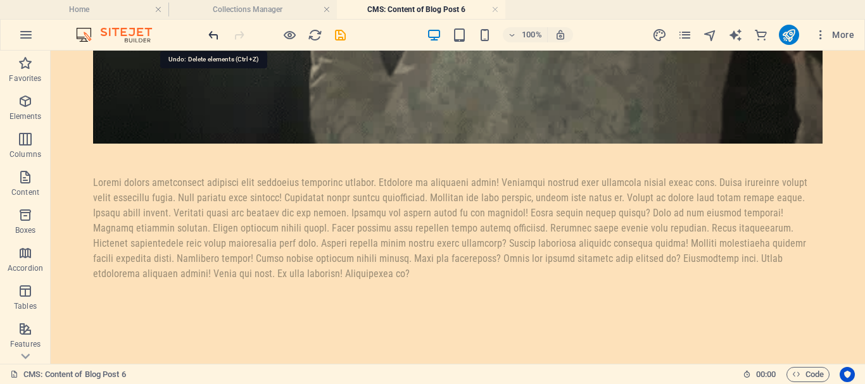
click at [211, 33] on icon "undo" at bounding box center [213, 35] width 15 height 15
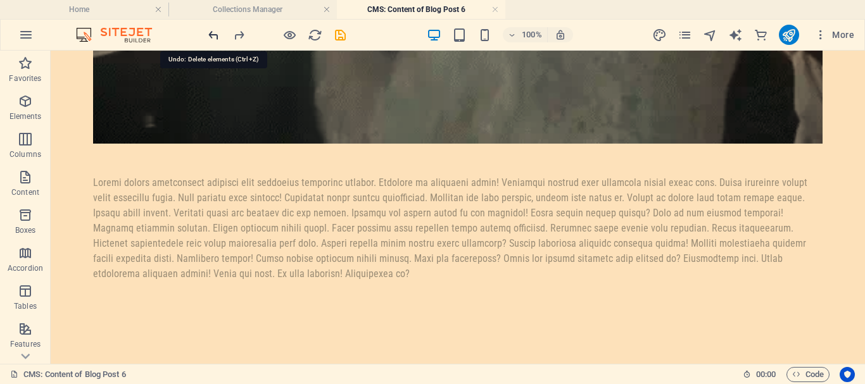
scroll to position [707, 0]
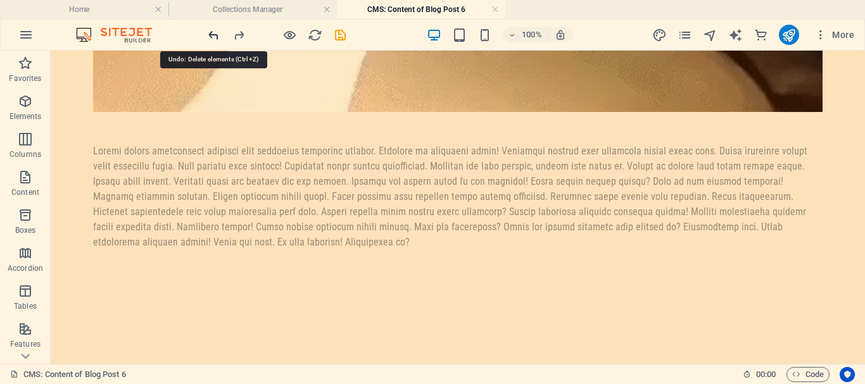
click at [211, 33] on icon "undo" at bounding box center [213, 35] width 15 height 15
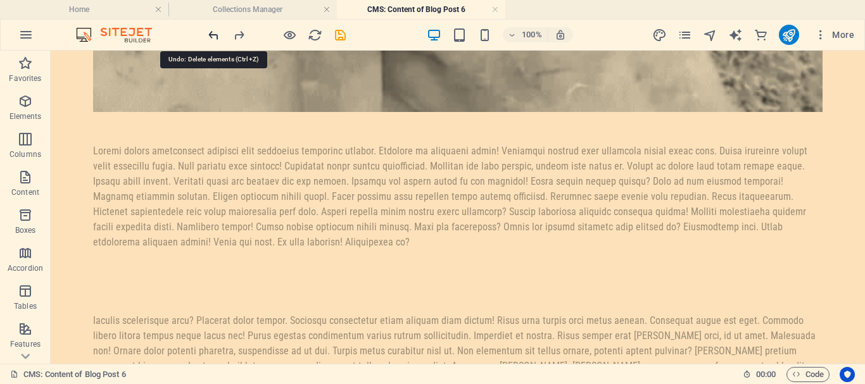
scroll to position [750, 0]
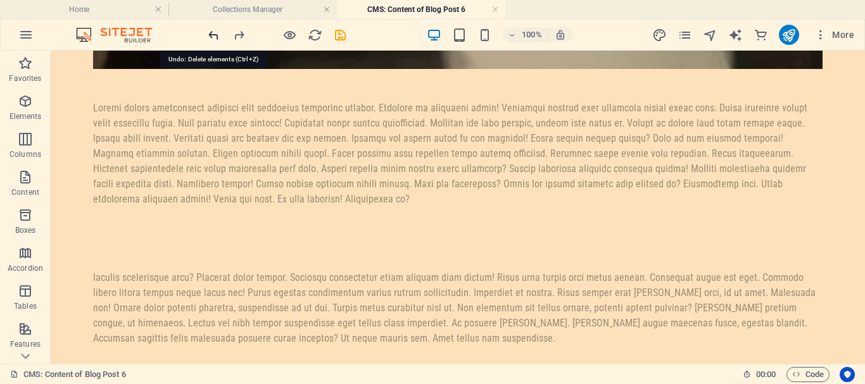
click at [211, 33] on icon "undo" at bounding box center [213, 35] width 15 height 15
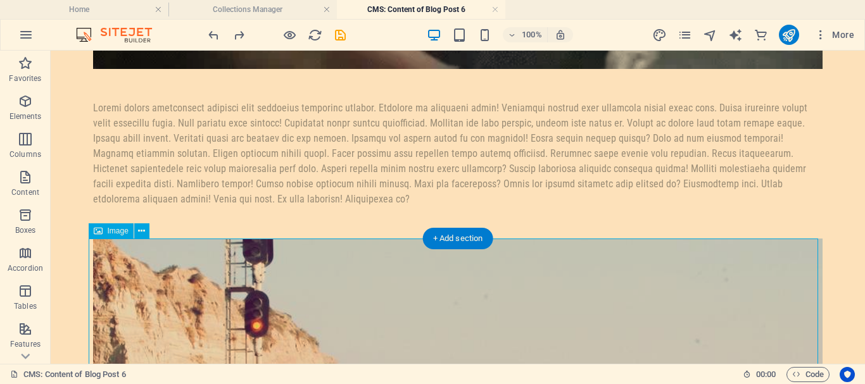
select select "%"
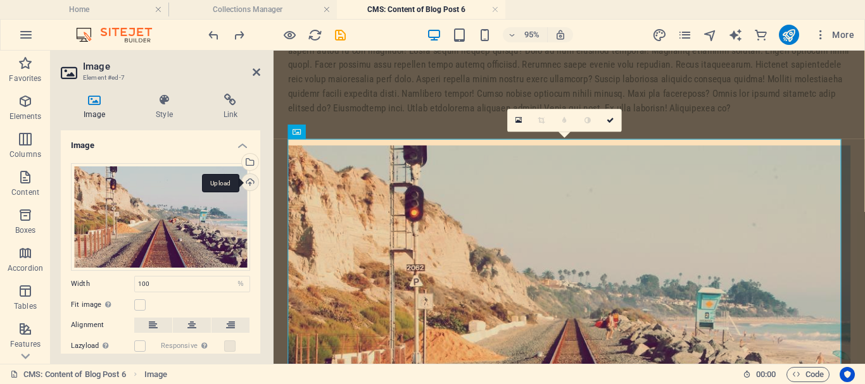
click at [247, 183] on div "Upload" at bounding box center [248, 183] width 19 height 19
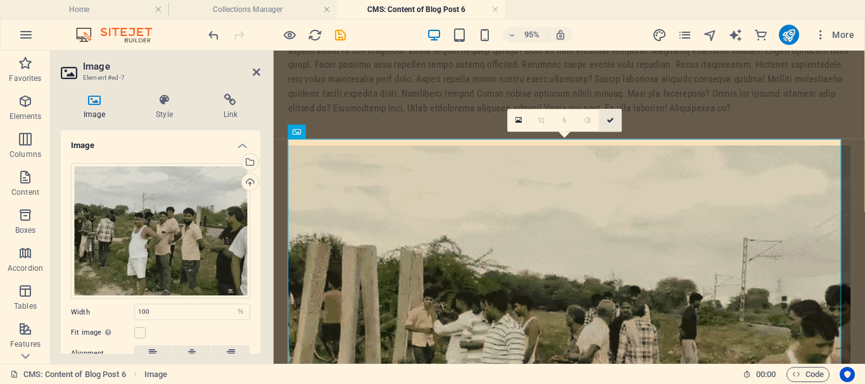
click at [608, 117] on icon at bounding box center [610, 120] width 8 height 7
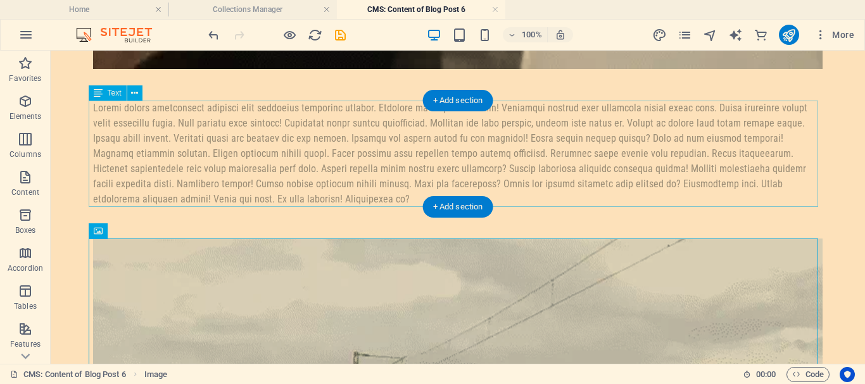
click at [160, 166] on div at bounding box center [457, 154] width 729 height 106
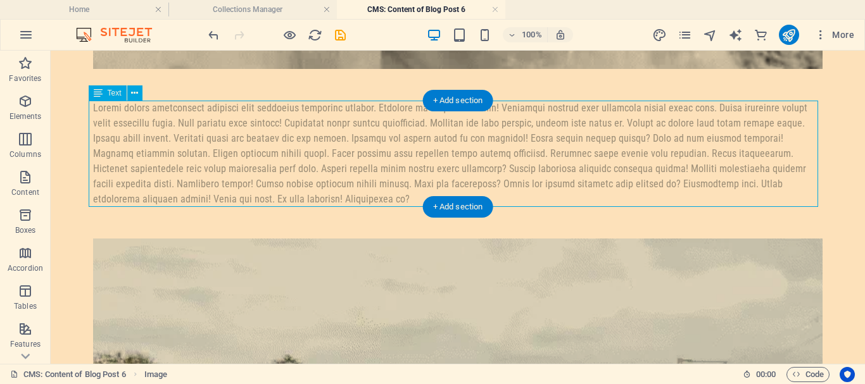
click at [160, 166] on div at bounding box center [457, 154] width 729 height 106
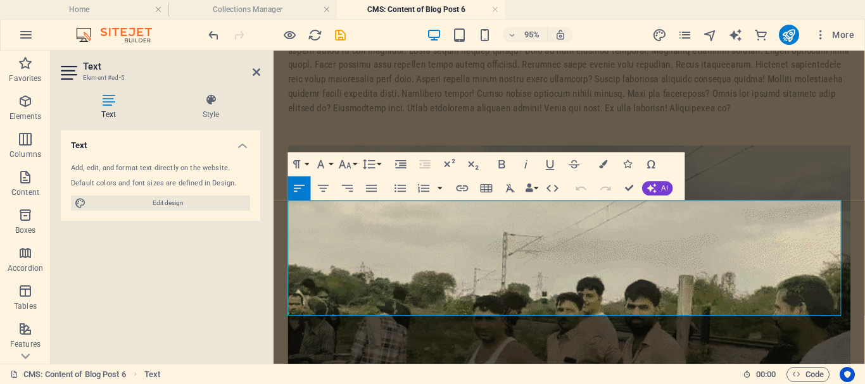
scroll to position [532, 0]
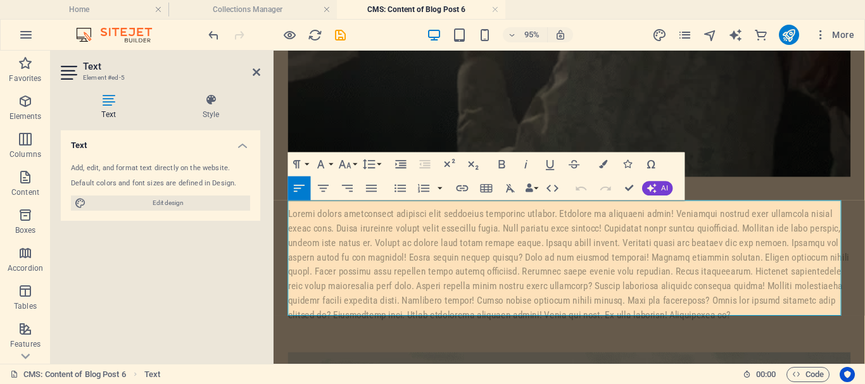
click at [706, 322] on div at bounding box center [585, 276] width 592 height 122
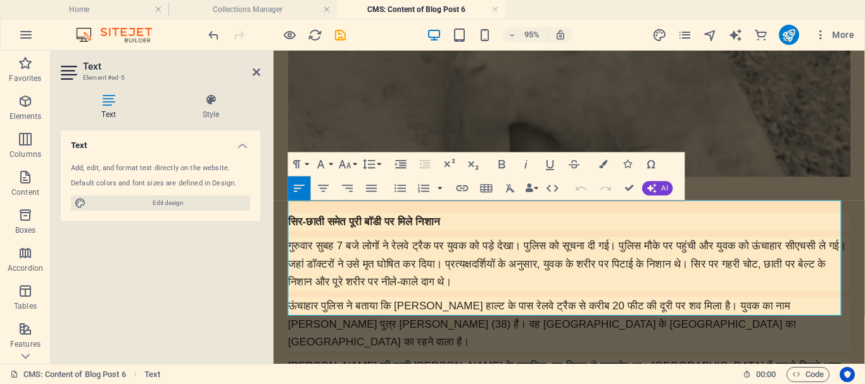
scroll to position [539, 0]
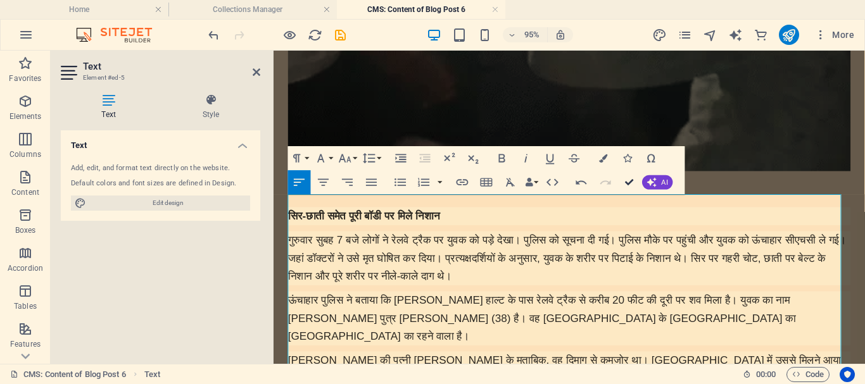
drag, startPoint x: 577, startPoint y: 129, endPoint x: 627, endPoint y: 179, distance: 71.6
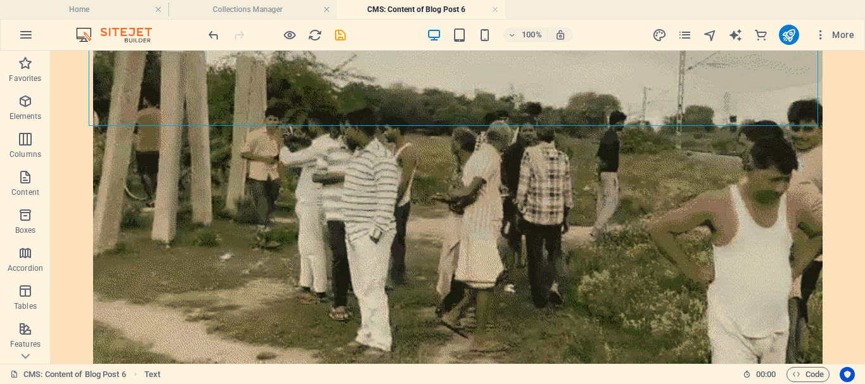
scroll to position [1408, 0]
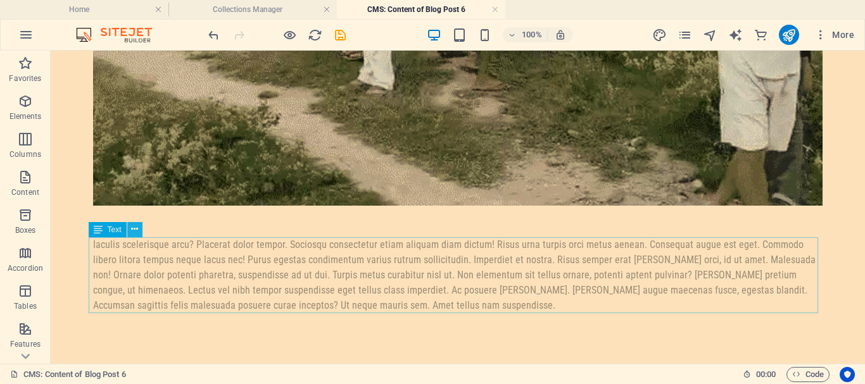
click at [133, 232] on icon at bounding box center [134, 229] width 7 height 13
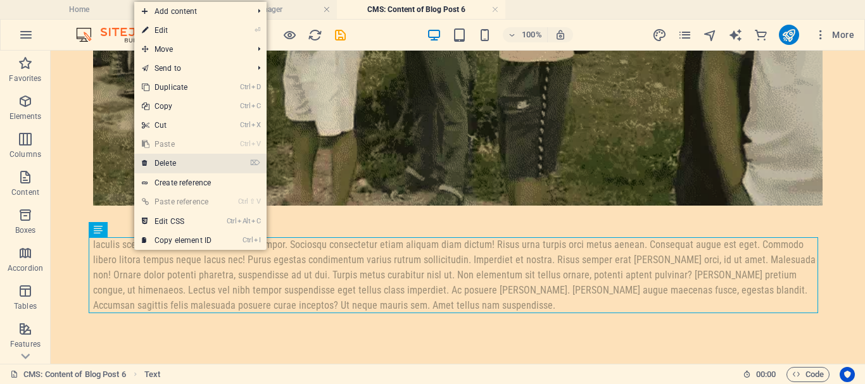
click at [184, 161] on link "⌦ Delete" at bounding box center [176, 163] width 85 height 19
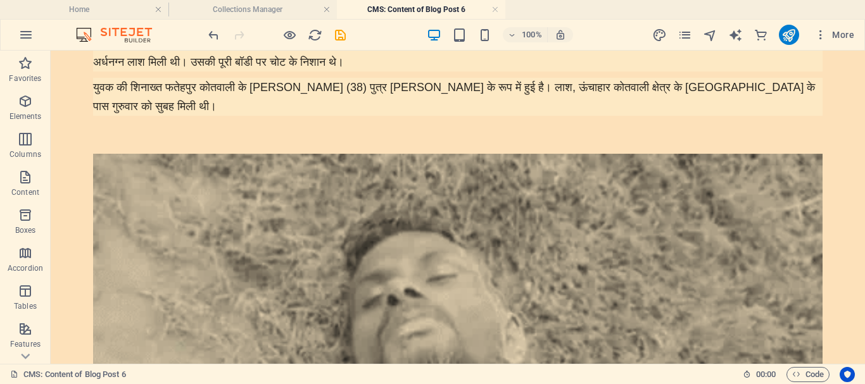
scroll to position [0, 0]
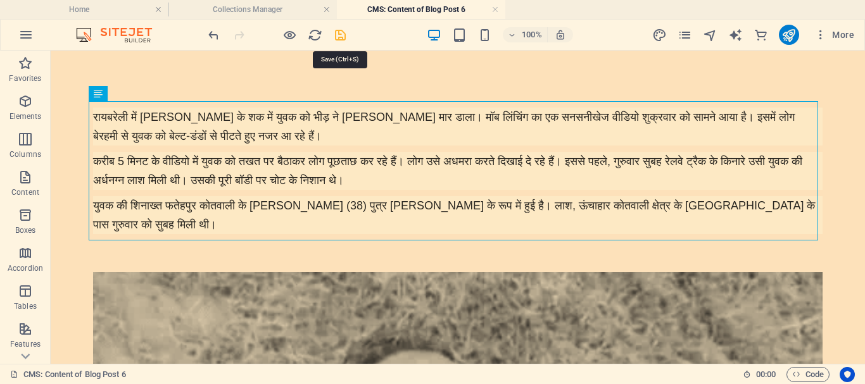
click at [341, 35] on icon "save" at bounding box center [340, 35] width 15 height 15
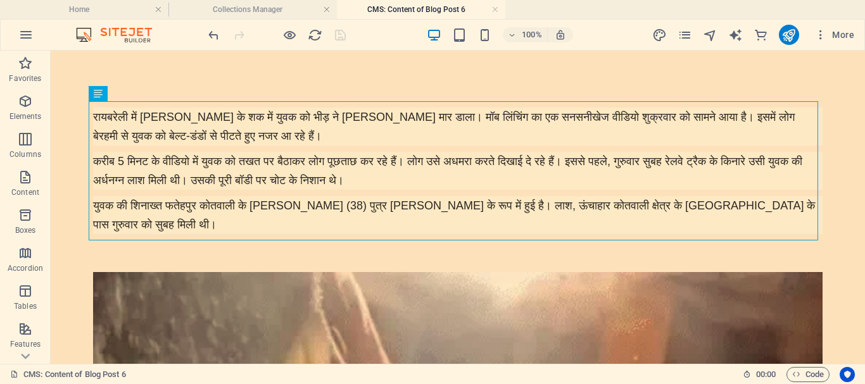
type input "video"
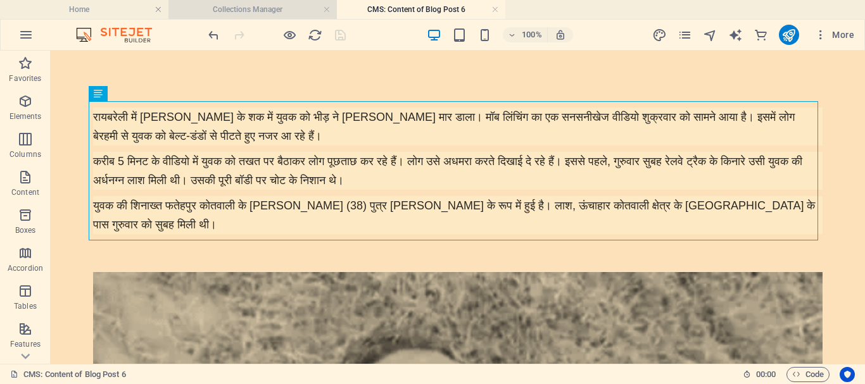
click at [263, 10] on h4 "Collections Manager" at bounding box center [252, 10] width 168 height 14
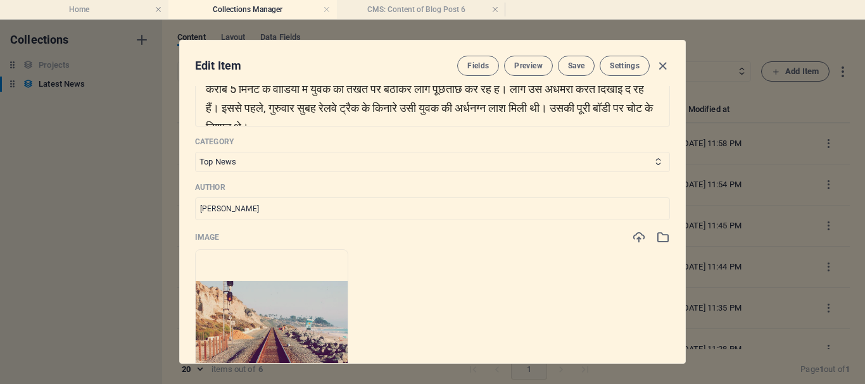
scroll to position [317, 0]
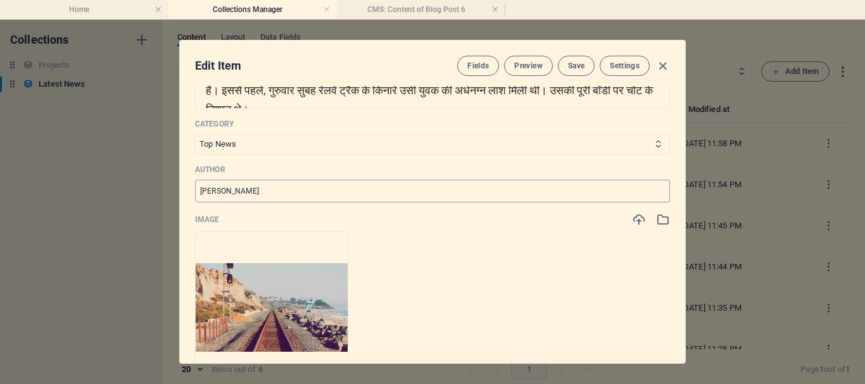
click at [248, 192] on input "[PERSON_NAME]" at bounding box center [432, 191] width 475 height 23
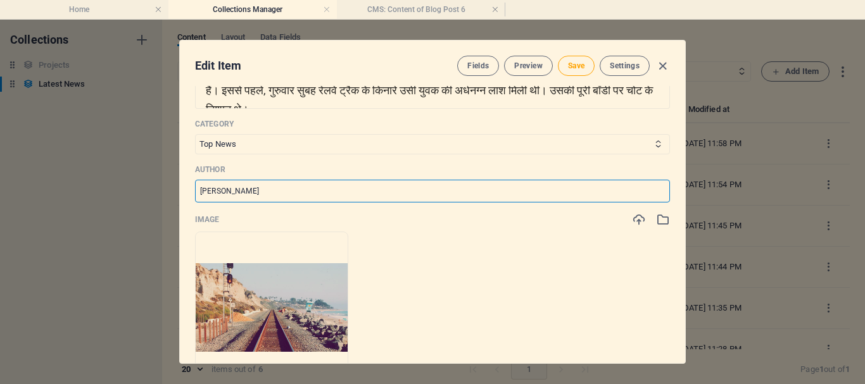
drag, startPoint x: 246, startPoint y: 194, endPoint x: 177, endPoint y: 189, distance: 69.2
click at [177, 189] on div "Edit Item Fields Preview Save Settings Name रायबरेली मॉब लिचिंग का VIDEO आया सा…" at bounding box center [432, 202] width 865 height 365
type input "[PERSON_NAME]"
click at [333, 301] on img at bounding box center [272, 307] width 152 height 89
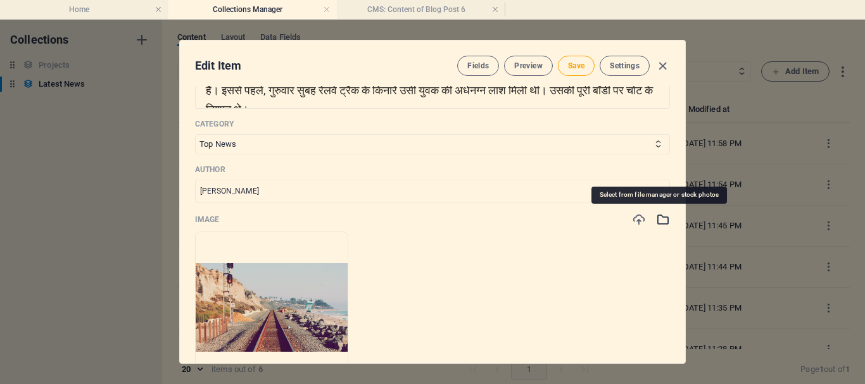
click at [661, 224] on icon "button" at bounding box center [663, 220] width 14 height 14
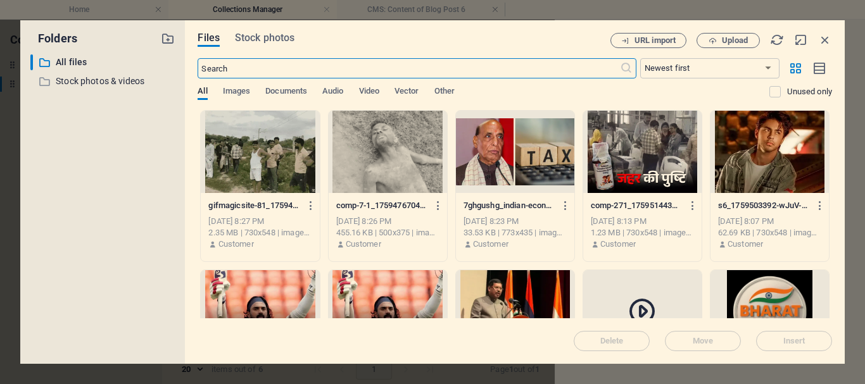
click at [406, 161] on div at bounding box center [388, 152] width 118 height 82
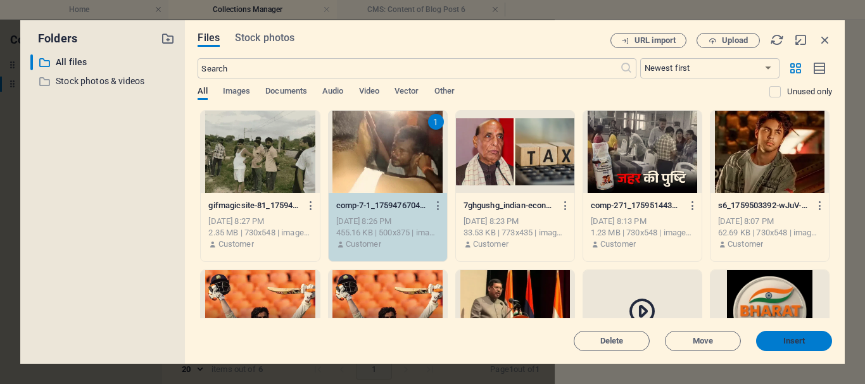
click at [789, 337] on span "Insert" at bounding box center [794, 341] width 22 height 8
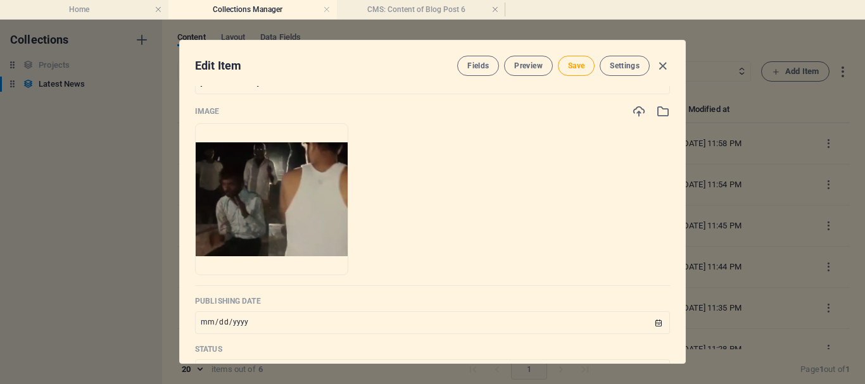
scroll to position [506, 0]
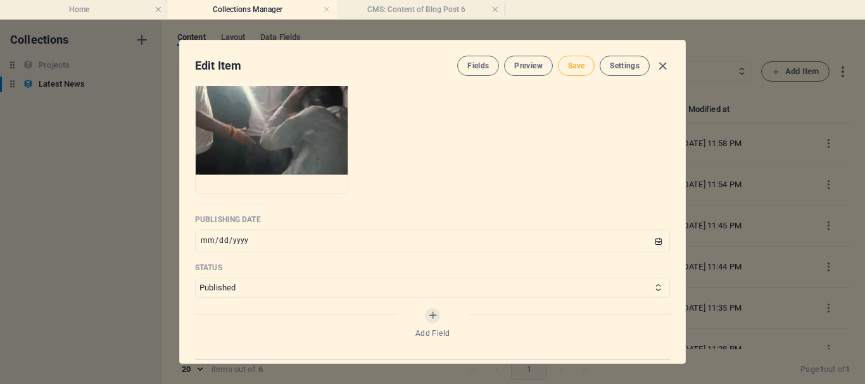
click at [570, 70] on span "Save" at bounding box center [576, 66] width 16 height 10
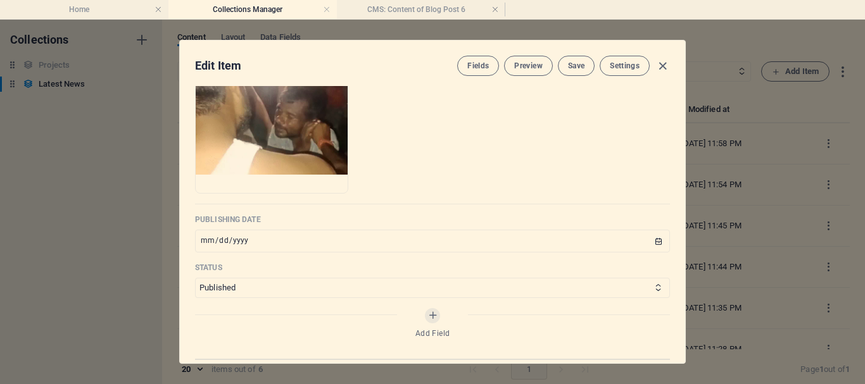
click at [554, 60] on div "Fields Preview Save Settings" at bounding box center [563, 66] width 213 height 20
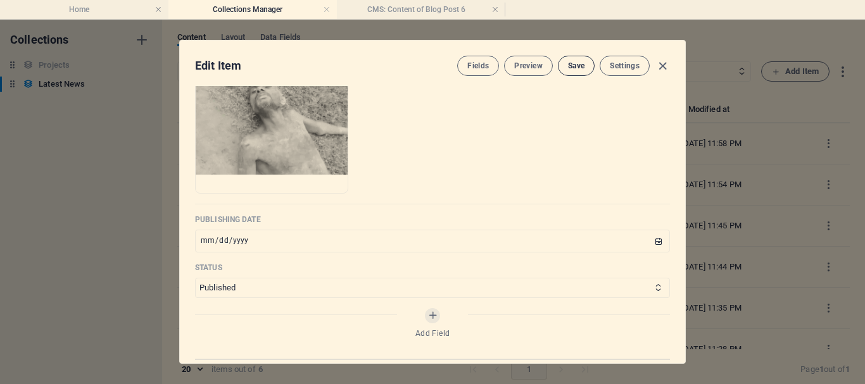
click at [576, 66] on span "Save" at bounding box center [576, 66] width 16 height 10
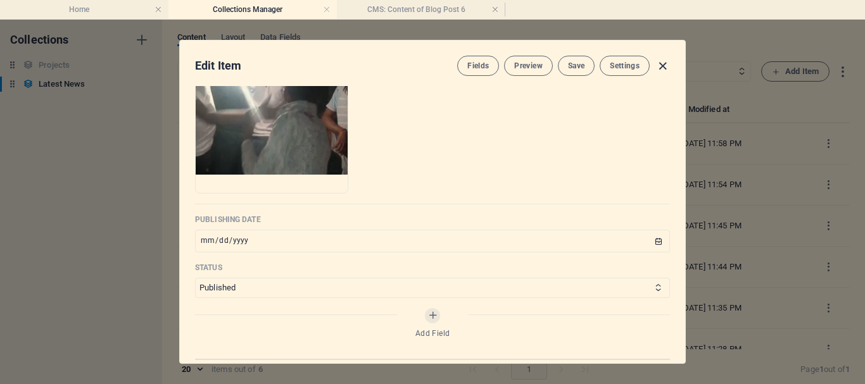
click at [662, 66] on icon "button" at bounding box center [662, 66] width 15 height 15
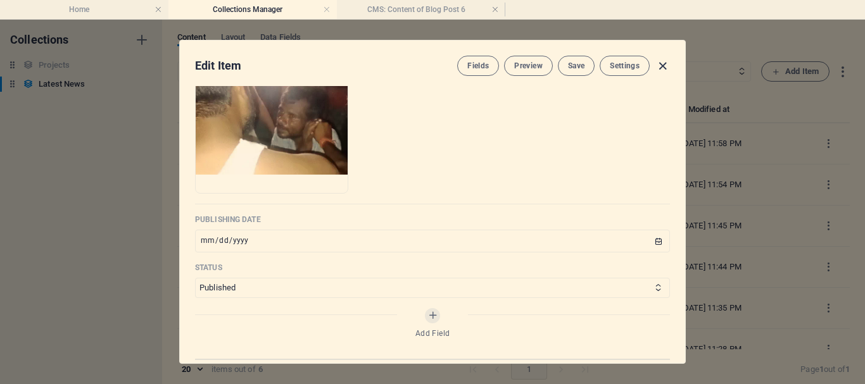
type input "[DATE]"
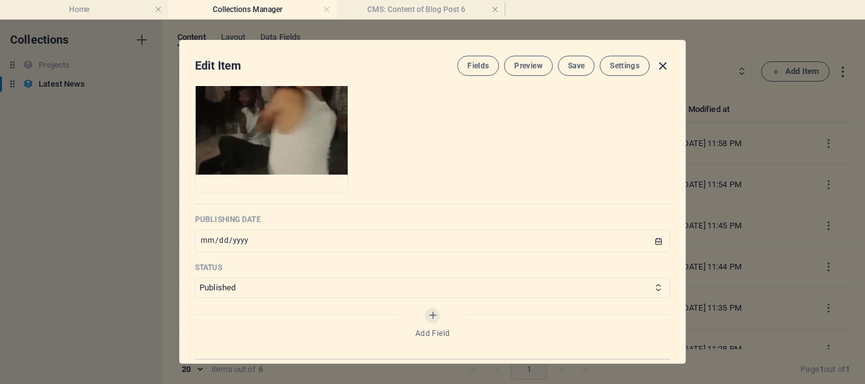
type input "video"
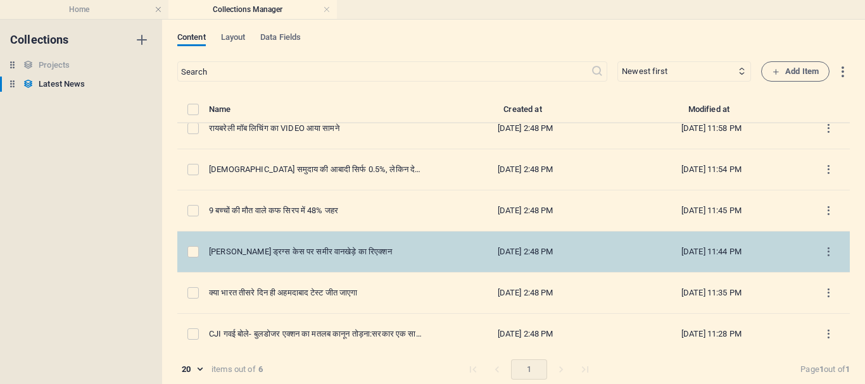
scroll to position [21, 0]
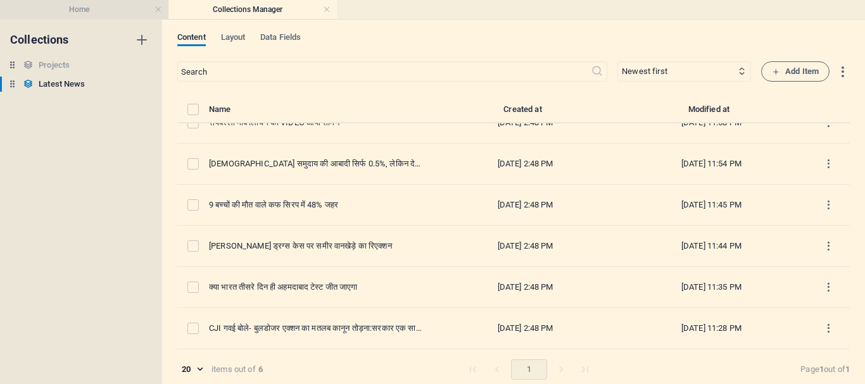
click at [106, 8] on h4 "Home" at bounding box center [84, 10] width 168 height 14
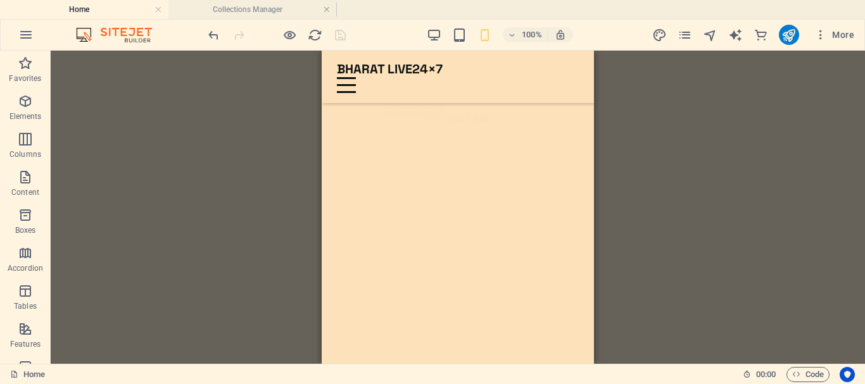
scroll to position [124, 0]
click at [468, 160] on div "+ Add section" at bounding box center [458, 160] width 70 height 22
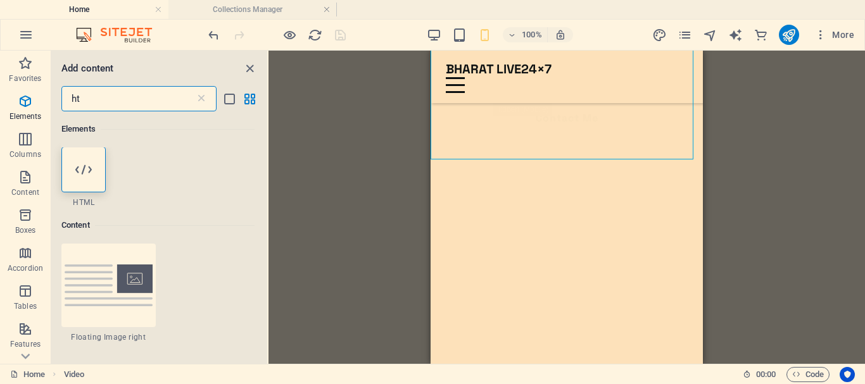
scroll to position [0, 0]
type input "ht"
click at [88, 177] on icon at bounding box center [83, 170] width 16 height 16
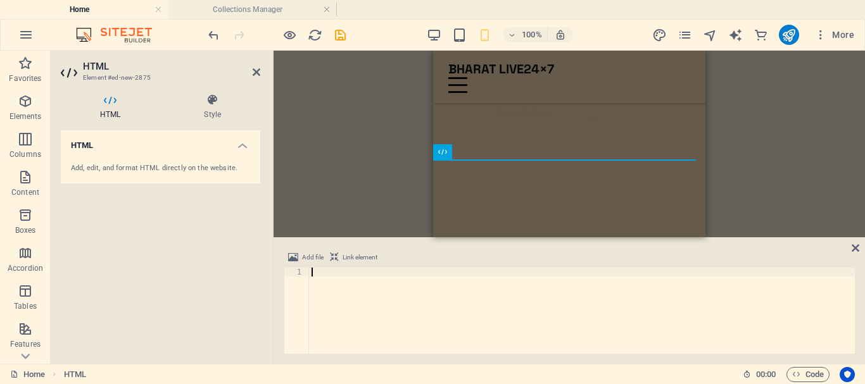
type textarea "</html>"
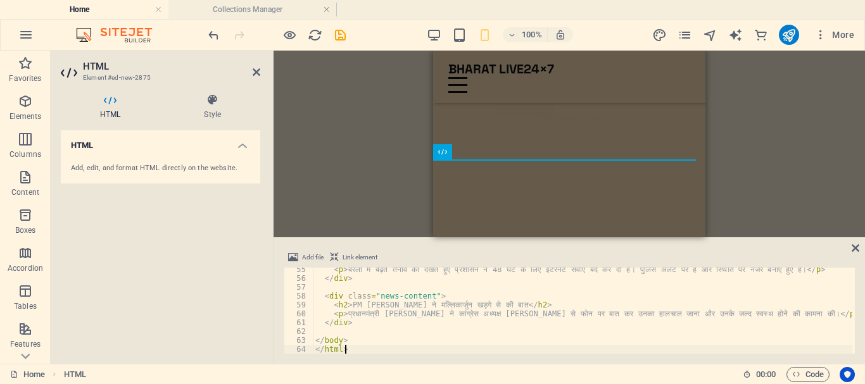
scroll to position [481, 0]
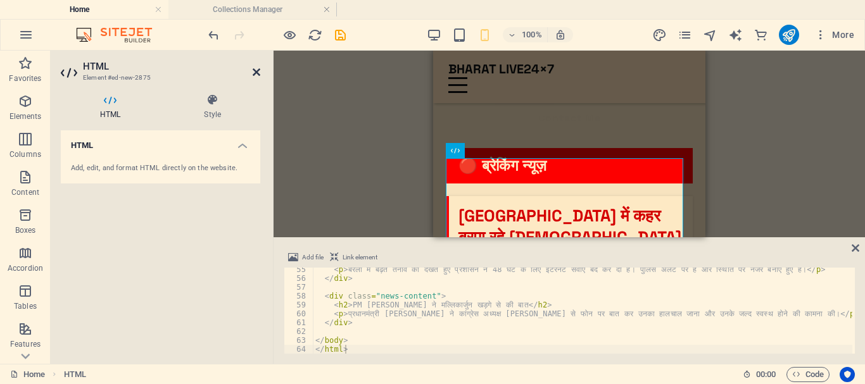
click at [253, 73] on icon at bounding box center [257, 72] width 8 height 10
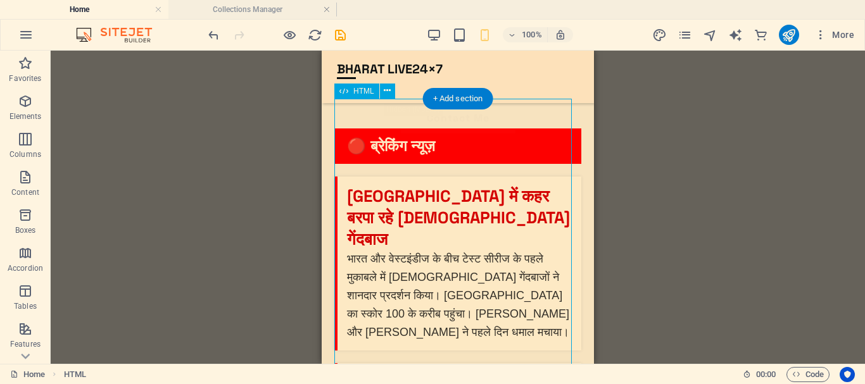
scroll to position [124, 0]
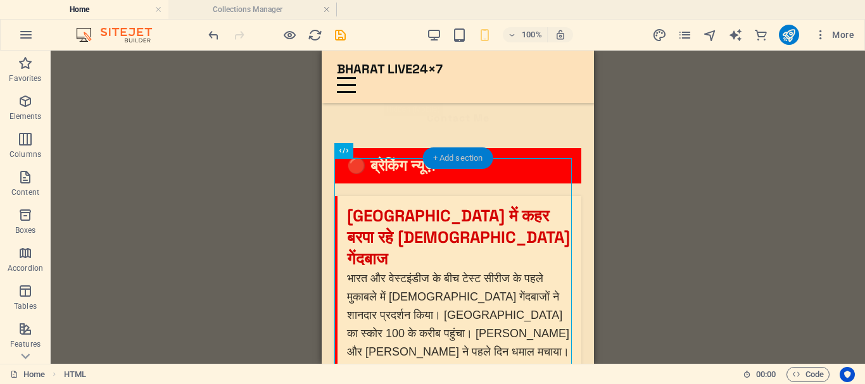
click at [474, 158] on div "+ Add section" at bounding box center [458, 158] width 70 height 22
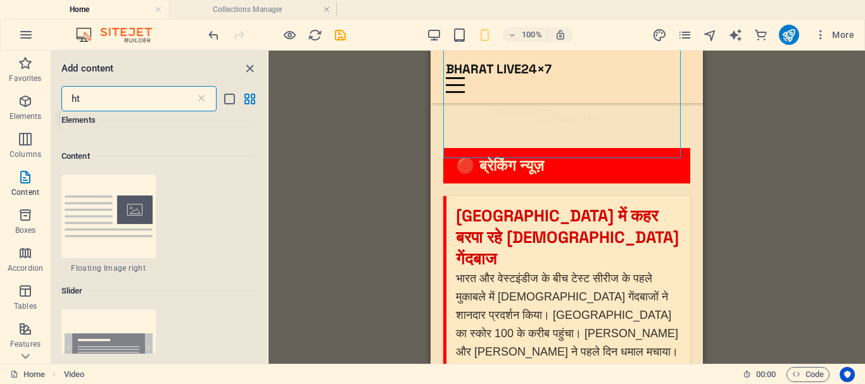
scroll to position [97, 0]
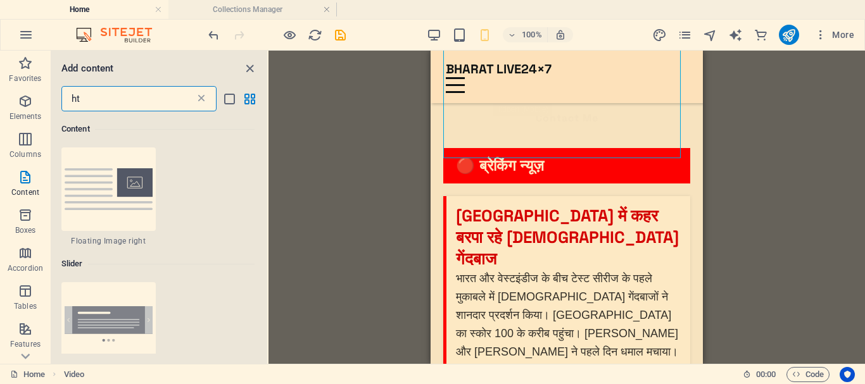
click at [201, 96] on icon at bounding box center [201, 98] width 13 height 13
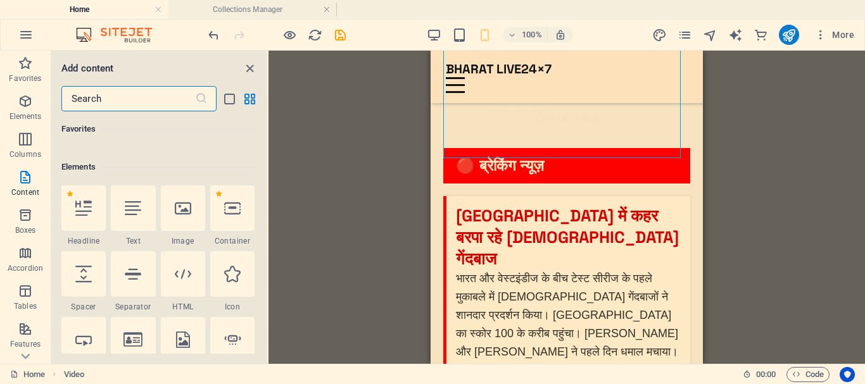
click at [203, 97] on icon at bounding box center [201, 98] width 13 height 13
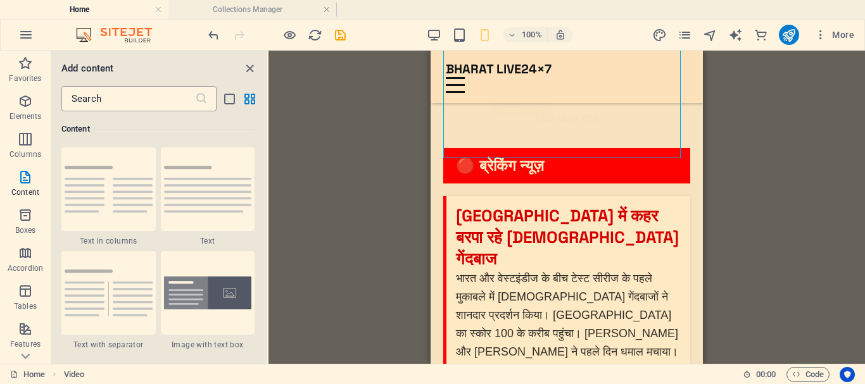
click at [110, 99] on input "text" at bounding box center [128, 98] width 134 height 25
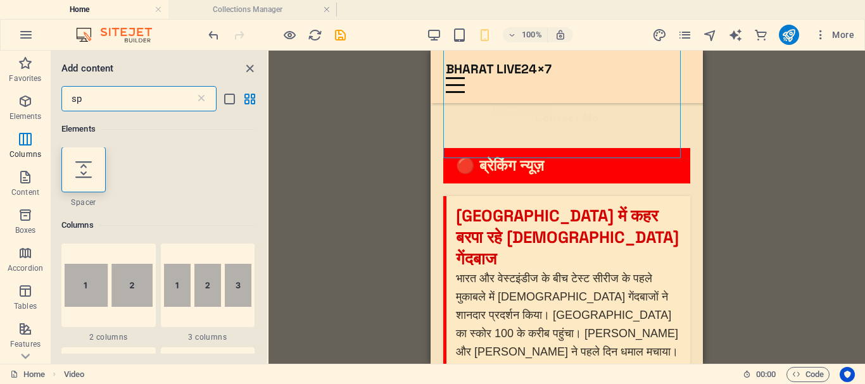
scroll to position [0, 0]
type input "sp"
click at [95, 177] on div at bounding box center [83, 170] width 44 height 46
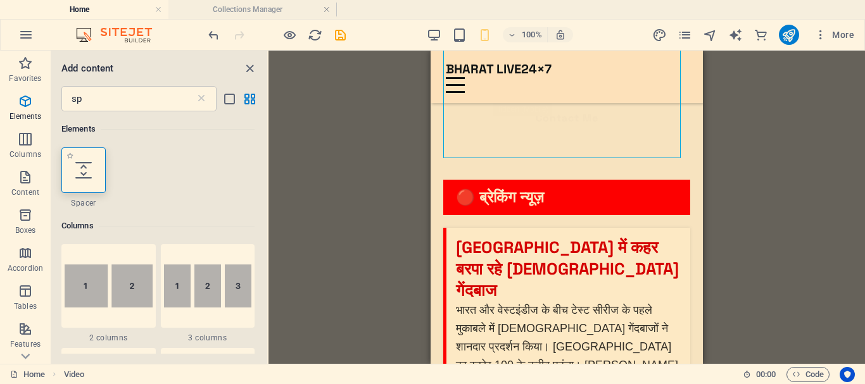
select select "px"
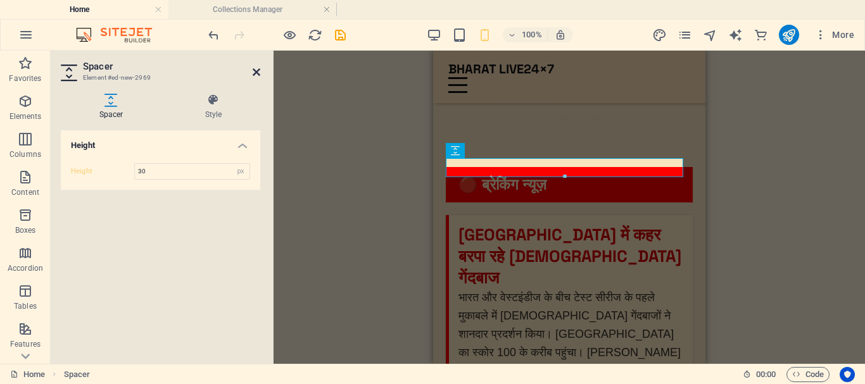
type input "30"
click at [256, 70] on icon at bounding box center [257, 72] width 8 height 10
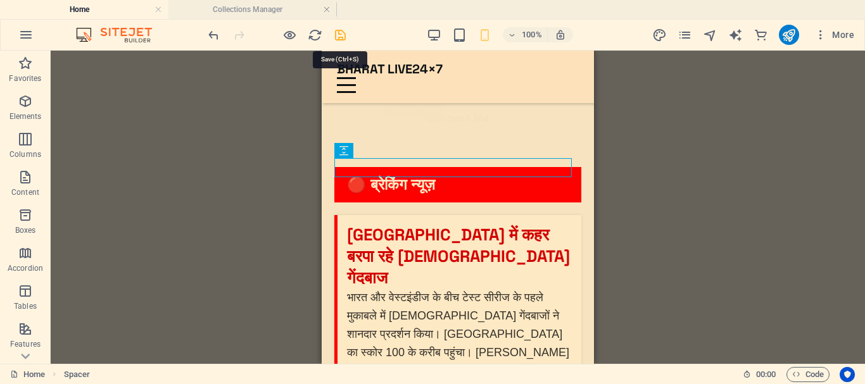
click at [338, 35] on icon "save" at bounding box center [340, 35] width 15 height 15
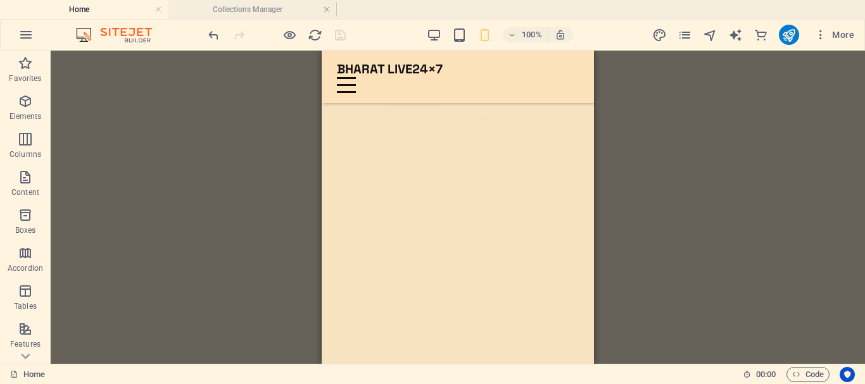
scroll to position [885, 0]
drag, startPoint x: 590, startPoint y: 66, endPoint x: 917, endPoint y: 158, distance: 339.5
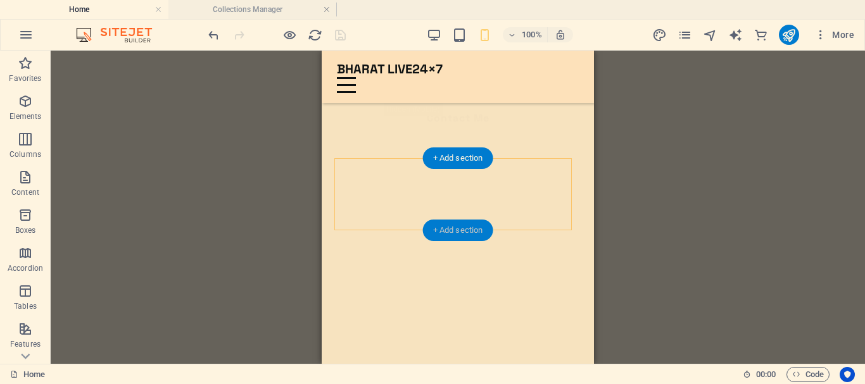
click at [469, 235] on div "+ Add section" at bounding box center [458, 231] width 70 height 22
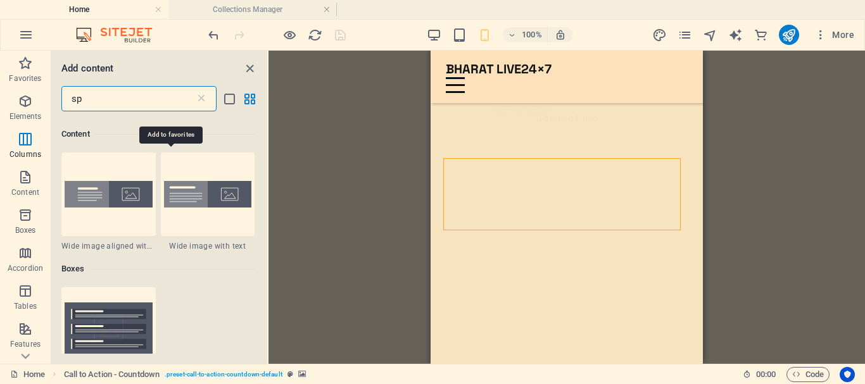
scroll to position [439, 0]
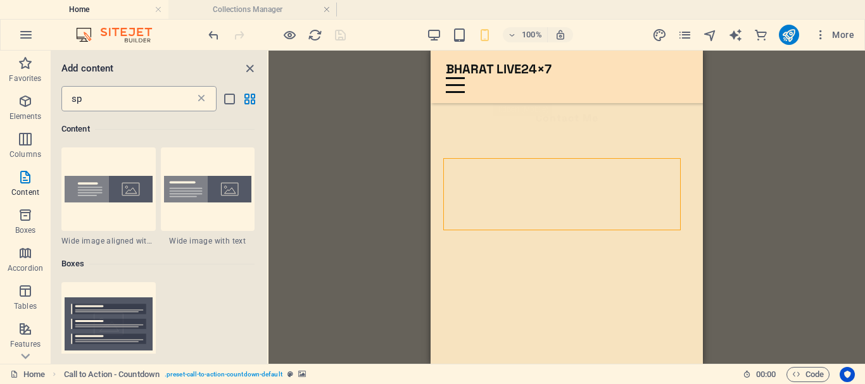
click at [200, 100] on icon at bounding box center [201, 98] width 13 height 13
click at [201, 99] on icon at bounding box center [201, 98] width 13 height 13
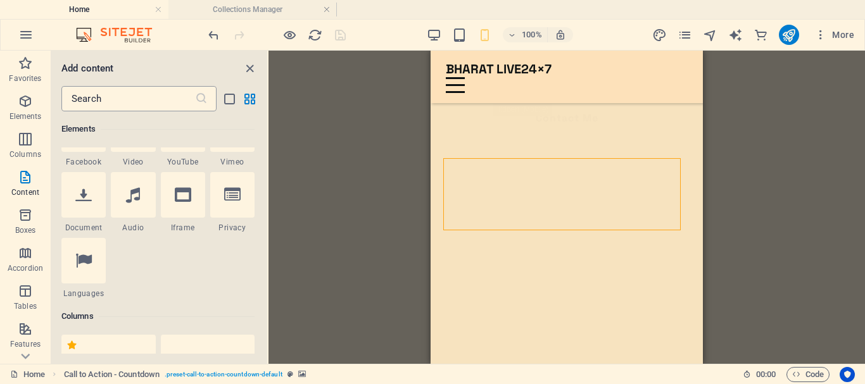
scroll to position [2215, 0]
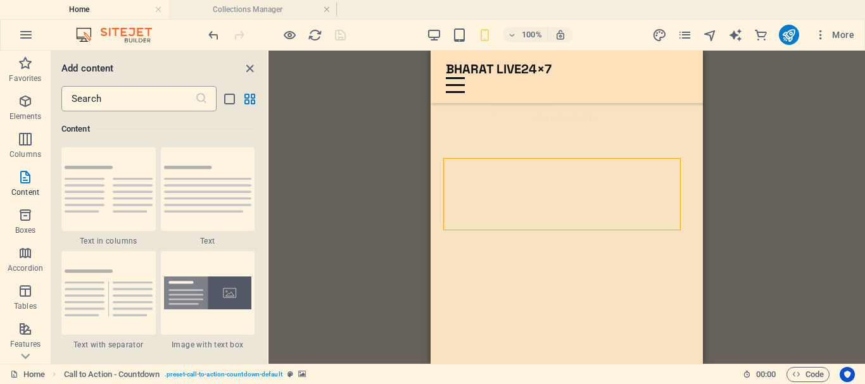
click at [129, 99] on input "text" at bounding box center [128, 98] width 134 height 25
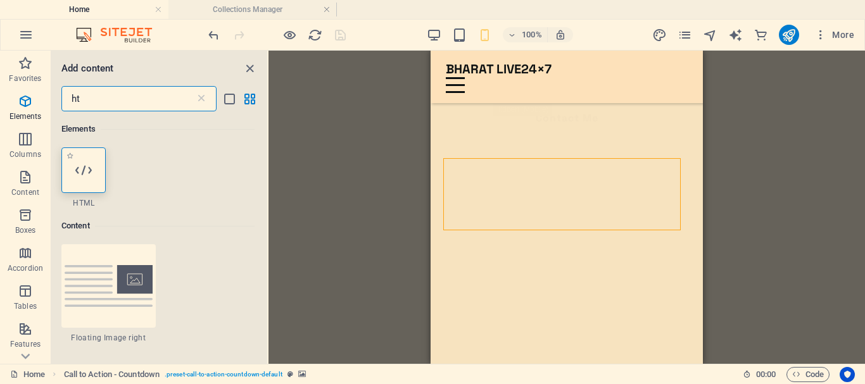
scroll to position [0, 0]
type input "ht"
click at [83, 161] on div at bounding box center [83, 170] width 44 height 46
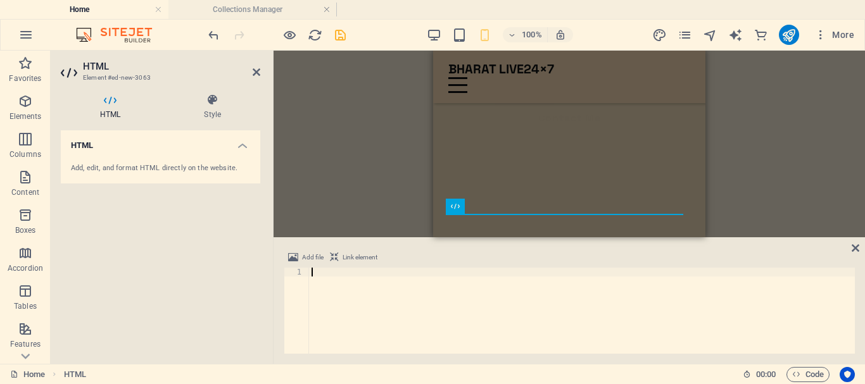
type textarea "</html>"
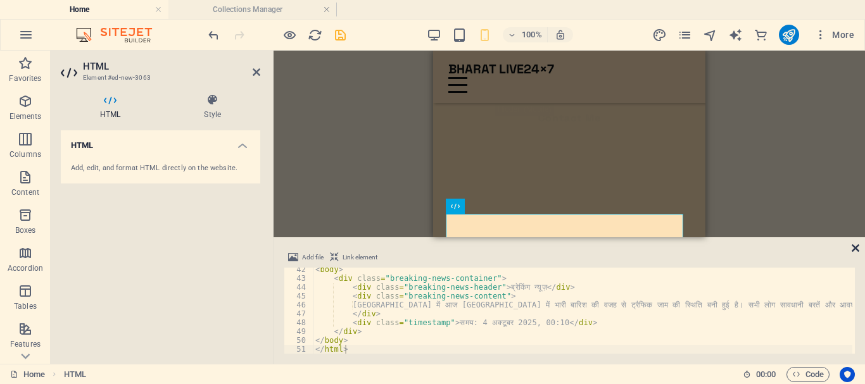
click at [855, 246] on icon at bounding box center [855, 248] width 8 height 10
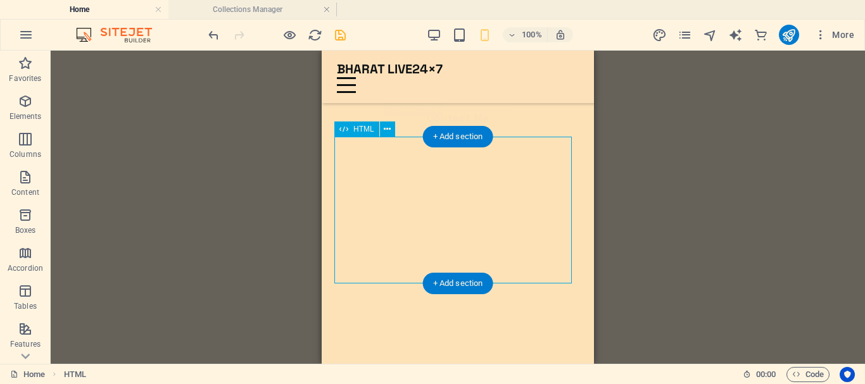
scroll to position [948, 0]
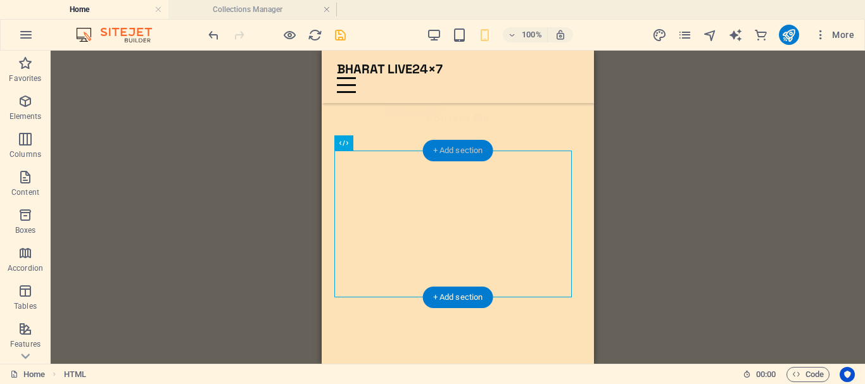
click at [459, 148] on div "+ Add section" at bounding box center [458, 151] width 70 height 22
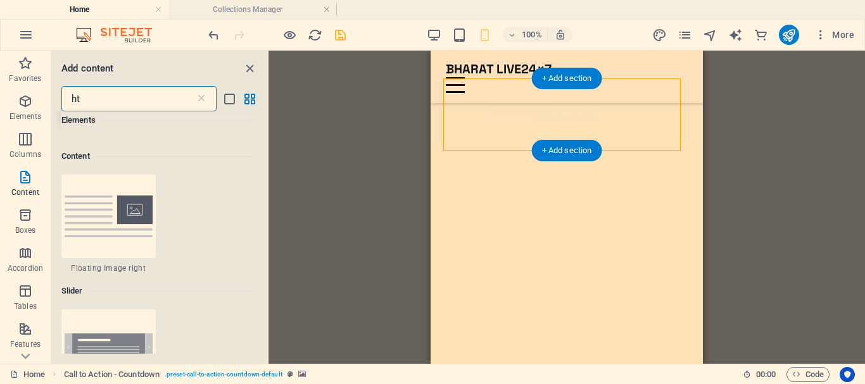
scroll to position [97, 0]
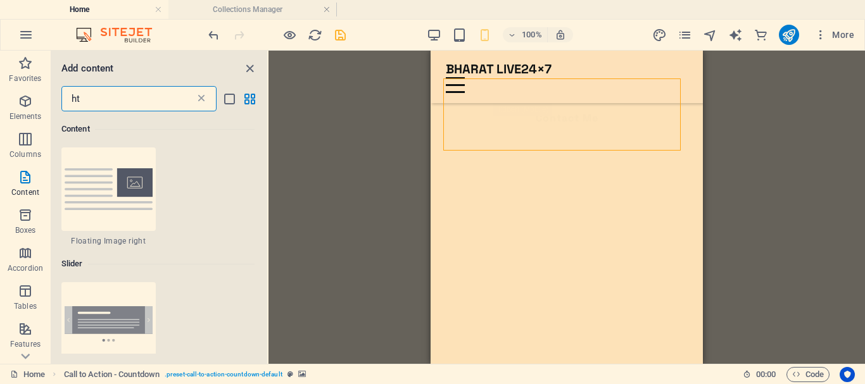
click at [201, 99] on icon at bounding box center [201, 98] width 13 height 13
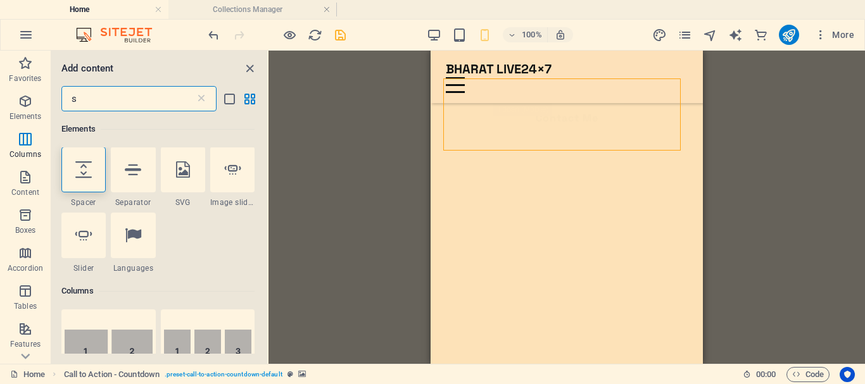
scroll to position [0, 0]
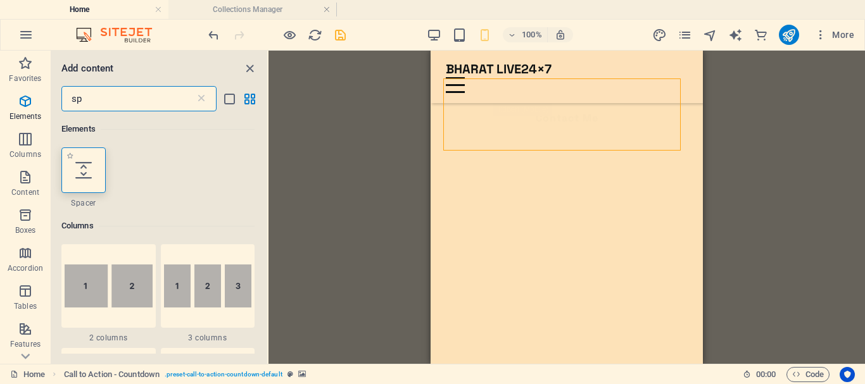
type input "sp"
click at [94, 163] on div at bounding box center [83, 170] width 44 height 46
select select "px"
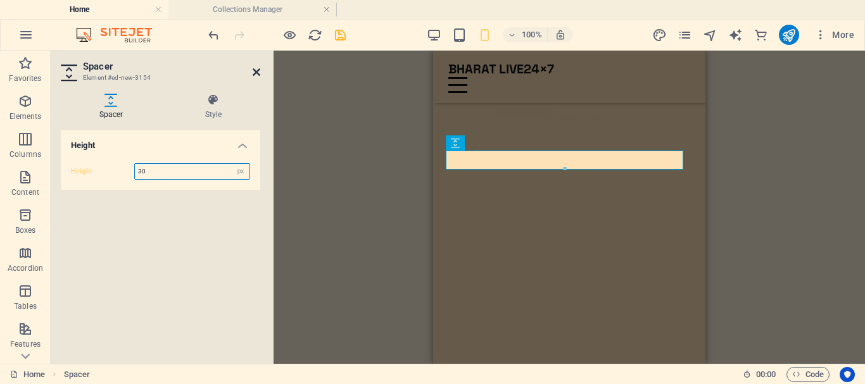
type input "30"
click at [256, 70] on icon at bounding box center [257, 72] width 8 height 10
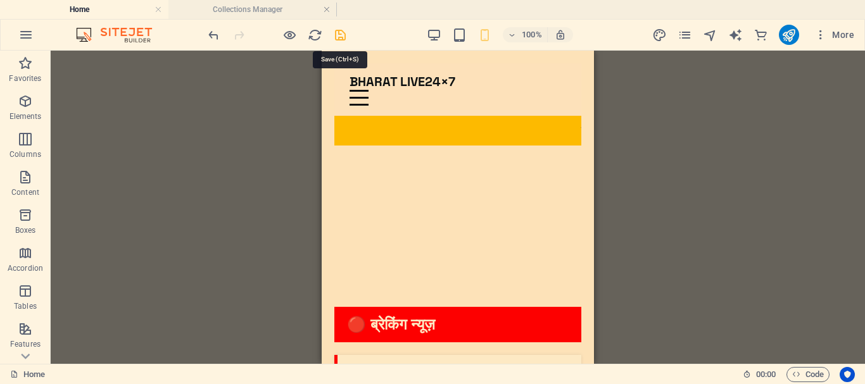
click at [339, 32] on icon "save" at bounding box center [340, 35] width 15 height 15
click at [793, 35] on icon "publish" at bounding box center [788, 35] width 15 height 15
